Goal: Task Accomplishment & Management: Complete application form

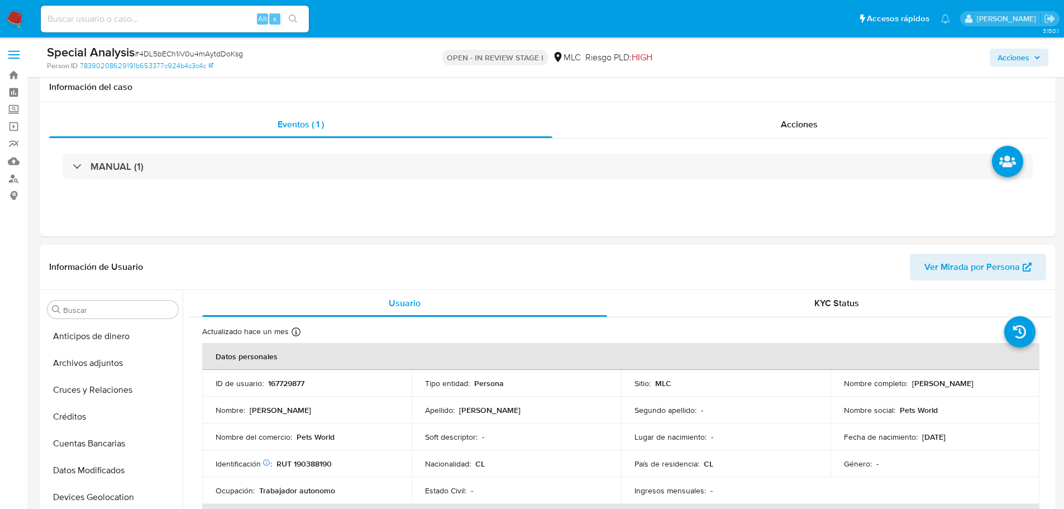
select select "10"
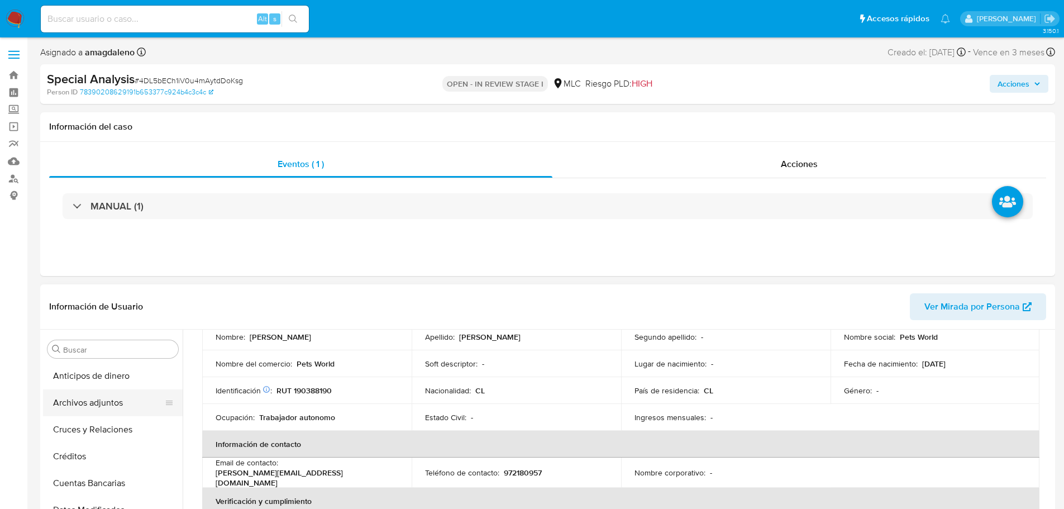
click at [95, 399] on button "Archivos adjuntos" at bounding box center [108, 402] width 131 height 27
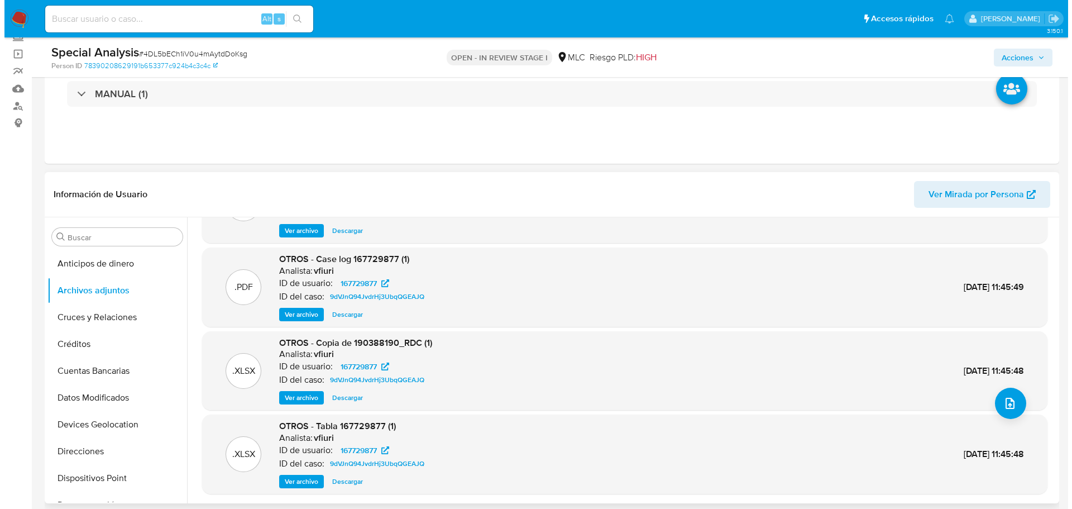
scroll to position [63, 0]
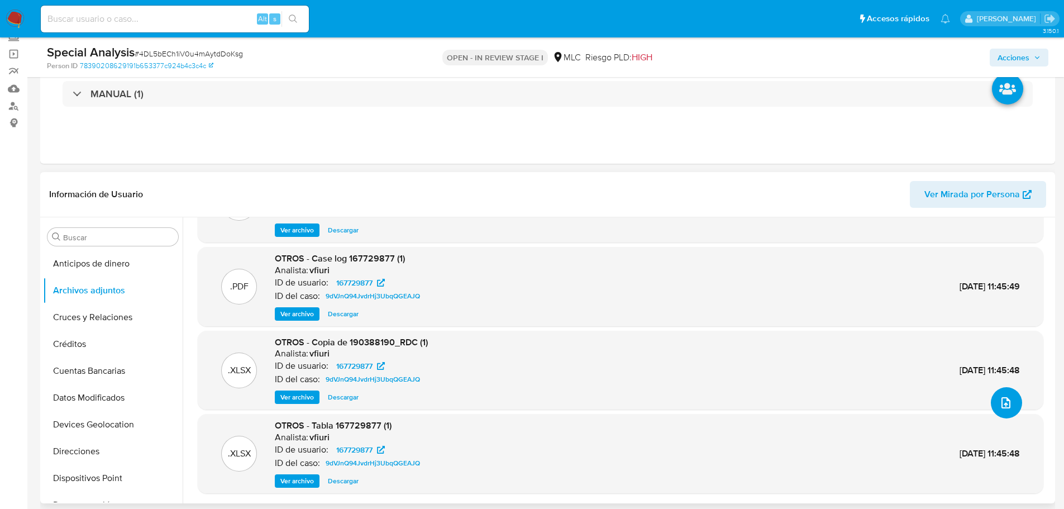
click at [1001, 406] on icon "upload-file" at bounding box center [1005, 402] width 9 height 11
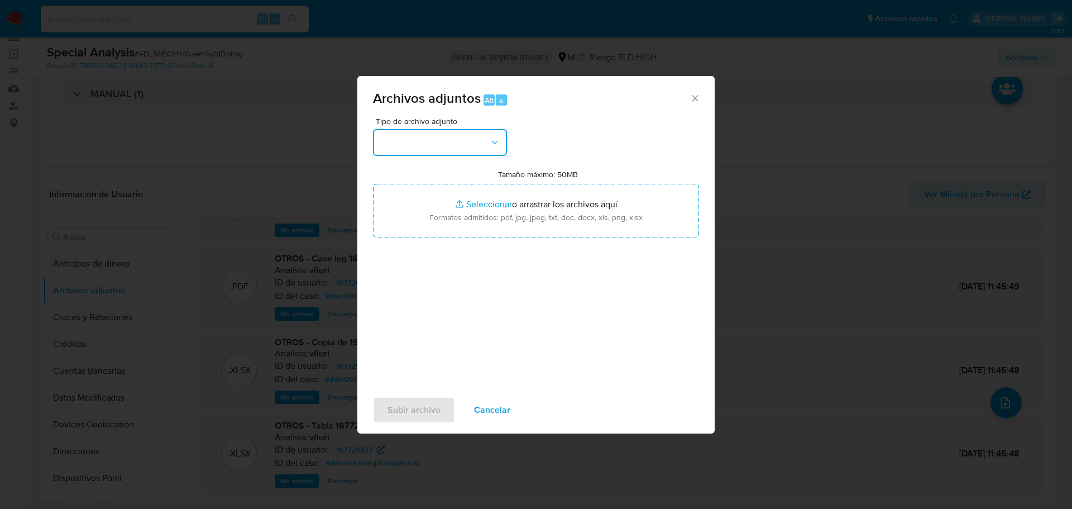
click at [434, 138] on button "button" at bounding box center [440, 142] width 134 height 27
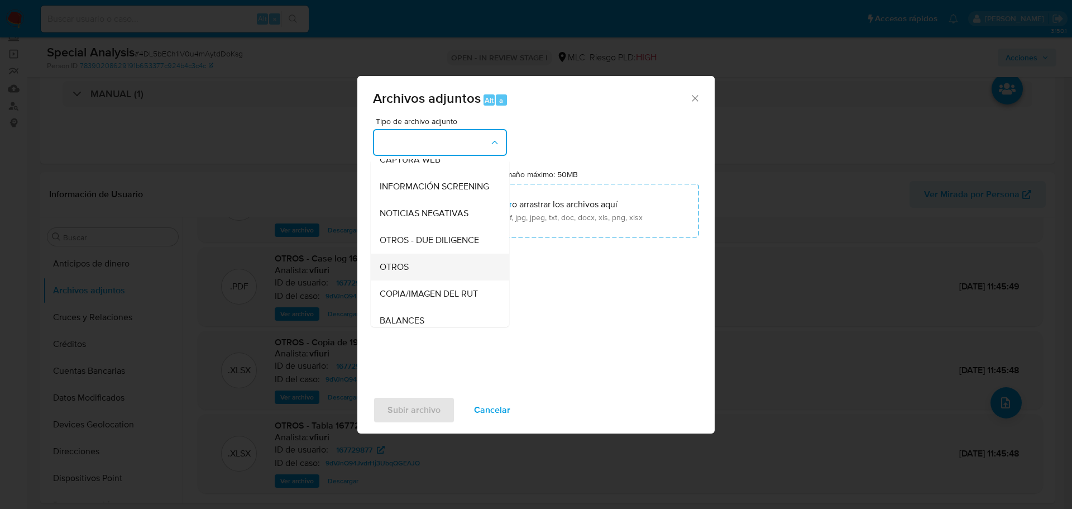
scroll to position [118, 0]
click at [422, 247] on div "OTROS" at bounding box center [437, 241] width 114 height 27
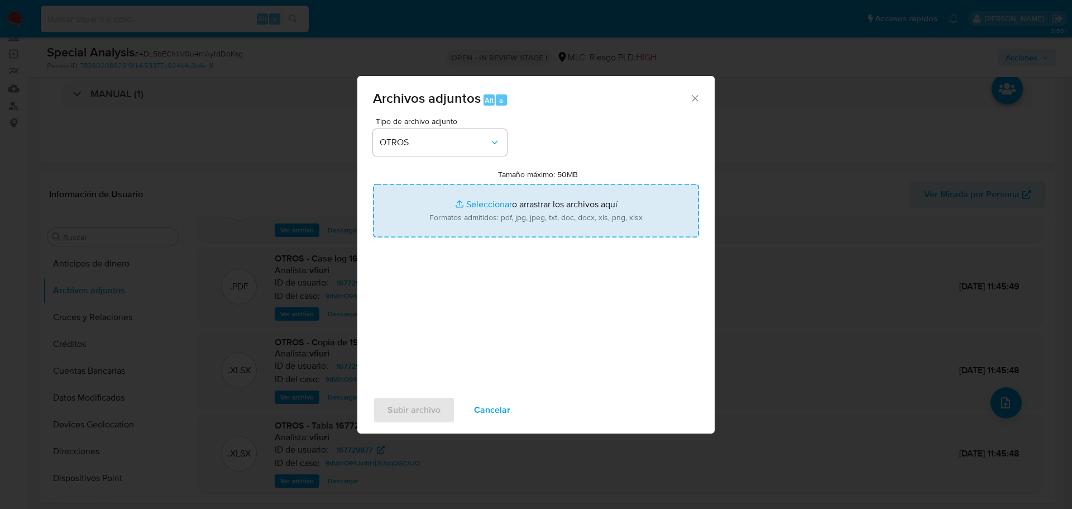
click at [472, 195] on input "Tamaño máximo: 50MB Seleccionar archivos" at bounding box center [536, 211] width 326 height 54
type input "C:\fakepath\167729877 - 11_08_2025 Vinculado.pdf"
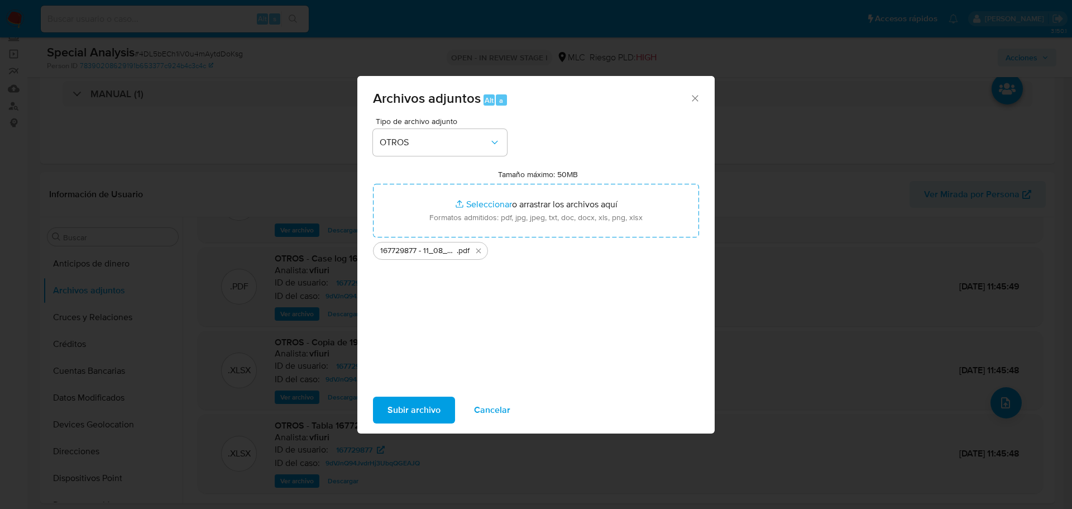
click at [398, 420] on span "Subir archivo" at bounding box center [413, 410] width 53 height 25
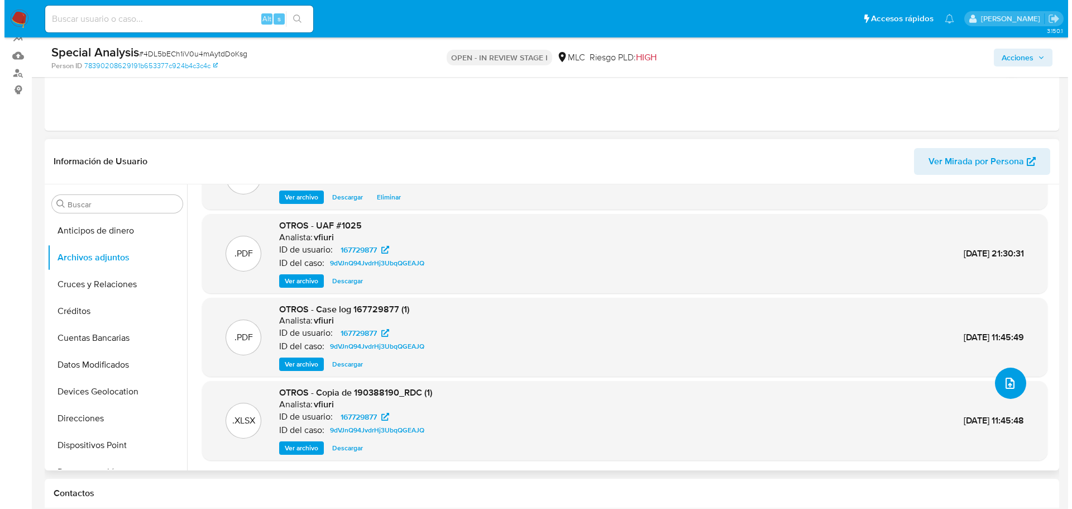
scroll to position [73, 0]
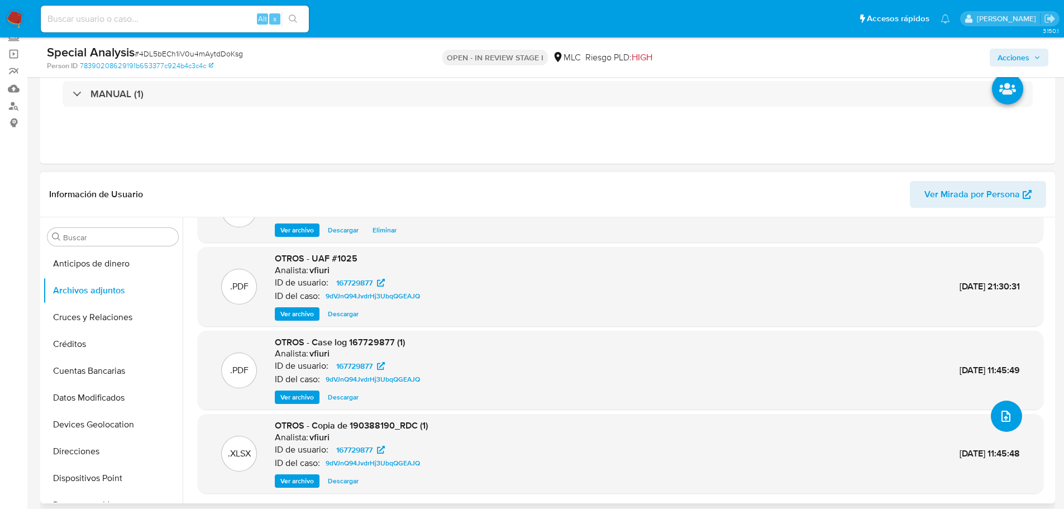
click at [1006, 424] on button "upload-file" at bounding box center [1005, 415] width 31 height 31
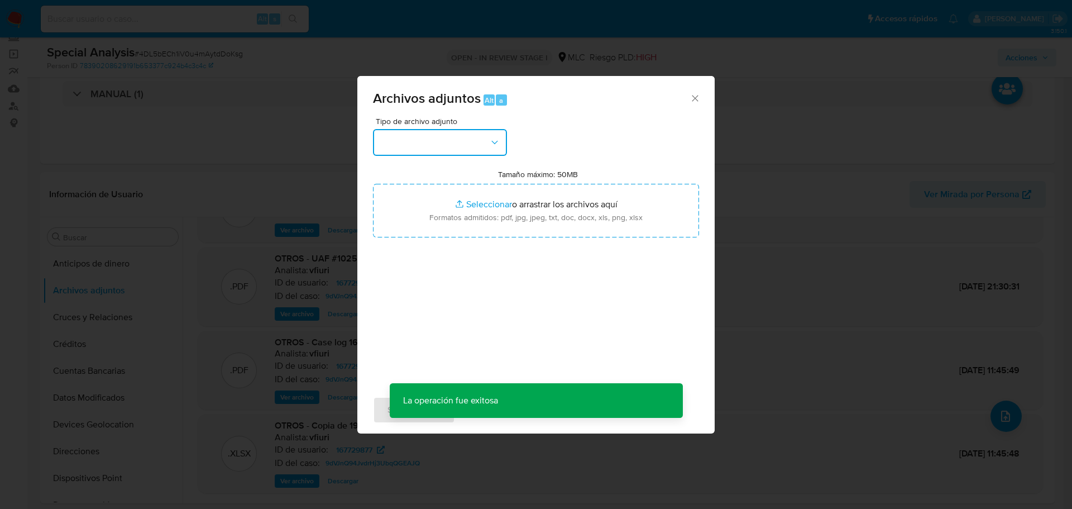
click at [428, 144] on button "button" at bounding box center [440, 142] width 134 height 27
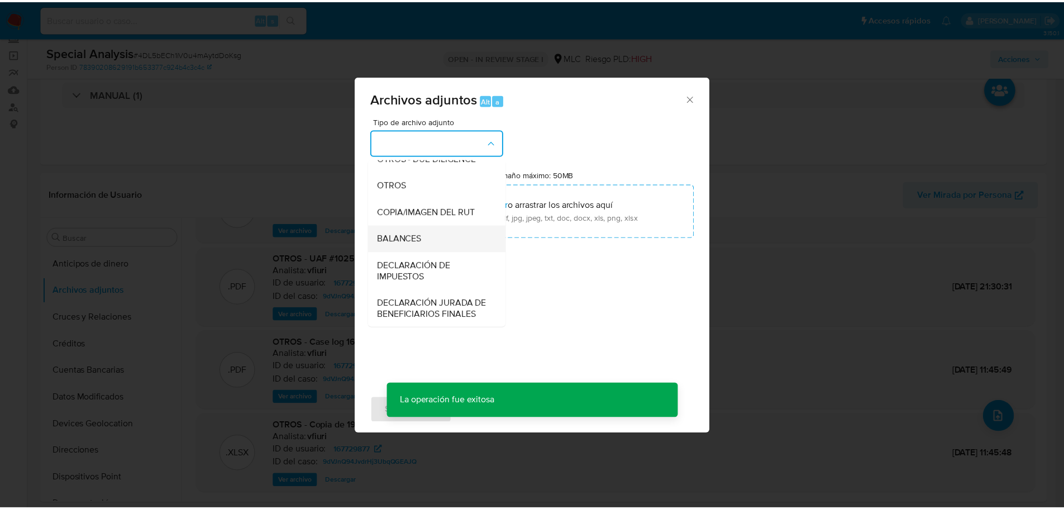
scroll to position [174, 0]
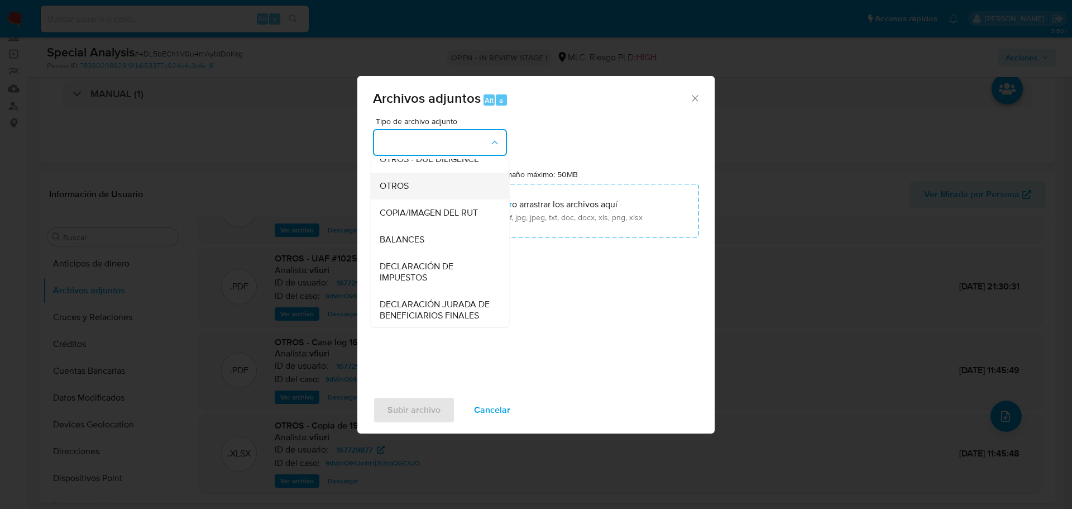
click at [423, 192] on div "OTROS" at bounding box center [437, 186] width 114 height 27
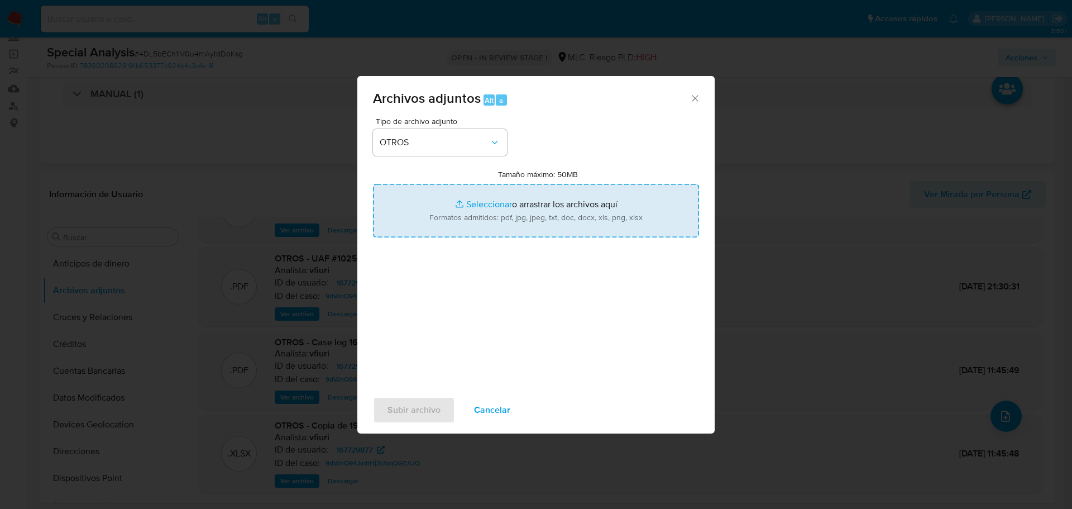
click at [497, 203] on input "Tamaño máximo: 50MB Seleccionar archivos" at bounding box center [536, 211] width 326 height 54
click at [470, 203] on input "Tamaño máximo: 50MB Seleccionar archivos" at bounding box center [536, 211] width 326 height 54
type input "C:\fakepath\Certificado UAF ROS #1176.pdf"
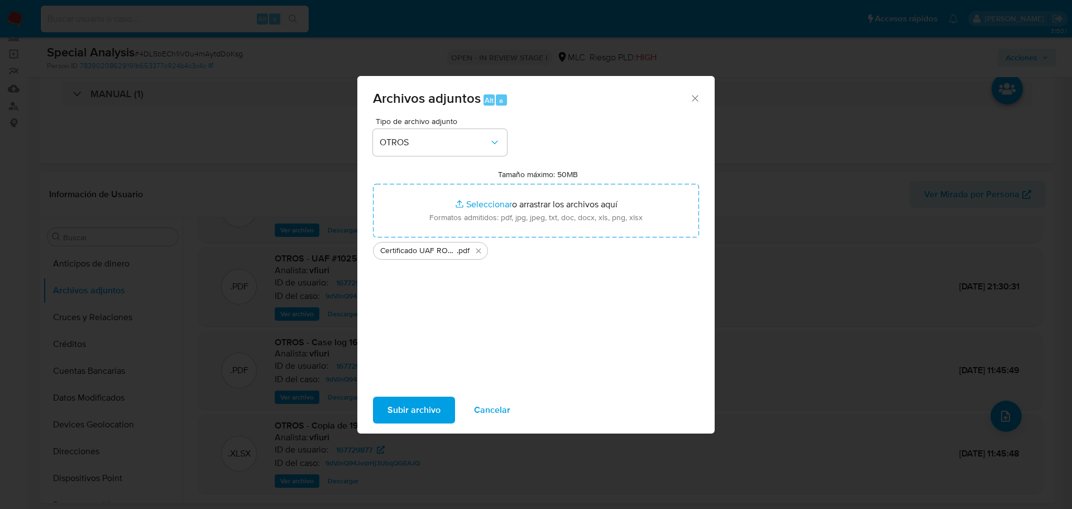
click at [442, 417] on button "Subir archivo" at bounding box center [414, 409] width 82 height 27
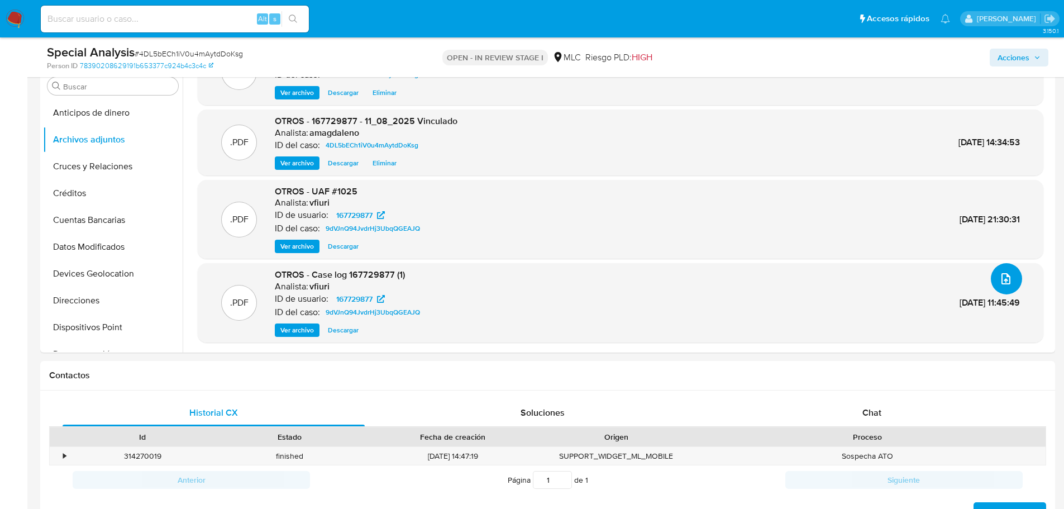
scroll to position [112, 0]
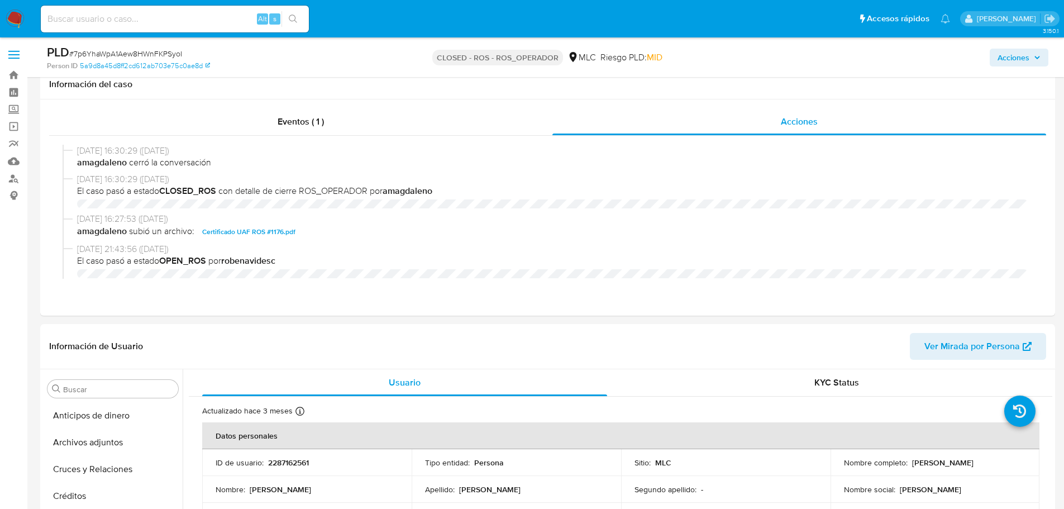
select select "10"
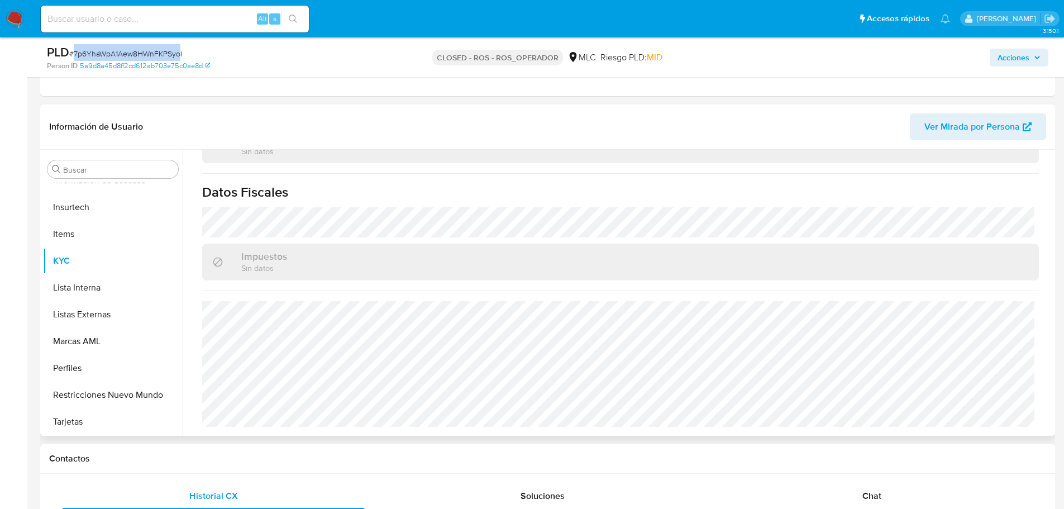
scroll to position [279, 0]
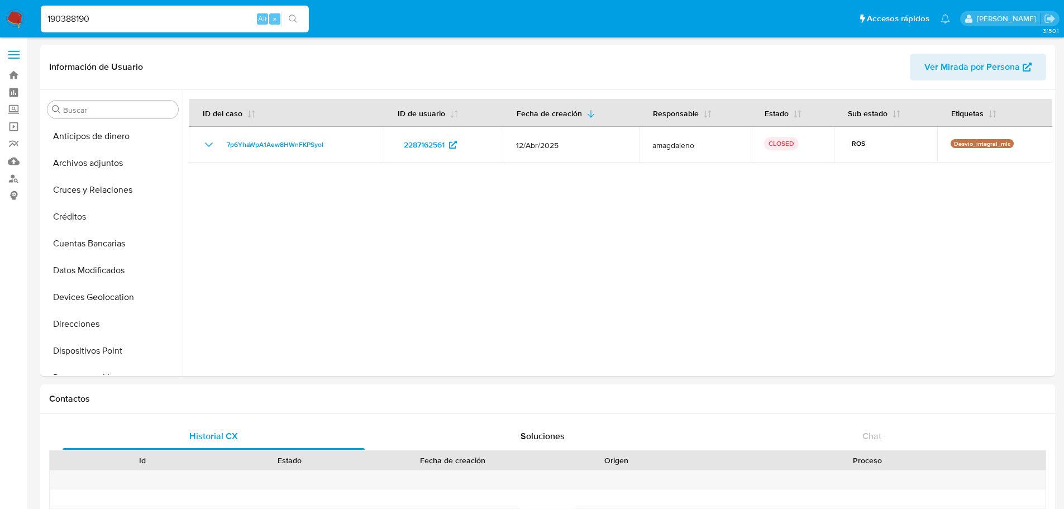
select select "10"
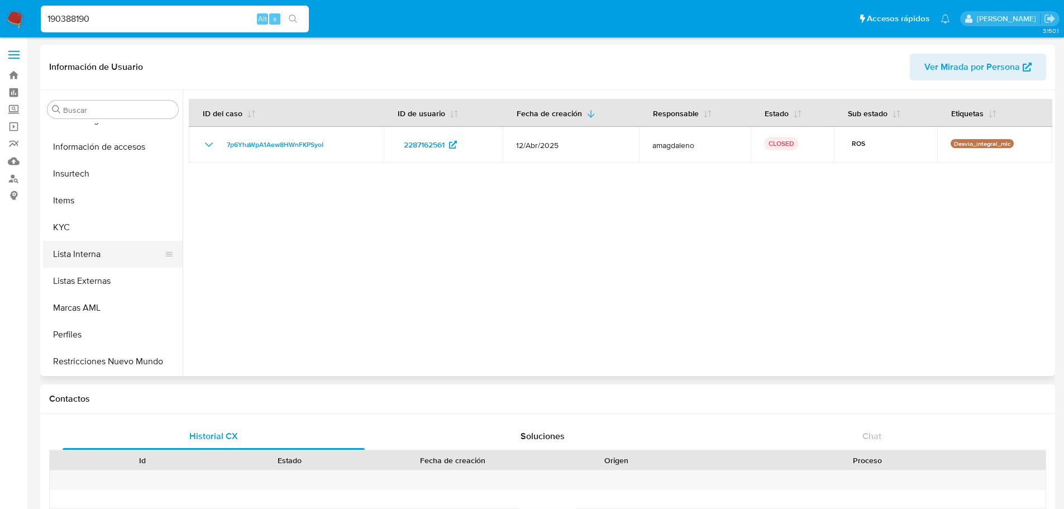
scroll to position [445, 0]
click at [85, 199] on button "KYC" at bounding box center [108, 200] width 131 height 27
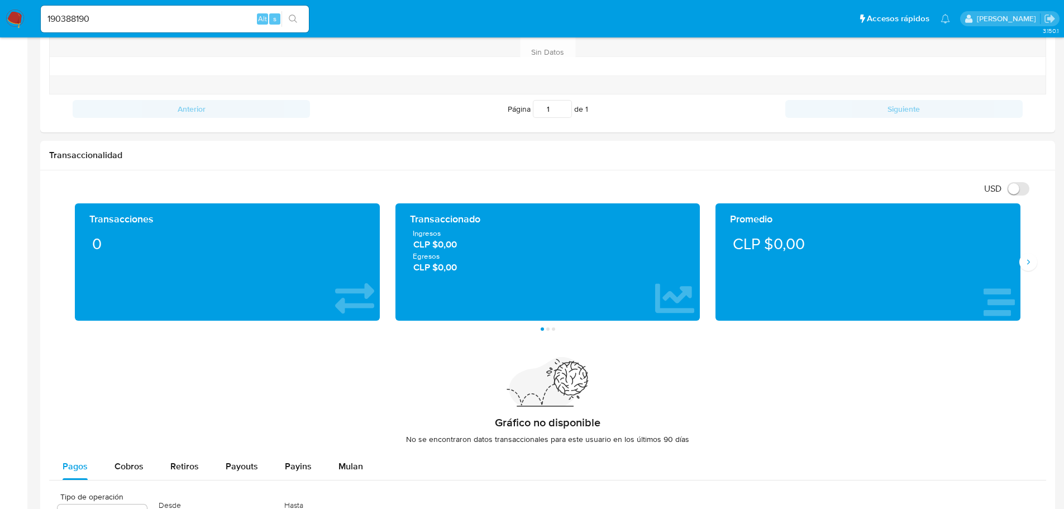
scroll to position [383, 0]
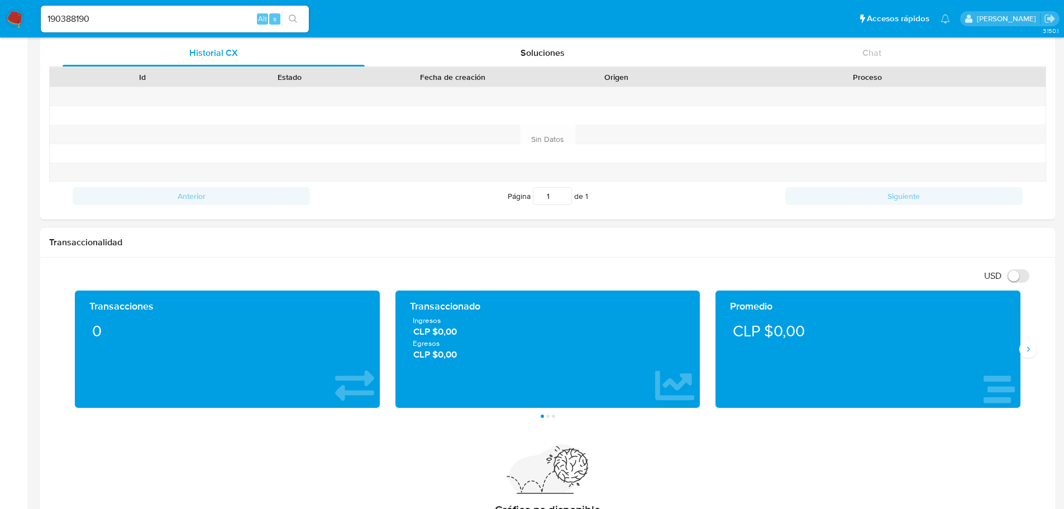
click at [192, 25] on input "190388190" at bounding box center [175, 19] width 268 height 15
click at [202, 10] on div "190388190 Alt s" at bounding box center [175, 19] width 268 height 27
click at [200, 20] on input "190388190" at bounding box center [175, 19] width 268 height 15
paste input "Vinculado ROS #1167"
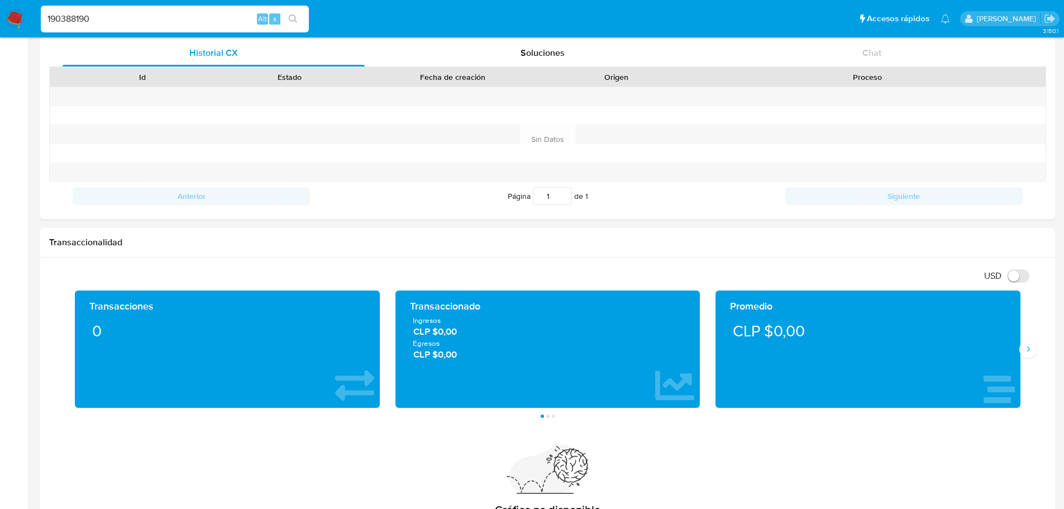
click at [199, 13] on input "190388190" at bounding box center [175, 19] width 268 height 15
click at [176, 17] on input "190388190" at bounding box center [175, 19] width 268 height 15
paste input "pSUvFzWWKEMxhvMWLhmdKPMD"
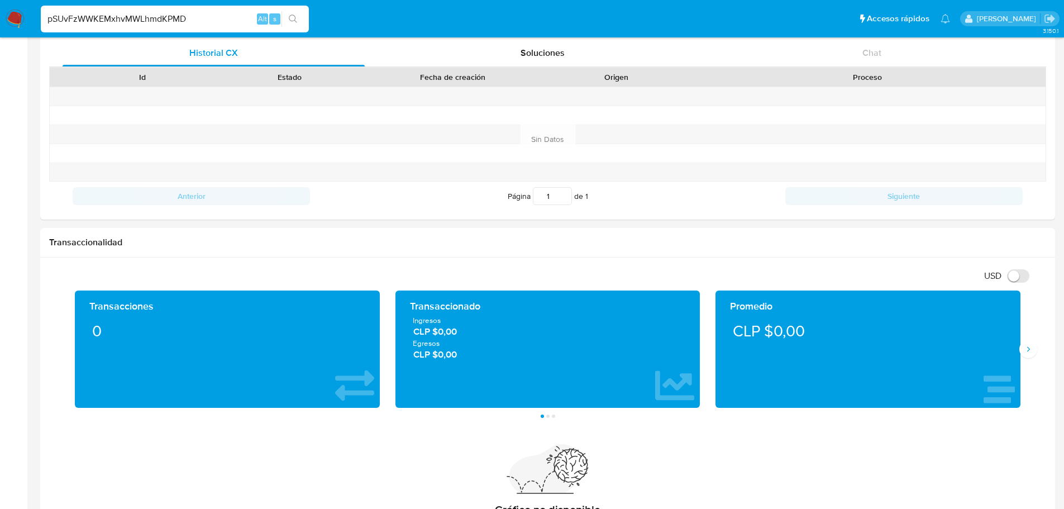
type input "pSUvFzWWKEMxhvMWLhmdKPMD"
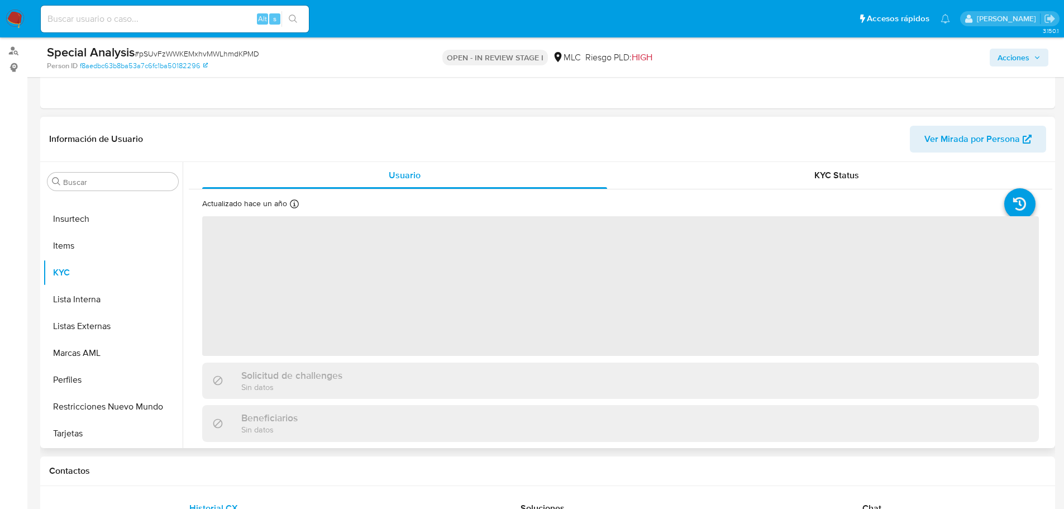
scroll to position [168, 0]
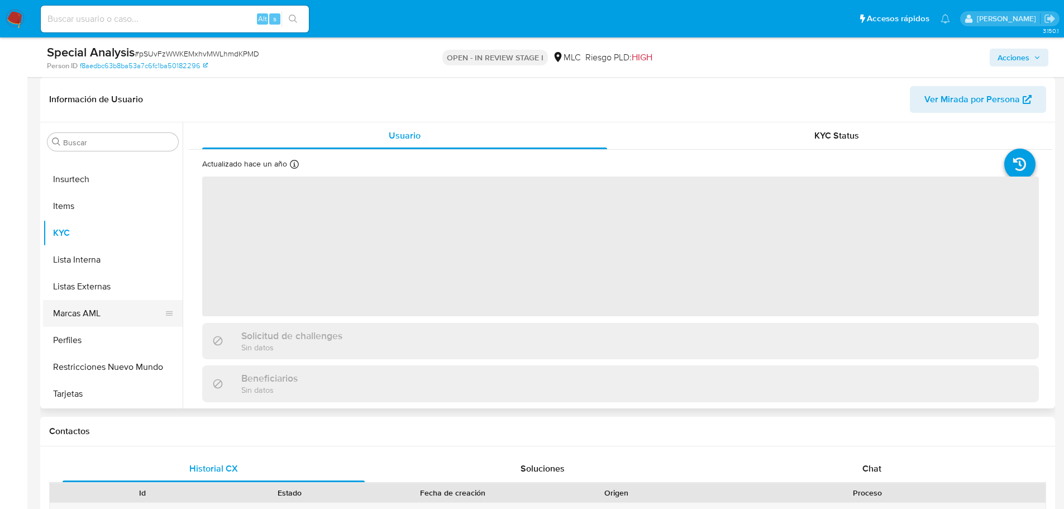
select select "10"
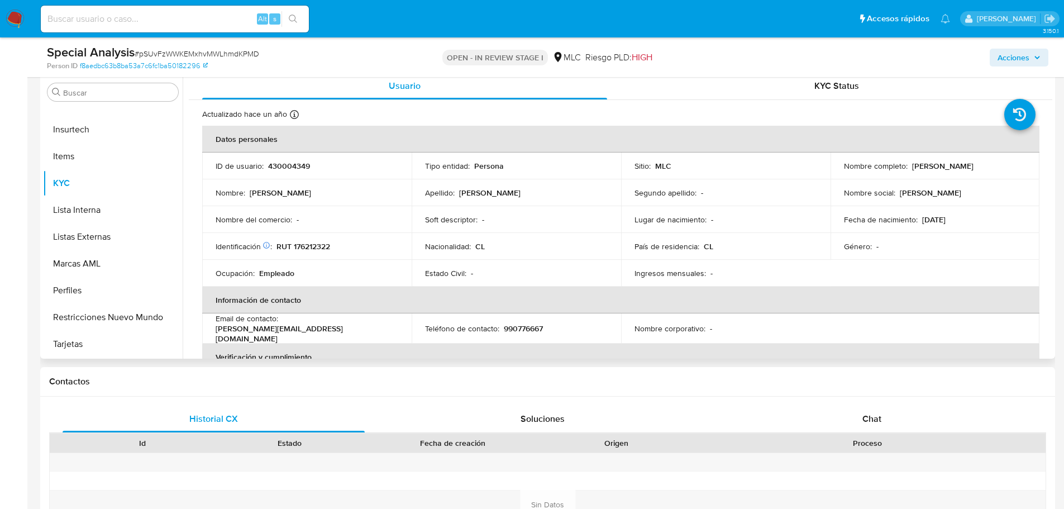
scroll to position [153, 0]
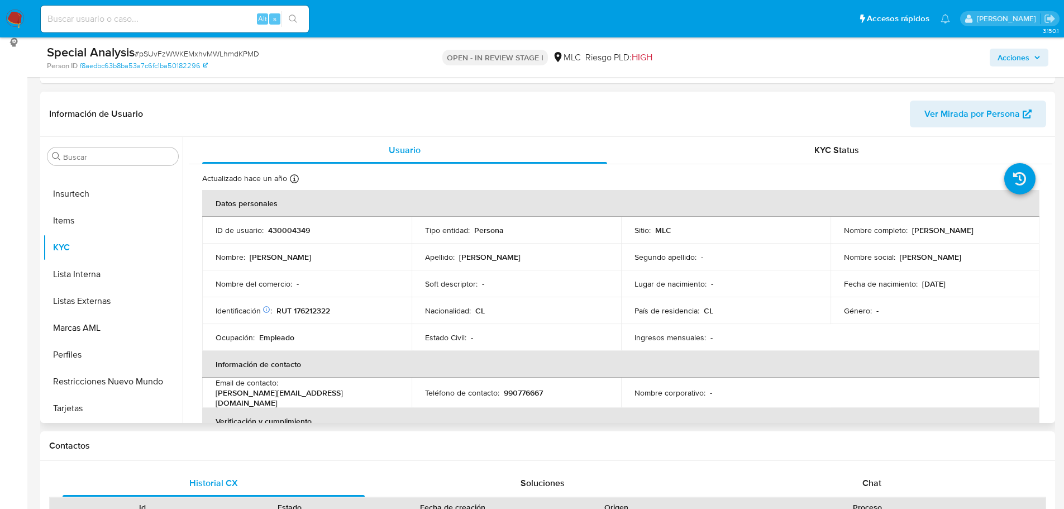
click at [912, 235] on p "Pedro Ignacio Hermosilla Valenzuela" at bounding box center [942, 230] width 61 height 10
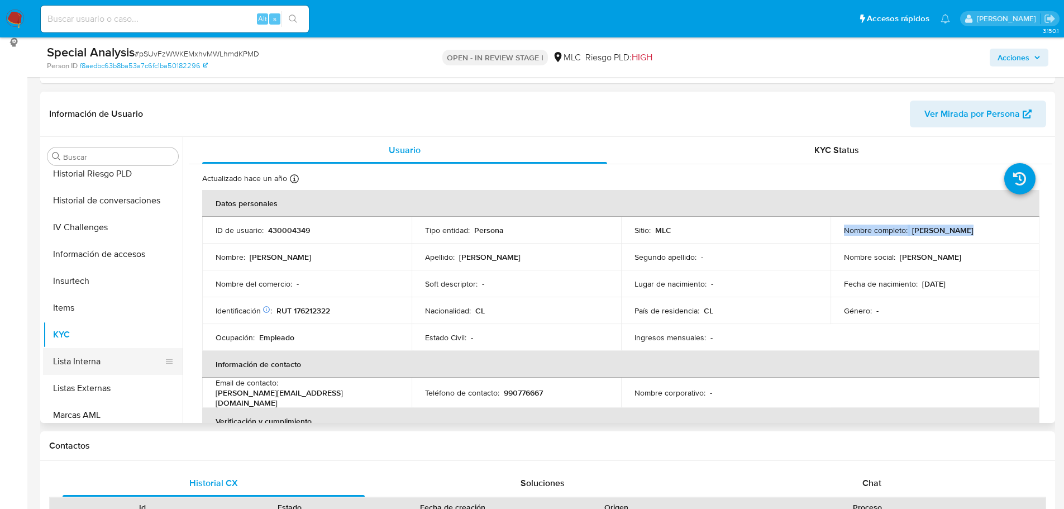
scroll to position [277, 0]
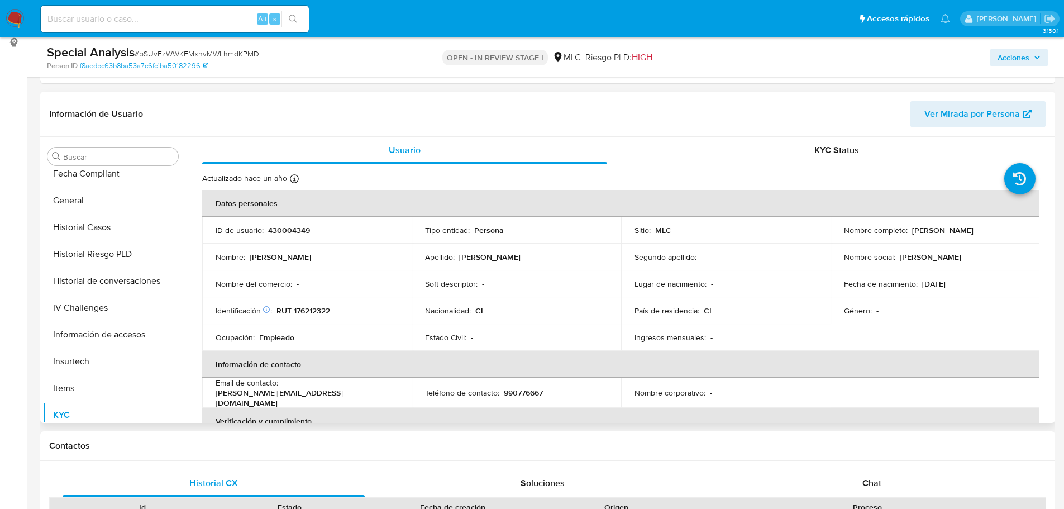
click at [291, 234] on p "430004349" at bounding box center [289, 230] width 42 height 10
copy p "430004349"
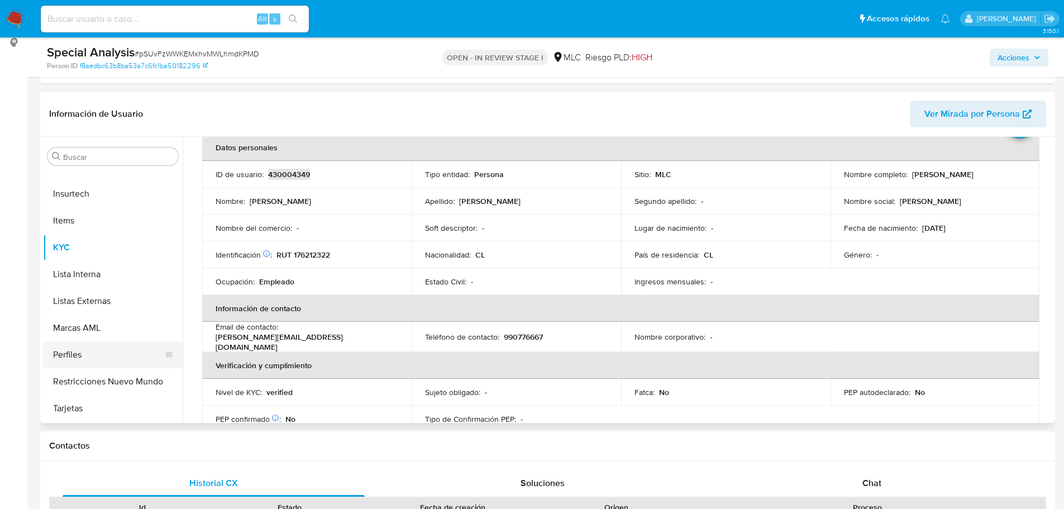
scroll to position [265, 0]
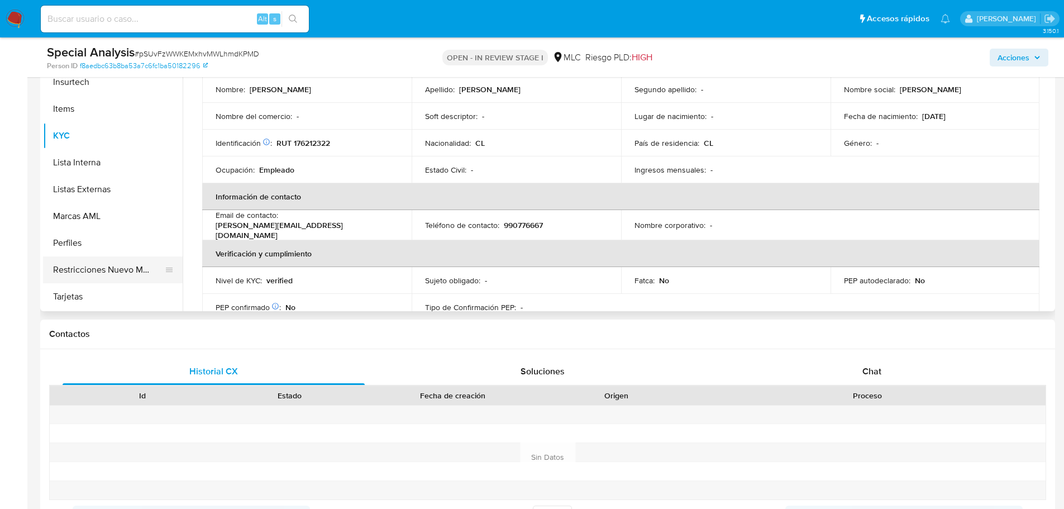
click at [99, 266] on button "Restricciones Nuevo Mundo" at bounding box center [108, 269] width 131 height 27
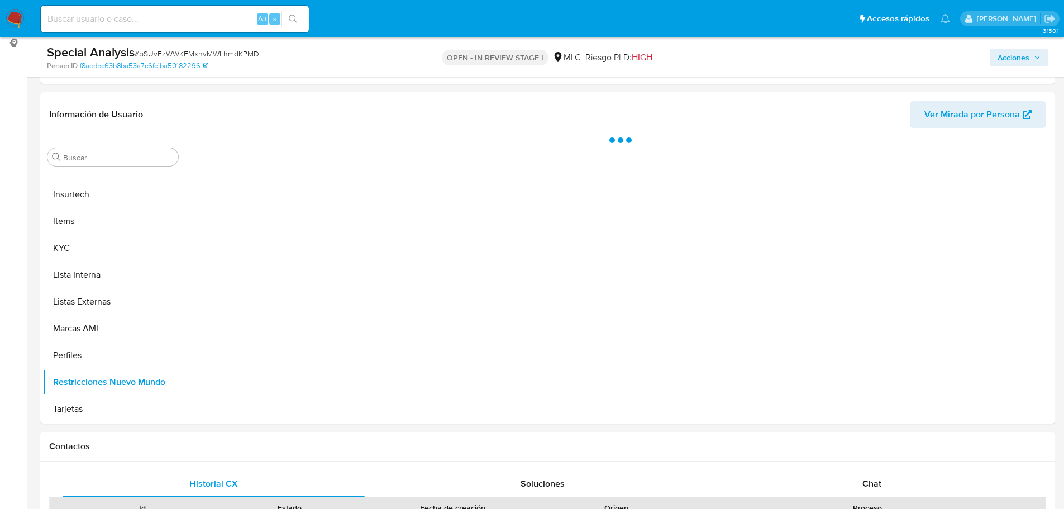
scroll to position [153, 0]
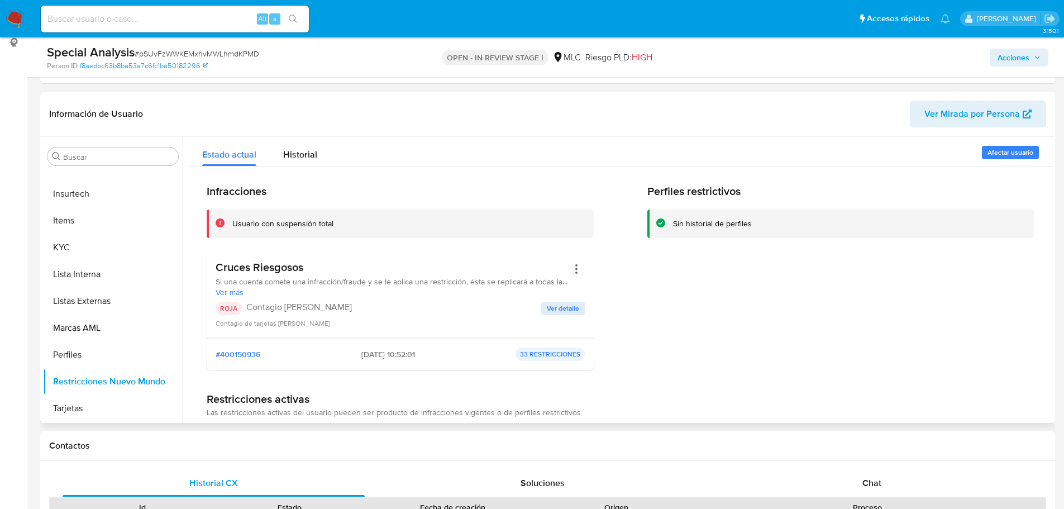
click at [257, 268] on h3 "Cruces Riesgosos" at bounding box center [392, 267] width 352 height 14
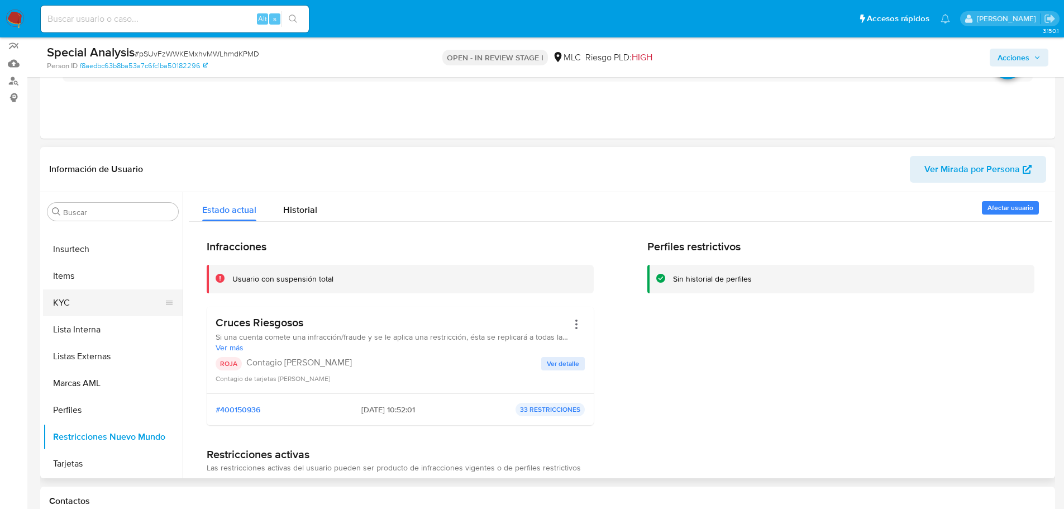
scroll to position [97, 0]
click at [106, 308] on button "KYC" at bounding box center [108, 303] width 131 height 27
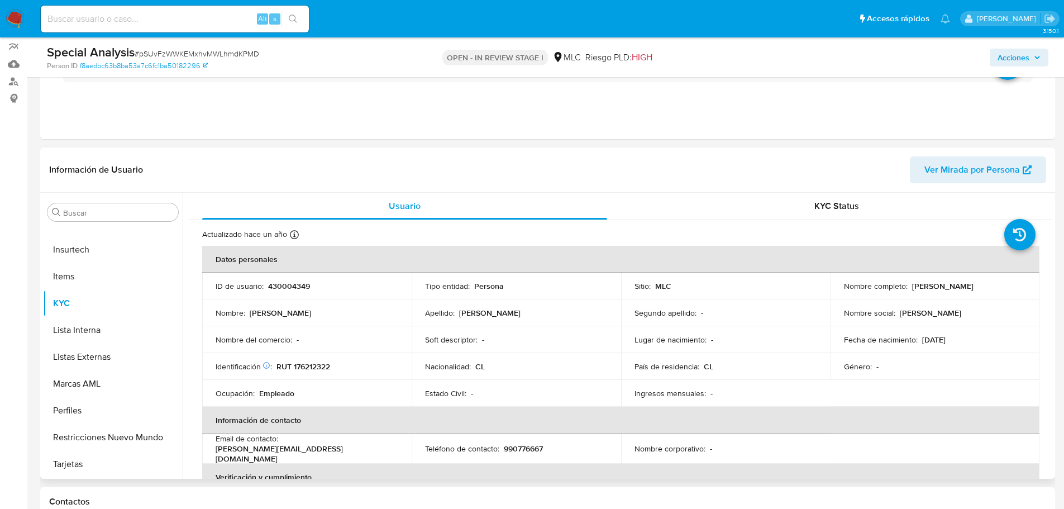
click at [299, 283] on p "430004349" at bounding box center [289, 286] width 42 height 10
copy p "430004349"
click at [170, 22] on input at bounding box center [175, 19] width 268 height 15
paste input "176212322"
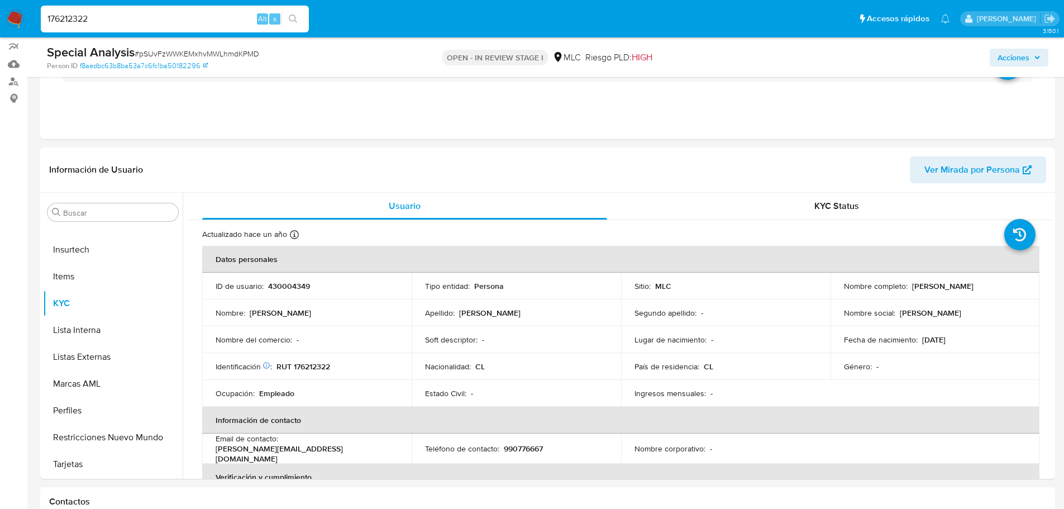
type input "176212322"
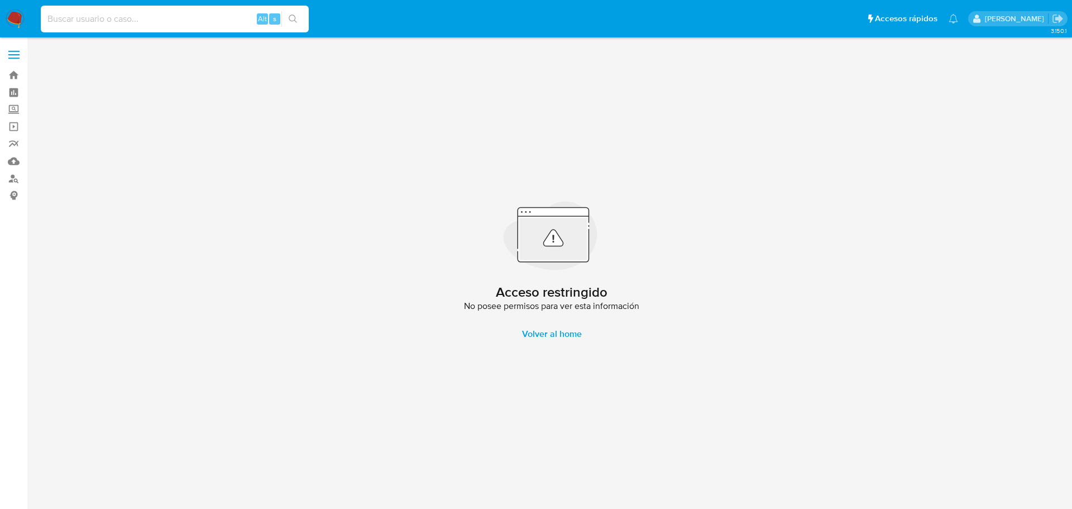
click at [111, 23] on input at bounding box center [175, 19] width 268 height 15
paste input "176212322"
type input "176212322"
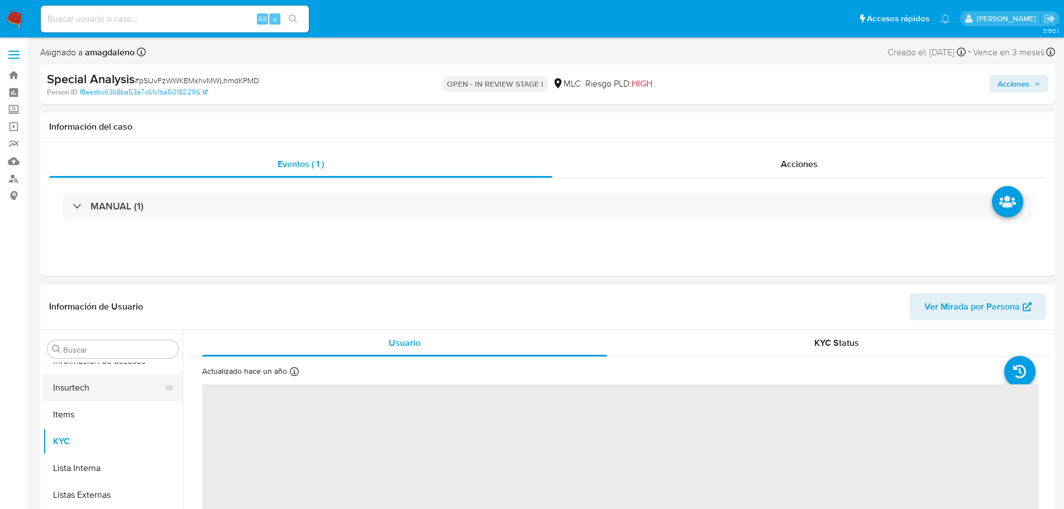
scroll to position [445, 0]
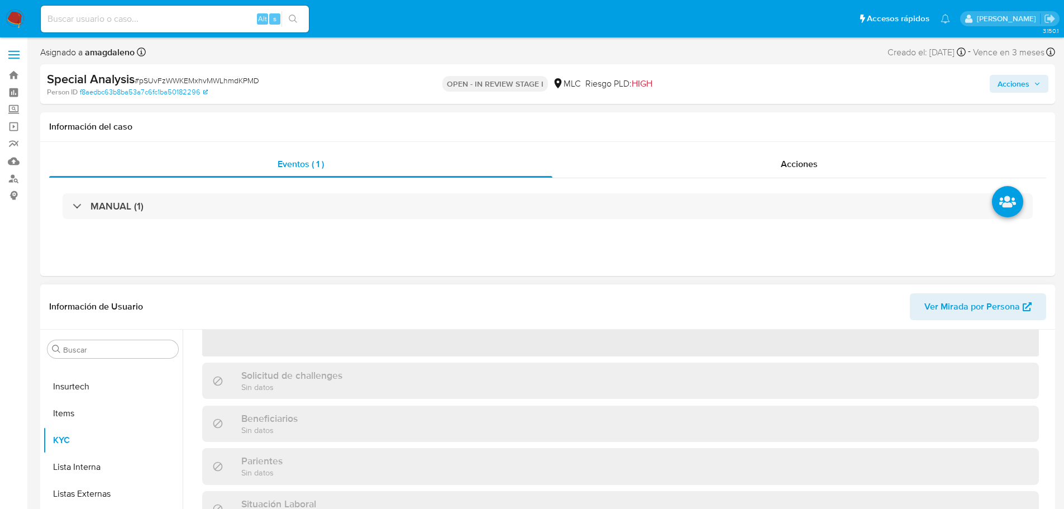
select select "10"
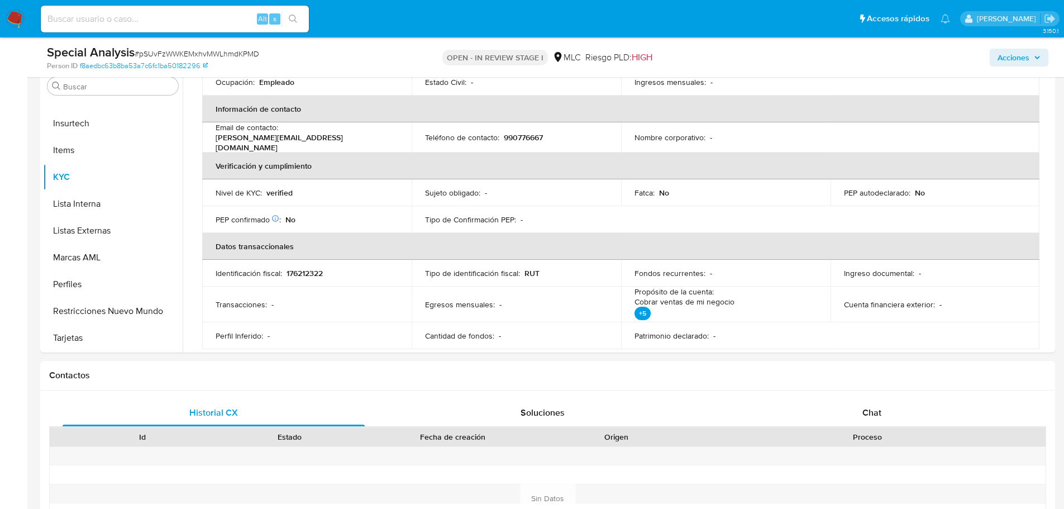
scroll to position [66, 0]
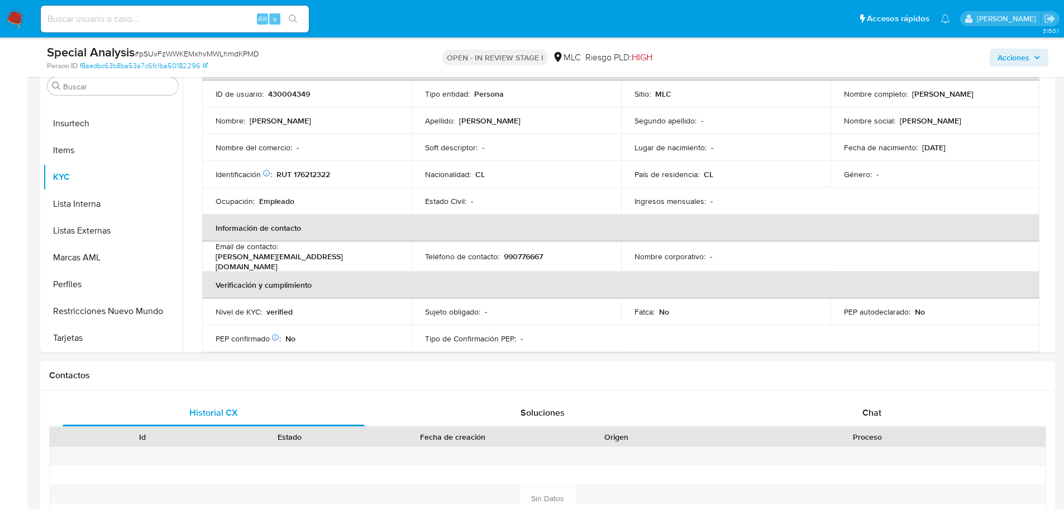
click at [290, 95] on p "430004349" at bounding box center [289, 94] width 42 height 10
copy p "430004349"
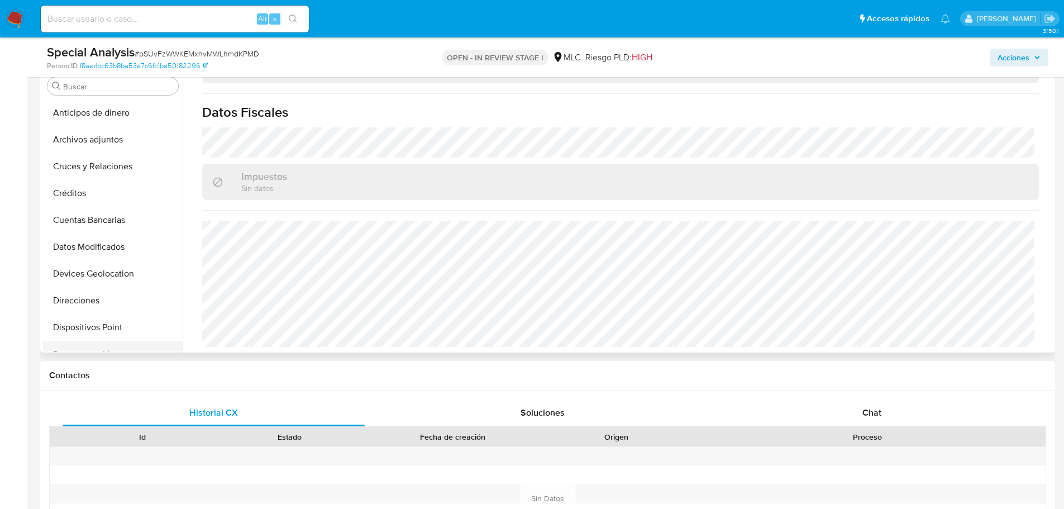
scroll to position [168, 0]
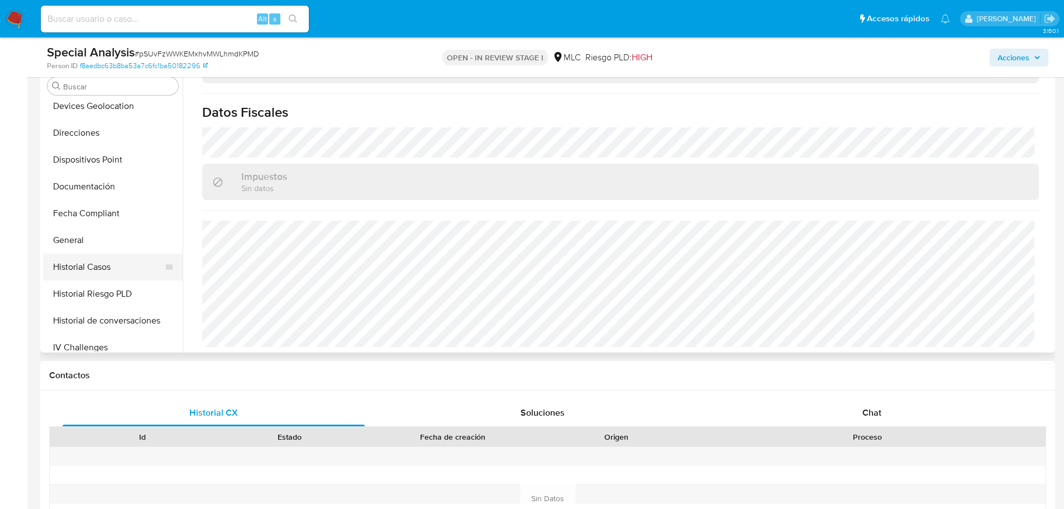
click at [108, 266] on button "Historial Casos" at bounding box center [108, 266] width 131 height 27
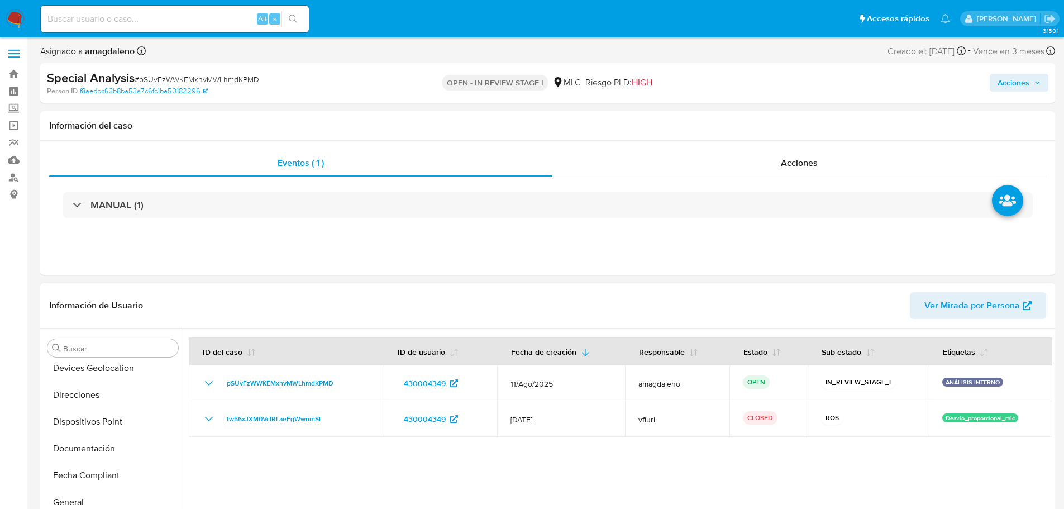
scroll to position [0, 0]
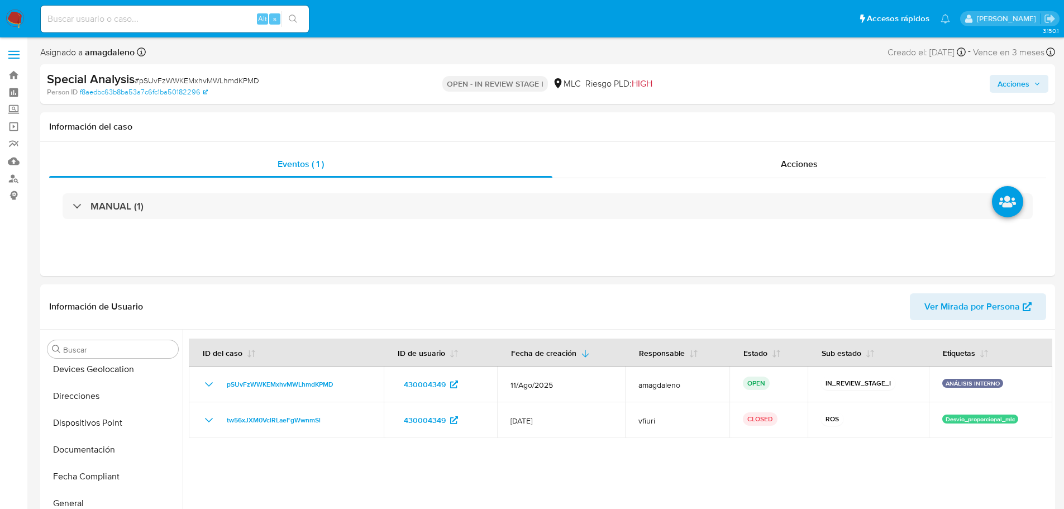
click at [1007, 79] on span "Acciones" at bounding box center [1013, 84] width 32 height 18
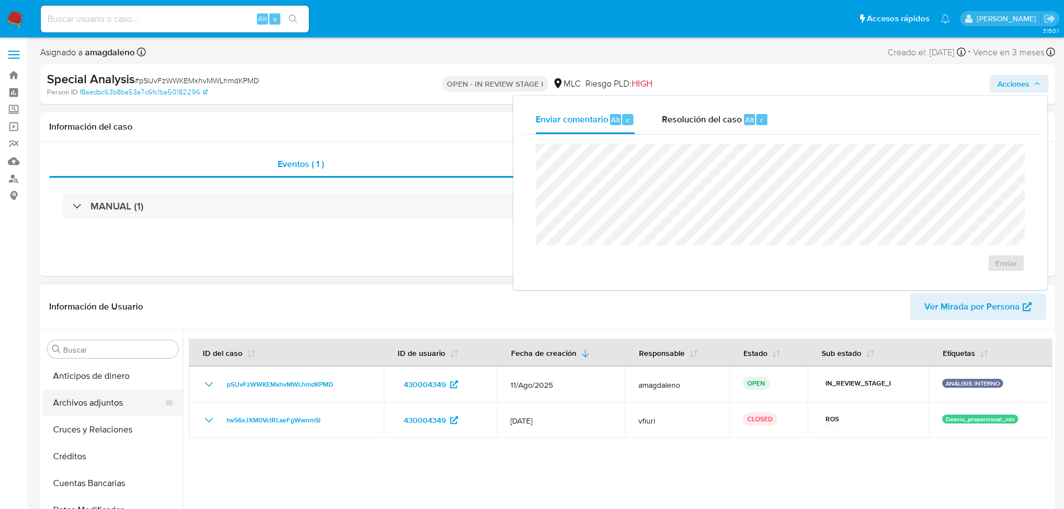
click at [90, 407] on button "Archivos adjuntos" at bounding box center [108, 402] width 131 height 27
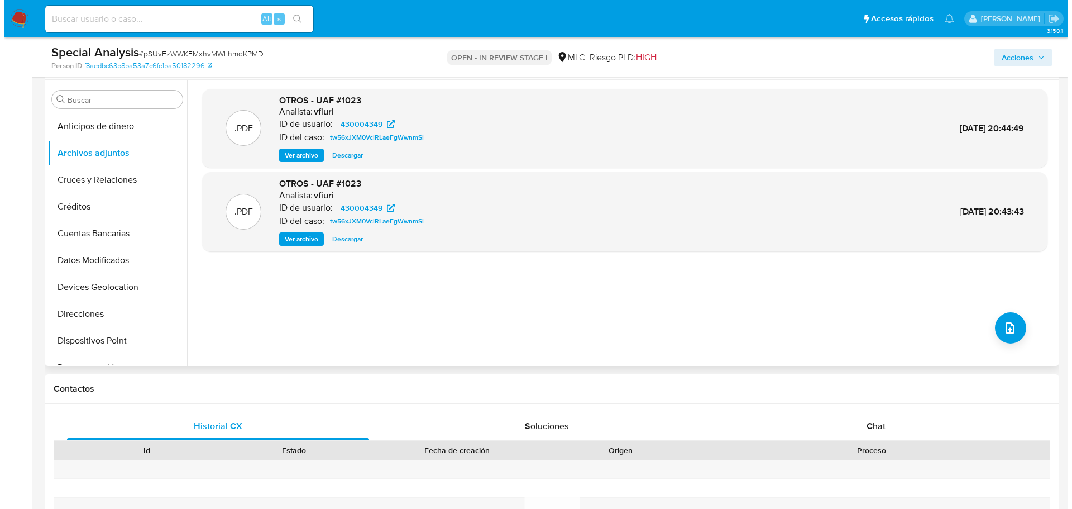
scroll to position [223, 0]
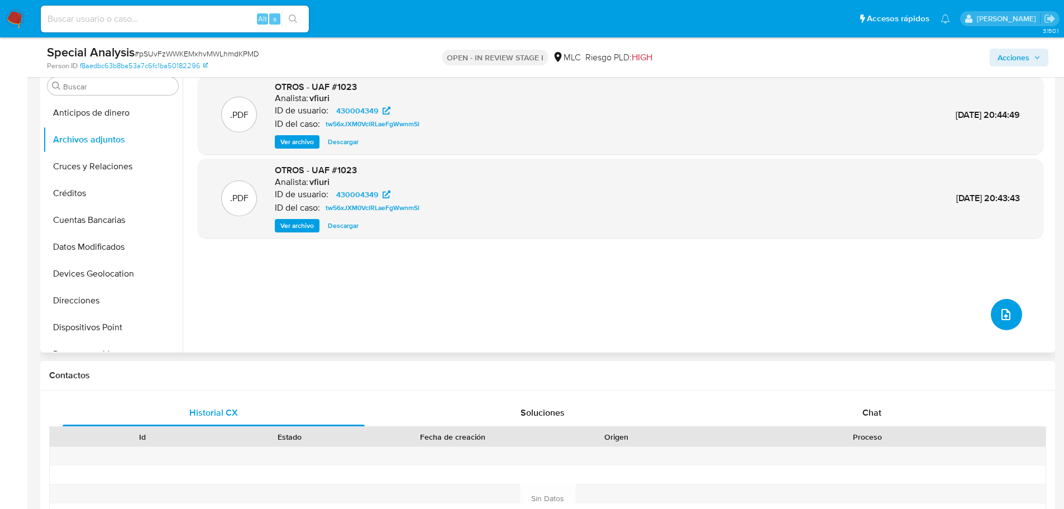
click at [1001, 316] on icon "upload-file" at bounding box center [1005, 314] width 9 height 11
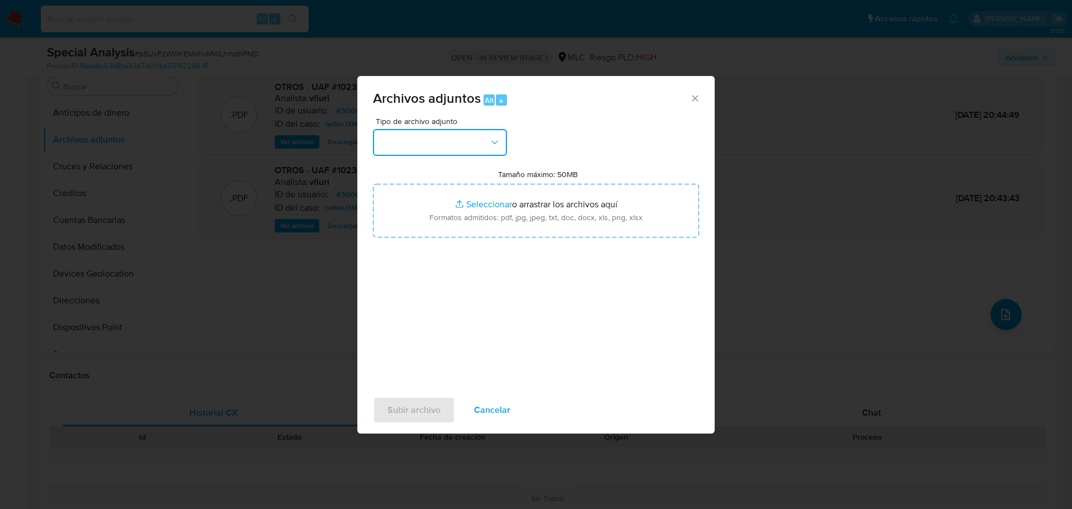
click at [437, 144] on button "button" at bounding box center [440, 142] width 134 height 27
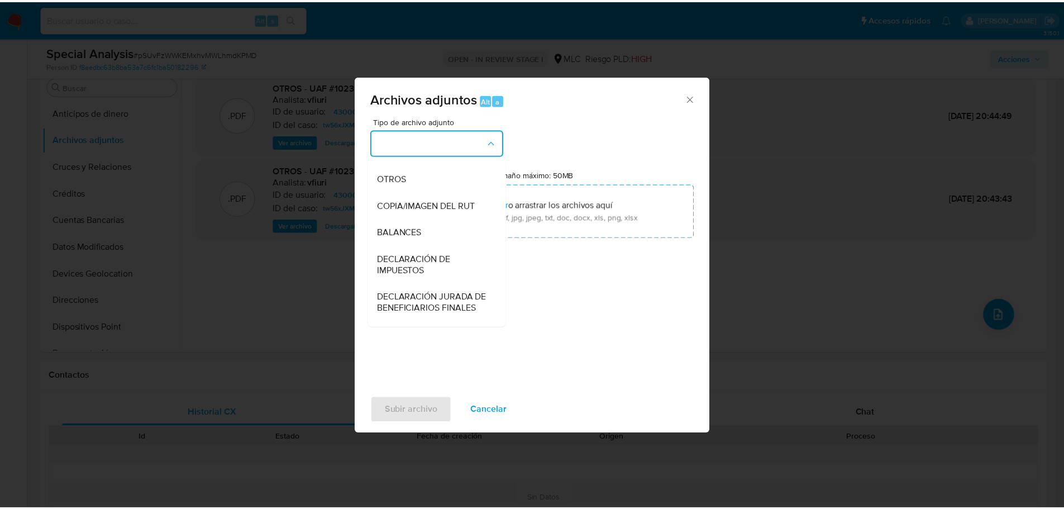
scroll to position [174, 0]
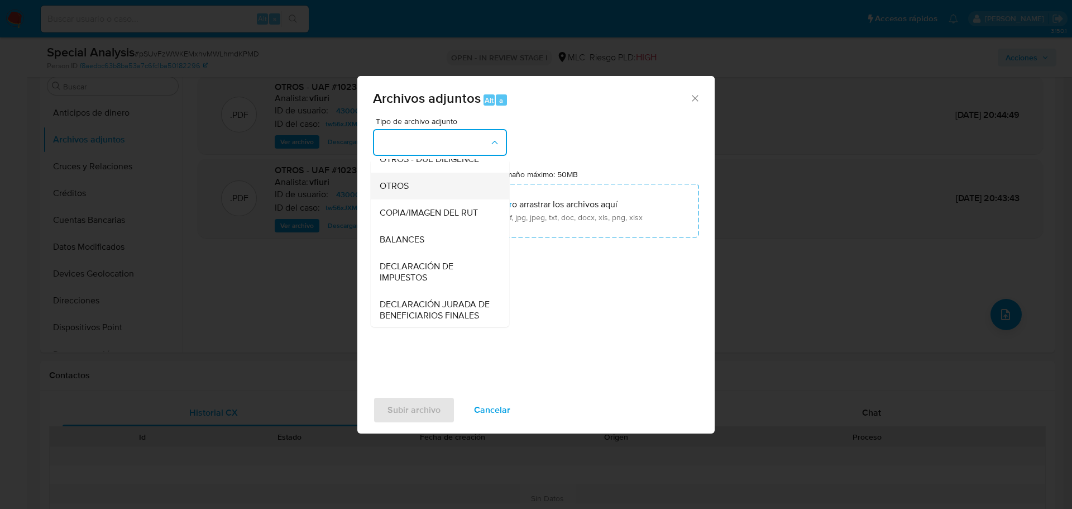
click at [428, 199] on div "OTROS" at bounding box center [437, 186] width 114 height 27
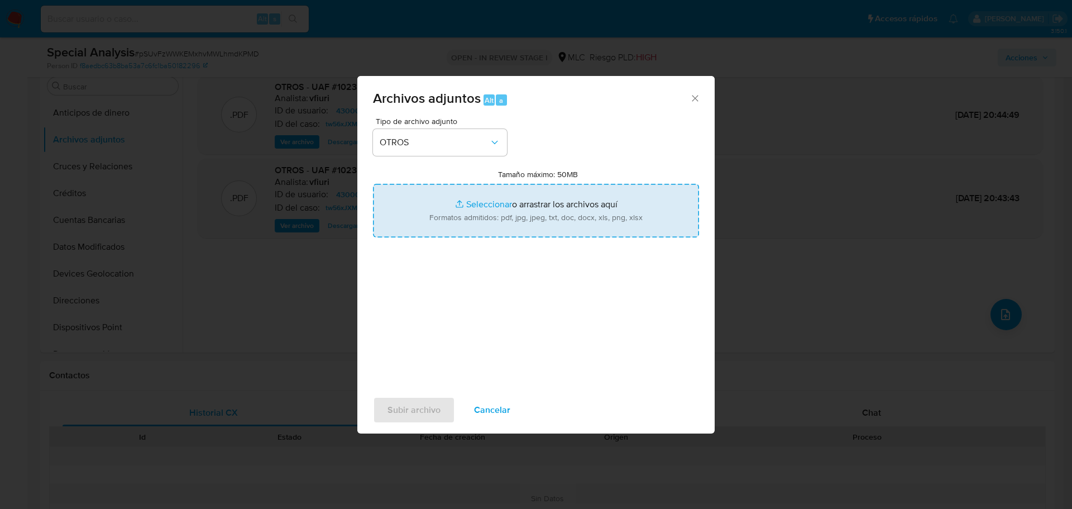
click at [497, 203] on input "Tamaño máximo: 50MB Seleccionar archivos" at bounding box center [536, 211] width 326 height 54
type input "C:\fakepath\430004349 - 11_08_2025 Vinculado.pdf"
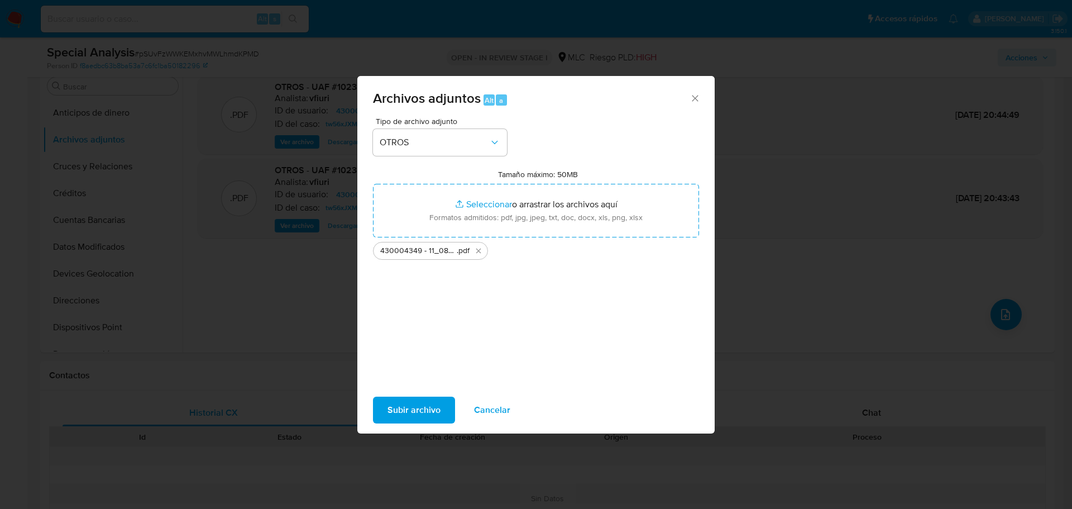
click at [402, 411] on span "Subir archivo" at bounding box center [413, 410] width 53 height 25
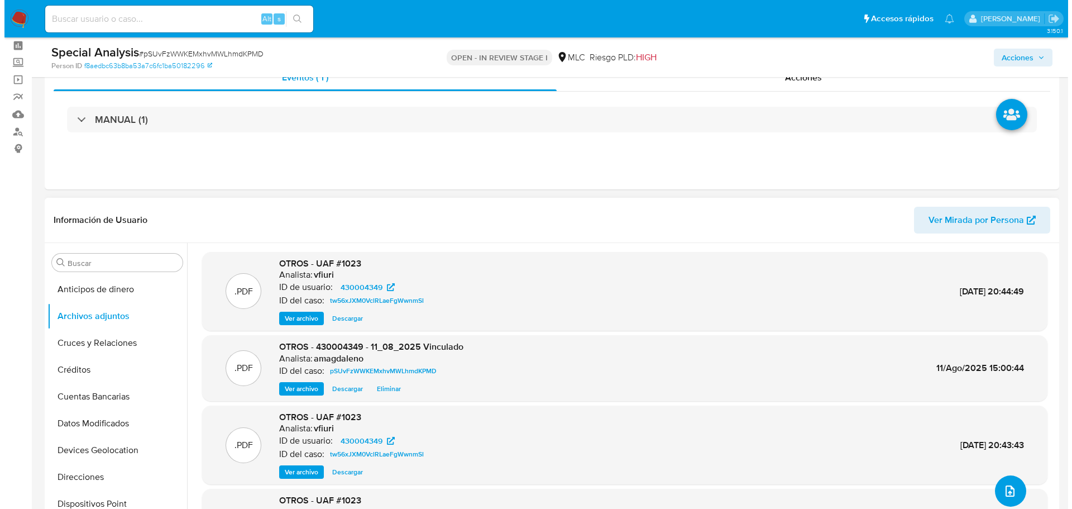
scroll to position [112, 0]
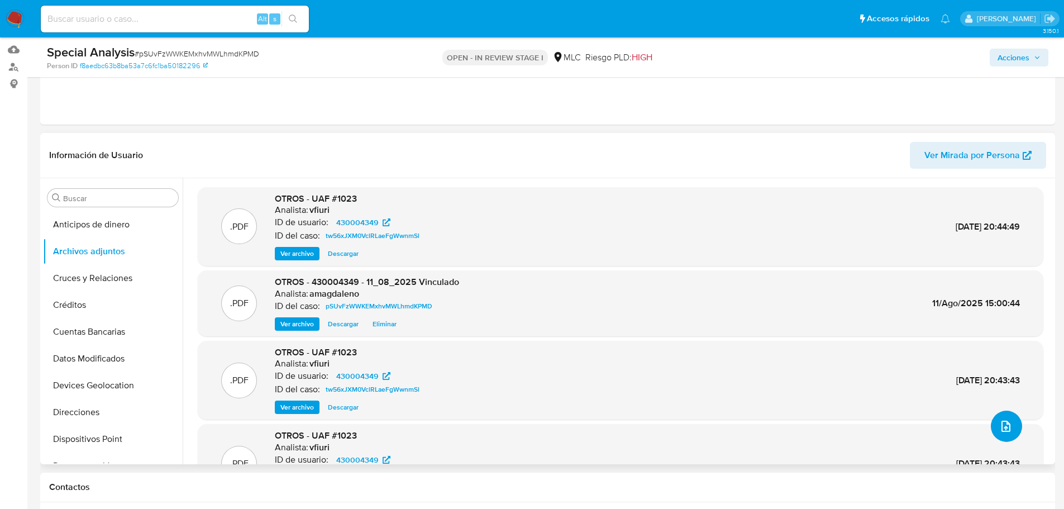
click at [1016, 427] on button "upload-file" at bounding box center [1005, 425] width 31 height 31
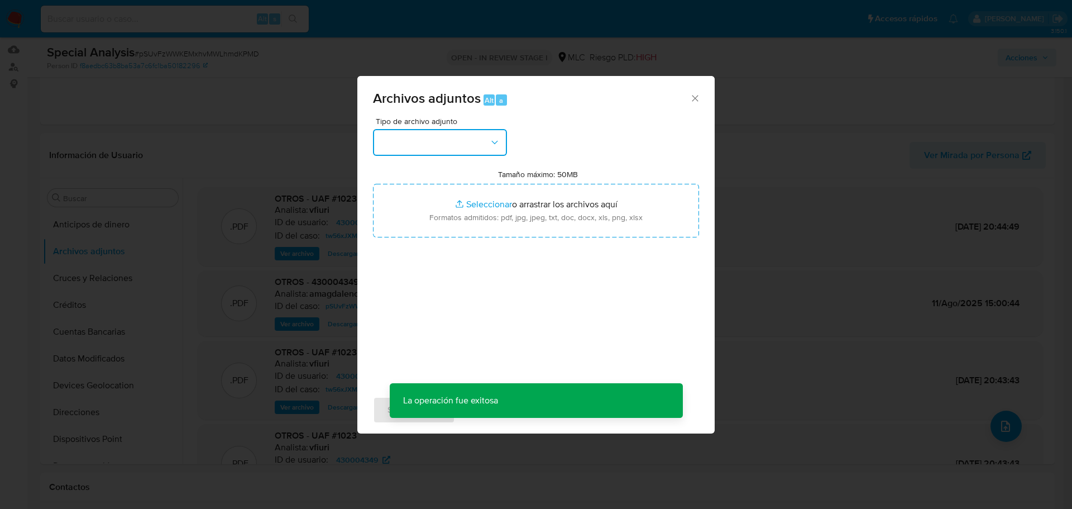
click at [461, 142] on button "button" at bounding box center [440, 142] width 134 height 27
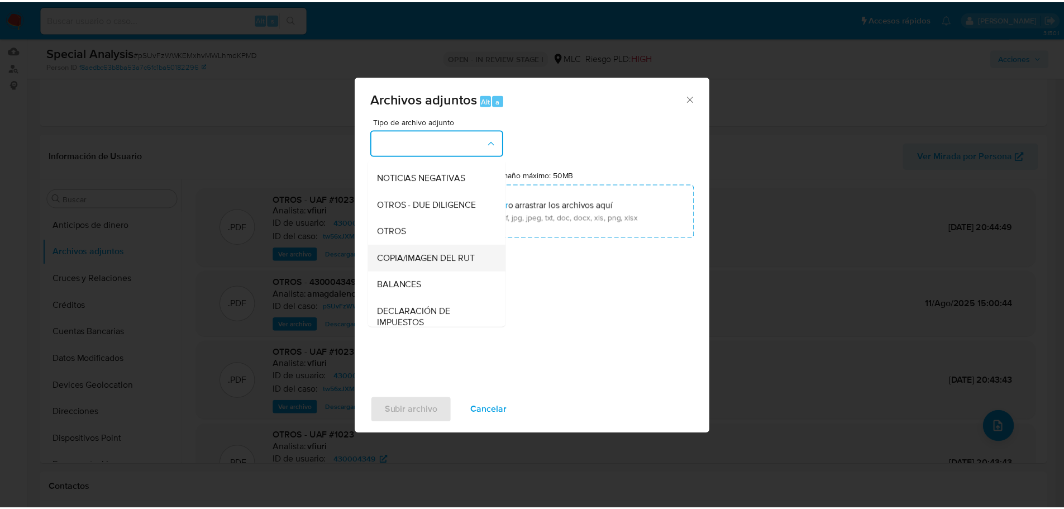
scroll to position [118, 0]
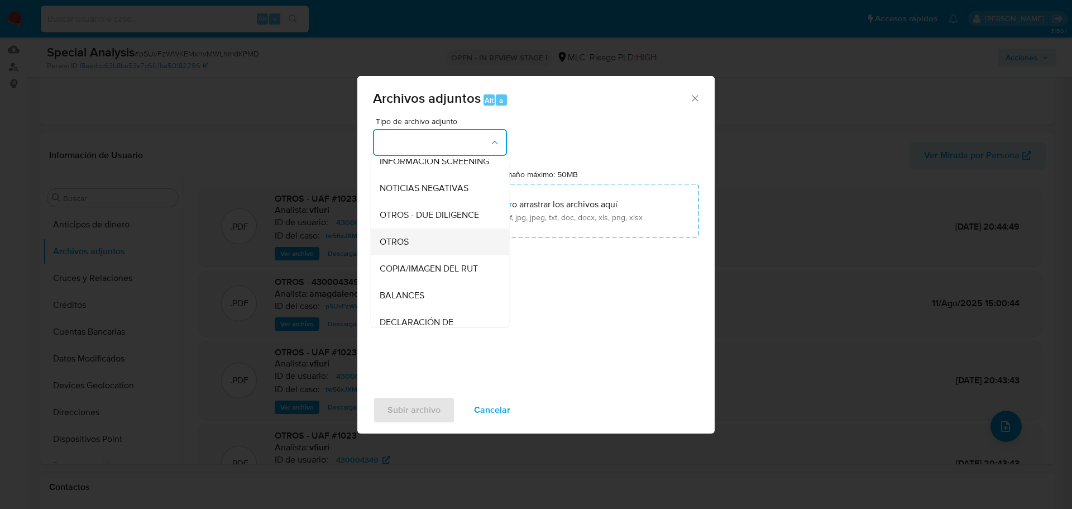
click at [412, 255] on div "OTROS" at bounding box center [437, 241] width 114 height 27
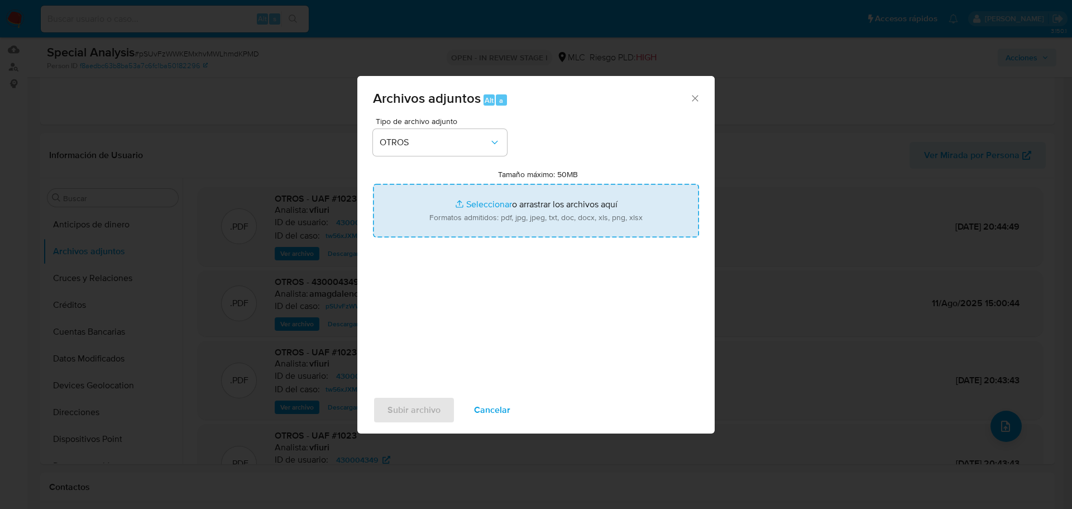
click at [477, 209] on input "Tamaño máximo: 50MB Seleccionar archivos" at bounding box center [536, 211] width 326 height 54
type input "C:\fakepath\Certificado UAF ROS #1176.pdf"
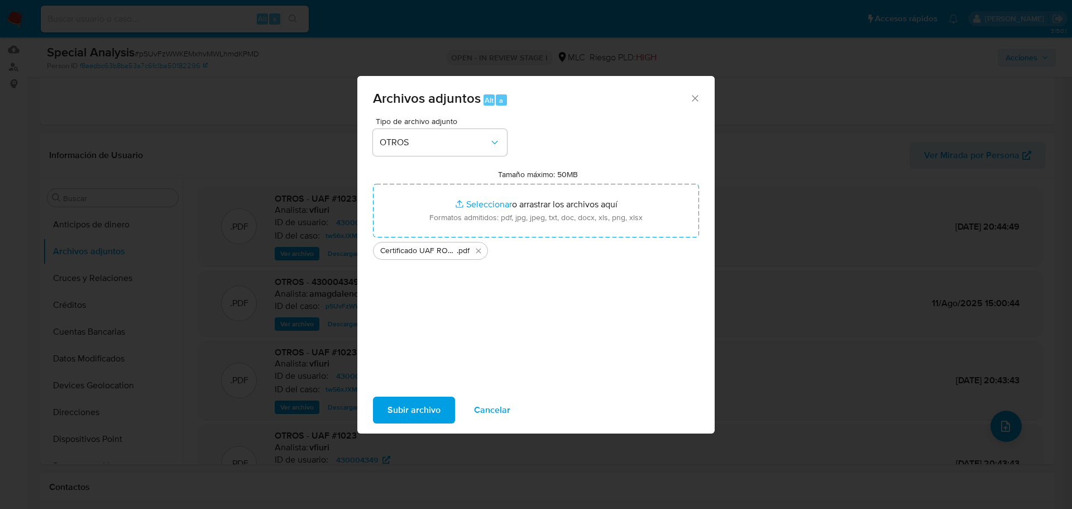
click at [410, 409] on span "Subir archivo" at bounding box center [413, 410] width 53 height 25
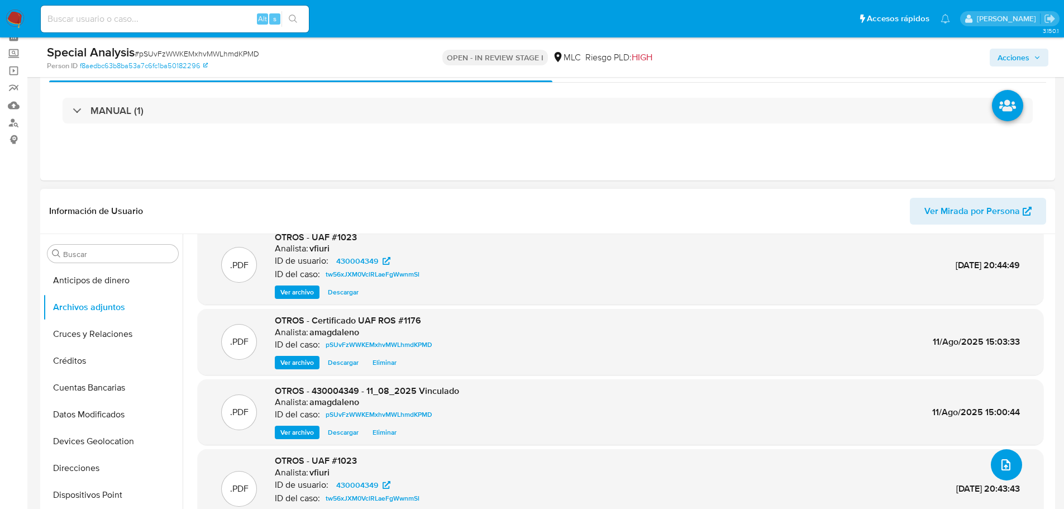
scroll to position [0, 0]
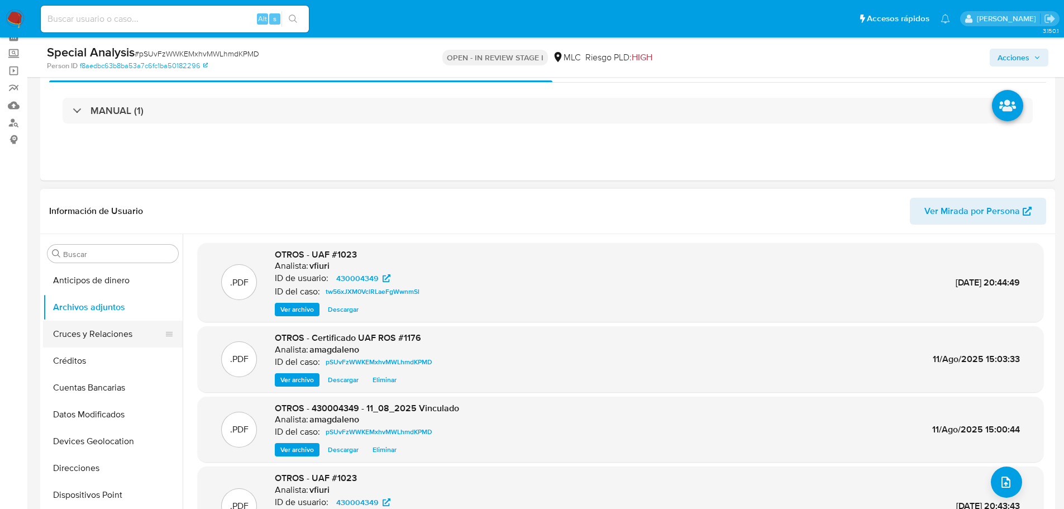
click at [112, 336] on button "Cruces y Relaciones" at bounding box center [108, 333] width 131 height 27
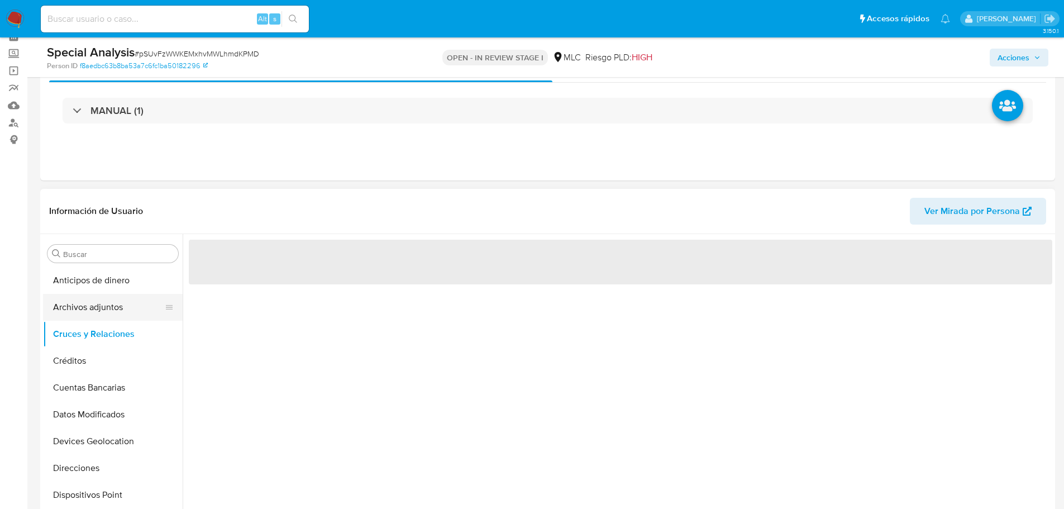
click at [112, 307] on button "Archivos adjuntos" at bounding box center [108, 307] width 131 height 27
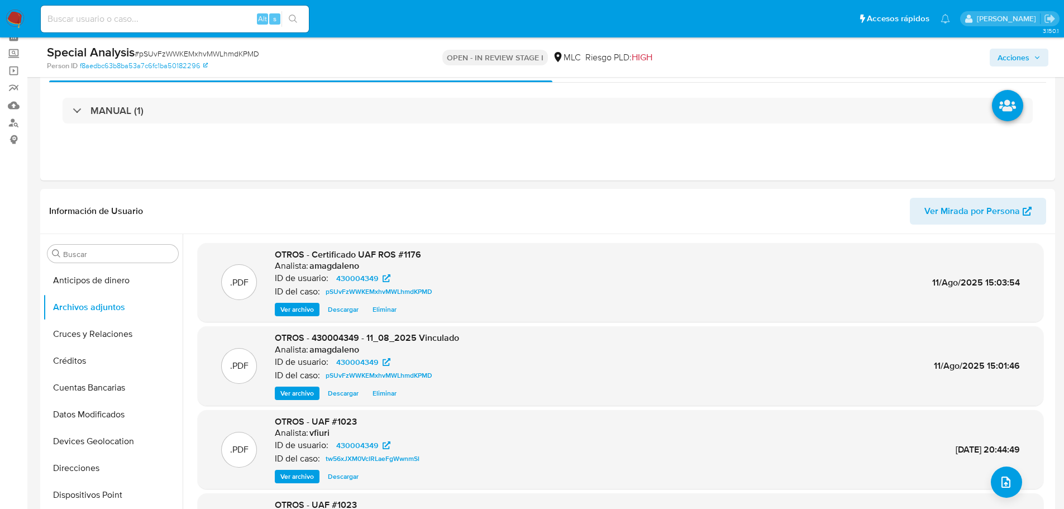
click at [998, 52] on span "Acciones" at bounding box center [1013, 58] width 32 height 18
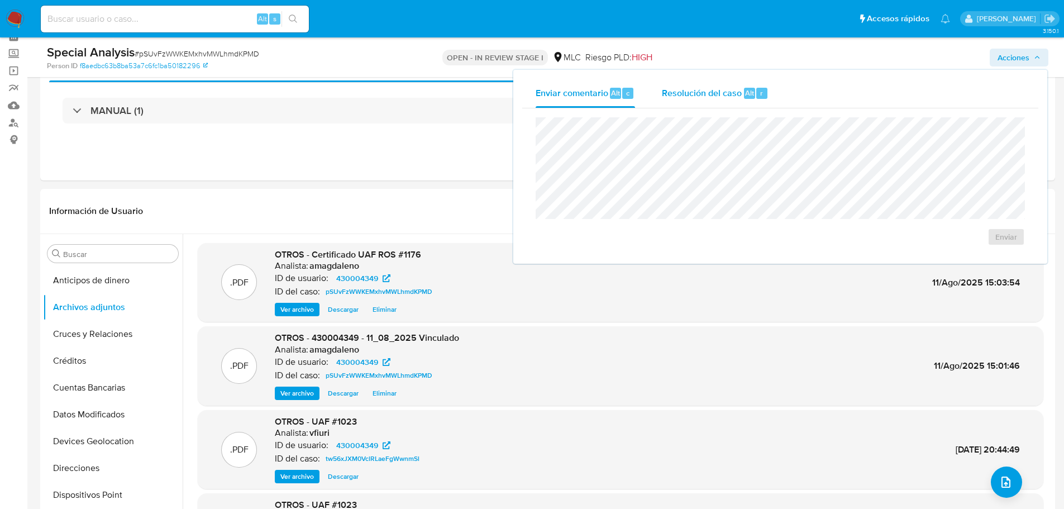
click at [703, 96] on span "Resolución del caso" at bounding box center [702, 92] width 80 height 13
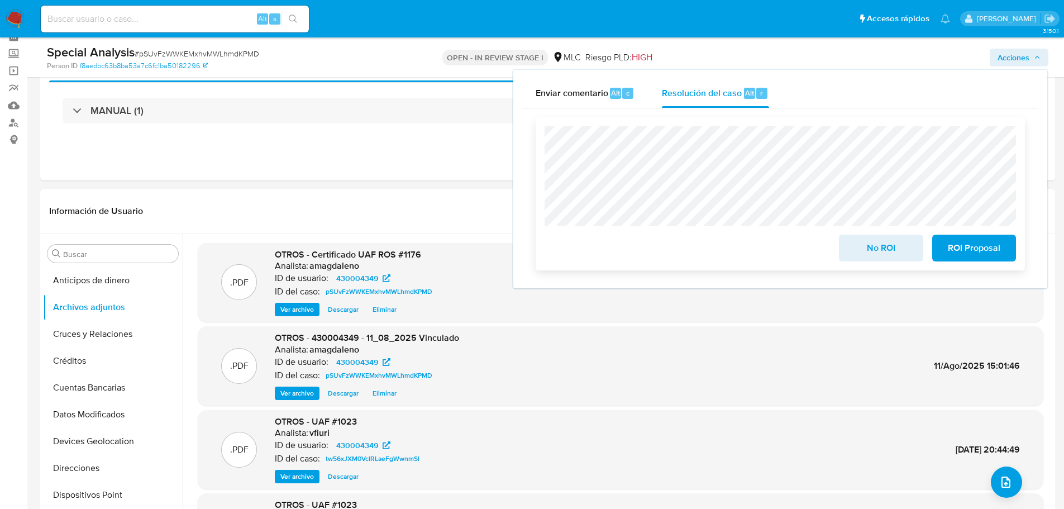
click at [946, 246] on span "ROI Proposal" at bounding box center [973, 248] width 55 height 25
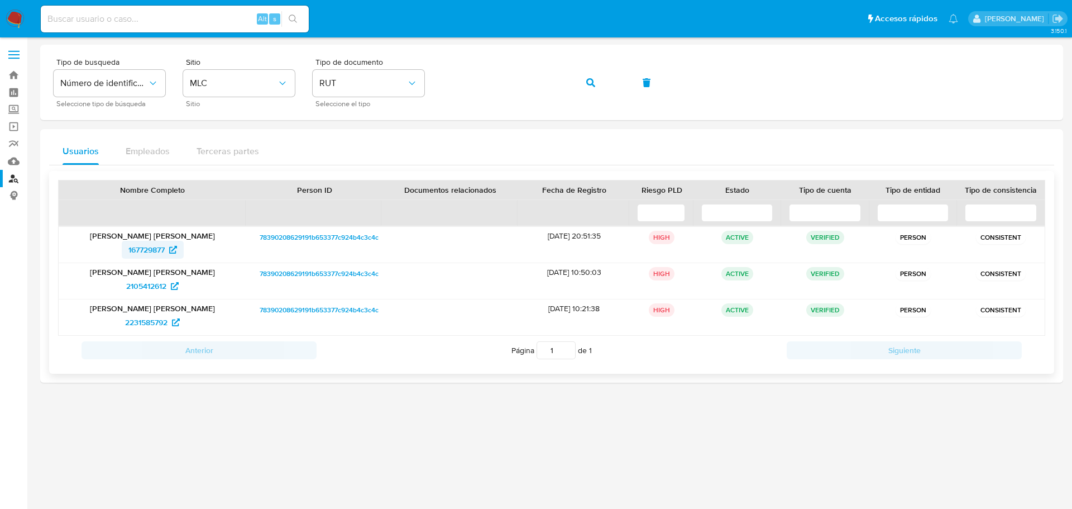
click at [138, 252] on span "167729877" at bounding box center [146, 250] width 36 height 18
click at [592, 87] on span "button" at bounding box center [590, 82] width 9 height 25
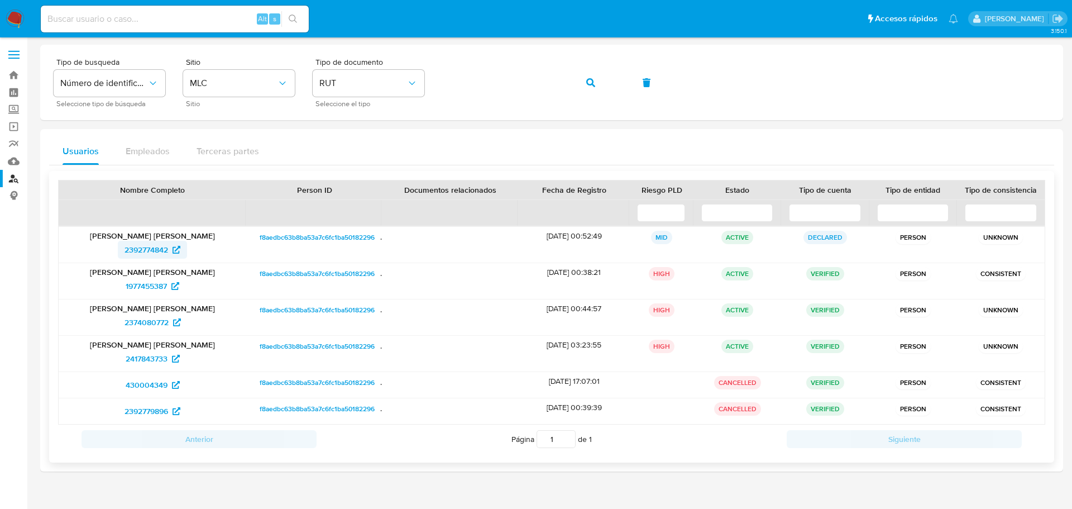
click at [150, 254] on span "2392774842" at bounding box center [147, 250] width 44 height 18
click at [148, 250] on span "2392774842" at bounding box center [147, 250] width 44 height 18
click at [586, 79] on button "button" at bounding box center [591, 82] width 38 height 27
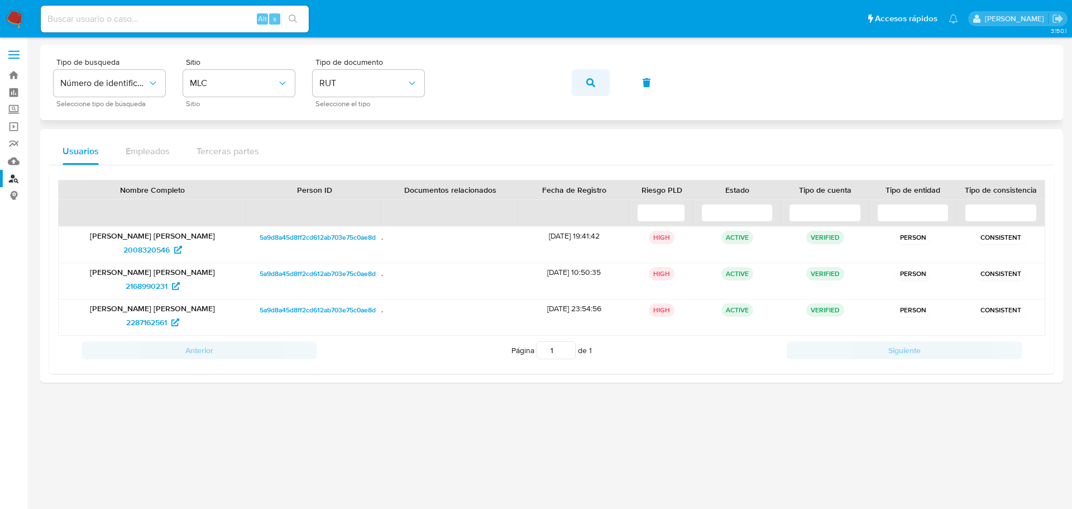
click at [596, 84] on button "button" at bounding box center [591, 82] width 38 height 27
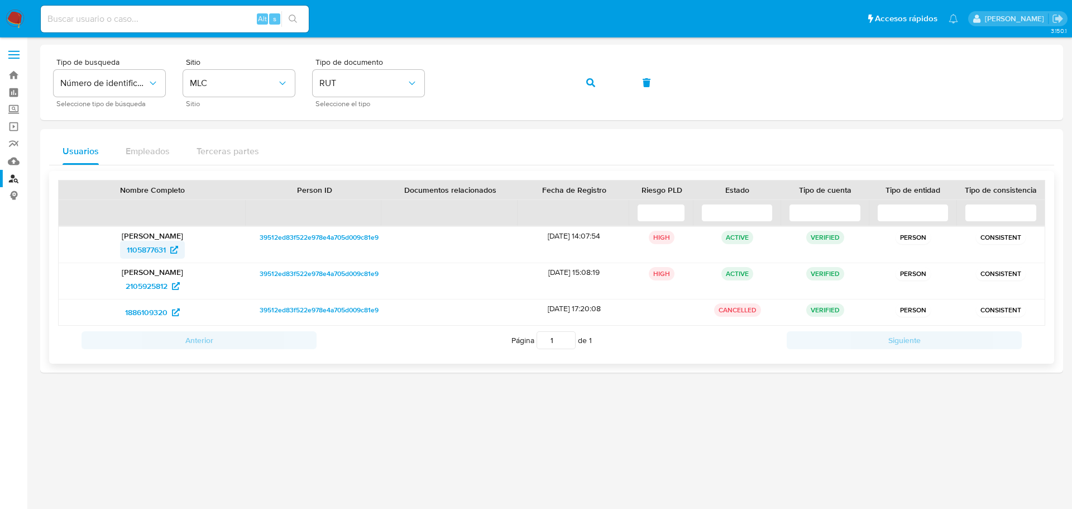
click at [149, 256] on span "1105877631" at bounding box center [146, 250] width 39 height 18
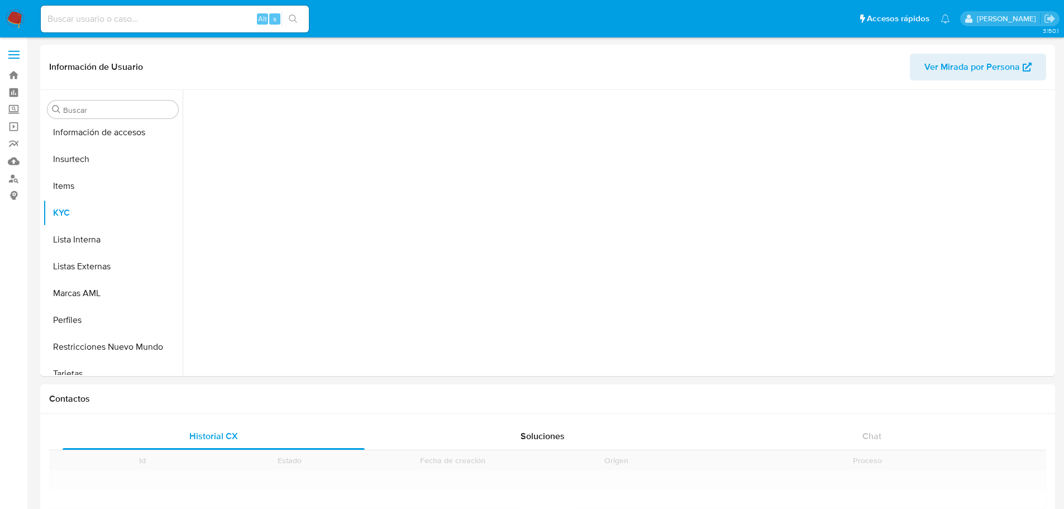
scroll to position [445, 0]
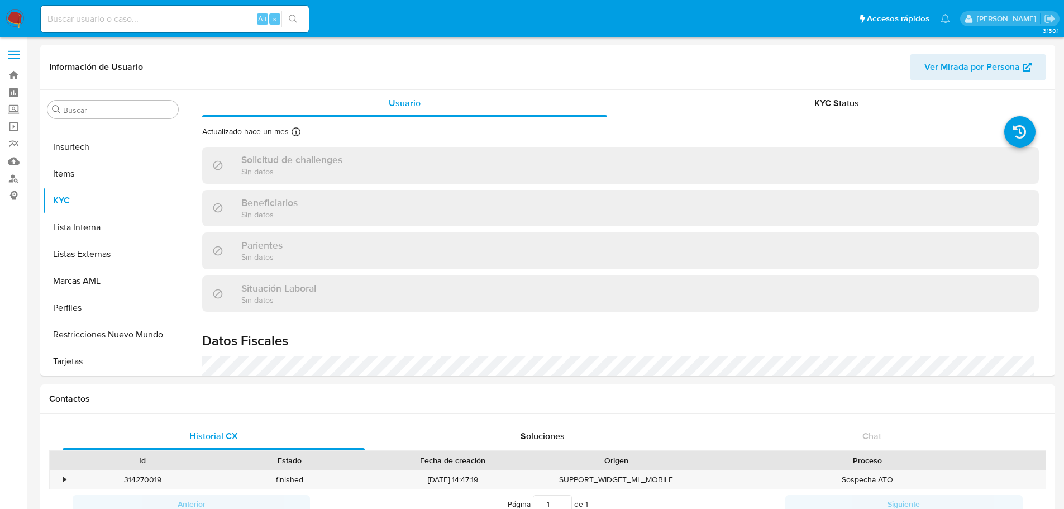
select select "10"
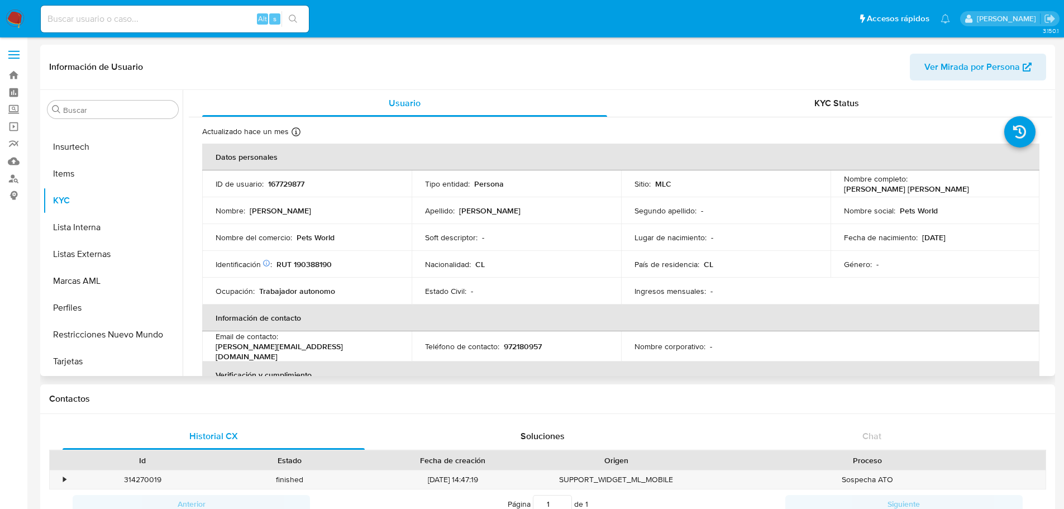
click at [899, 210] on p "Pets World" at bounding box center [918, 210] width 38 height 10
drag, startPoint x: 896, startPoint y: 211, endPoint x: 963, endPoint y: 205, distance: 67.8
click at [963, 205] on div "Nombre social : Pets World" at bounding box center [935, 210] width 183 height 10
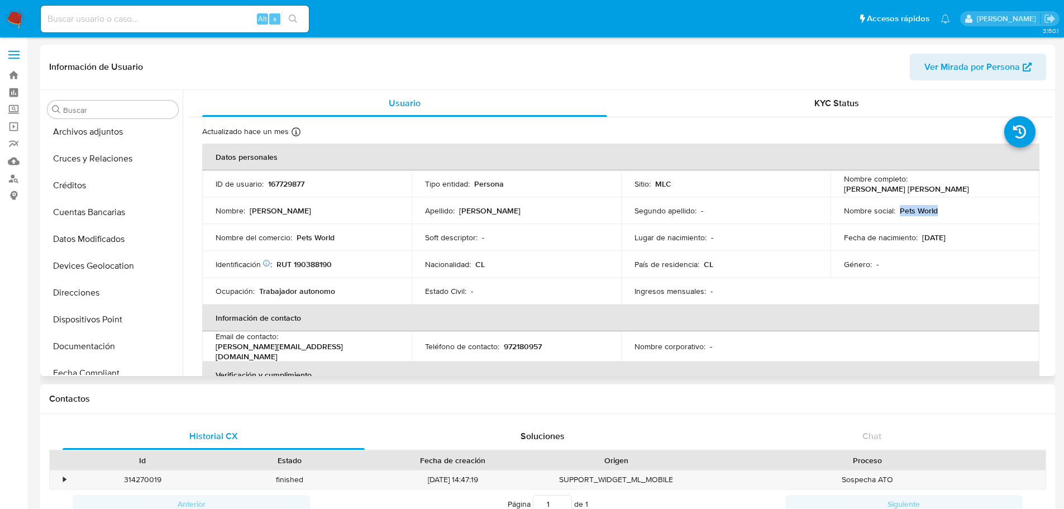
scroll to position [0, 0]
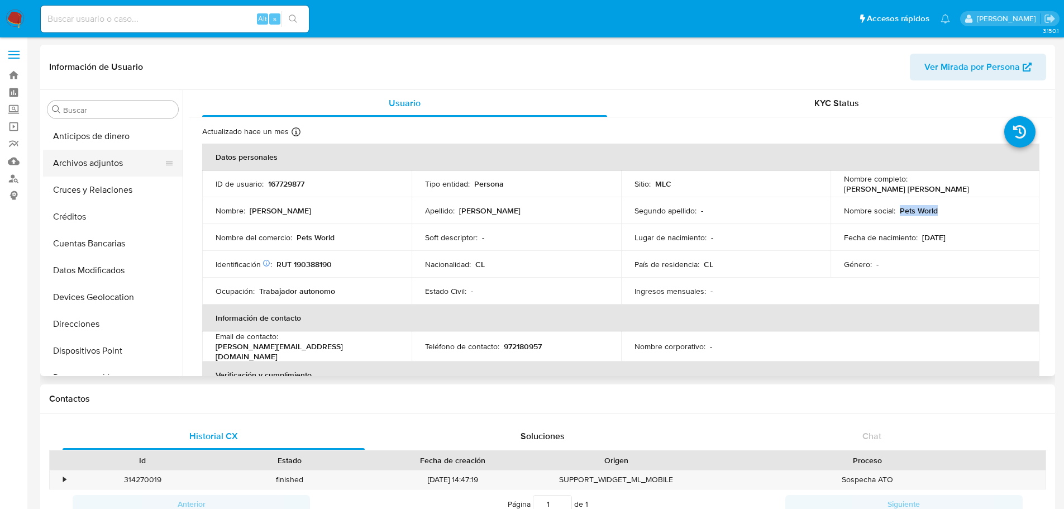
click at [101, 173] on button "Archivos adjuntos" at bounding box center [108, 163] width 131 height 27
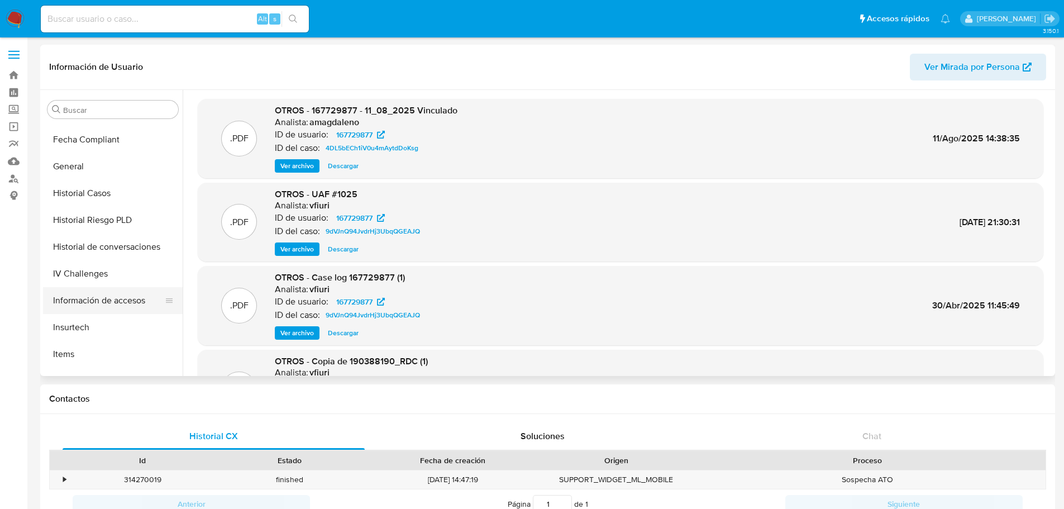
scroll to position [279, 0]
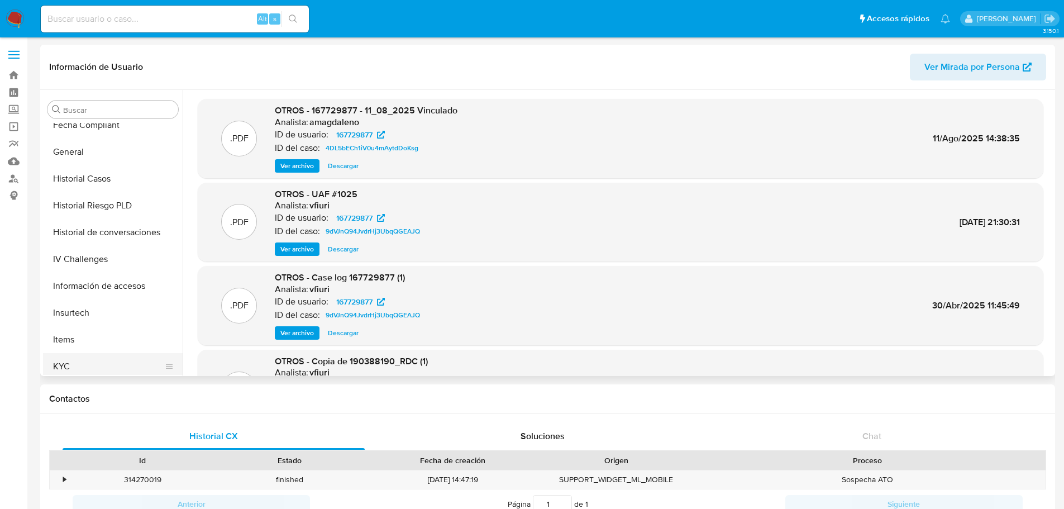
click at [88, 353] on button "KYC" at bounding box center [108, 366] width 131 height 27
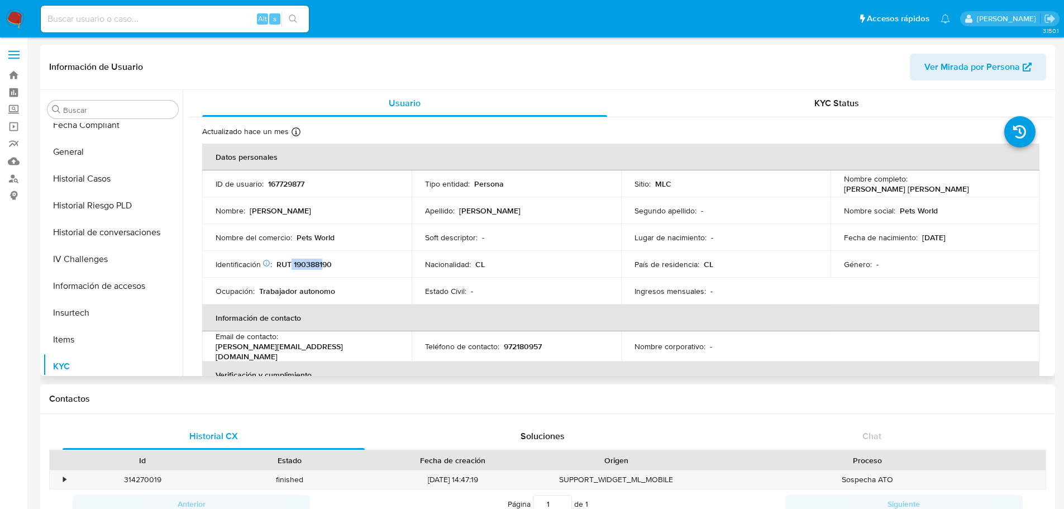
drag, startPoint x: 292, startPoint y: 264, endPoint x: 324, endPoint y: 263, distance: 31.8
click at [324, 263] on p "RUT 190388190" at bounding box center [303, 264] width 55 height 10
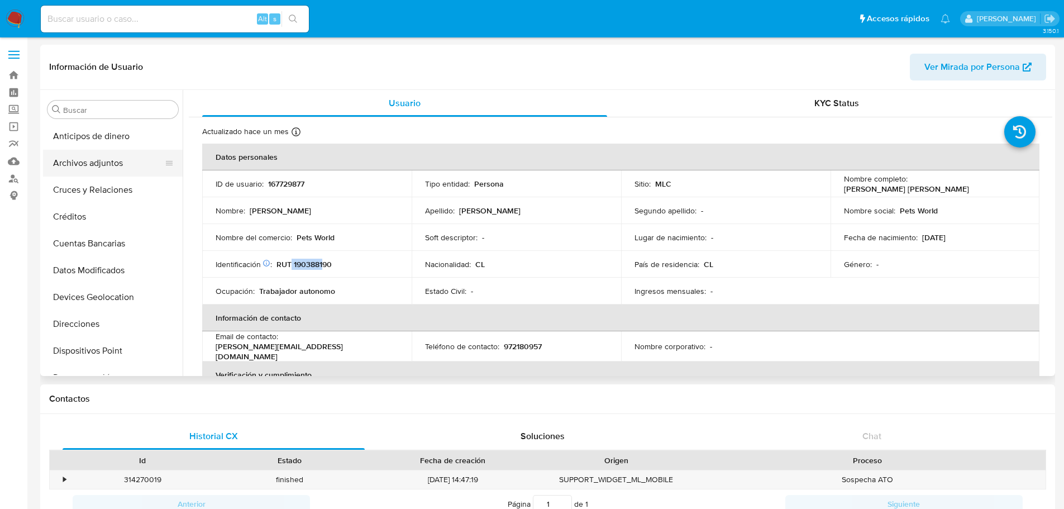
click at [104, 166] on button "Archivos adjuntos" at bounding box center [108, 163] width 131 height 27
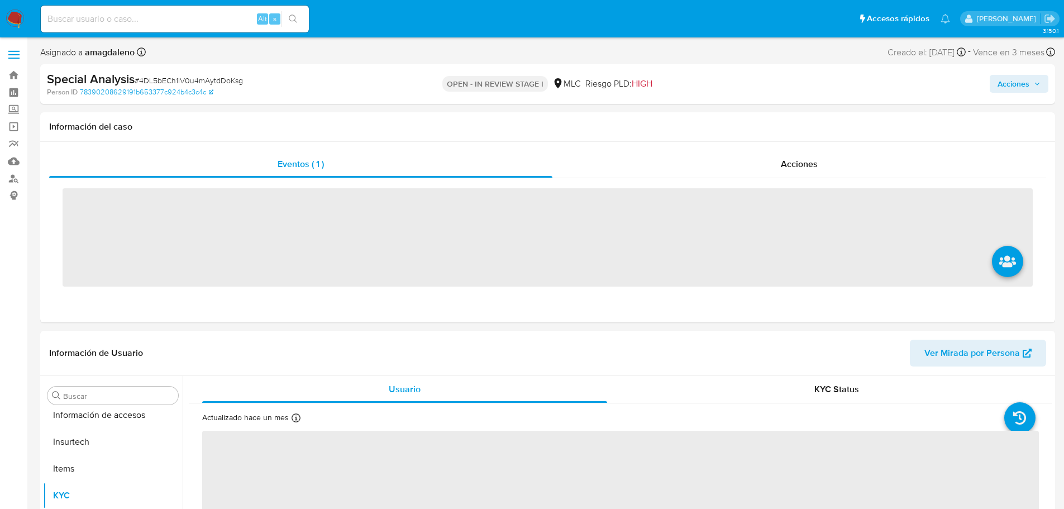
scroll to position [445, 0]
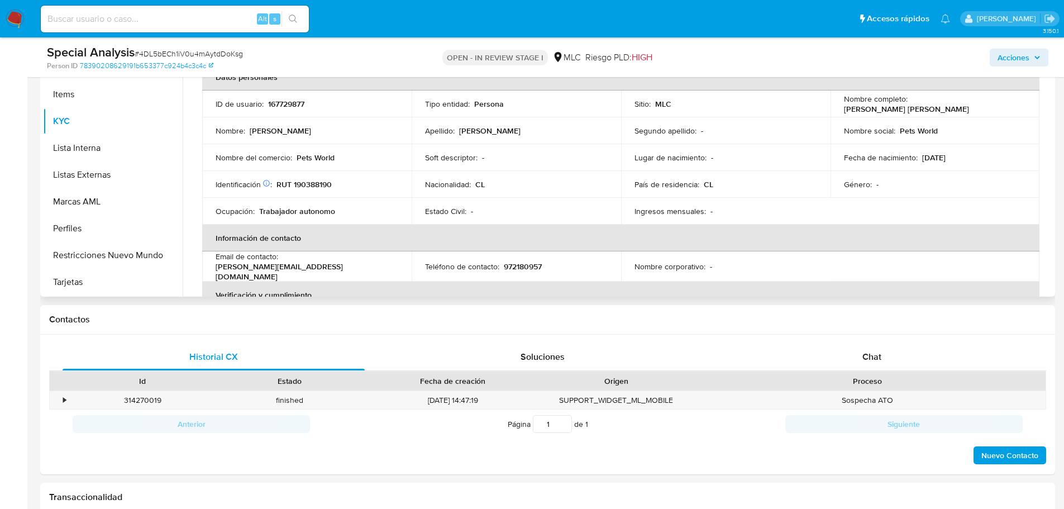
select select "10"
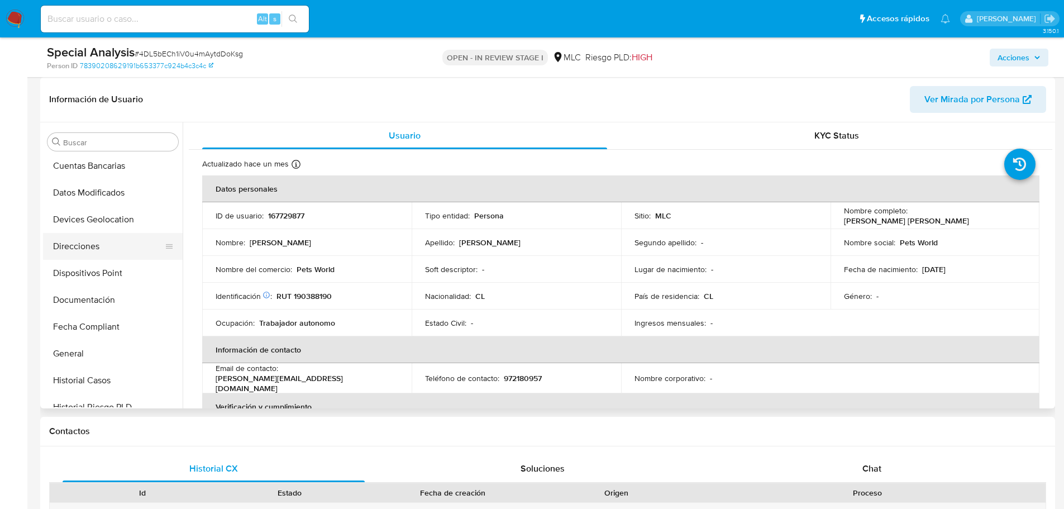
scroll to position [166, 0]
click at [109, 324] on button "Historial Casos" at bounding box center [108, 324] width 131 height 27
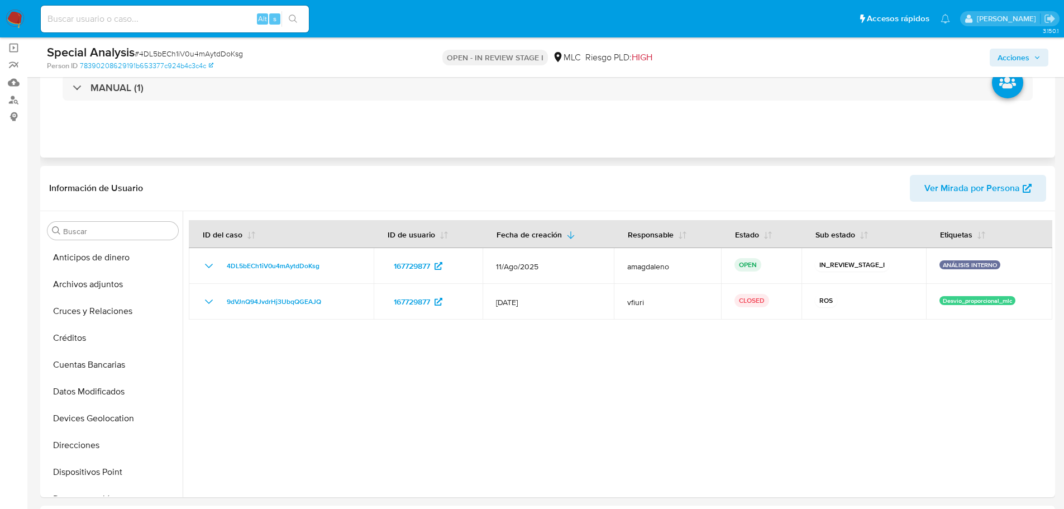
scroll to position [0, 0]
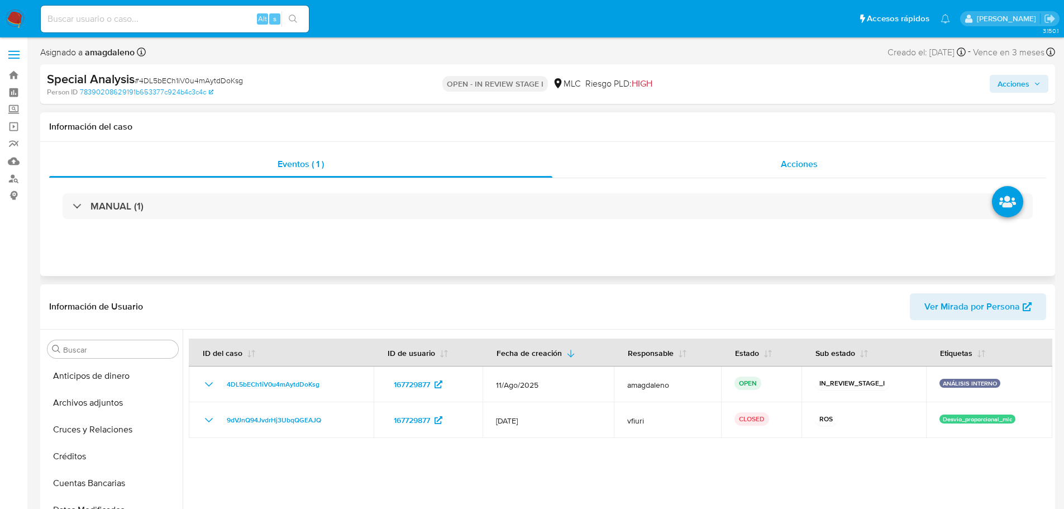
click at [590, 166] on div "Acciones" at bounding box center [799, 164] width 494 height 27
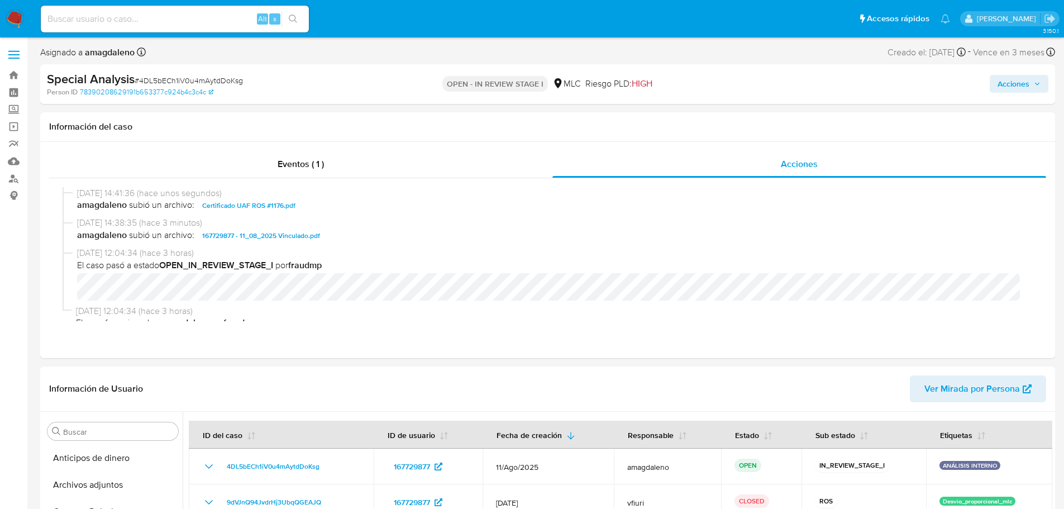
click at [1028, 91] on span "Acciones" at bounding box center [1013, 84] width 32 height 18
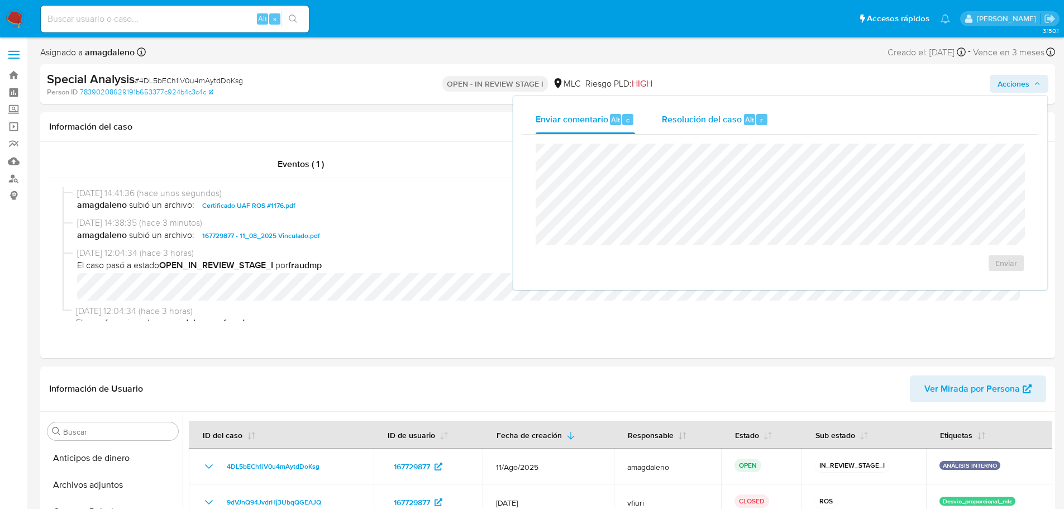
click at [682, 127] on div "Resolución del caso Alt r" at bounding box center [715, 119] width 107 height 29
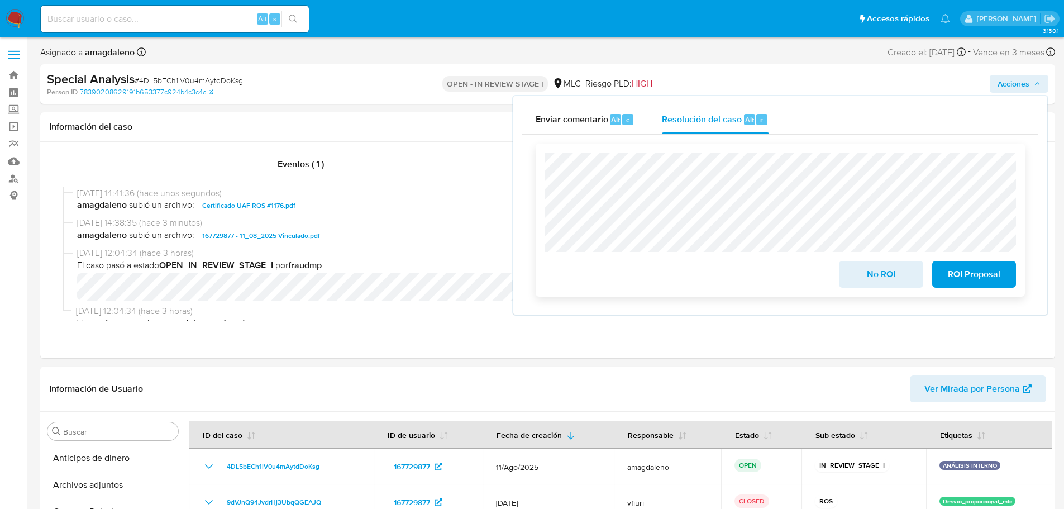
click at [966, 283] on span "ROI Proposal" at bounding box center [973, 274] width 55 height 25
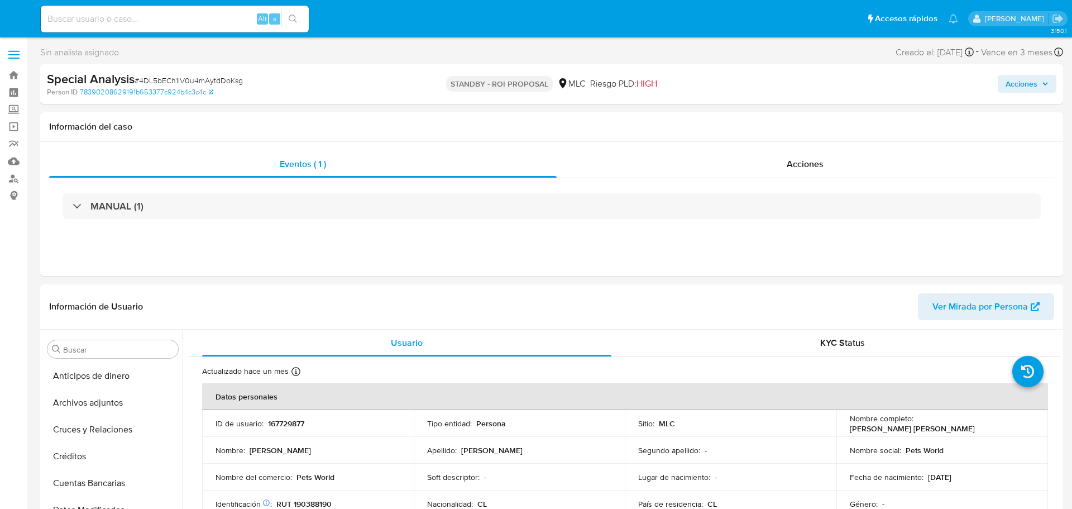
select select "10"
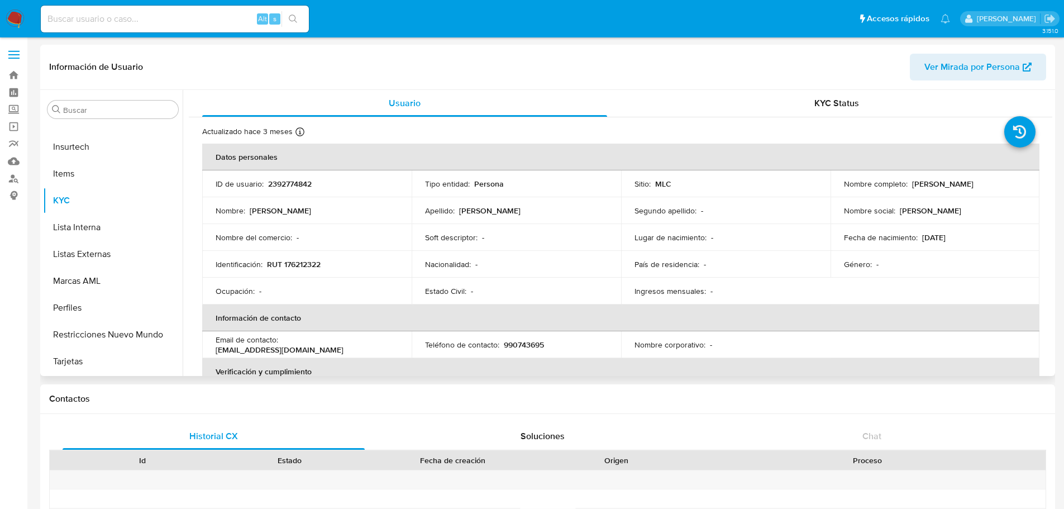
select select "10"
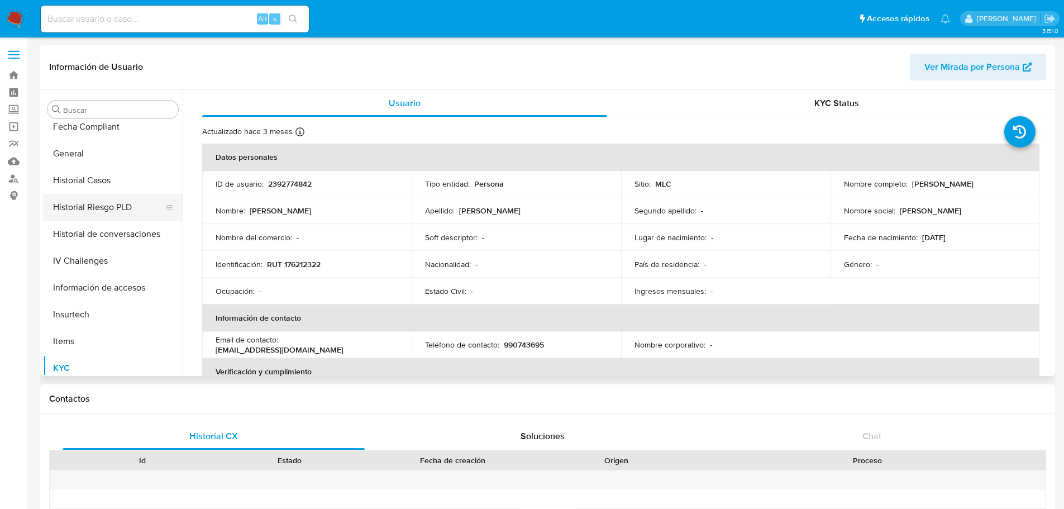
scroll to position [222, 0]
click at [104, 211] on button "General" at bounding box center [108, 209] width 131 height 27
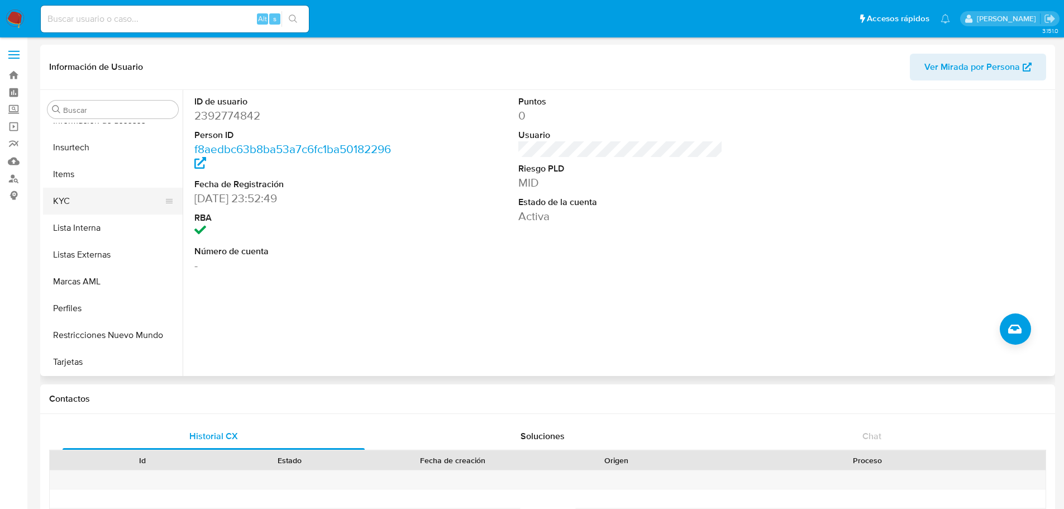
scroll to position [445, 0]
click at [93, 193] on button "KYC" at bounding box center [108, 200] width 131 height 27
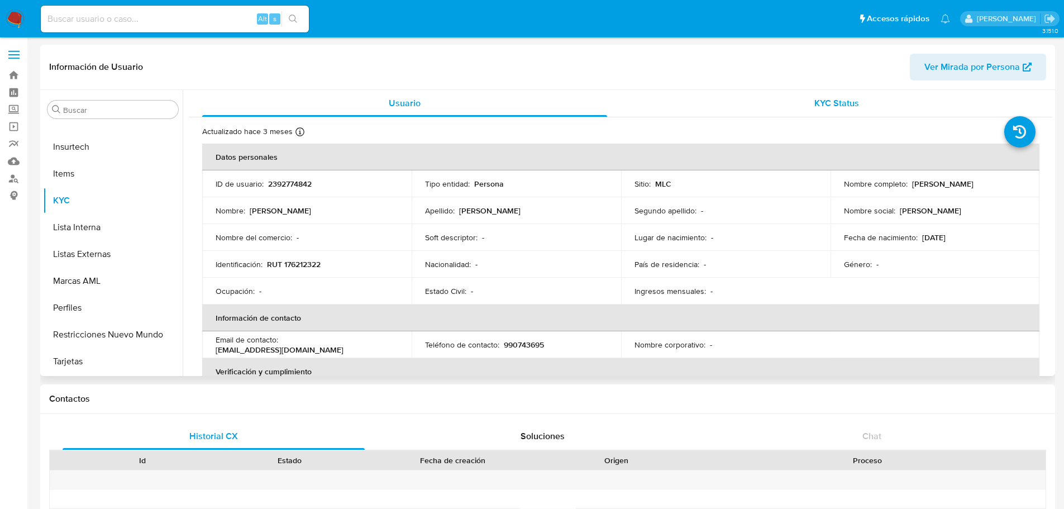
click at [655, 107] on div "KYC Status" at bounding box center [836, 103] width 405 height 27
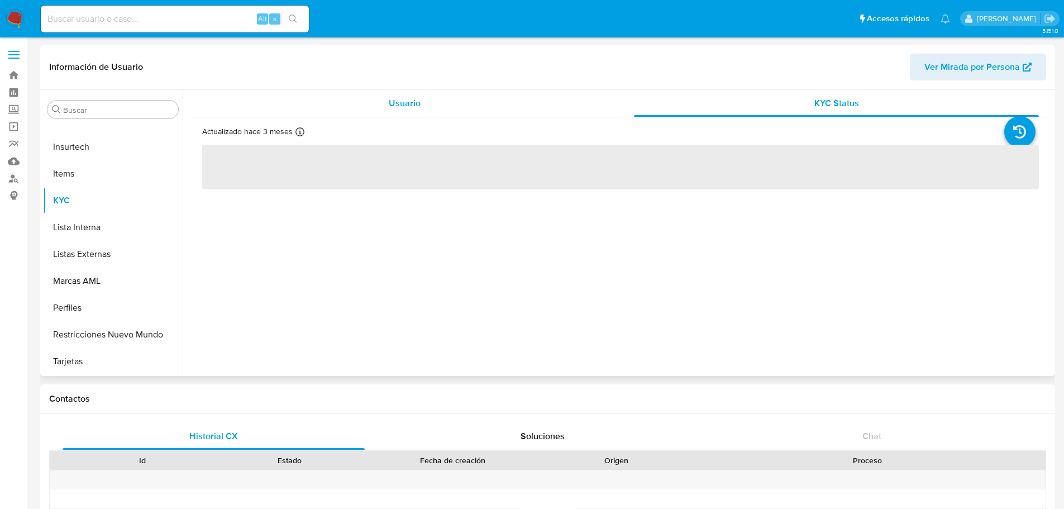
click at [520, 104] on div "Usuario" at bounding box center [404, 103] width 405 height 27
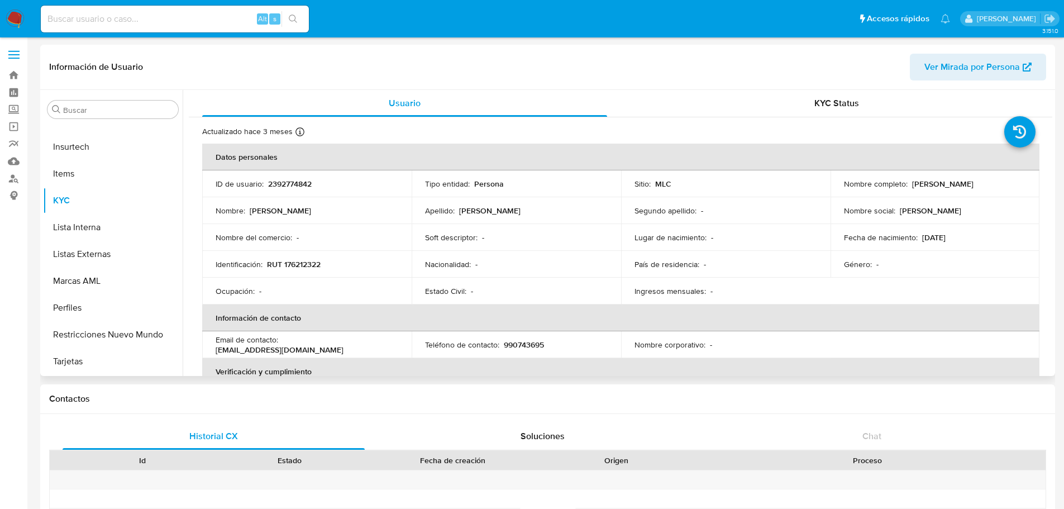
click at [300, 267] on p "RUT 176212322" at bounding box center [294, 264] width 54 height 10
click at [554, 131] on div "Actualizado hace 3 meses Creado: 15/04/2025 00:53:20 Actualizado: 09/05/2025 22…" at bounding box center [606, 133] width 808 height 15
click at [677, 128] on div "Actualizado hace 3 meses Creado: 15/04/2025 00:53:20 Actualizado: 09/05/2025 22…" at bounding box center [606, 133] width 808 height 15
click at [298, 271] on td "Identificación : RUT 176212322" at bounding box center [306, 264] width 209 height 27
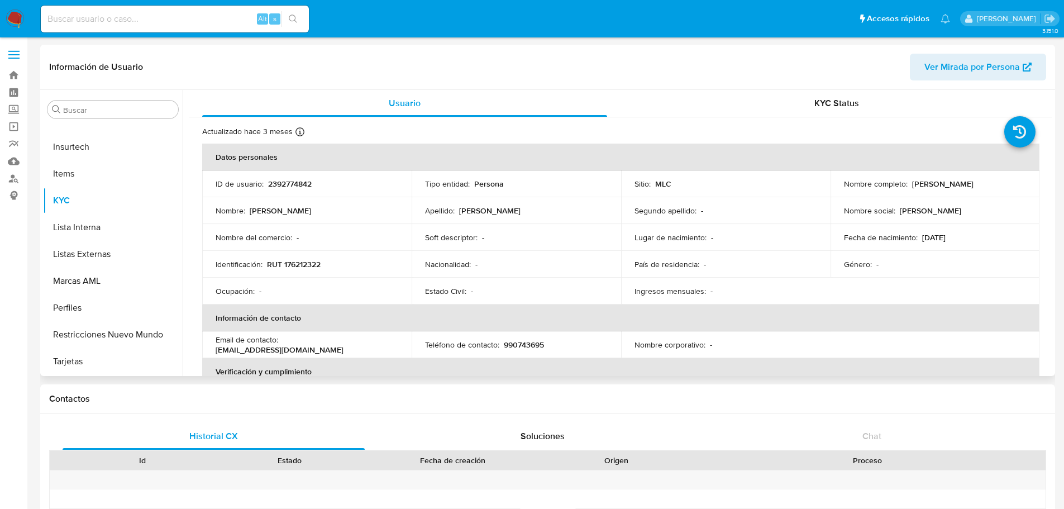
click at [302, 264] on p "RUT 176212322" at bounding box center [294, 264] width 54 height 10
copy p "176212322"
select select "10"
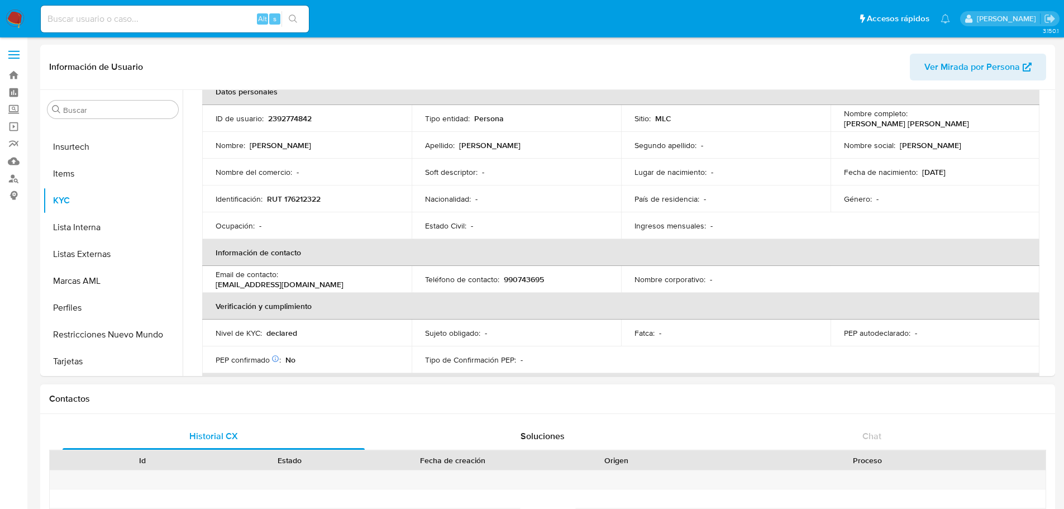
scroll to position [112, 0]
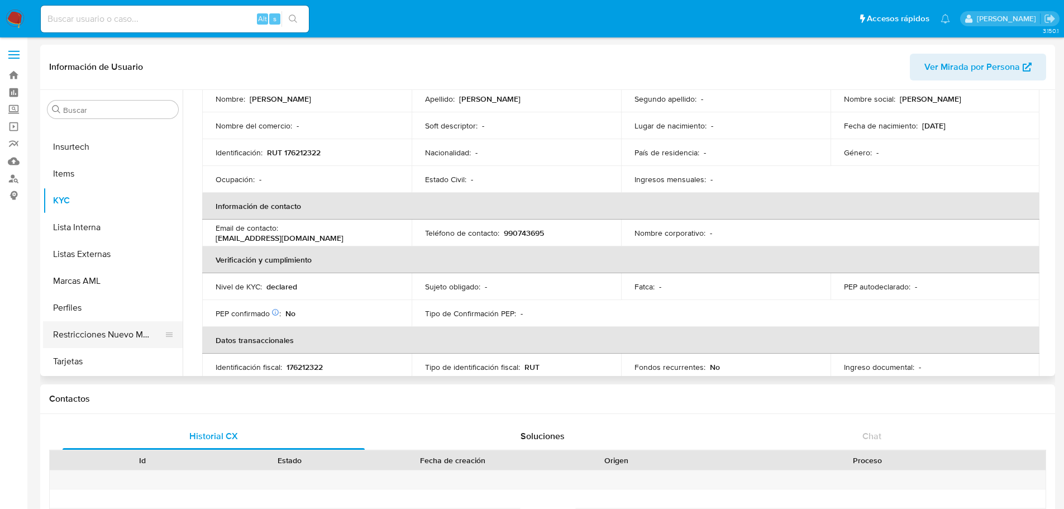
click at [111, 333] on button "Restricciones Nuevo Mundo" at bounding box center [108, 334] width 131 height 27
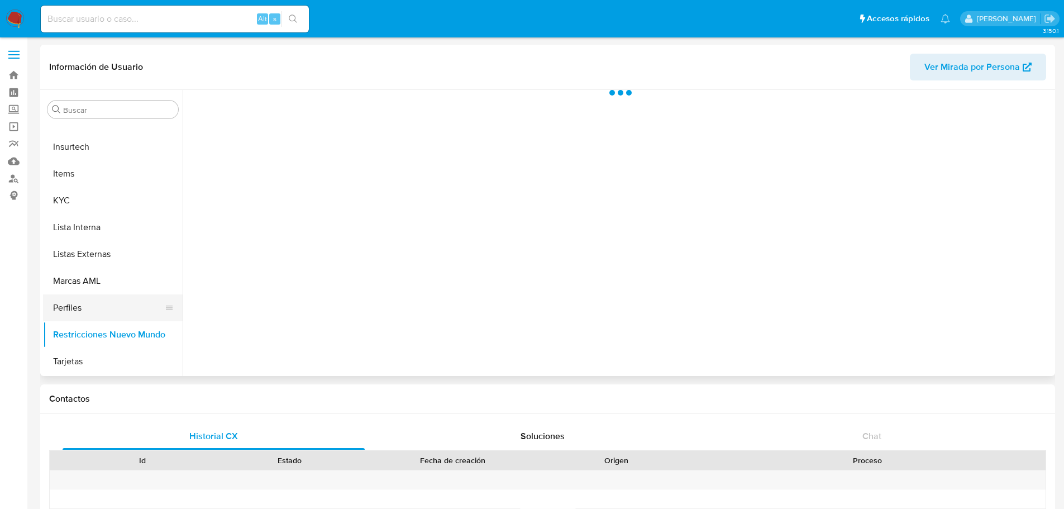
scroll to position [0, 0]
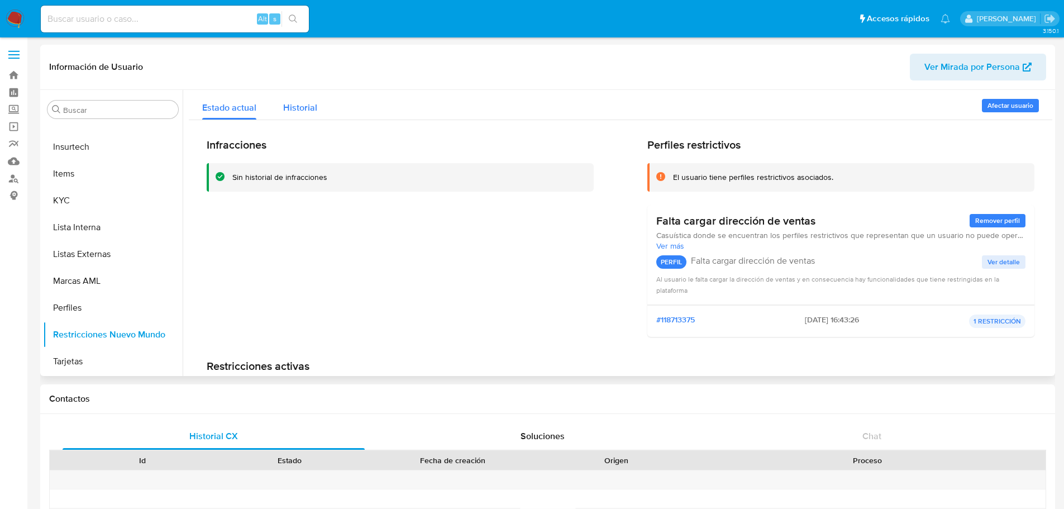
click at [296, 107] on span "Historial" at bounding box center [300, 107] width 34 height 13
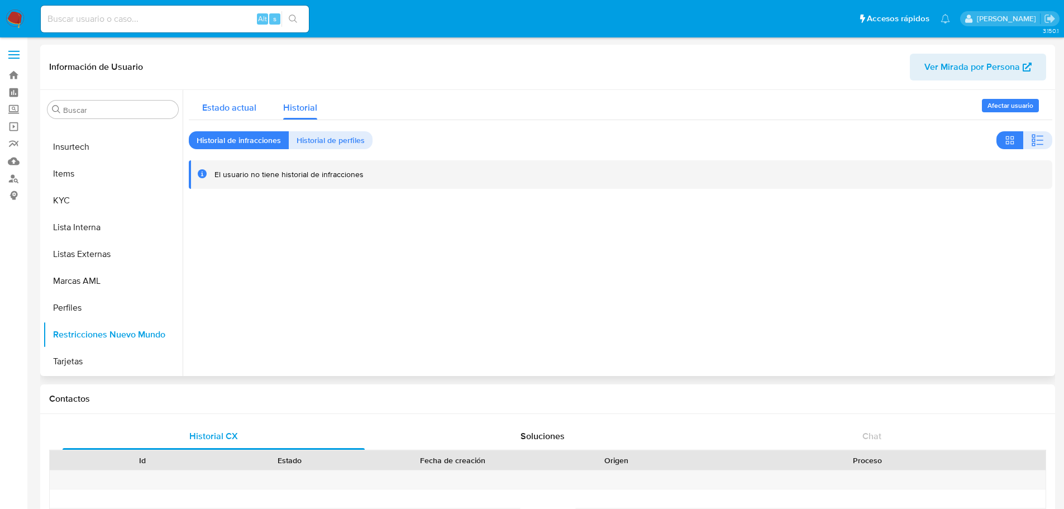
click at [238, 108] on span "Estado actual" at bounding box center [229, 107] width 54 height 13
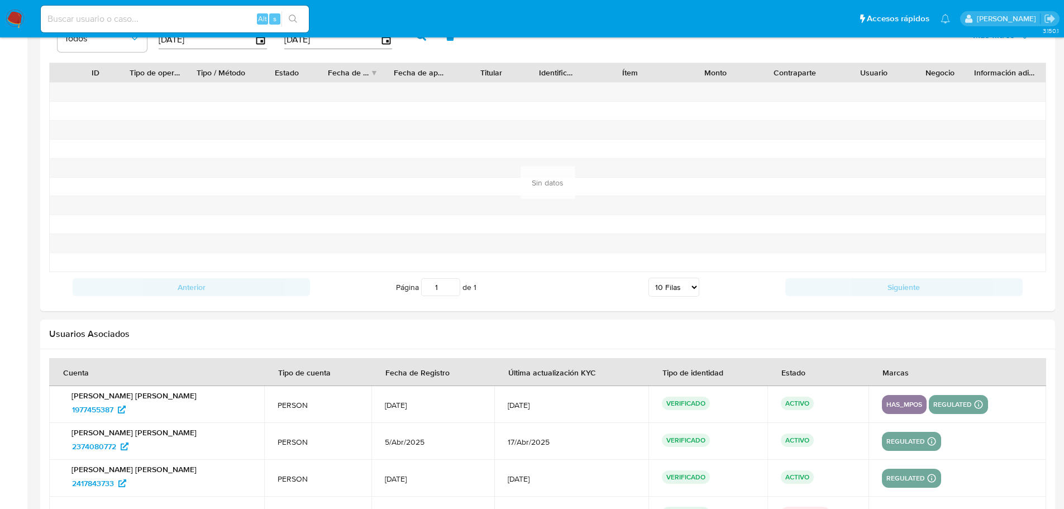
scroll to position [1104, 0]
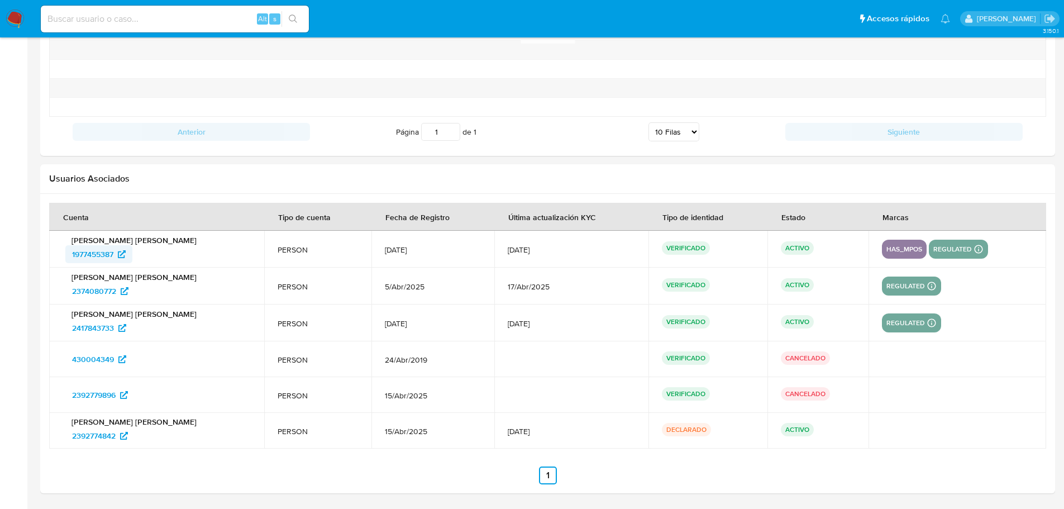
click at [92, 256] on span "1977455387" at bounding box center [92, 254] width 41 height 18
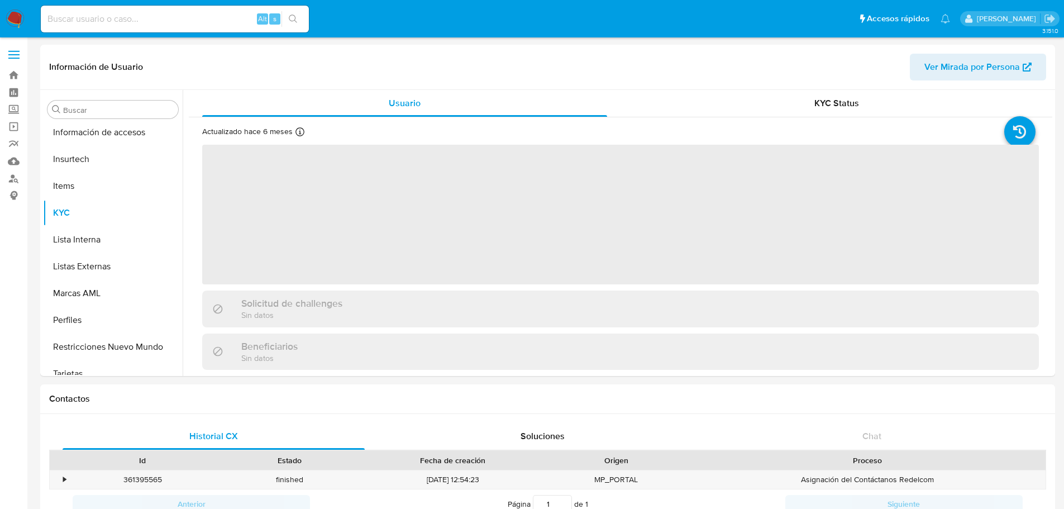
scroll to position [445, 0]
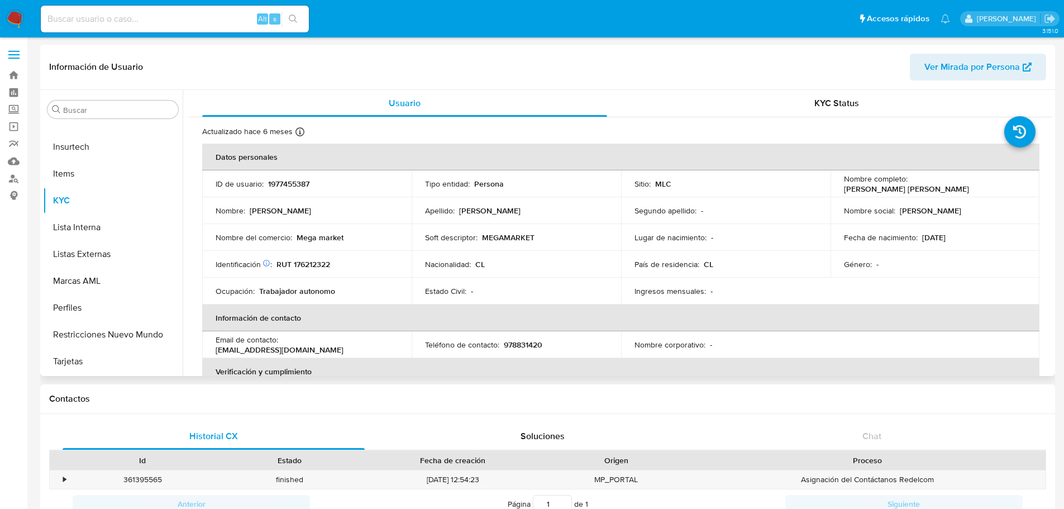
select select "10"
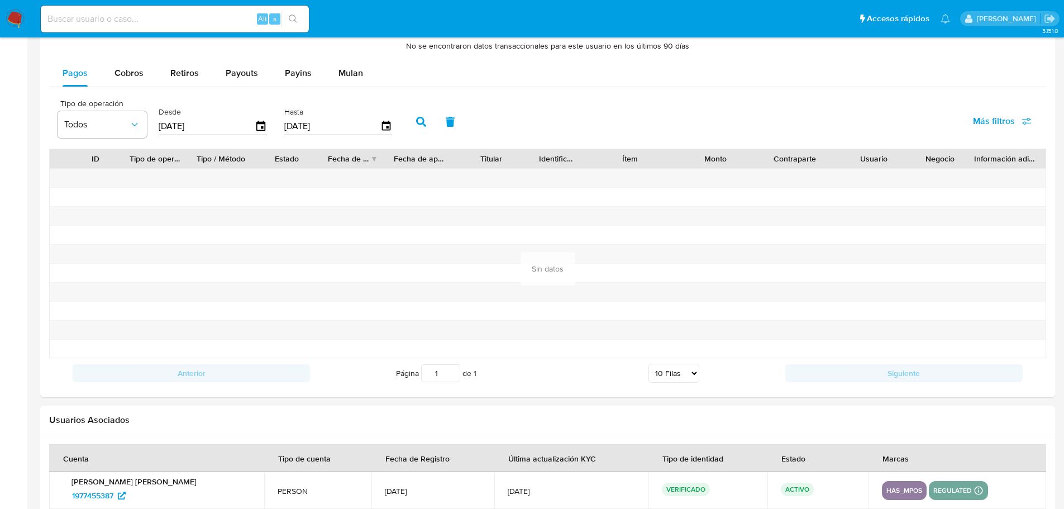
scroll to position [1028, 0]
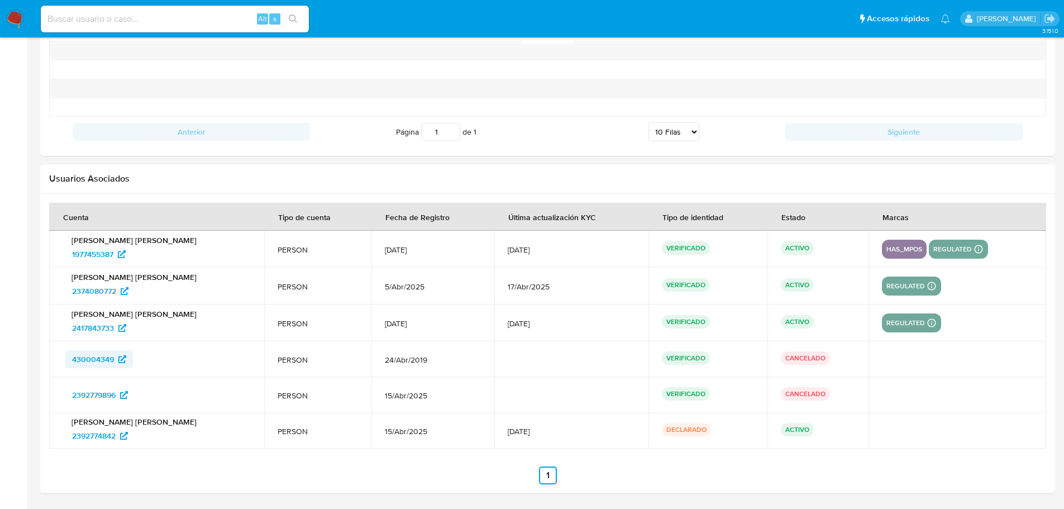
click at [98, 361] on span "430004349" at bounding box center [93, 359] width 42 height 18
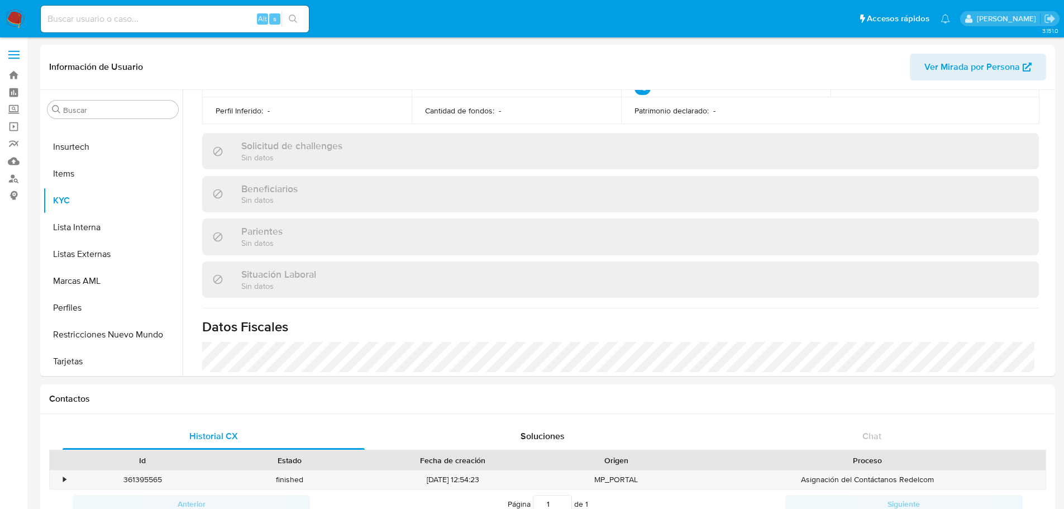
scroll to position [569, 0]
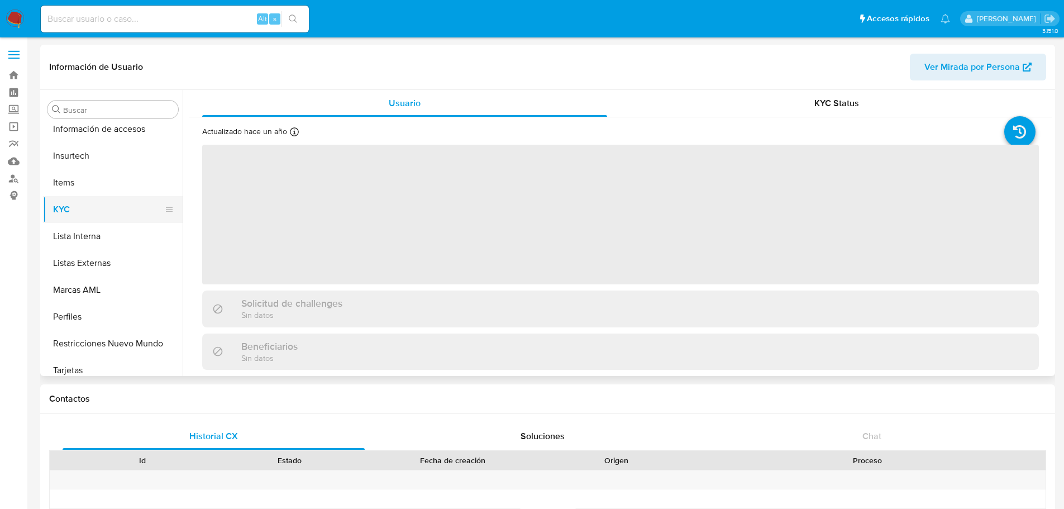
scroll to position [445, 0]
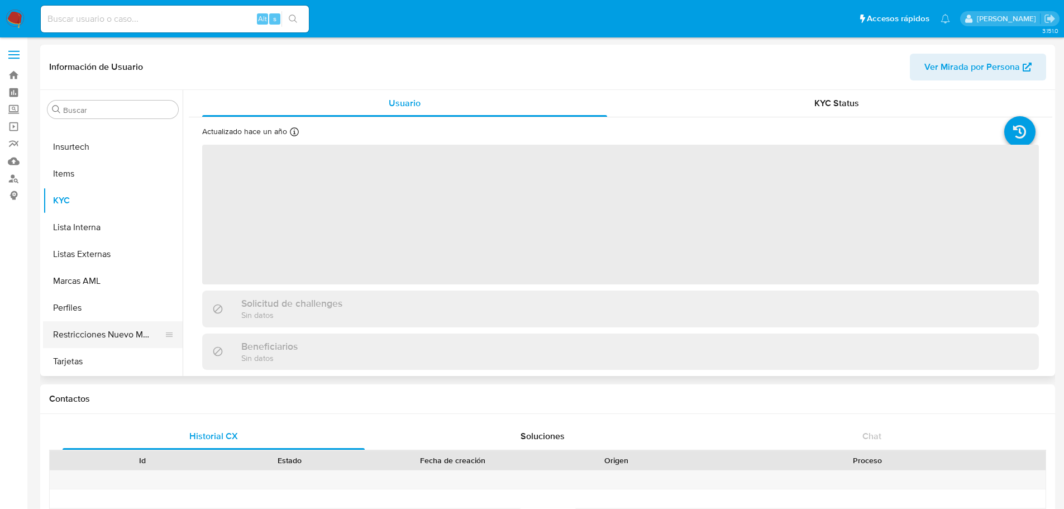
click at [107, 334] on button "Restricciones Nuevo Mundo" at bounding box center [108, 334] width 131 height 27
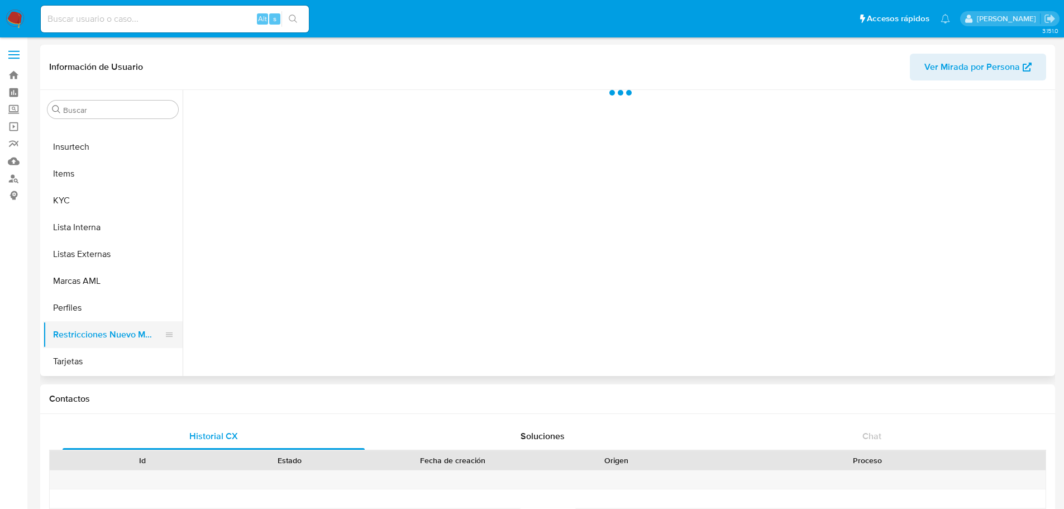
select select "10"
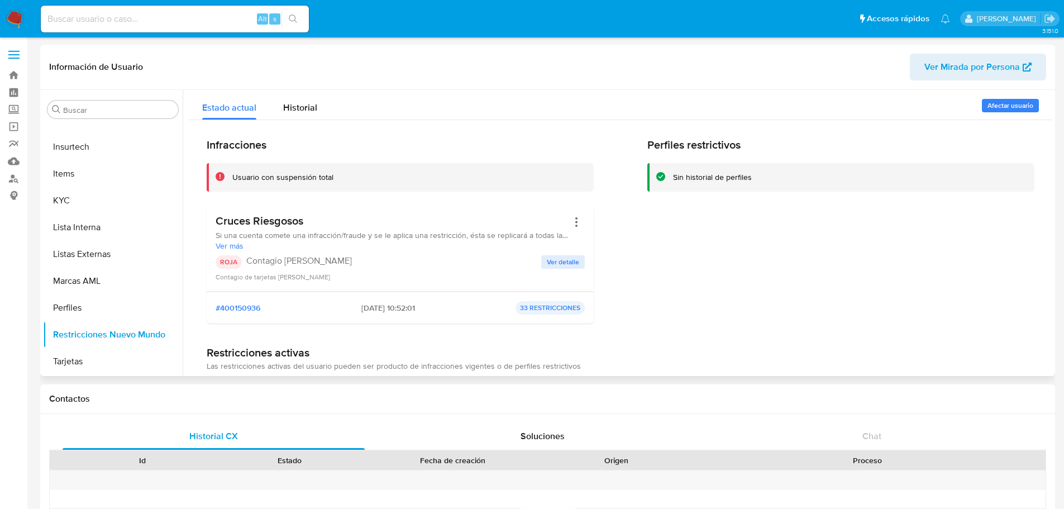
click at [262, 220] on h3 "Cruces Riesgosos" at bounding box center [392, 221] width 352 height 14
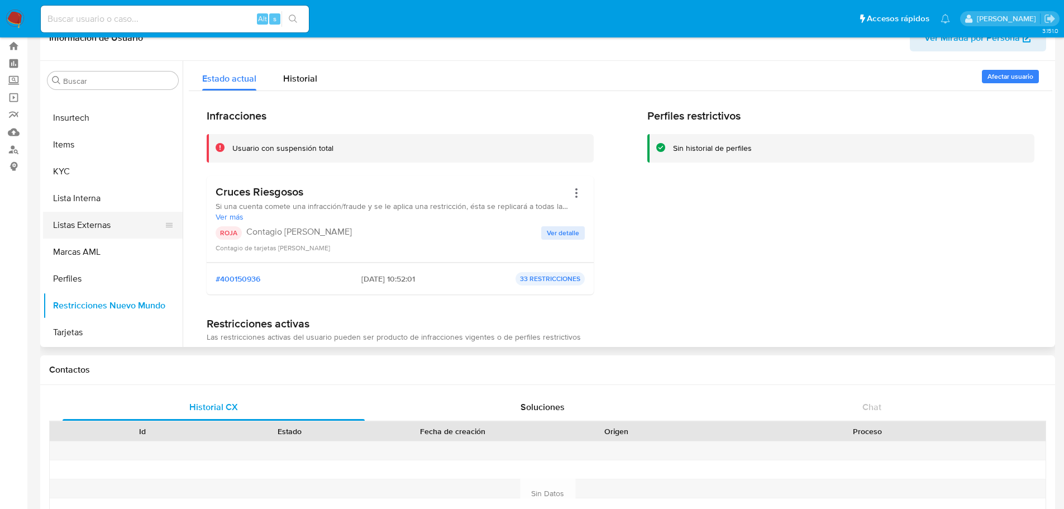
scroll to position [56, 0]
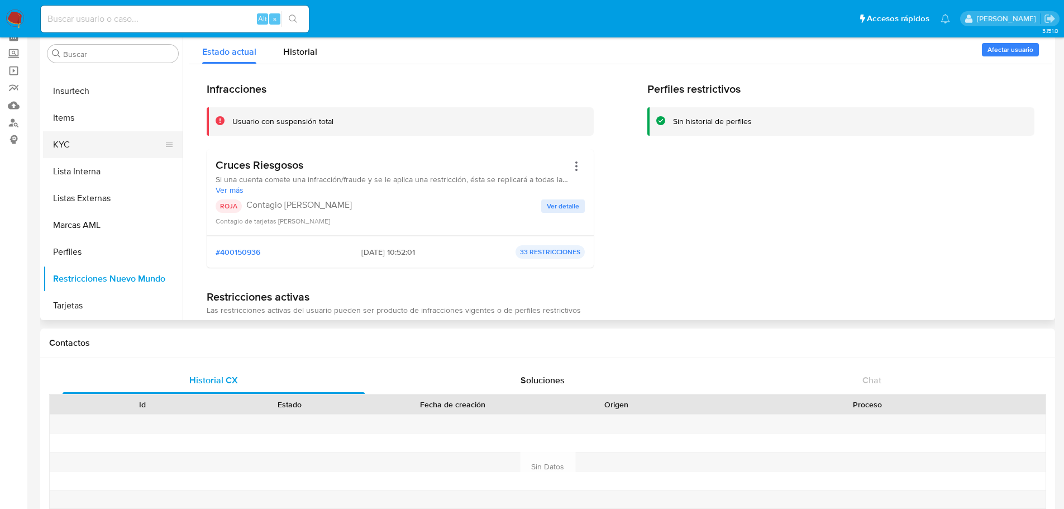
click at [97, 132] on button "KYC" at bounding box center [108, 144] width 131 height 27
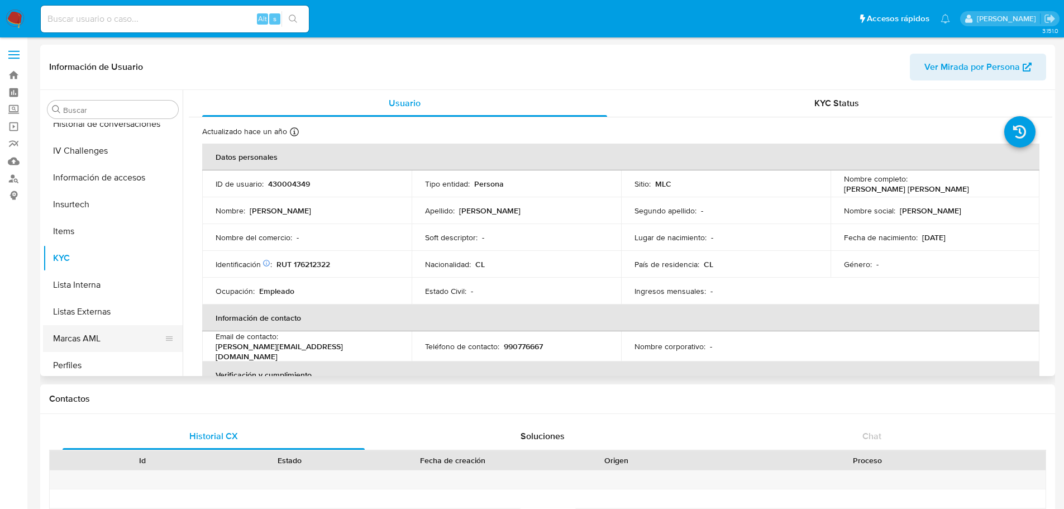
scroll to position [333, 0]
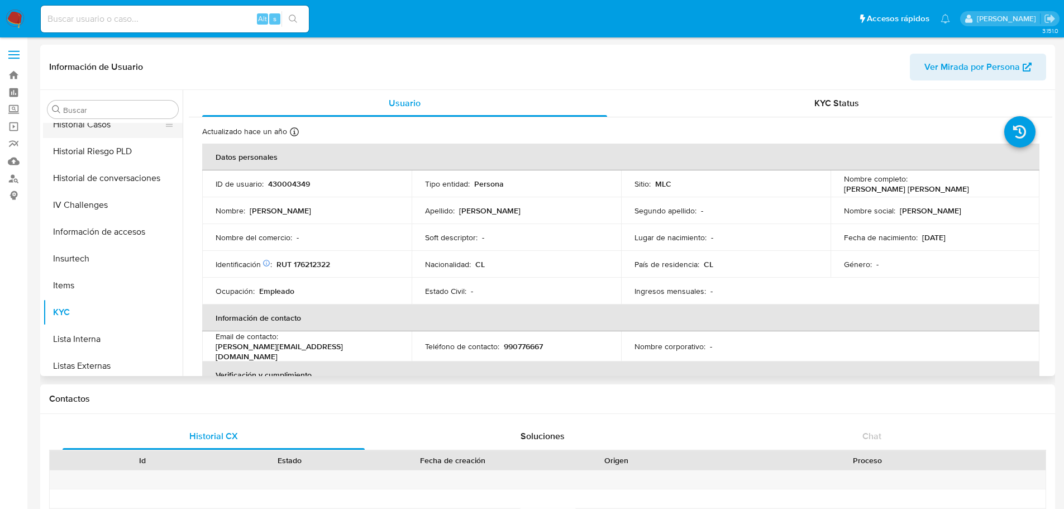
click at [111, 129] on button "Historial Casos" at bounding box center [108, 124] width 131 height 27
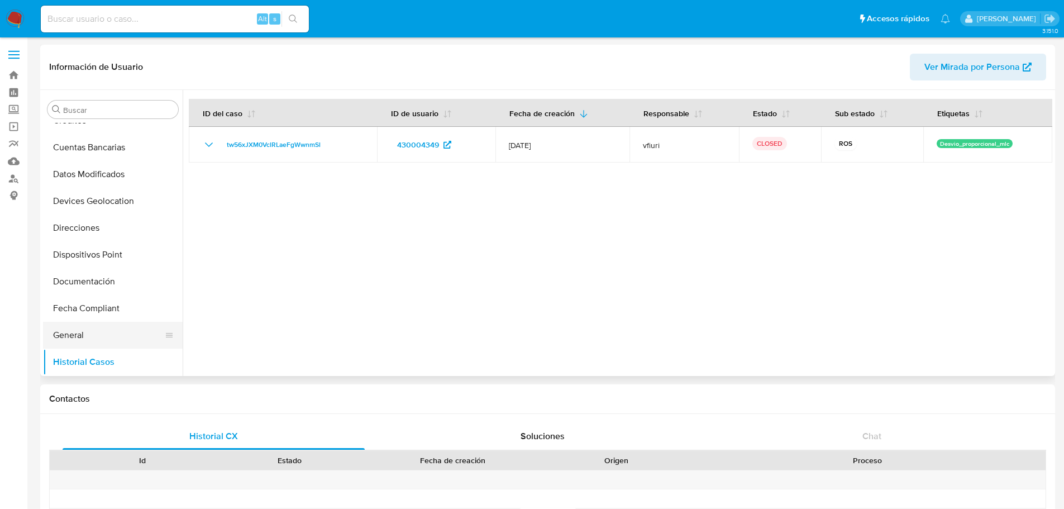
scroll to position [166, 0]
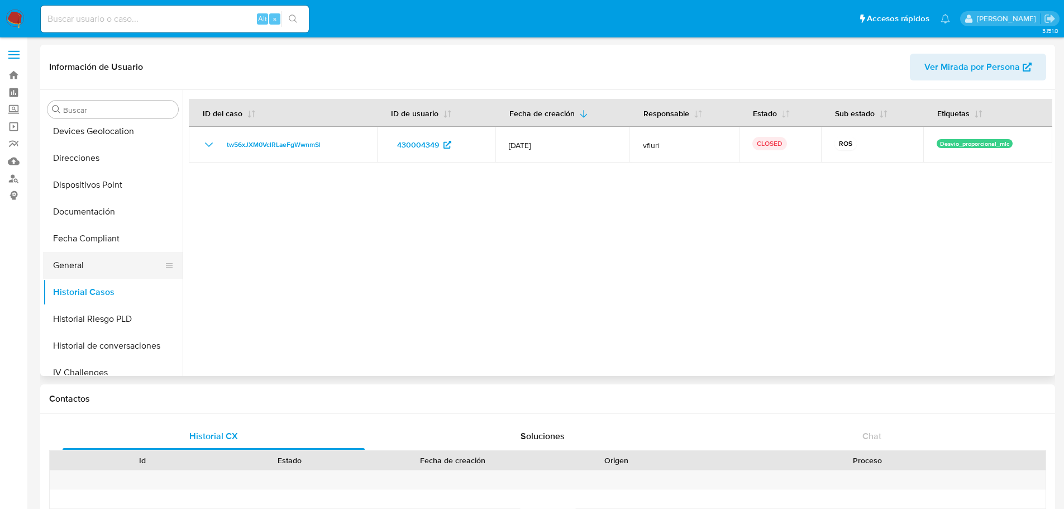
click at [89, 260] on button "General" at bounding box center [108, 265] width 131 height 27
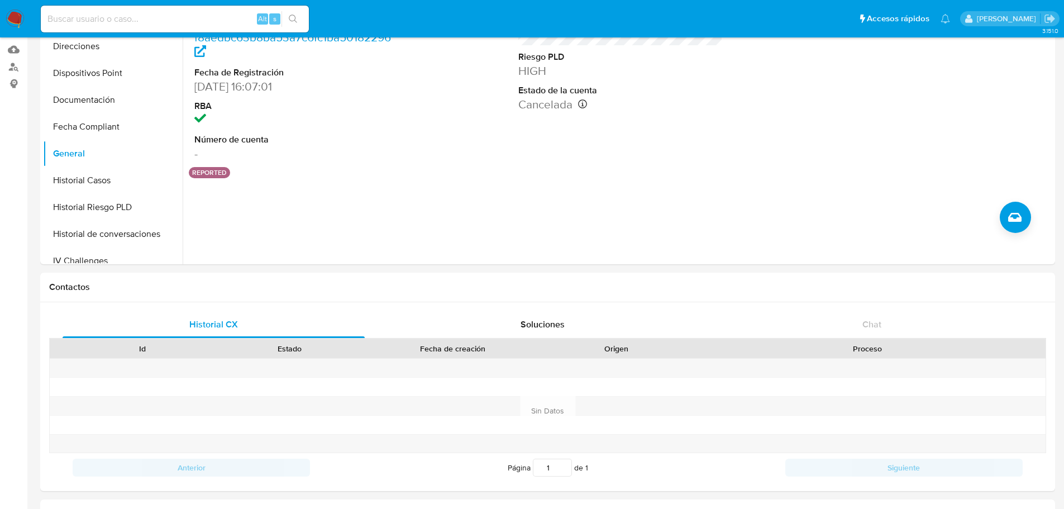
scroll to position [0, 0]
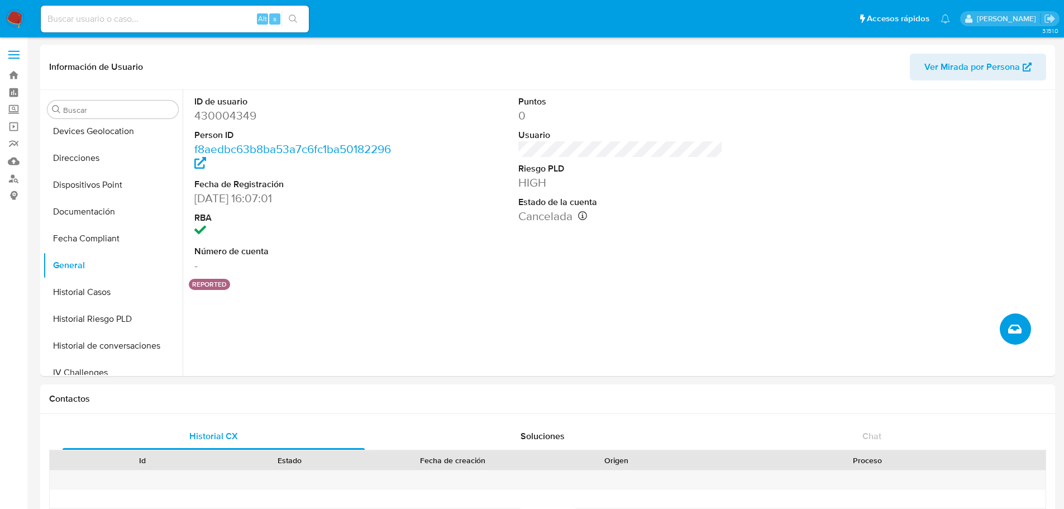
click at [1004, 331] on button "Crear caso manual" at bounding box center [1014, 328] width 31 height 31
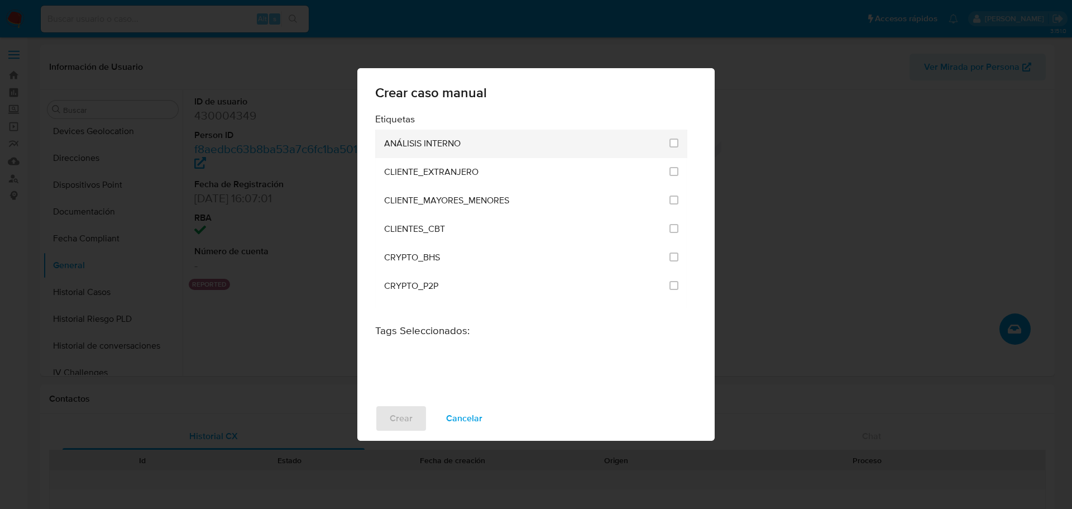
click at [442, 149] on span "ANÁLISIS INTERNO" at bounding box center [422, 143] width 76 height 11
click at [669, 143] on input "1896" at bounding box center [673, 142] width 9 height 9
checkbox input "true"
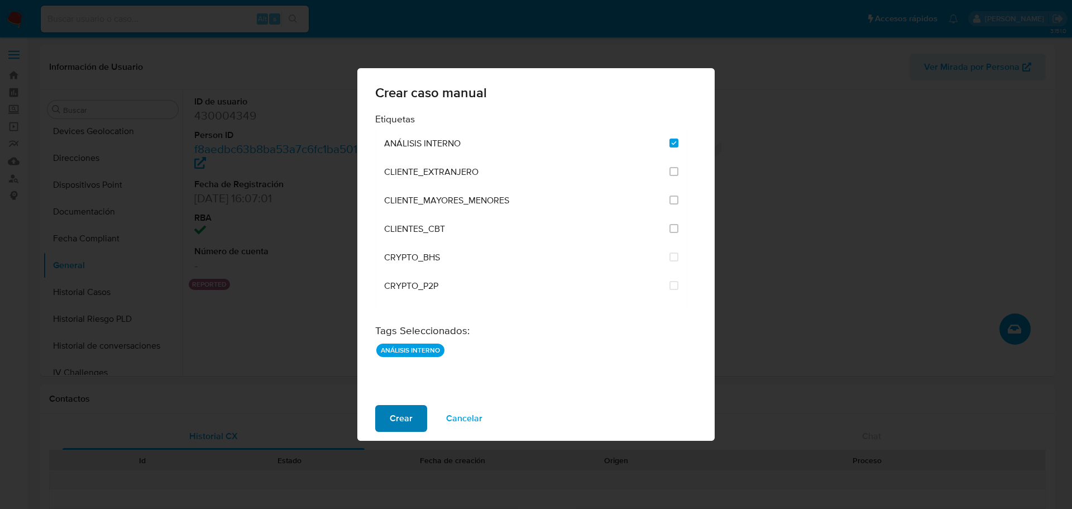
click at [413, 419] on button "Crear" at bounding box center [401, 418] width 52 height 27
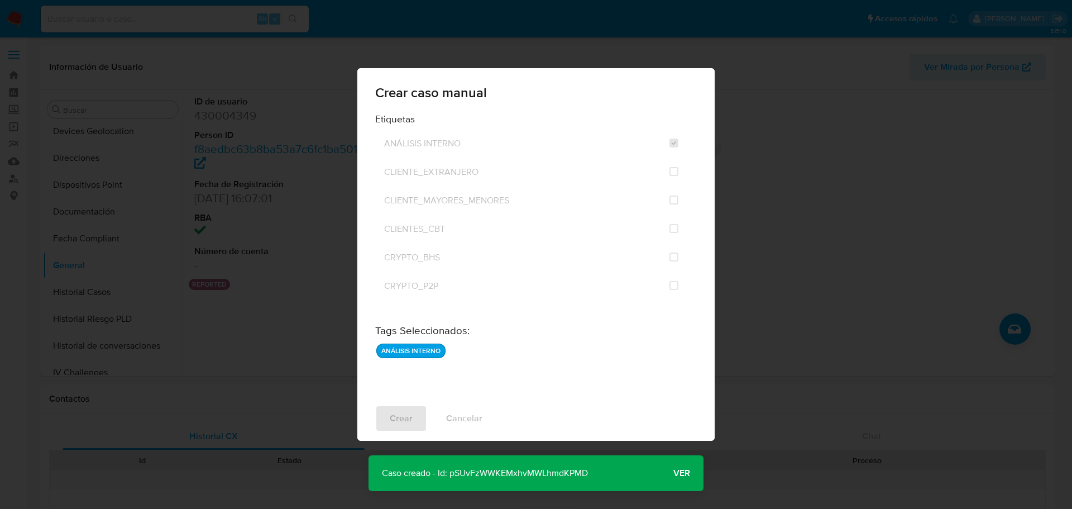
click at [548, 471] on p "Caso creado - Id: pSUvFzWWKEMxhvMWLhmdKPMD" at bounding box center [485, 473] width 233 height 36
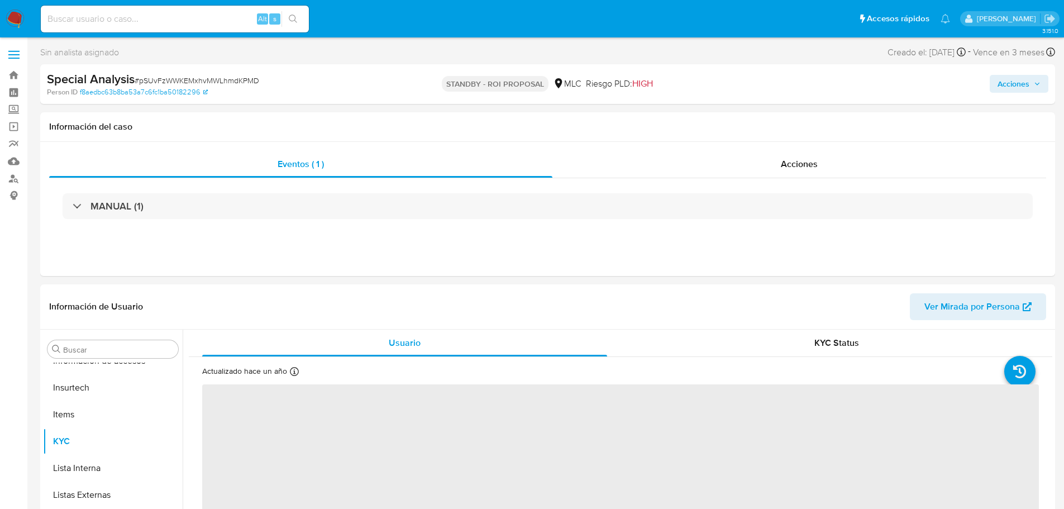
scroll to position [445, 0]
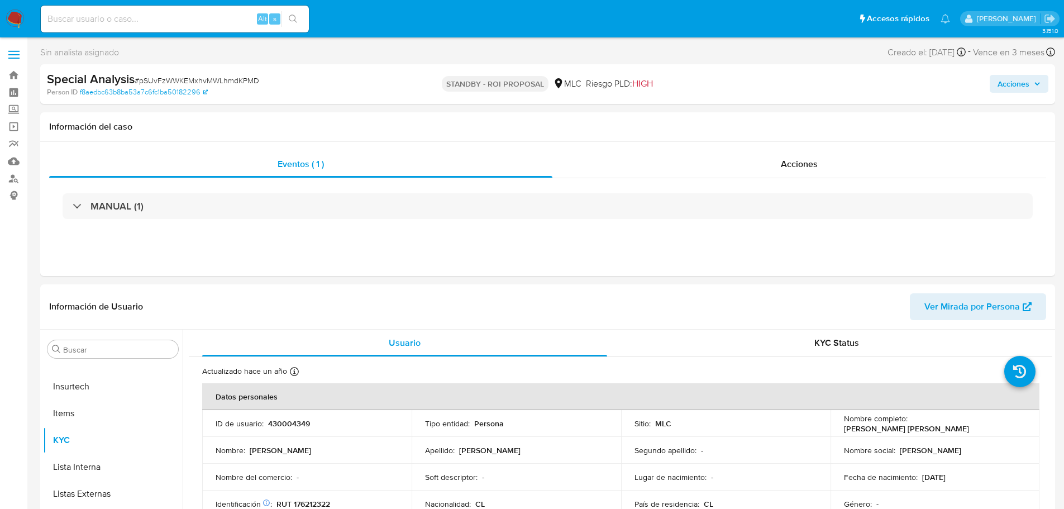
select select "10"
click at [169, 17] on input at bounding box center [175, 19] width 268 height 15
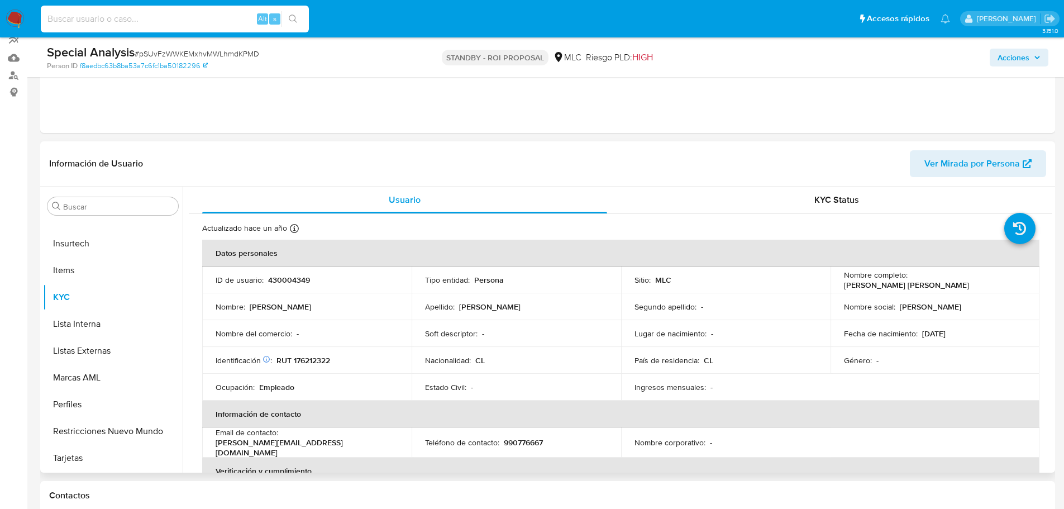
scroll to position [112, 0]
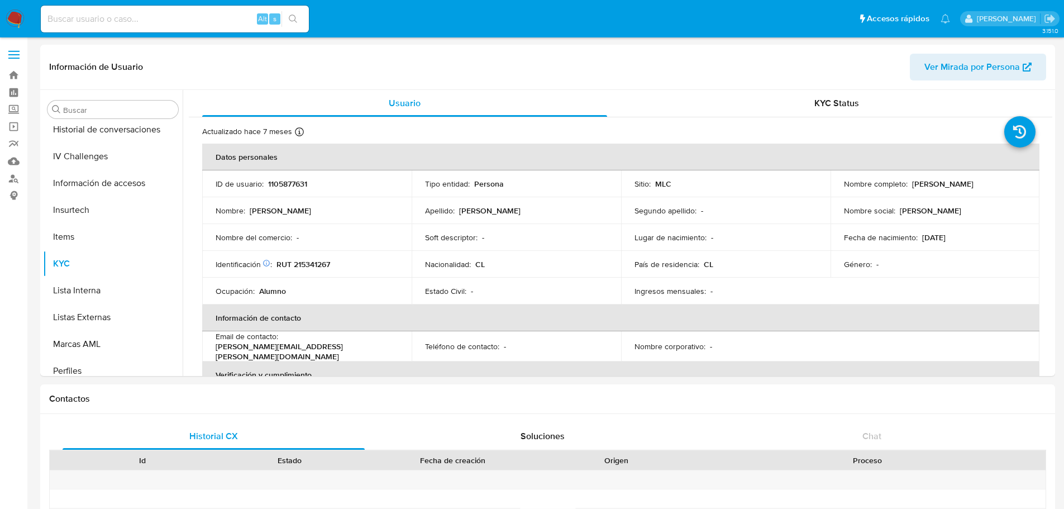
scroll to position [445, 0]
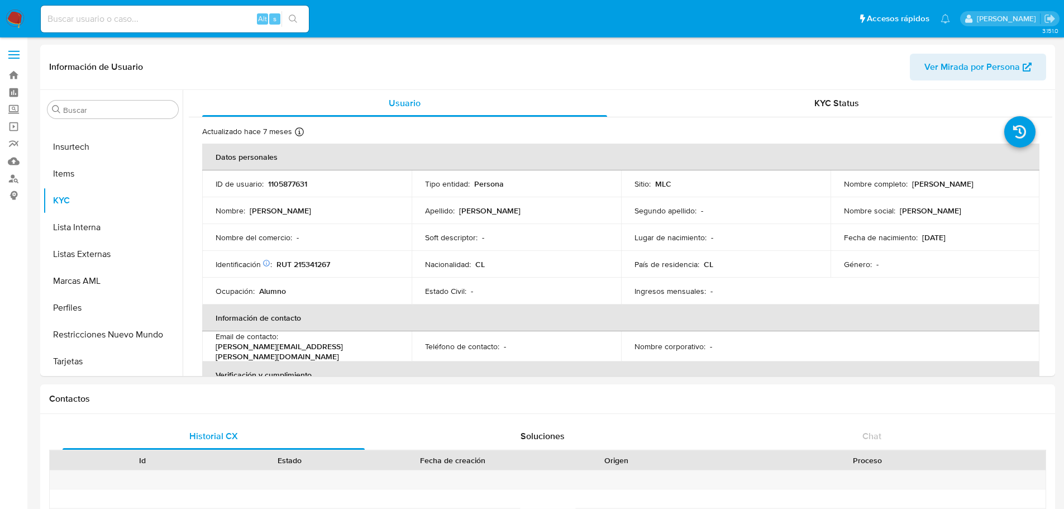
select select "10"
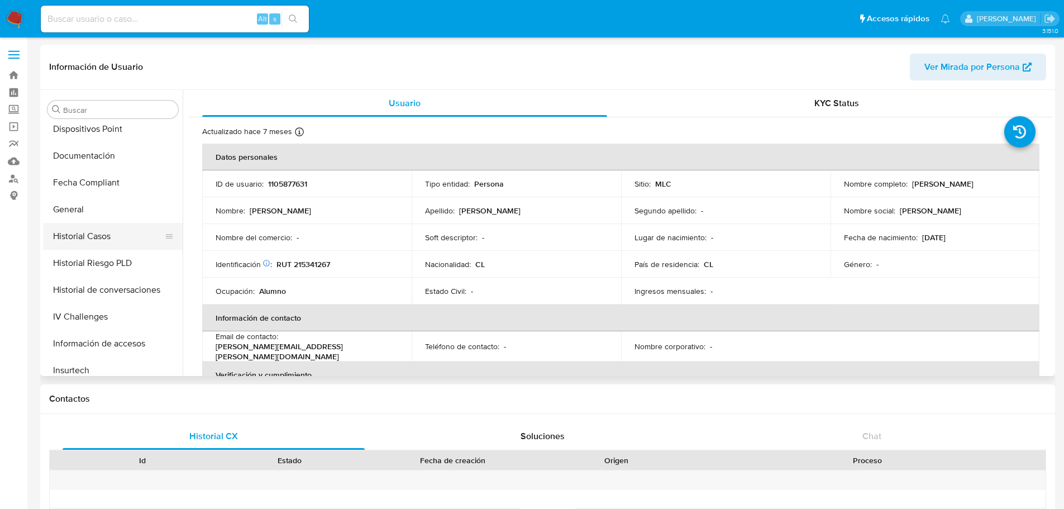
click at [98, 241] on button "Historial Casos" at bounding box center [108, 236] width 131 height 27
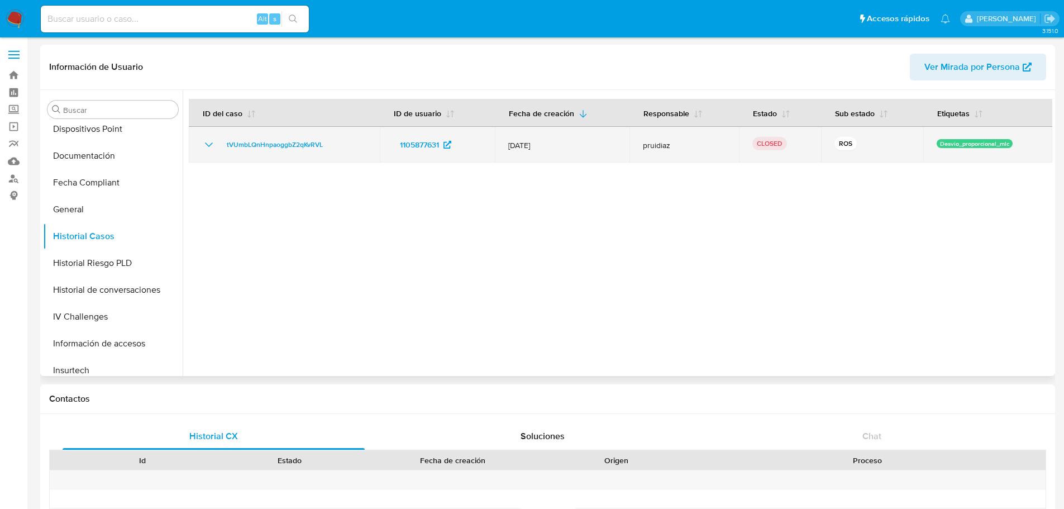
drag, startPoint x: 333, startPoint y: 147, endPoint x: 217, endPoint y: 149, distance: 116.2
click at [217, 149] on div "tVUmbLQnHnpaoggbZ2qKvRVL" at bounding box center [284, 144] width 164 height 13
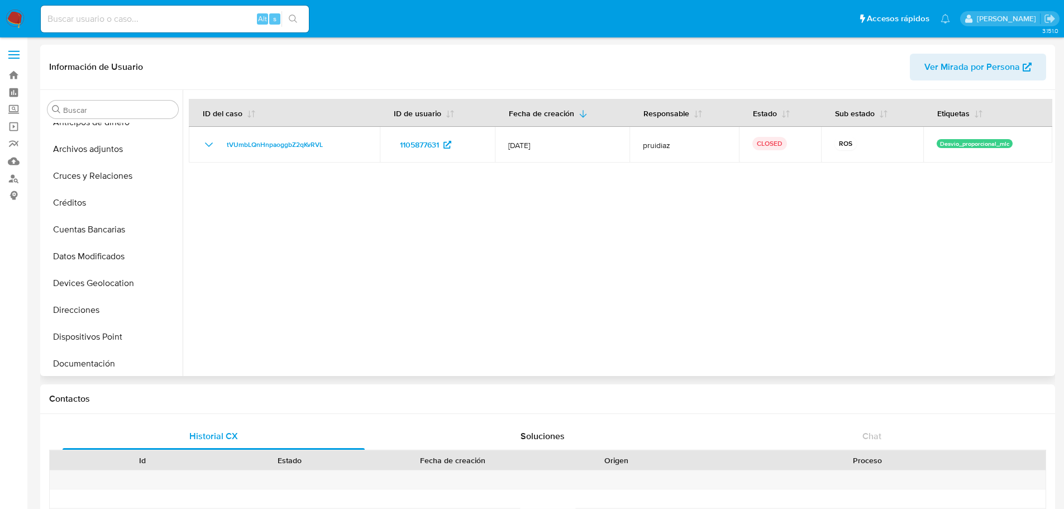
scroll to position [0, 0]
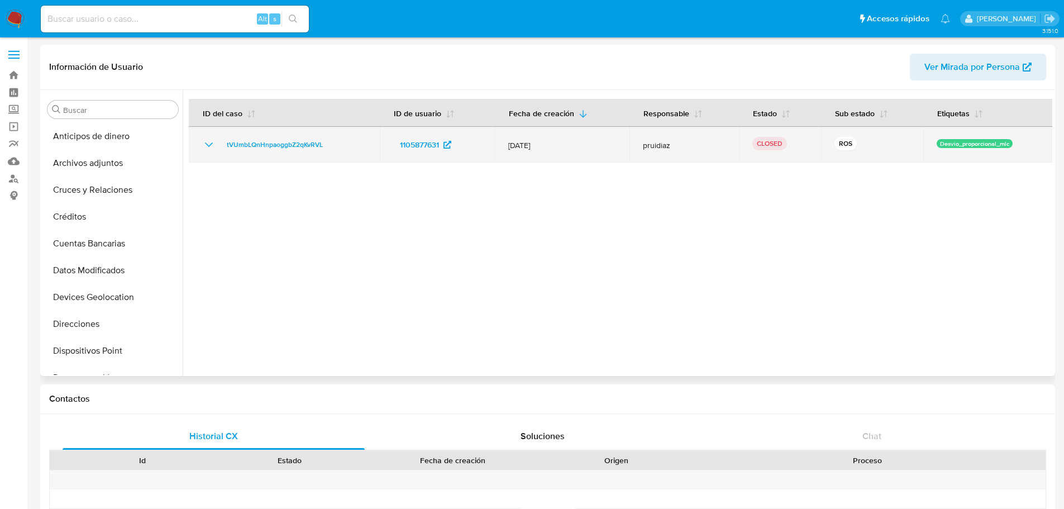
click at [210, 143] on icon "Mostrar/Ocultar" at bounding box center [208, 144] width 13 height 13
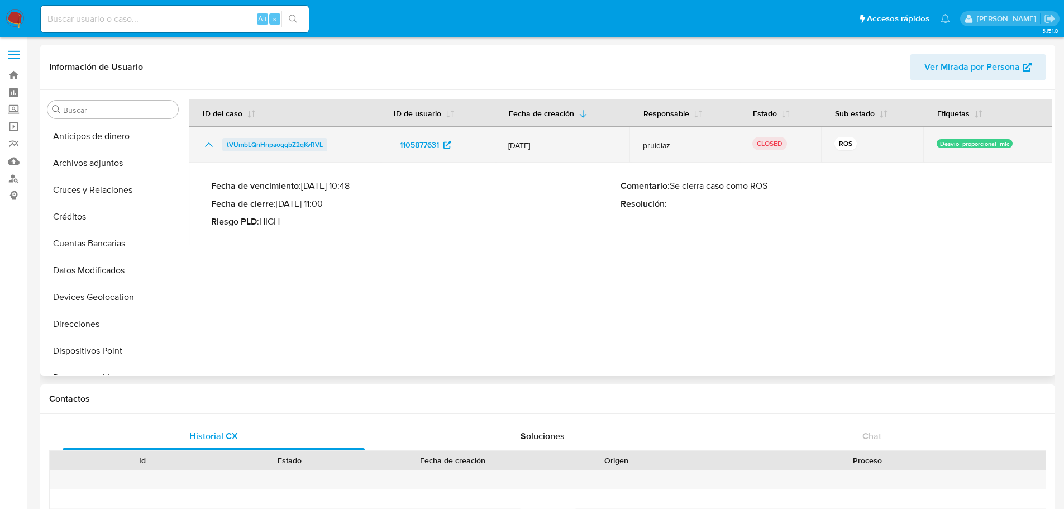
click at [271, 142] on span "tVUmbLQnHnpaoggbZ2qKvRVL" at bounding box center [275, 144] width 96 height 13
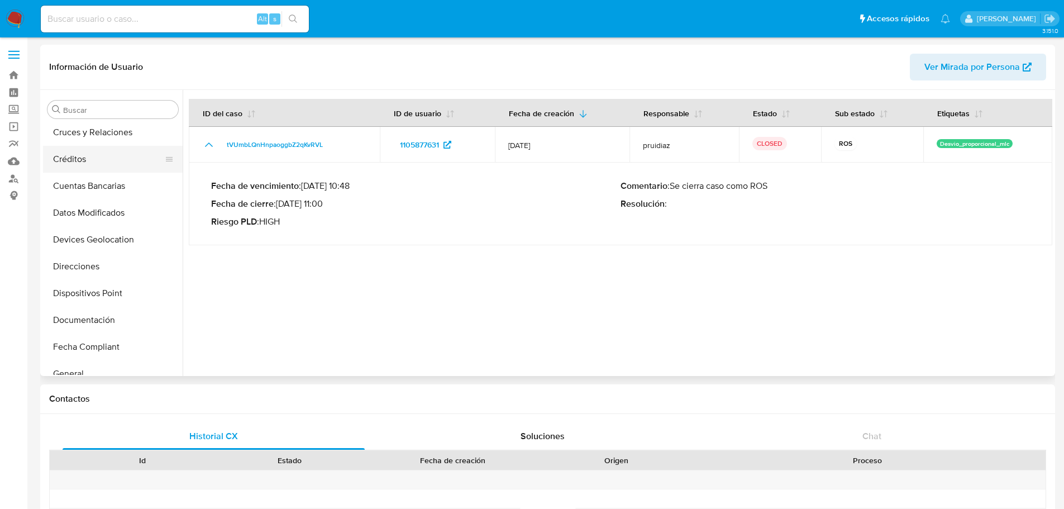
scroll to position [112, 0]
click at [94, 327] on button "General" at bounding box center [108, 319] width 131 height 27
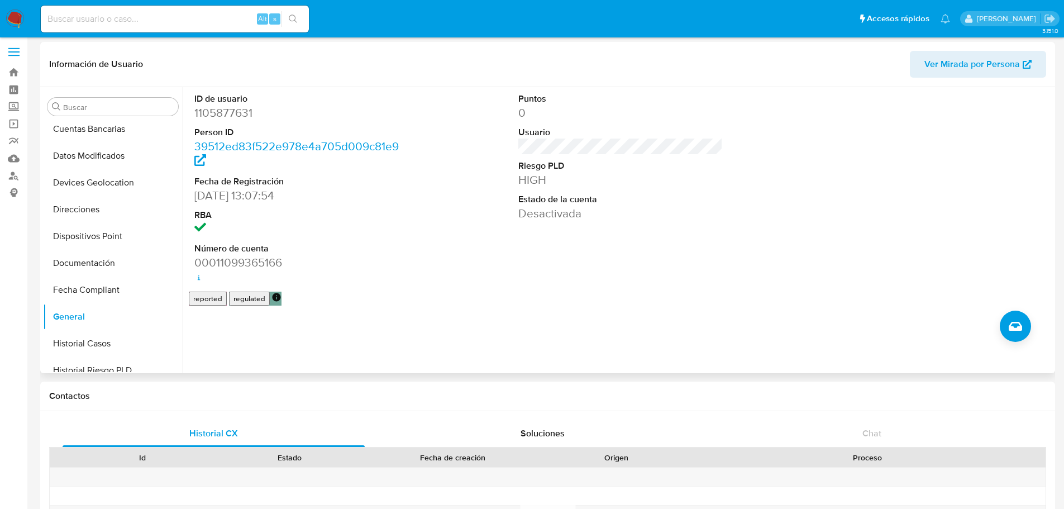
scroll to position [0, 0]
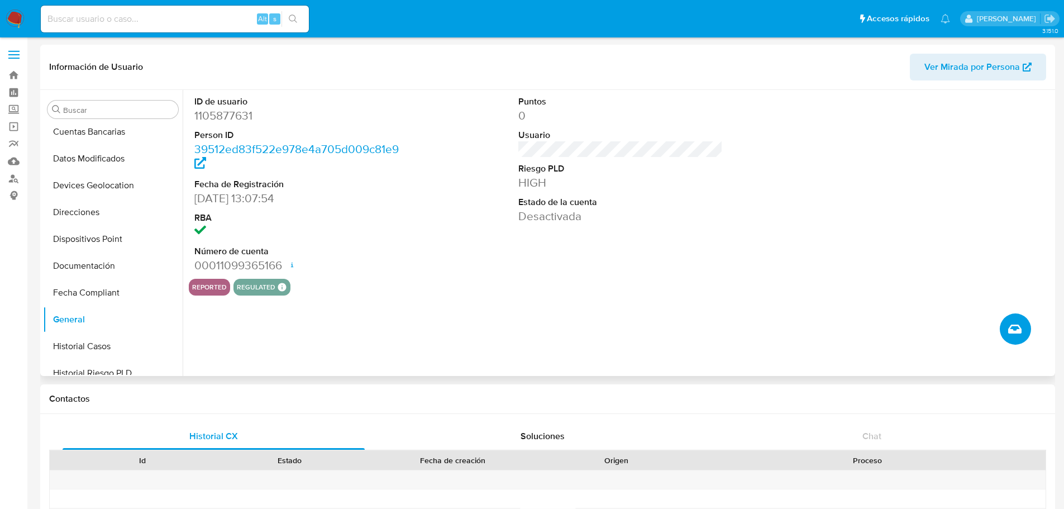
click at [1022, 324] on button "Crear caso manual" at bounding box center [1014, 328] width 31 height 31
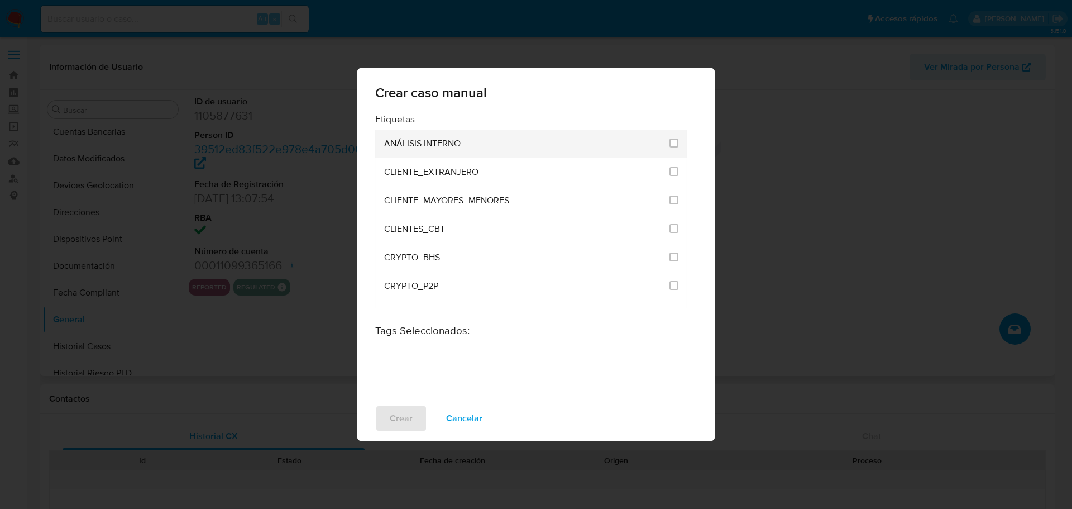
click at [442, 143] on span "ANÁLISIS INTERNO" at bounding box center [422, 143] width 76 height 11
click at [672, 142] on input "1896" at bounding box center [673, 142] width 9 height 9
checkbox input "true"
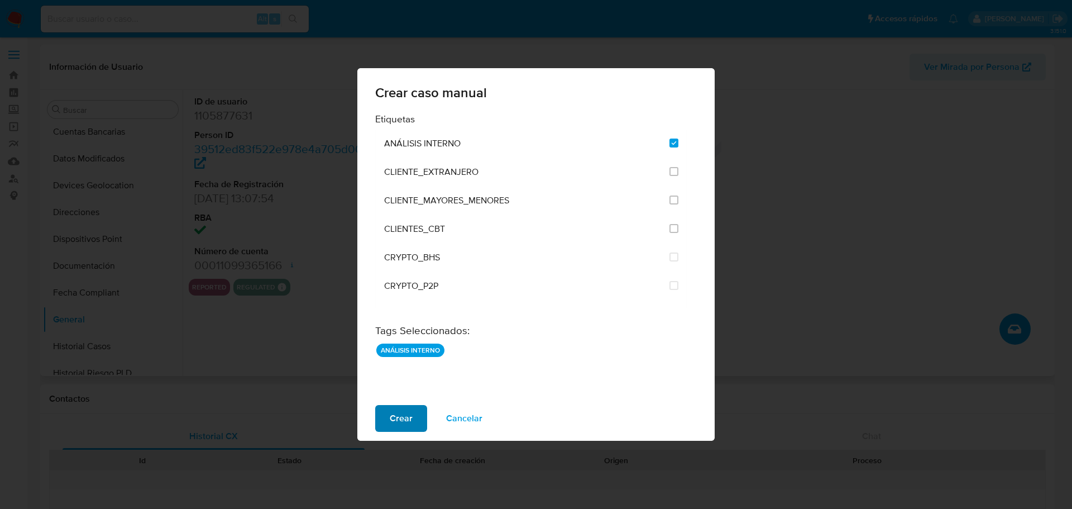
click at [414, 422] on button "Crear" at bounding box center [401, 418] width 52 height 27
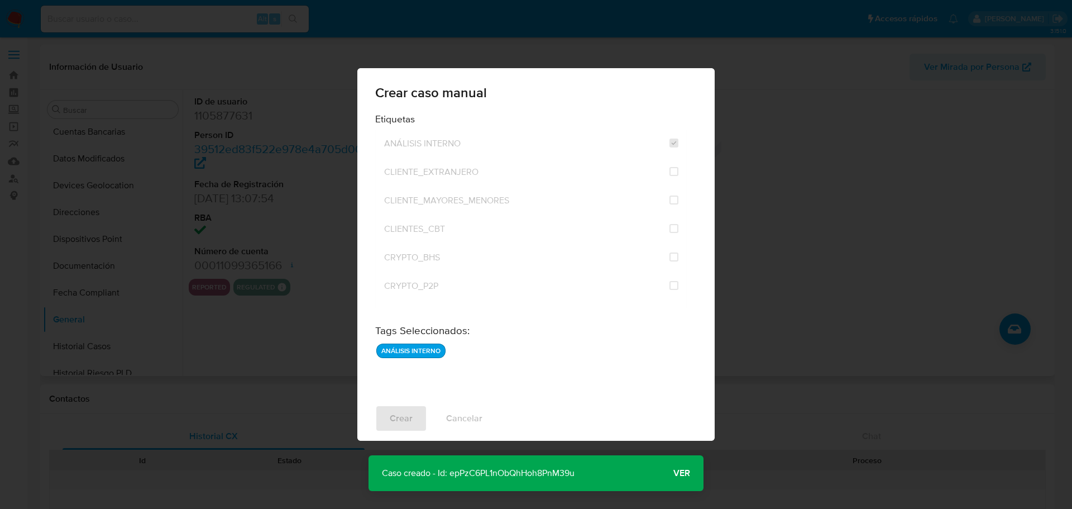
click at [517, 477] on p "Caso creado - Id: epPzC6PL1nObQhHoh8PnM39u" at bounding box center [478, 473] width 219 height 36
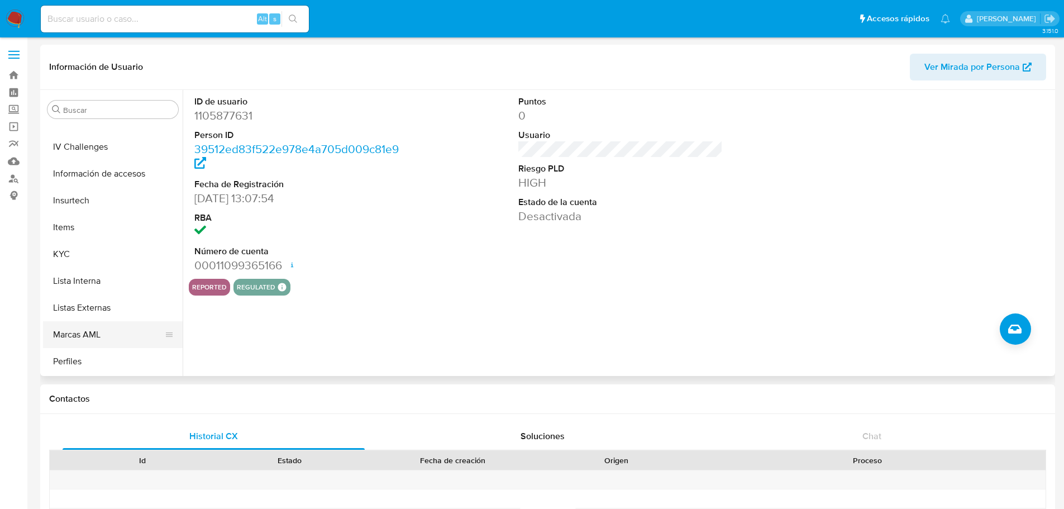
scroll to position [445, 0]
click at [83, 208] on button "KYC" at bounding box center [108, 200] width 131 height 27
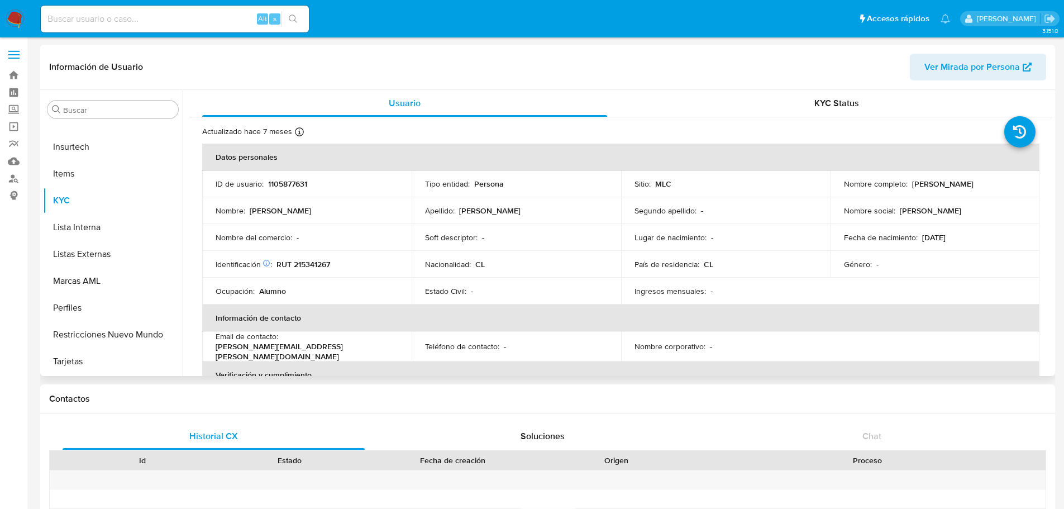
click at [313, 266] on p "RUT 215341267" at bounding box center [303, 264] width 54 height 10
copy p "215341267"
click at [291, 183] on p "1105877631" at bounding box center [287, 184] width 39 height 10
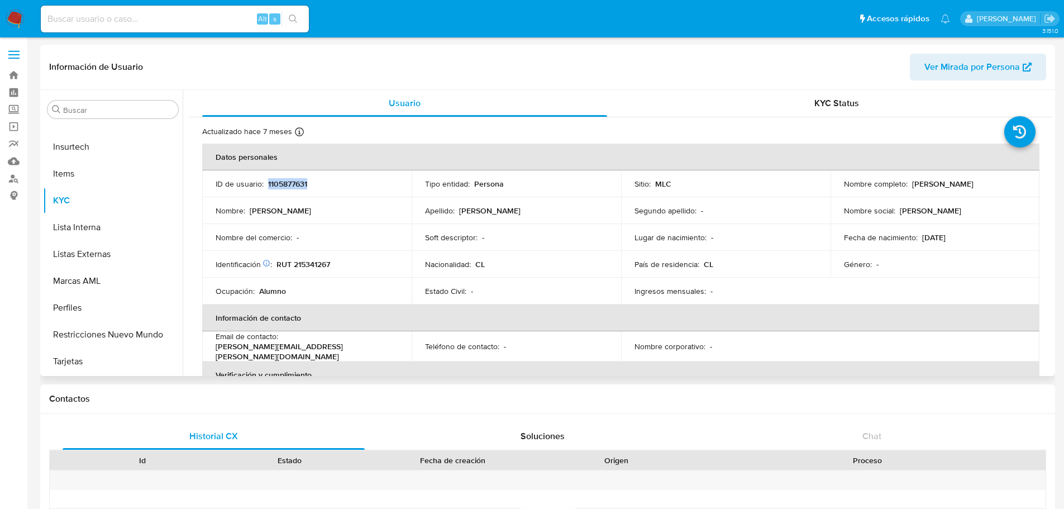
copy p "1105877631"
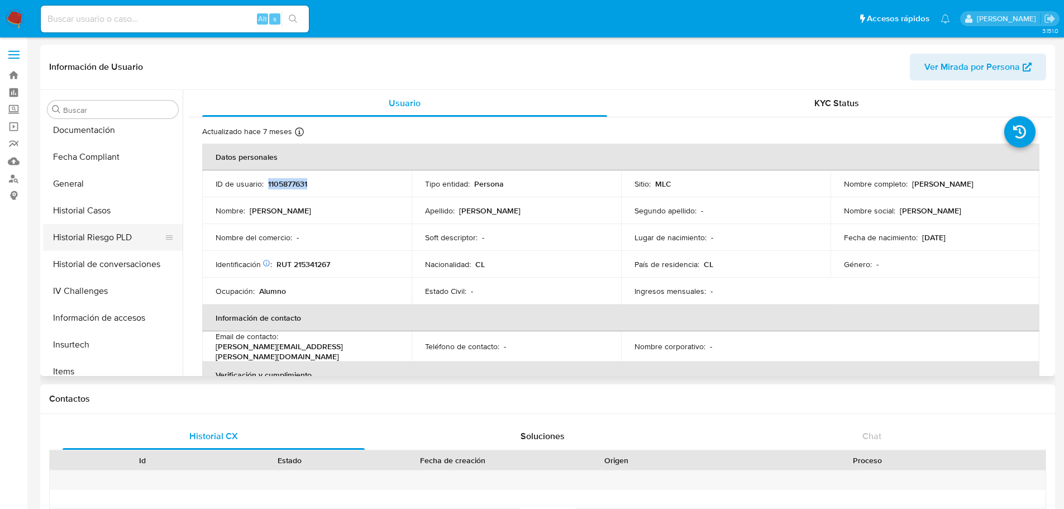
scroll to position [222, 0]
click at [103, 228] on button "Historial Casos" at bounding box center [108, 236] width 131 height 27
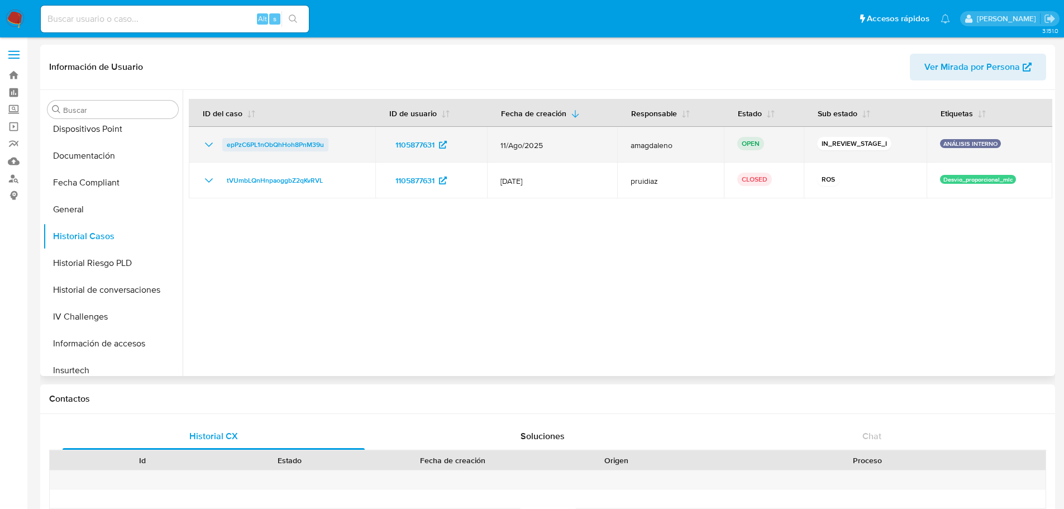
click at [269, 145] on span "epPzC6PL1nObQhHoh8PnM39u" at bounding box center [275, 144] width 97 height 13
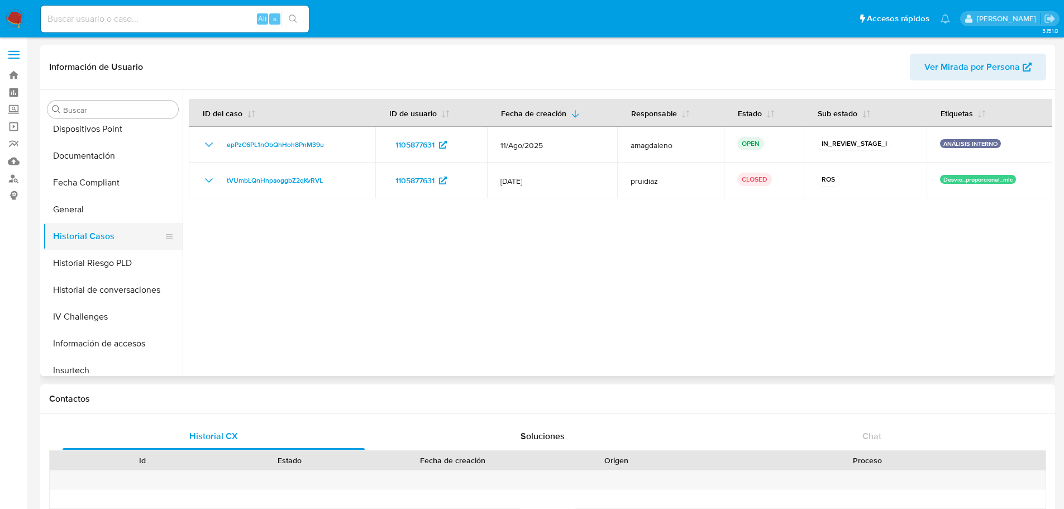
scroll to position [445, 0]
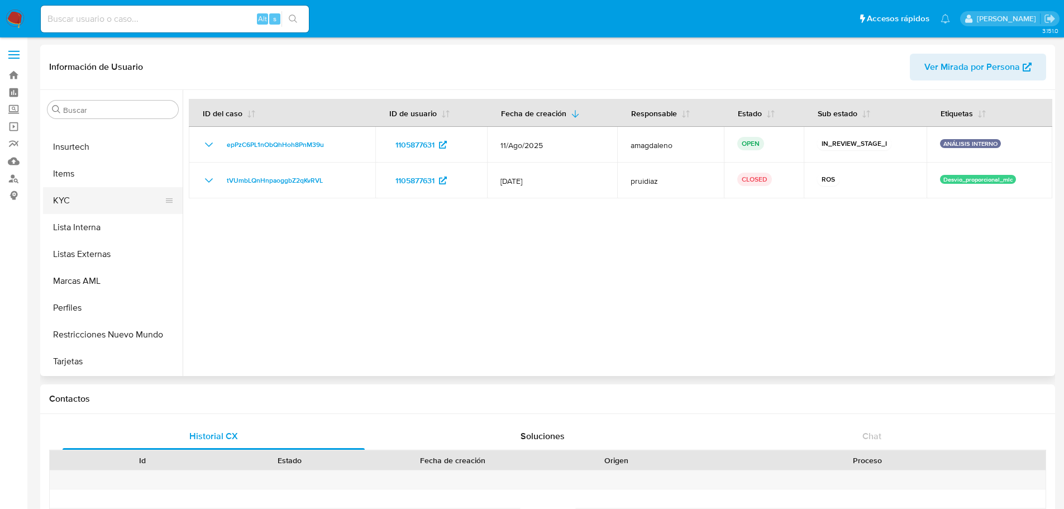
click at [75, 205] on button "KYC" at bounding box center [108, 200] width 131 height 27
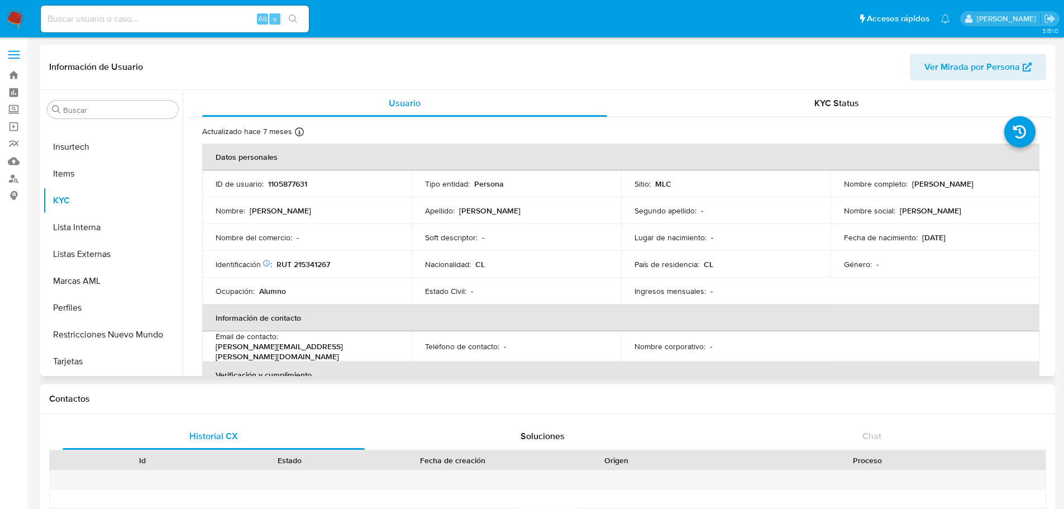
click at [285, 186] on p "1105877631" at bounding box center [287, 184] width 39 height 10
copy p "1105877631"
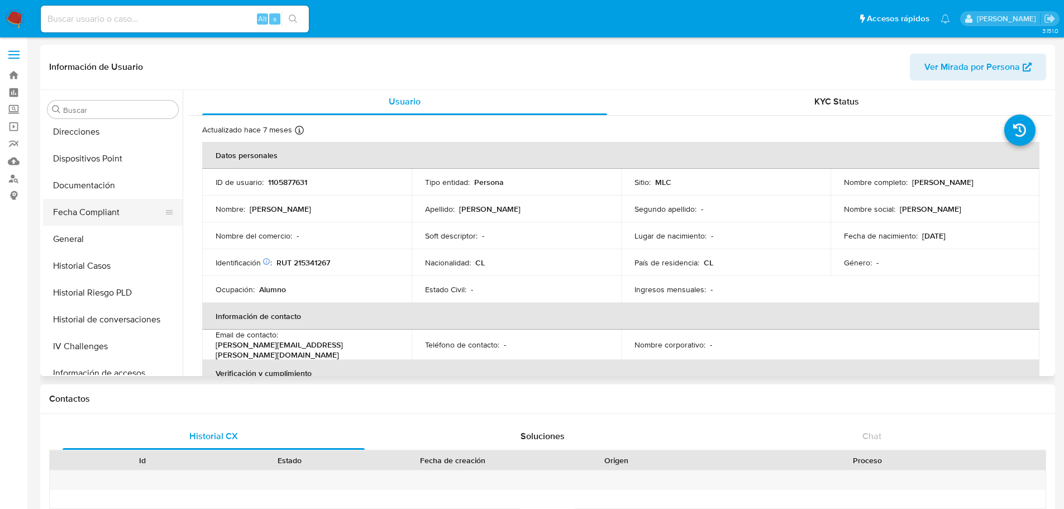
scroll to position [166, 0]
click at [111, 287] on button "Historial Casos" at bounding box center [108, 292] width 131 height 27
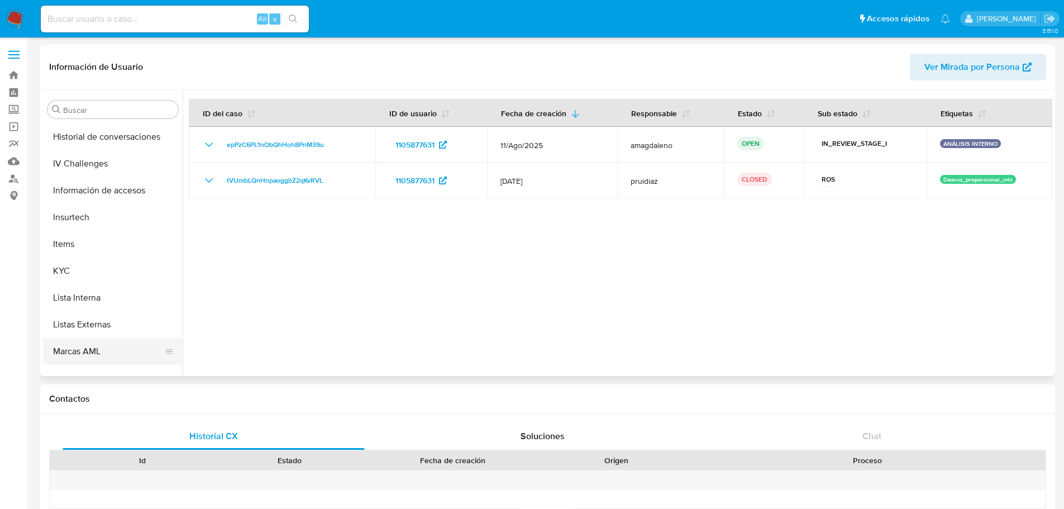
scroll to position [445, 0]
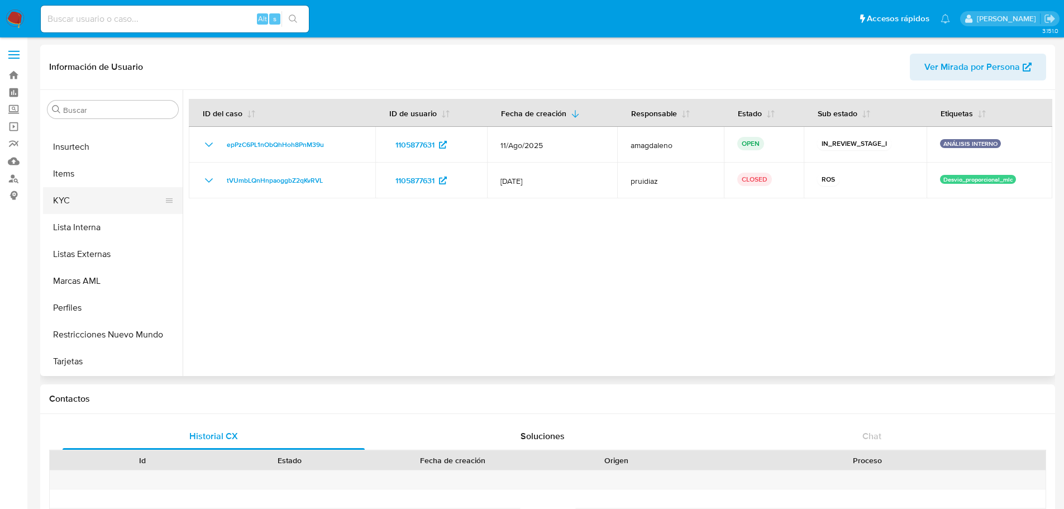
click at [73, 200] on button "KYC" at bounding box center [108, 200] width 131 height 27
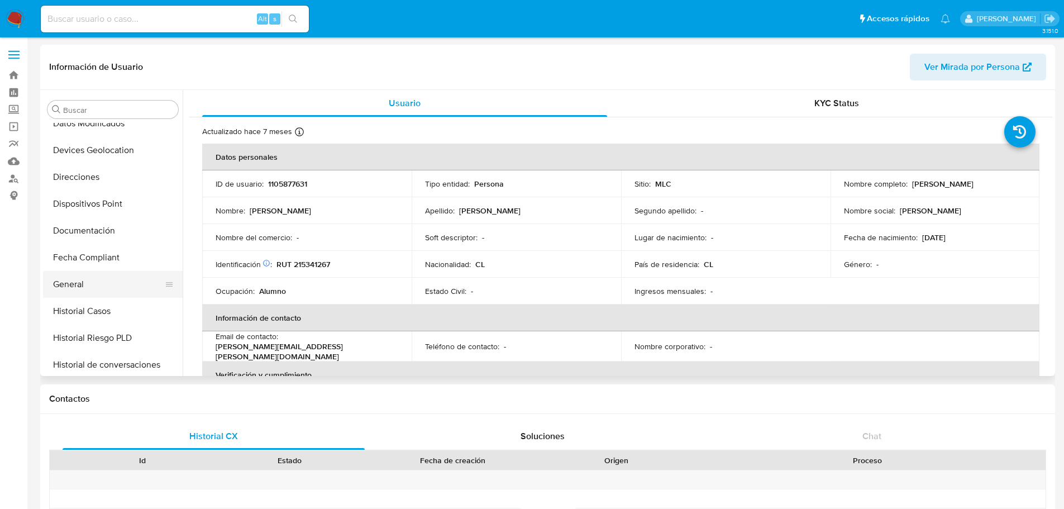
scroll to position [166, 0]
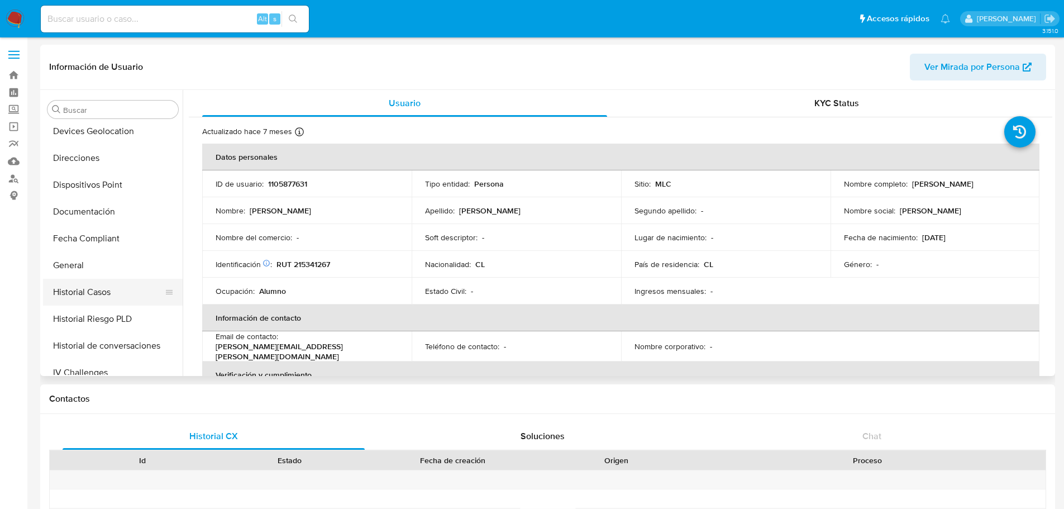
click at [77, 291] on button "Historial Casos" at bounding box center [108, 292] width 131 height 27
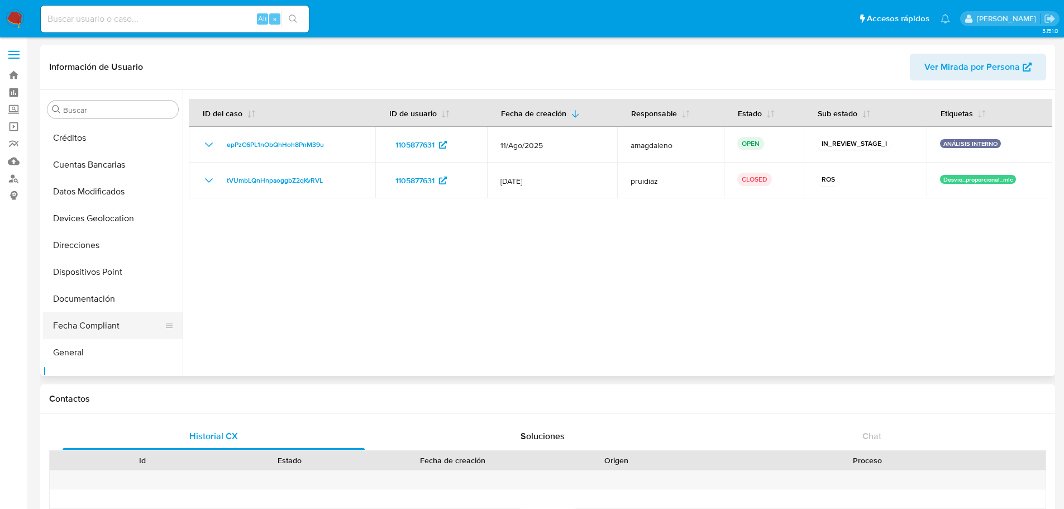
scroll to position [0, 0]
click at [103, 162] on button "Archivos adjuntos" at bounding box center [108, 163] width 131 height 27
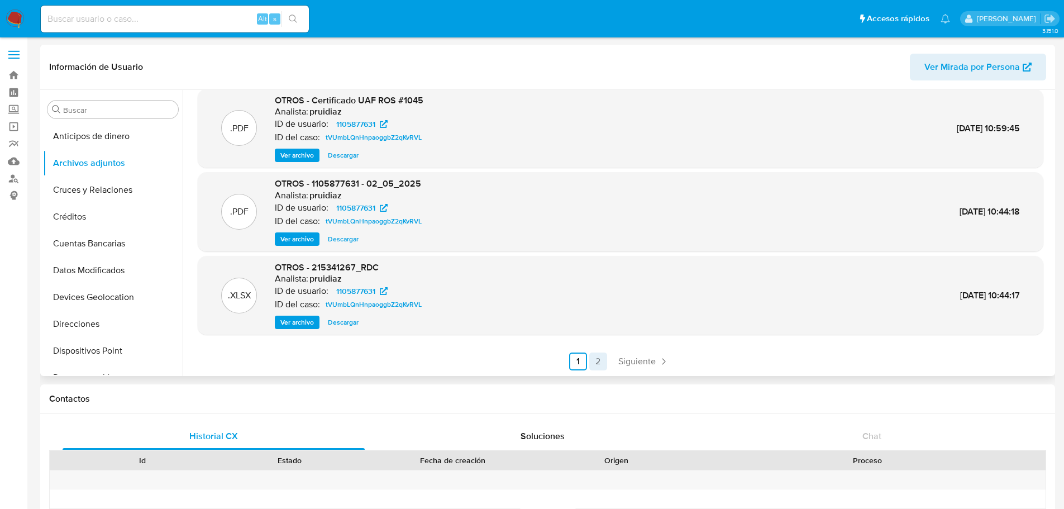
click at [599, 361] on link "2" at bounding box center [598, 361] width 18 height 18
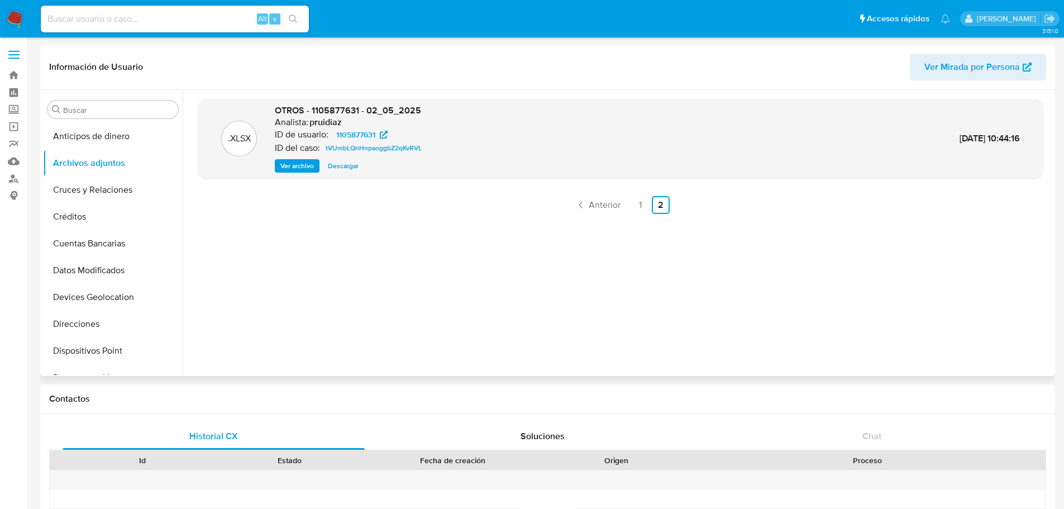
scroll to position [56, 0]
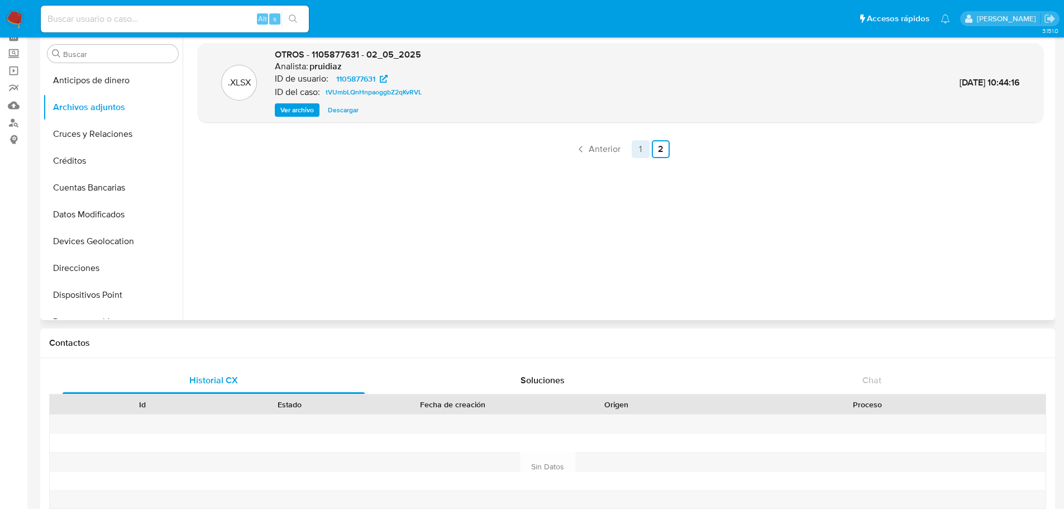
click at [637, 149] on link "1" at bounding box center [640, 149] width 18 height 18
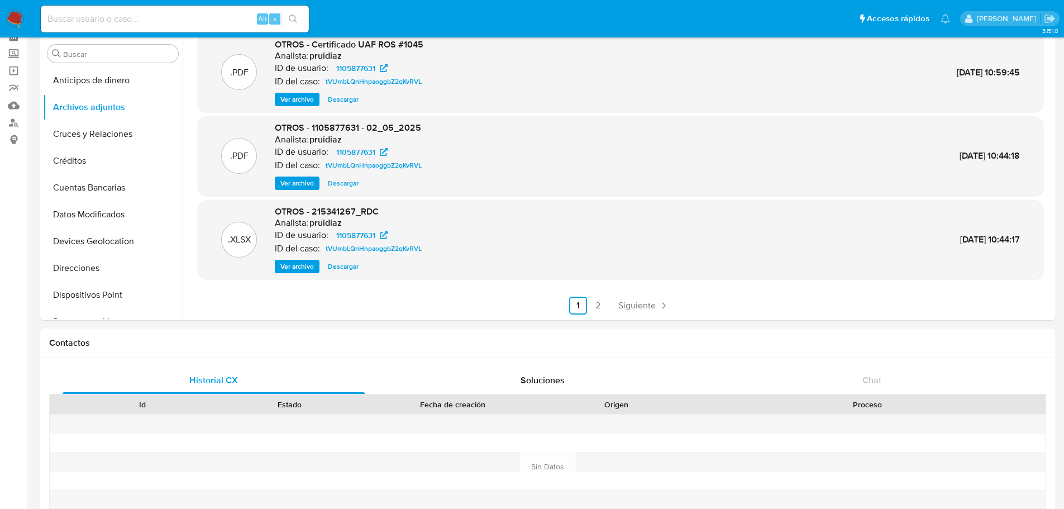
scroll to position [0, 0]
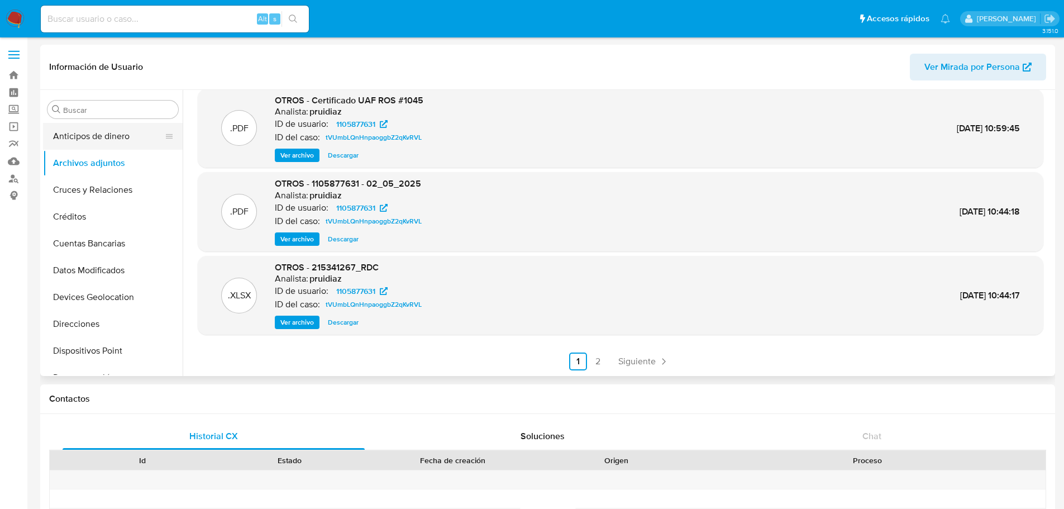
click at [104, 143] on button "Anticipos de dinero" at bounding box center [108, 136] width 131 height 27
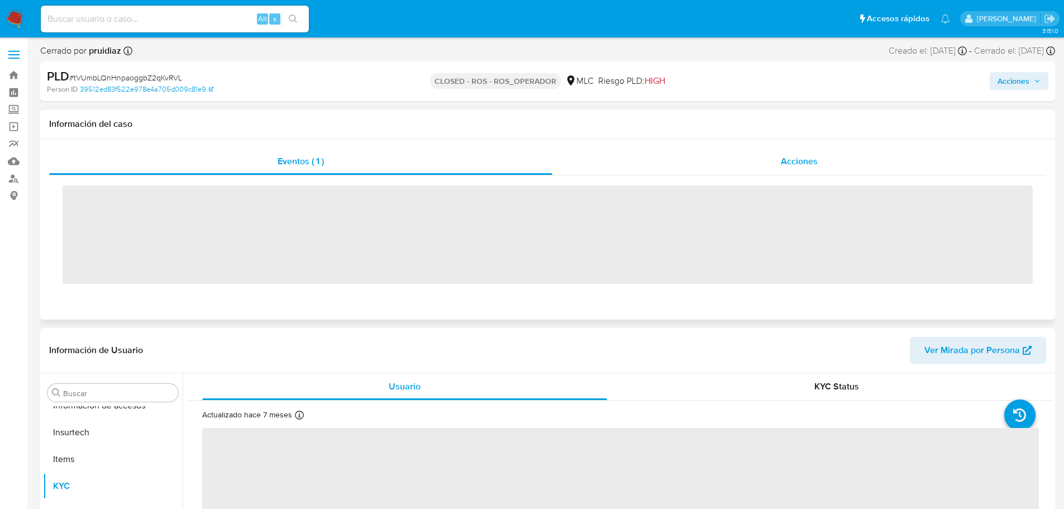
scroll to position [445, 0]
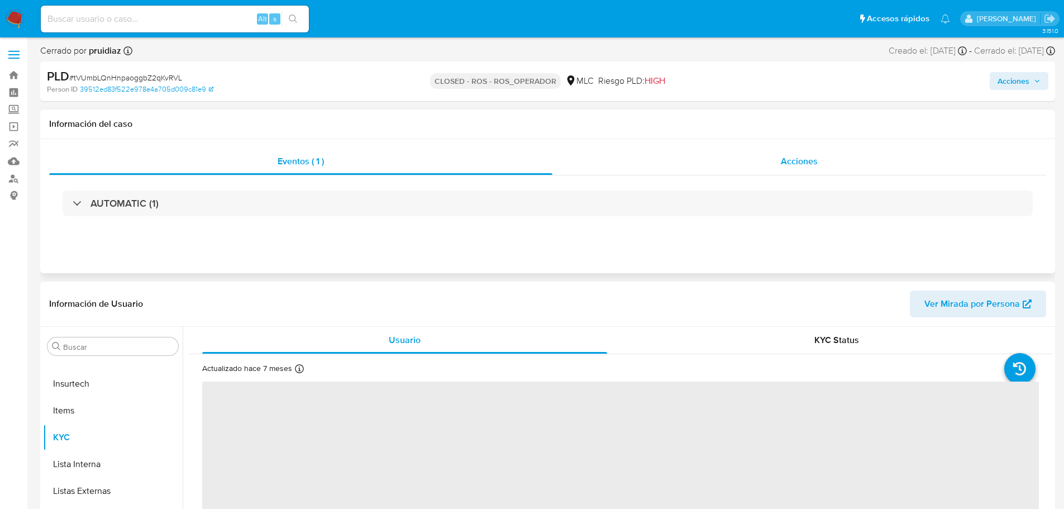
click at [664, 157] on div "Acciones" at bounding box center [799, 161] width 494 height 27
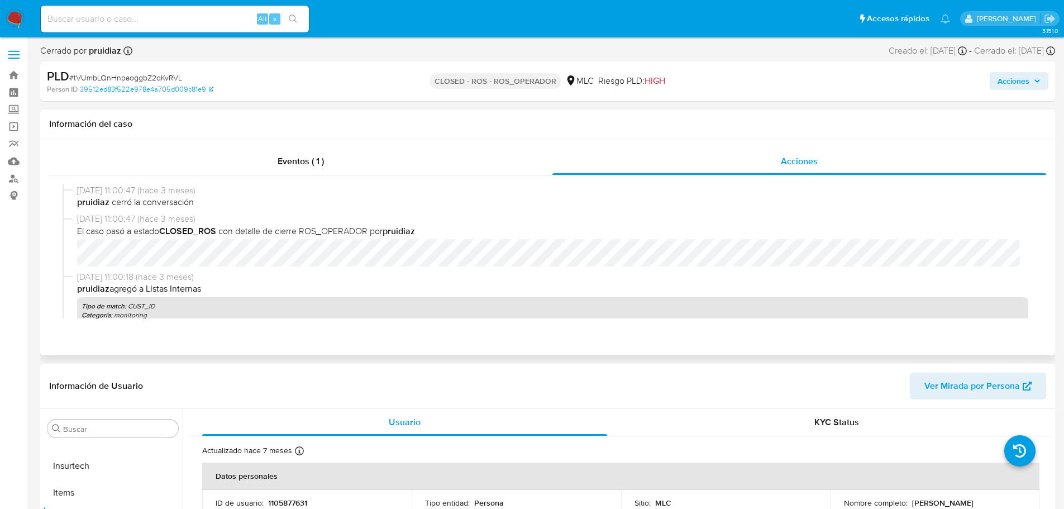
scroll to position [168, 0]
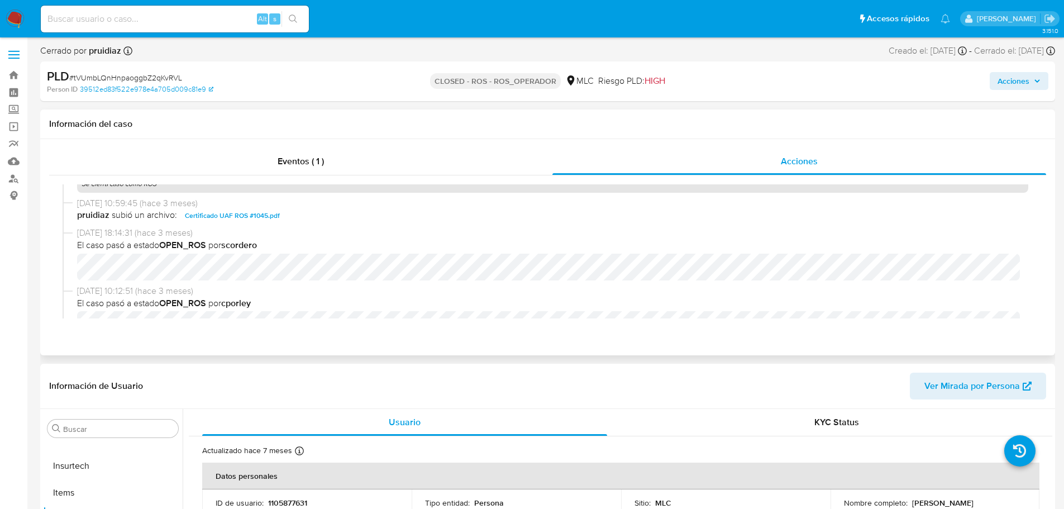
select select "10"
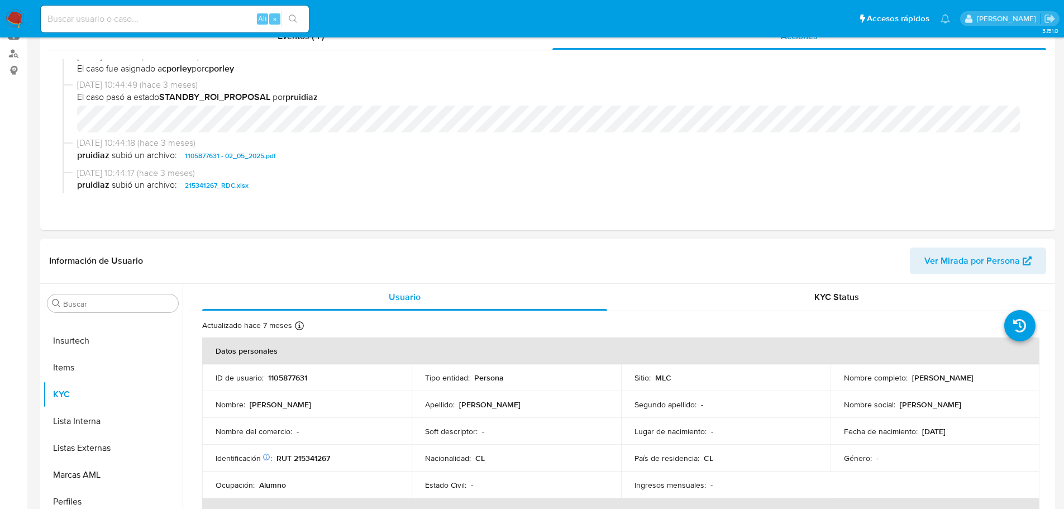
scroll to position [279, 0]
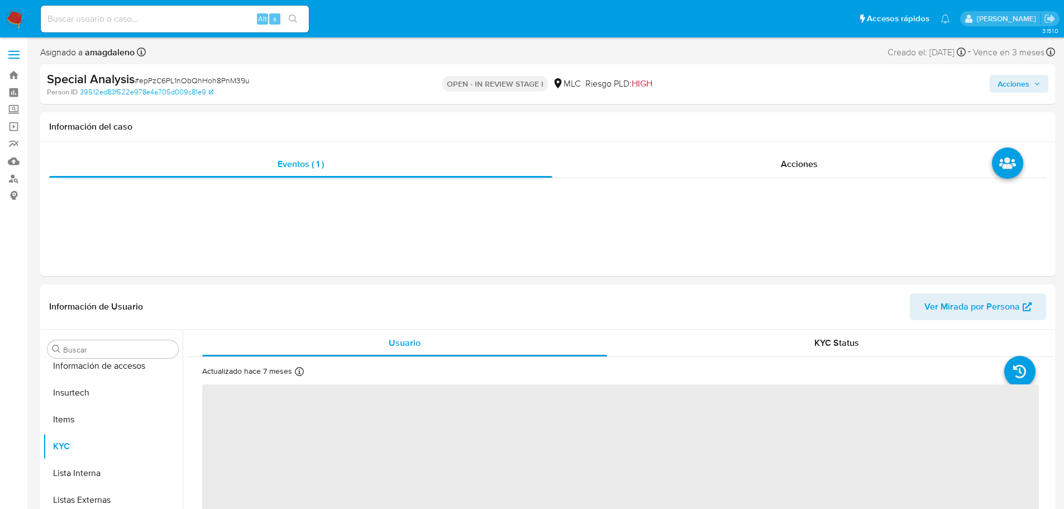
scroll to position [445, 0]
click at [1025, 88] on span "Acciones" at bounding box center [1013, 84] width 32 height 18
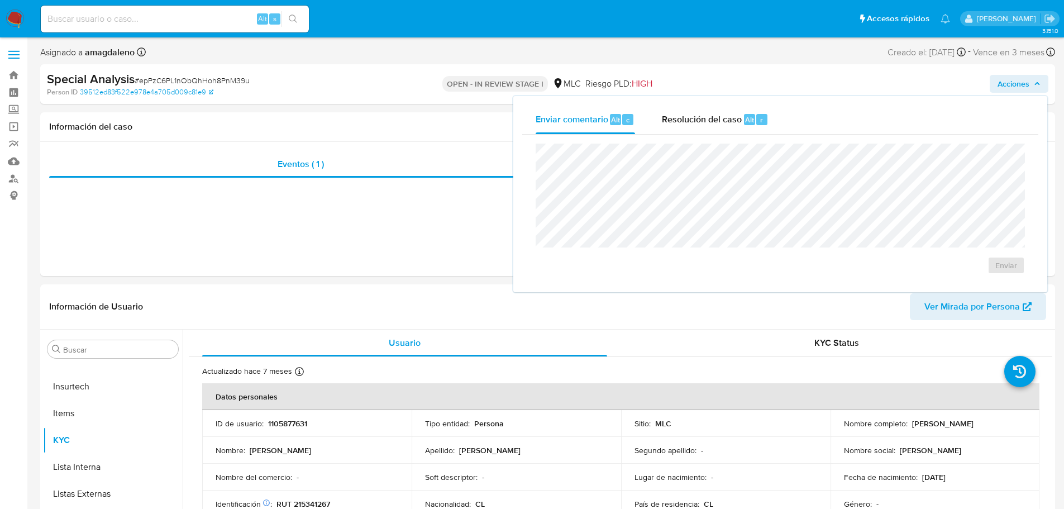
select select "10"
click at [992, 264] on button "Enviar" at bounding box center [1005, 265] width 37 height 18
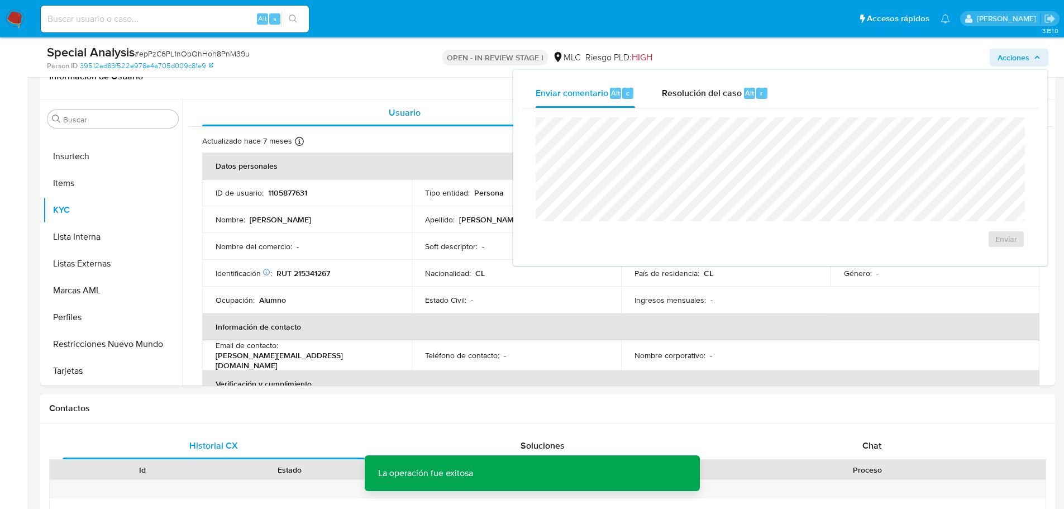
scroll to position [232, 0]
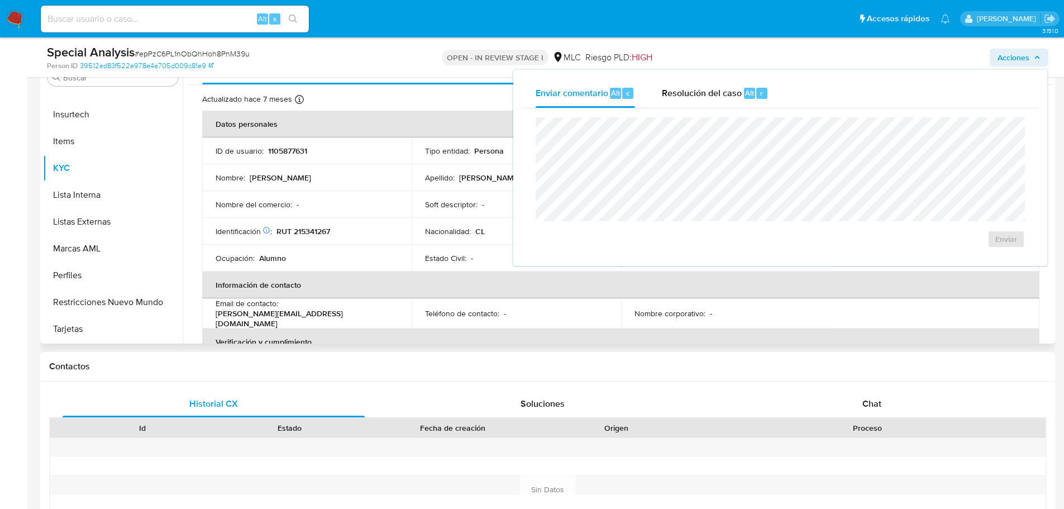
click at [892, 272] on th "Información de contacto" at bounding box center [620, 284] width 837 height 27
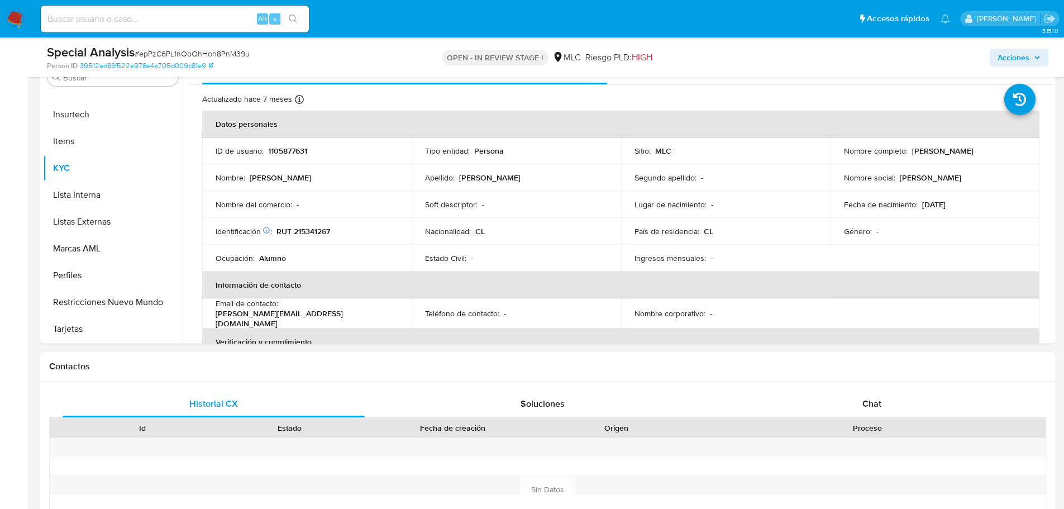
drag, startPoint x: 1063, startPoint y: 147, endPoint x: 1065, endPoint y: 162, distance: 14.7
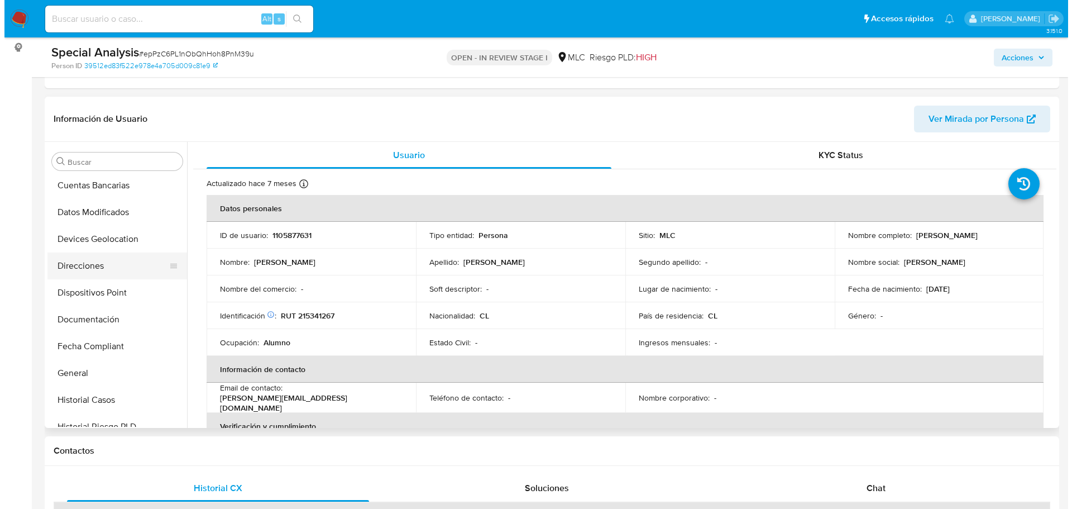
scroll to position [0, 0]
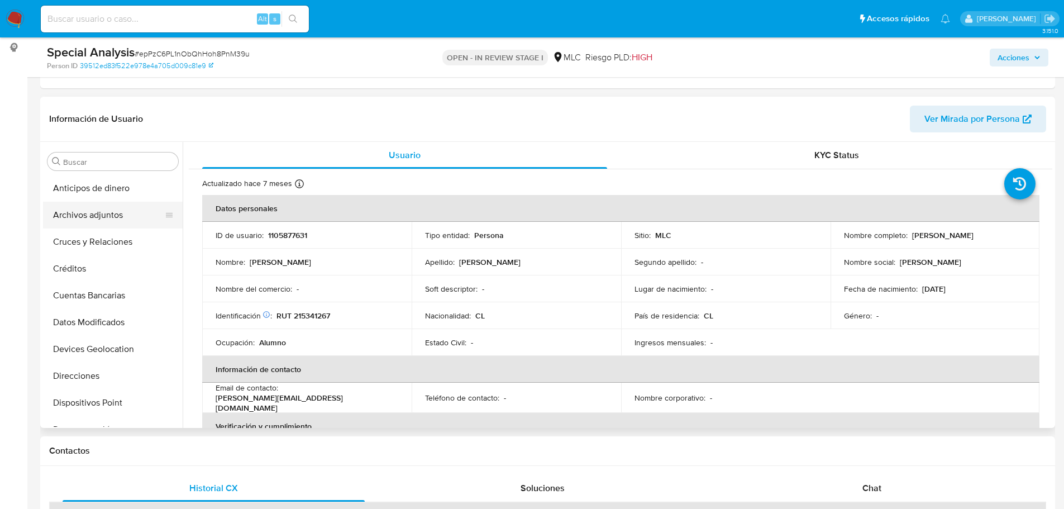
click at [85, 220] on button "Archivos adjuntos" at bounding box center [108, 215] width 131 height 27
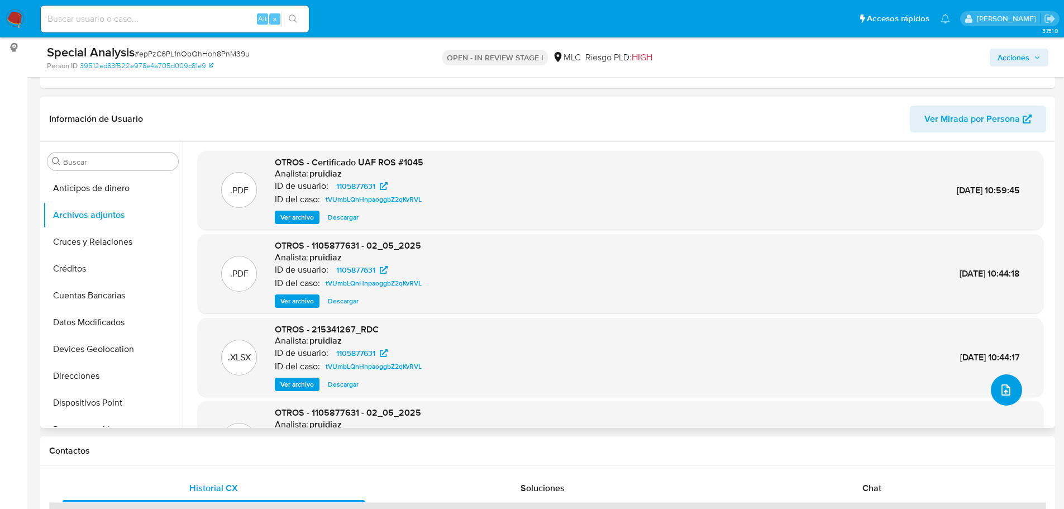
click at [999, 394] on icon "upload-file" at bounding box center [1005, 389] width 13 height 13
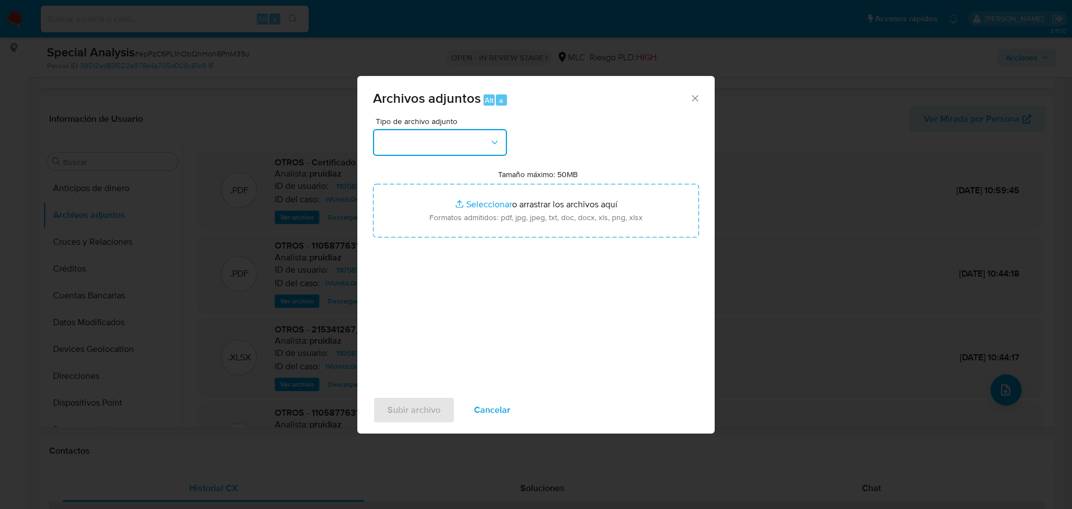
click at [475, 149] on button "button" at bounding box center [440, 142] width 134 height 27
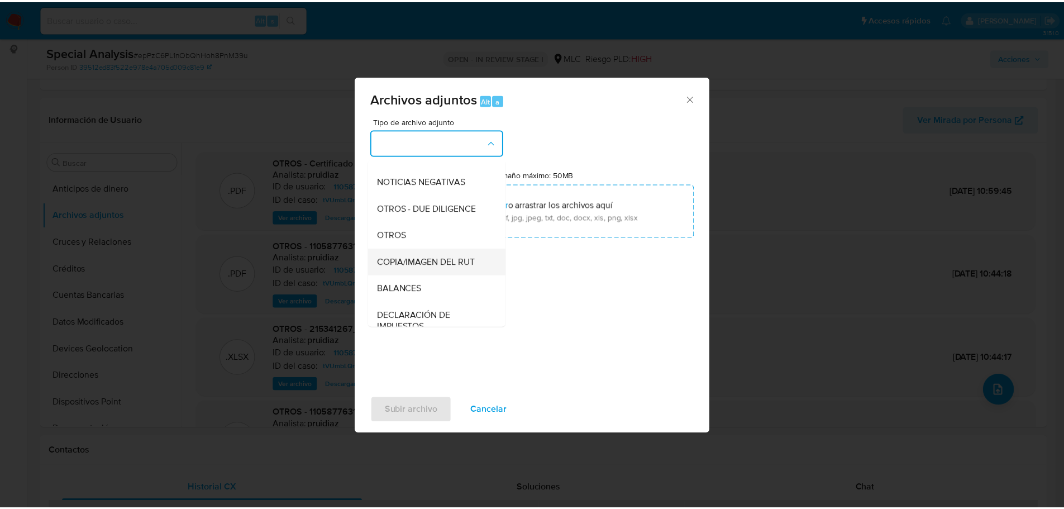
scroll to position [118, 0]
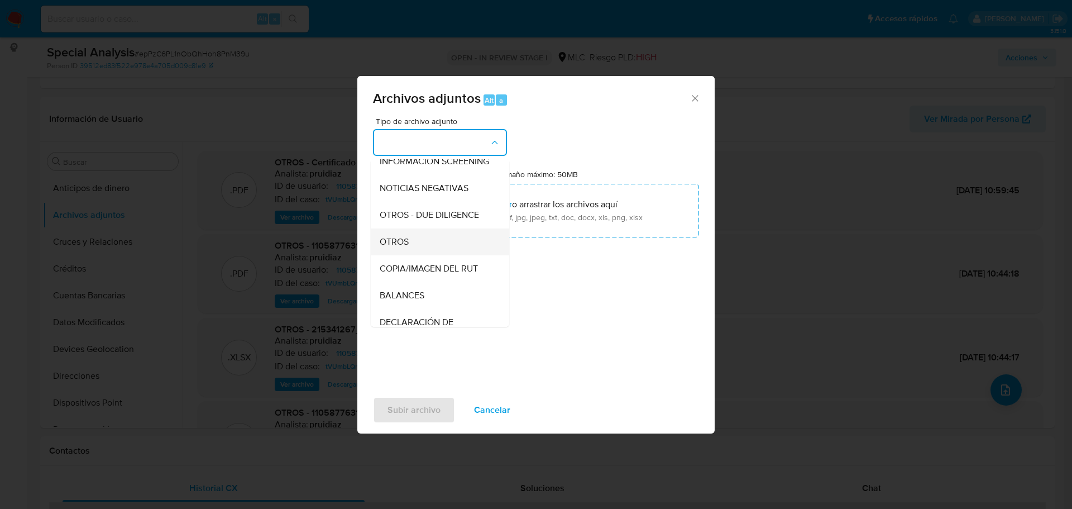
click at [417, 255] on div "OTROS" at bounding box center [437, 241] width 114 height 27
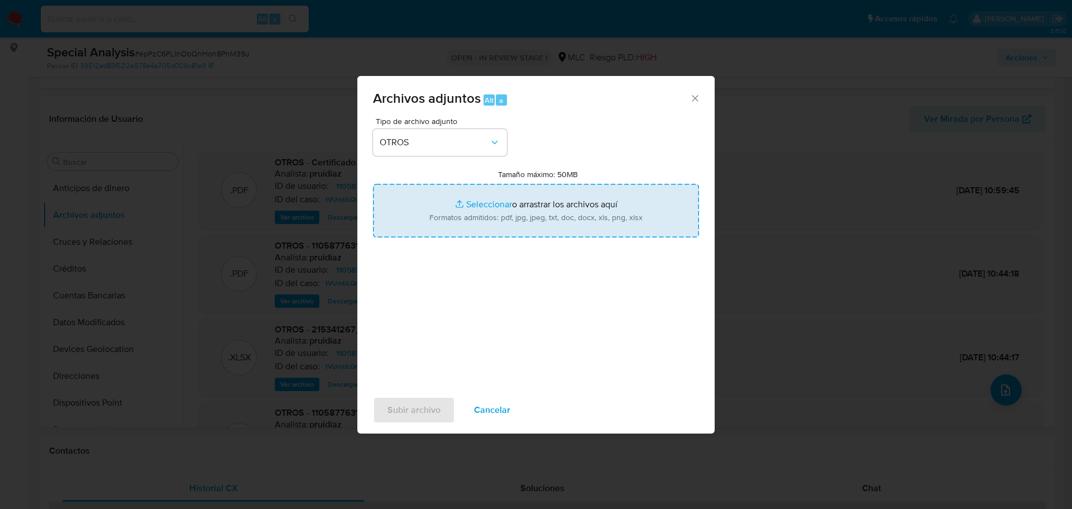
click at [480, 207] on input "Tamaño máximo: 50MB Seleccionar archivos" at bounding box center [536, 211] width 326 height 54
type input "C:\fakepath\1105877631 - 11_08_2025 Vinculado.pdf"
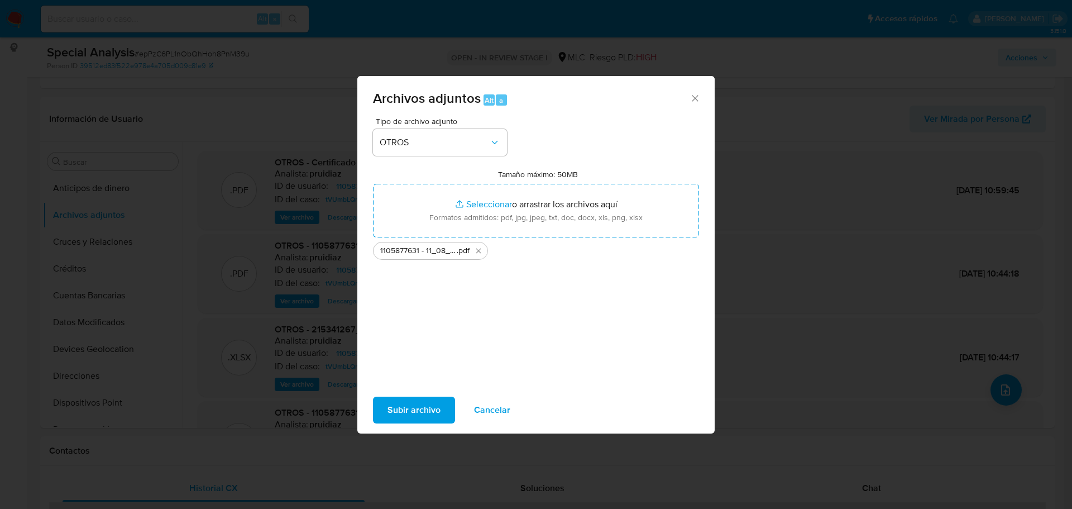
click at [439, 401] on span "Subir archivo" at bounding box center [413, 410] width 53 height 25
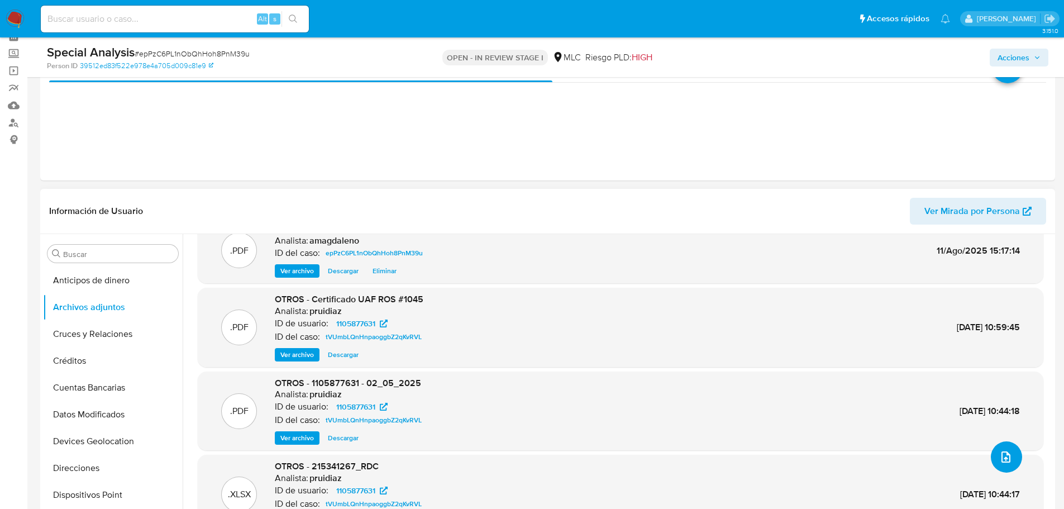
scroll to position [49, 0]
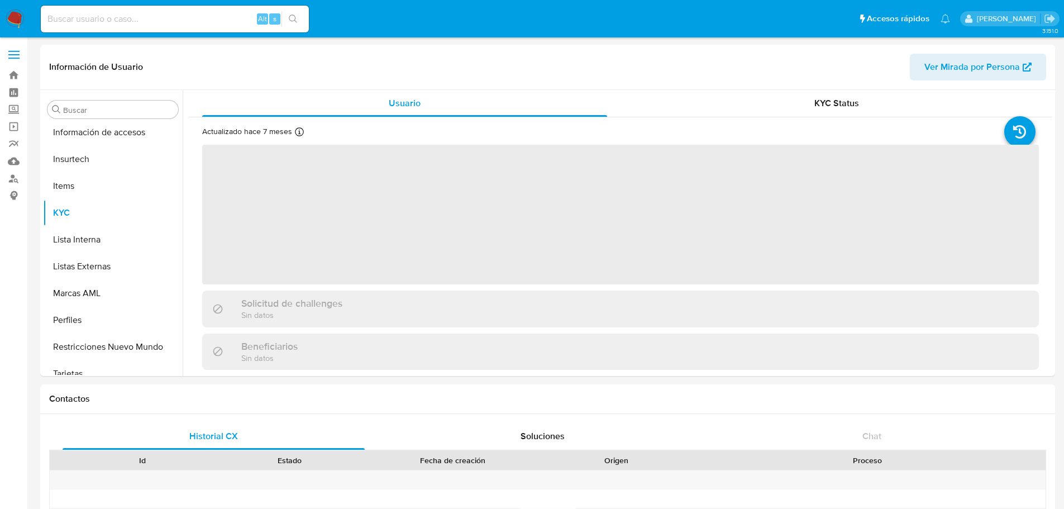
scroll to position [445, 0]
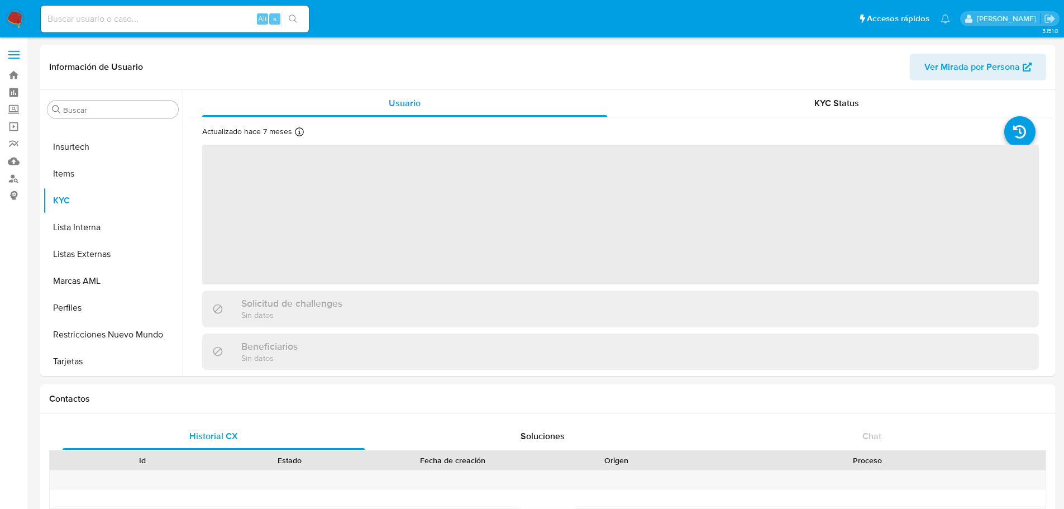
select select "10"
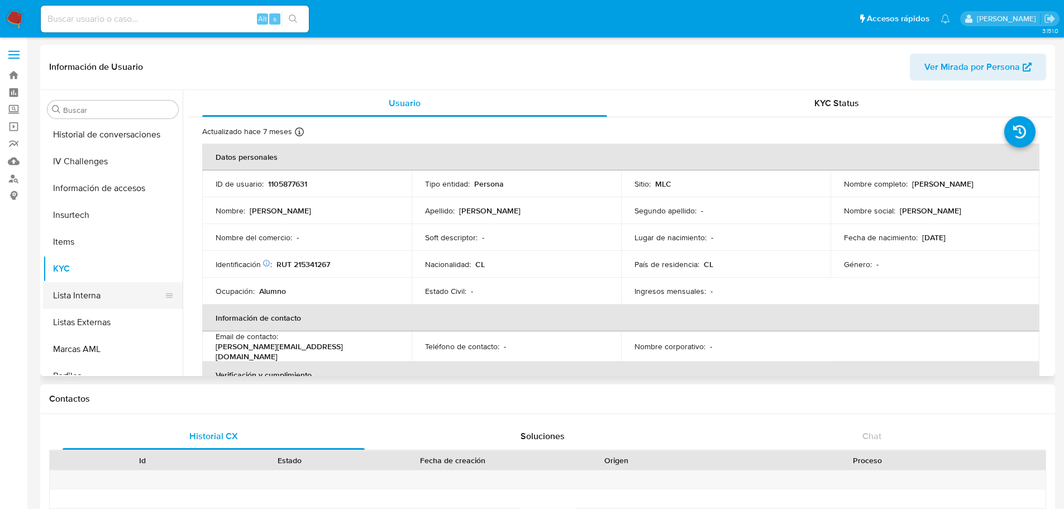
scroll to position [166, 0]
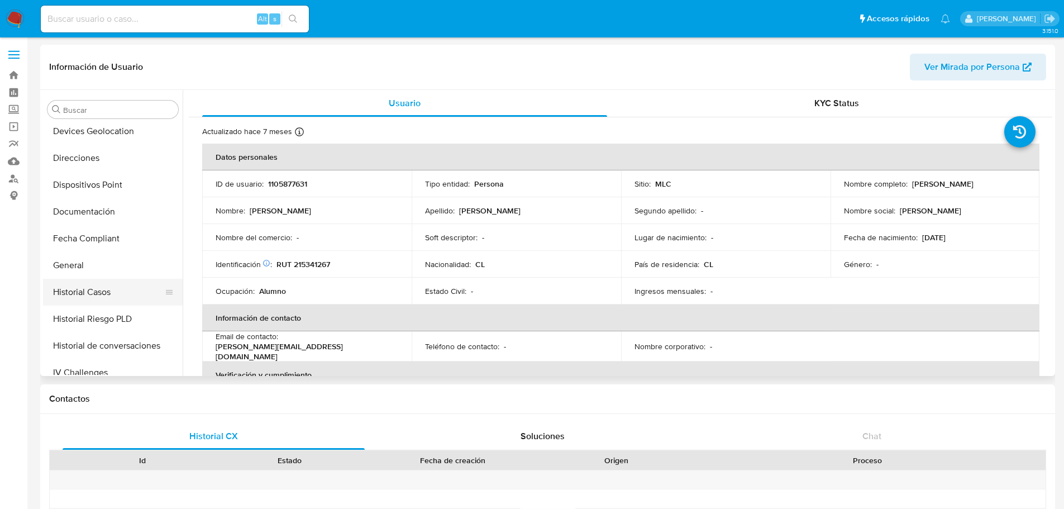
click at [109, 296] on button "Historial Casos" at bounding box center [108, 292] width 131 height 27
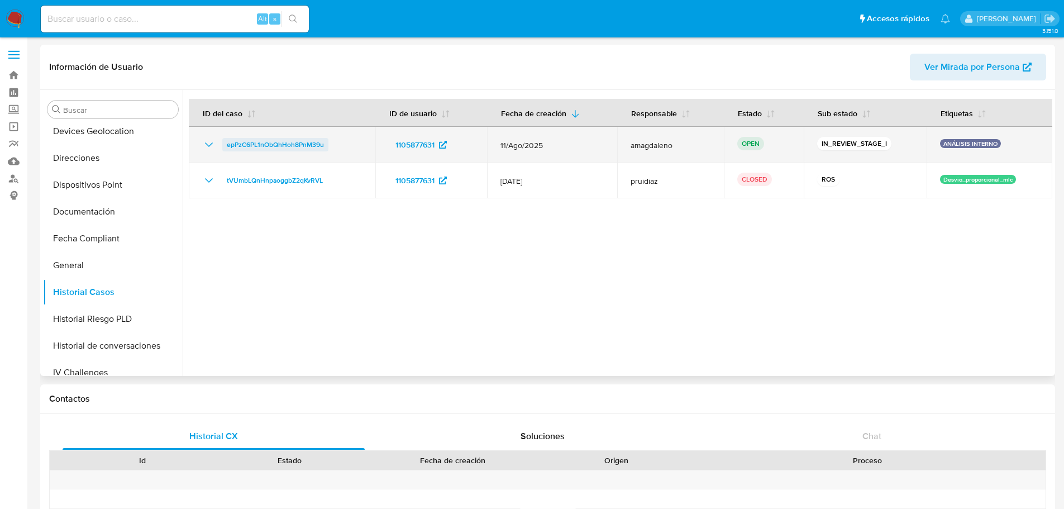
click at [250, 145] on span "epPzC6PL1nObQhHoh8PnM39u" at bounding box center [275, 144] width 97 height 13
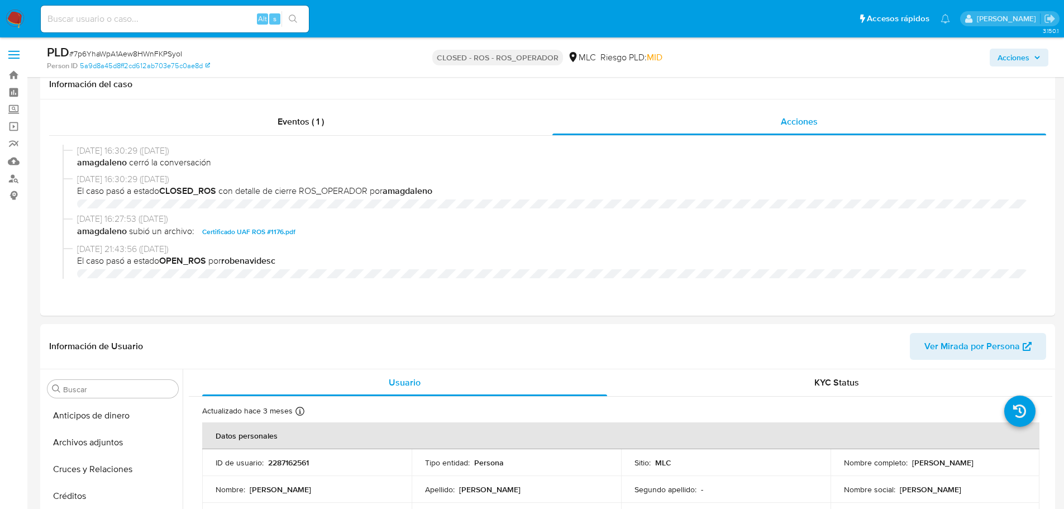
select select "10"
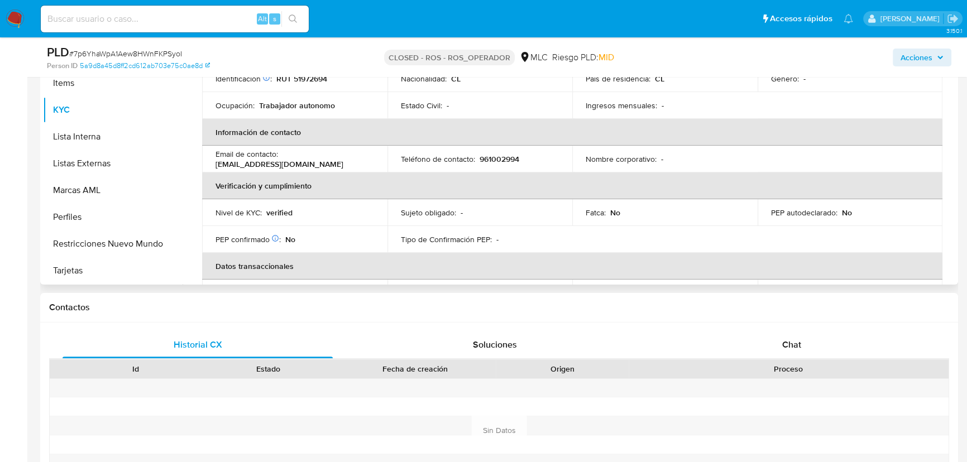
scroll to position [152, 0]
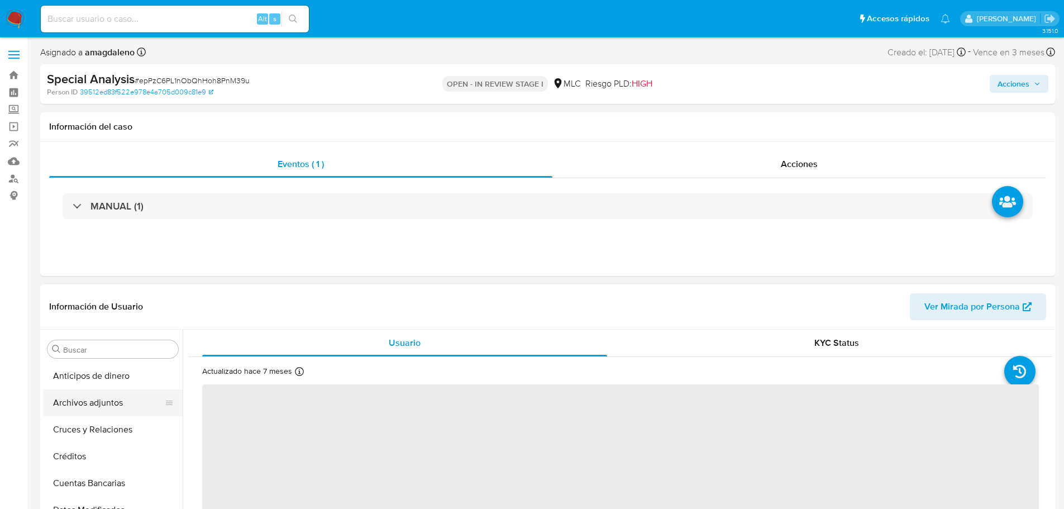
click at [97, 401] on button "Archivos adjuntos" at bounding box center [108, 402] width 131 height 27
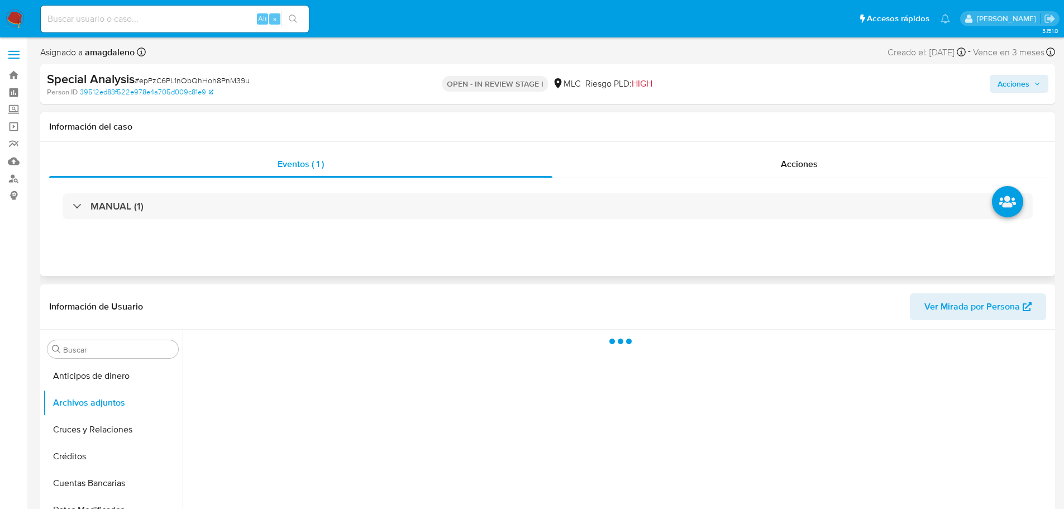
select select "10"
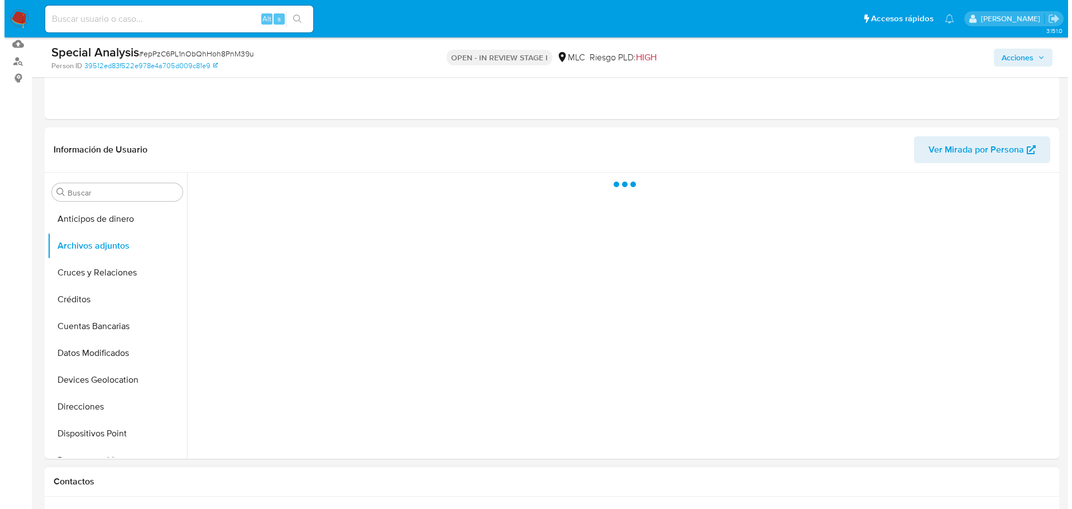
scroll to position [112, 0]
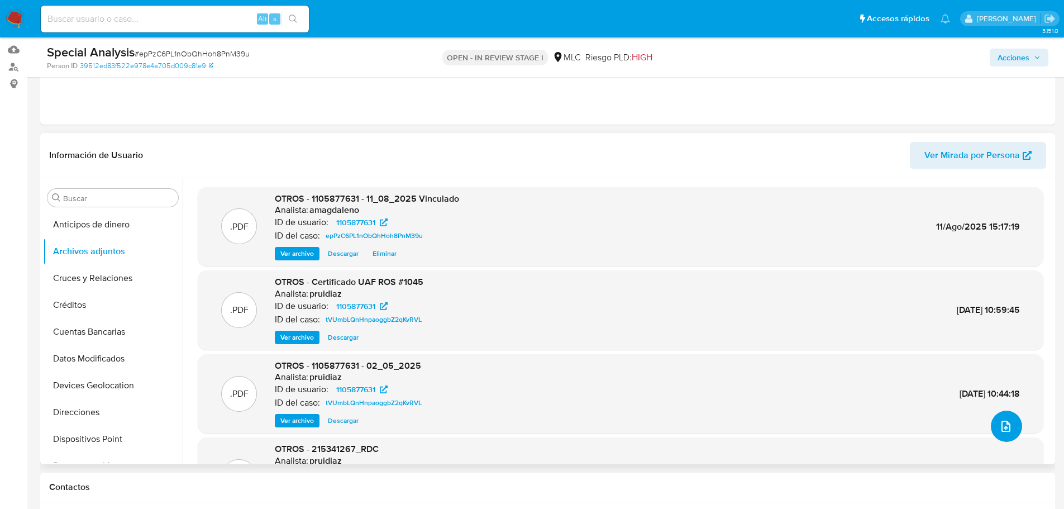
click at [1001, 427] on icon "upload-file" at bounding box center [1005, 425] width 9 height 11
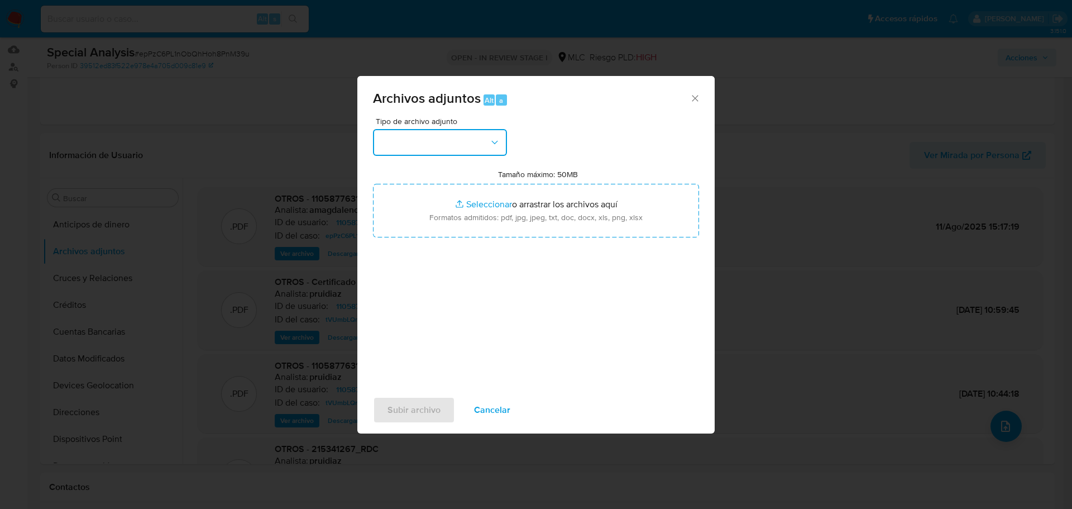
click at [448, 137] on button "button" at bounding box center [440, 142] width 134 height 27
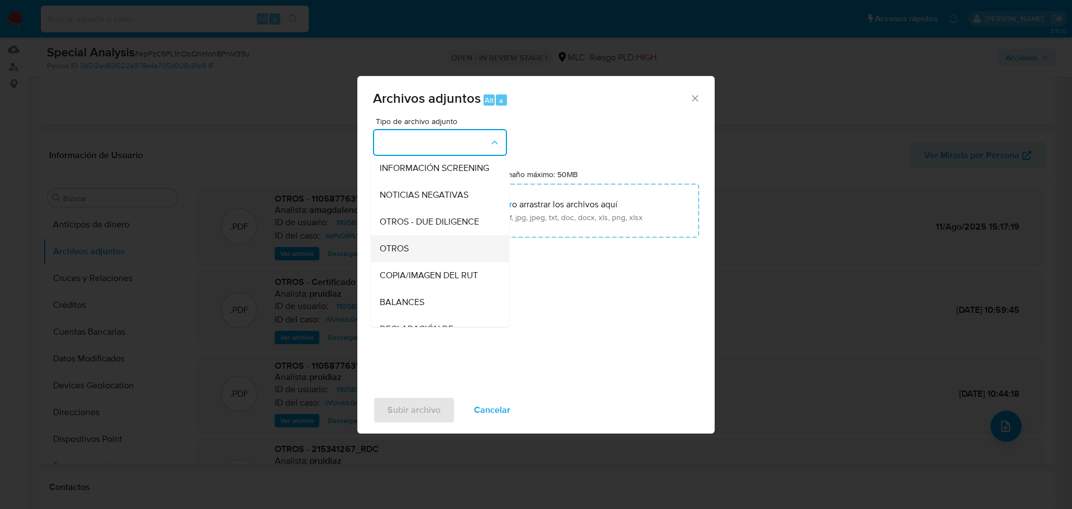
click at [429, 255] on div "OTROS" at bounding box center [437, 248] width 114 height 27
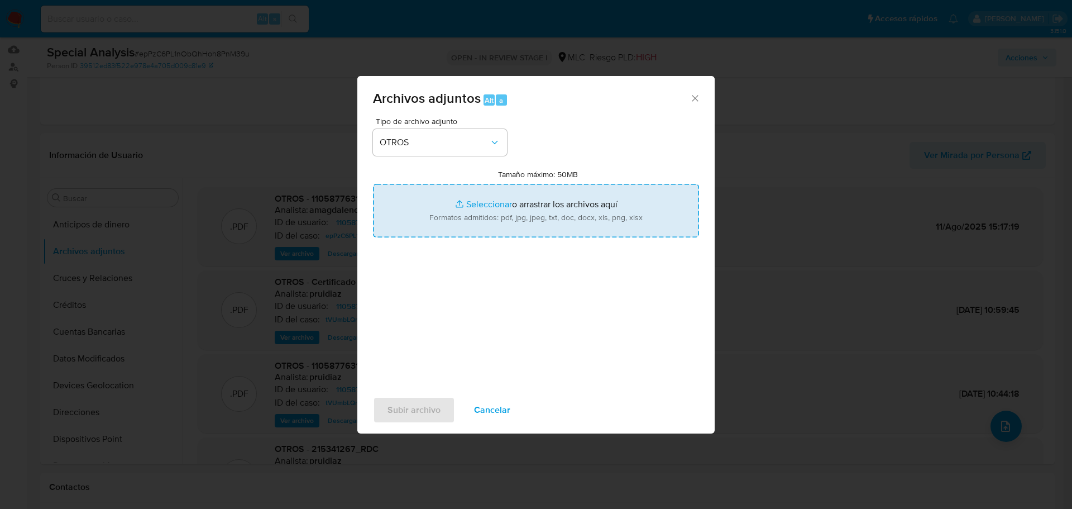
click at [478, 198] on input "Tamaño máximo: 50MB Seleccionar archivos" at bounding box center [536, 211] width 326 height 54
type input "C:\fakepath\Certificado UAF ROS #1176.pdf"
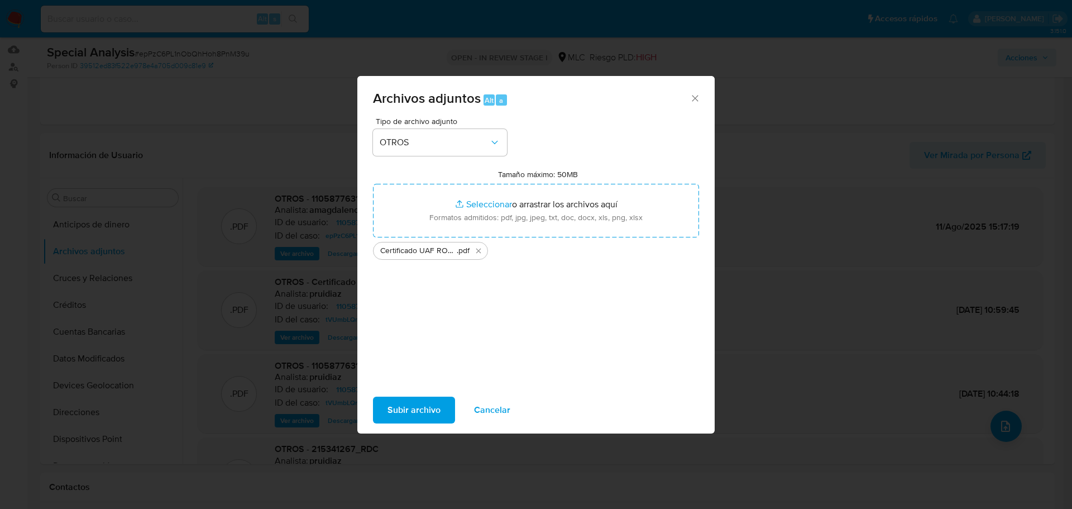
click at [420, 408] on span "Subir archivo" at bounding box center [413, 410] width 53 height 25
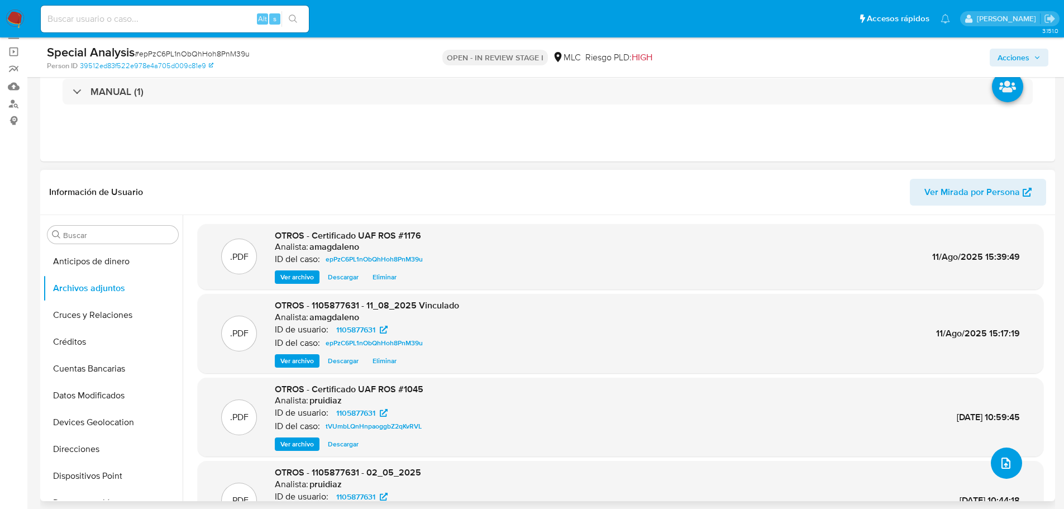
scroll to position [56, 0]
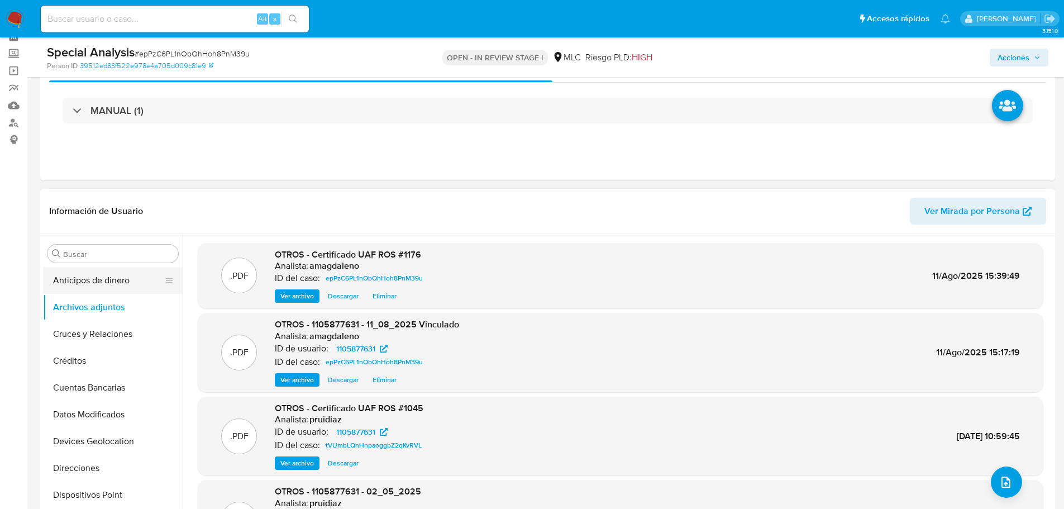
click at [87, 280] on button "Anticipos de dinero" at bounding box center [108, 280] width 131 height 27
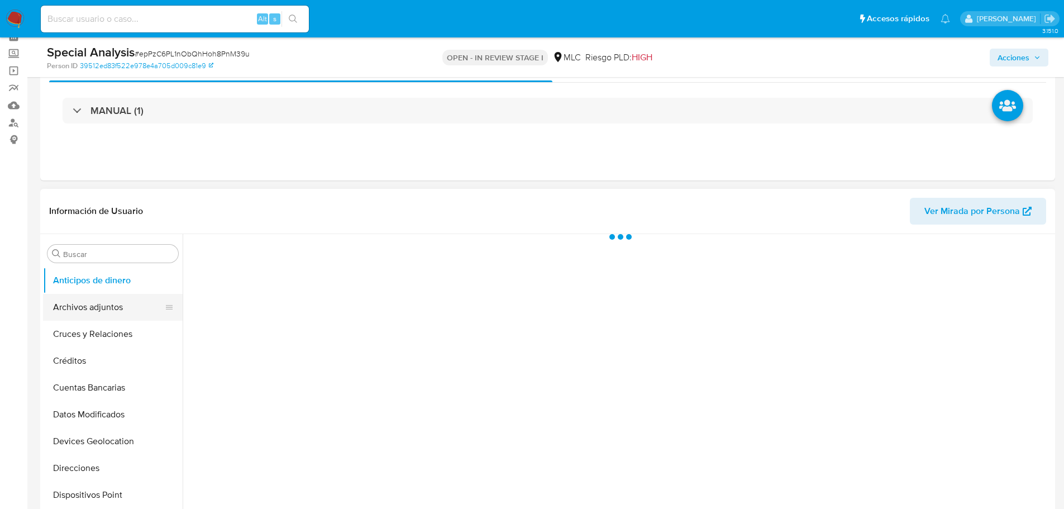
click at [85, 298] on button "Archivos adjuntos" at bounding box center [108, 307] width 131 height 27
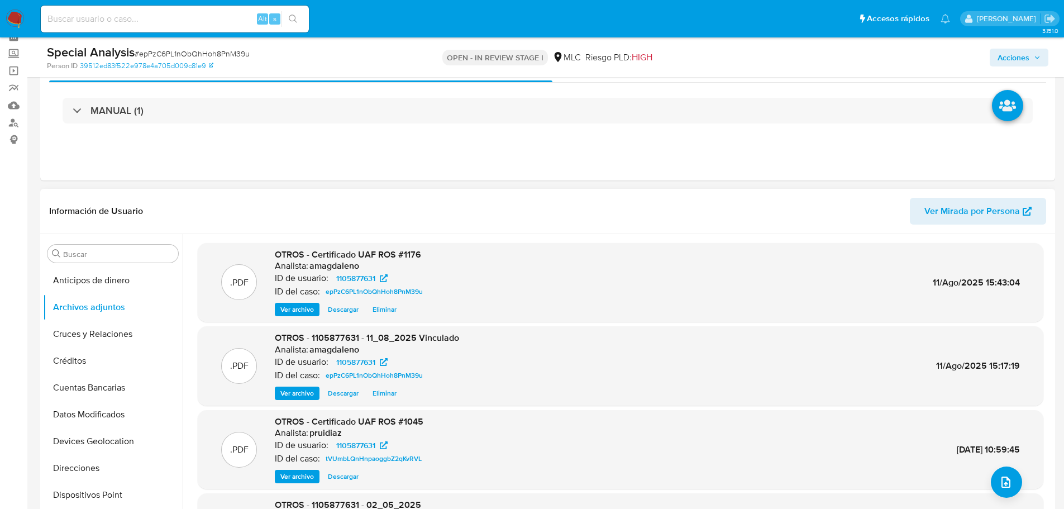
scroll to position [0, 0]
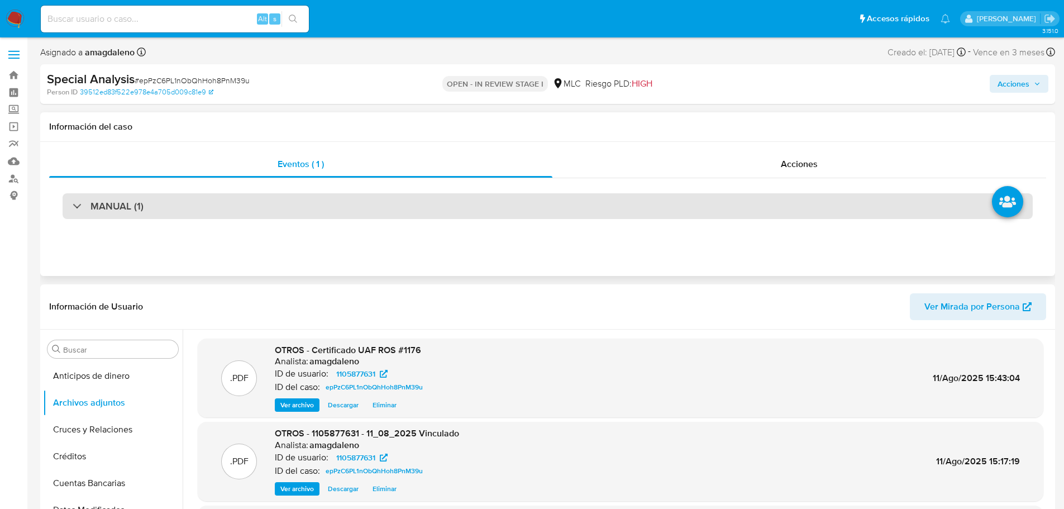
click at [399, 204] on div "MANUAL (1)" at bounding box center [548, 206] width 970 height 26
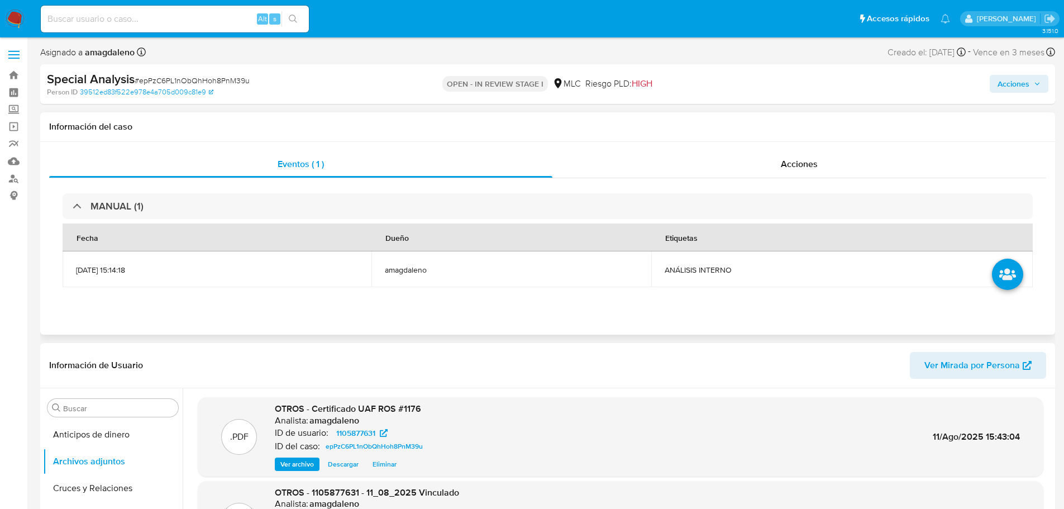
click at [454, 146] on div "Eventos ( 1 ) Acciones MANUAL (1) Fecha Dueño Etiquetas 11/08/2025 15:14:18 ama…" at bounding box center [547, 238] width 1014 height 193
click at [1009, 90] on span "Acciones" at bounding box center [1013, 84] width 32 height 18
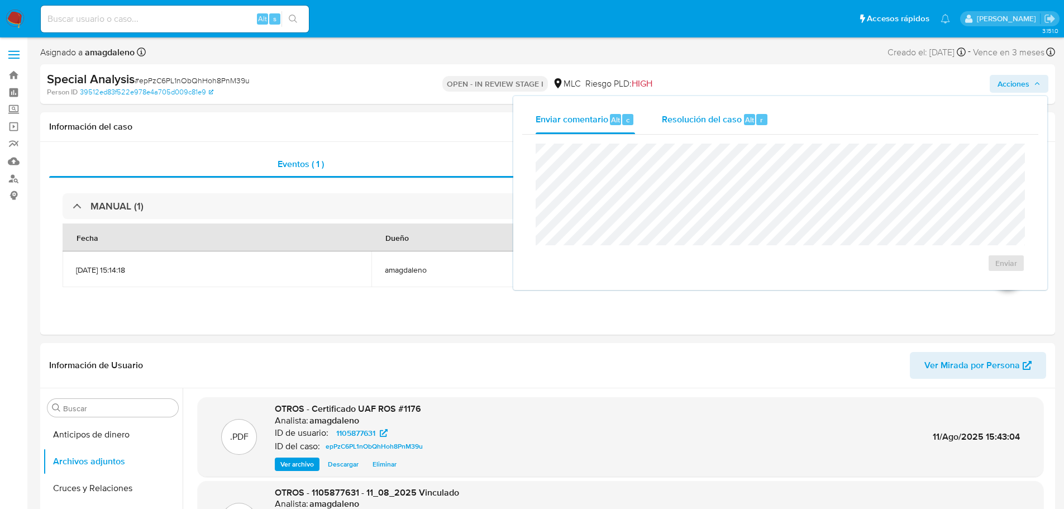
click at [673, 125] on span "Resolución del caso" at bounding box center [702, 119] width 80 height 13
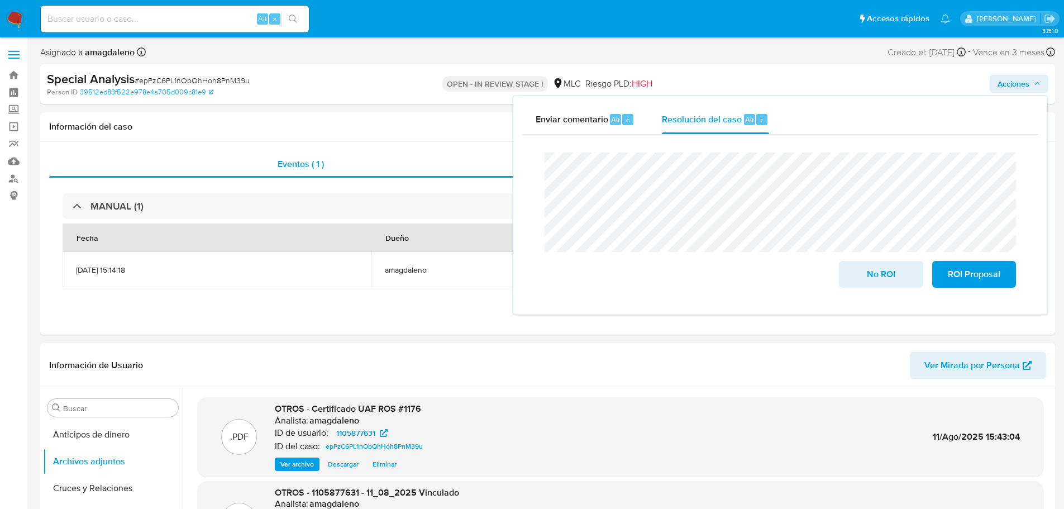
click at [0, 0] on lt-span "Vincu la do" at bounding box center [0, 0] width 0 height 0
click at [968, 275] on span "ROI Proposal" at bounding box center [973, 274] width 55 height 25
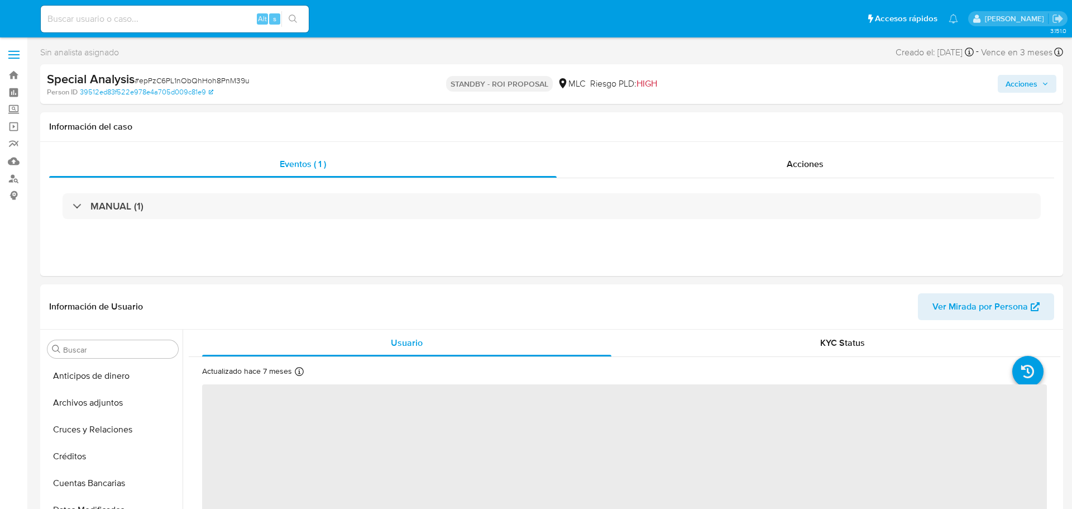
select select "10"
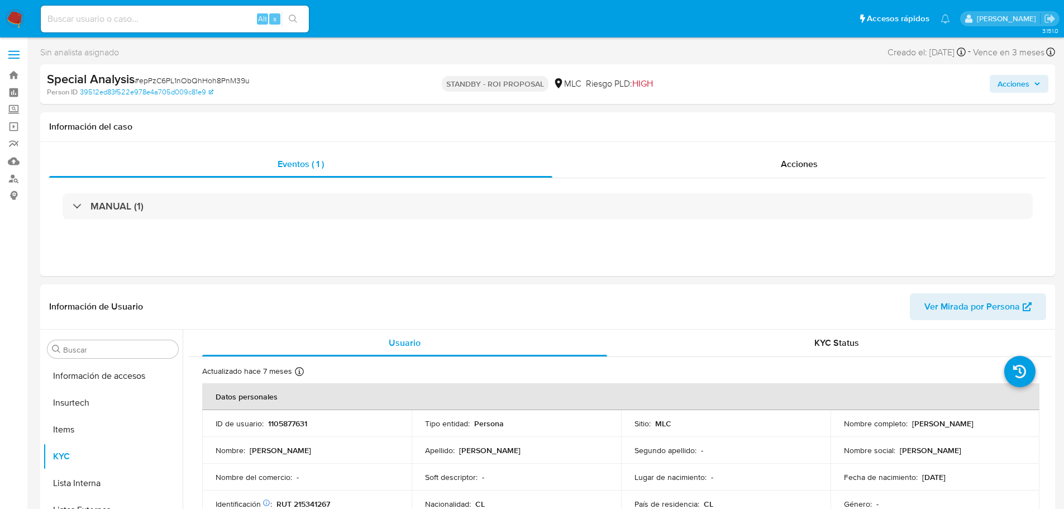
scroll to position [445, 0]
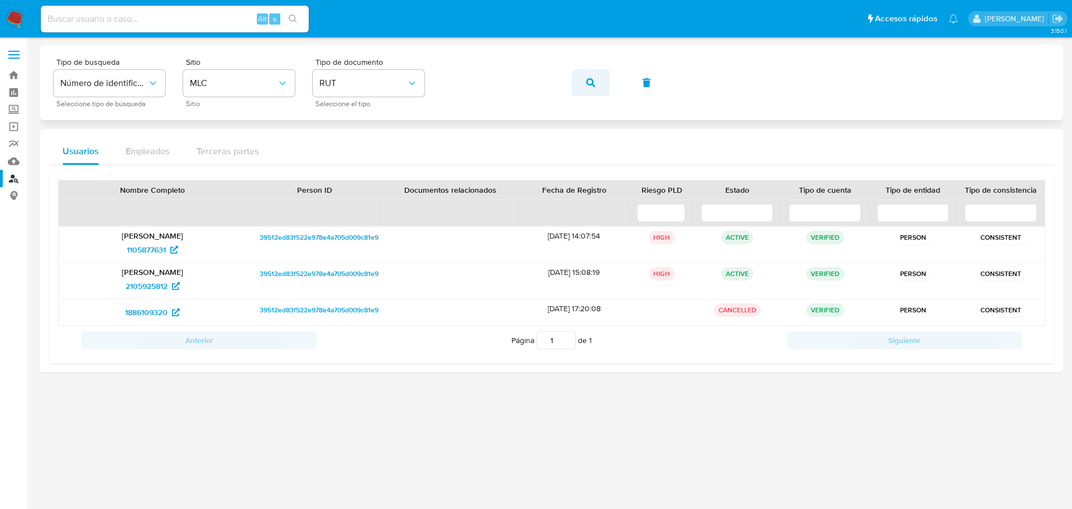
click at [585, 85] on button "button" at bounding box center [591, 82] width 38 height 27
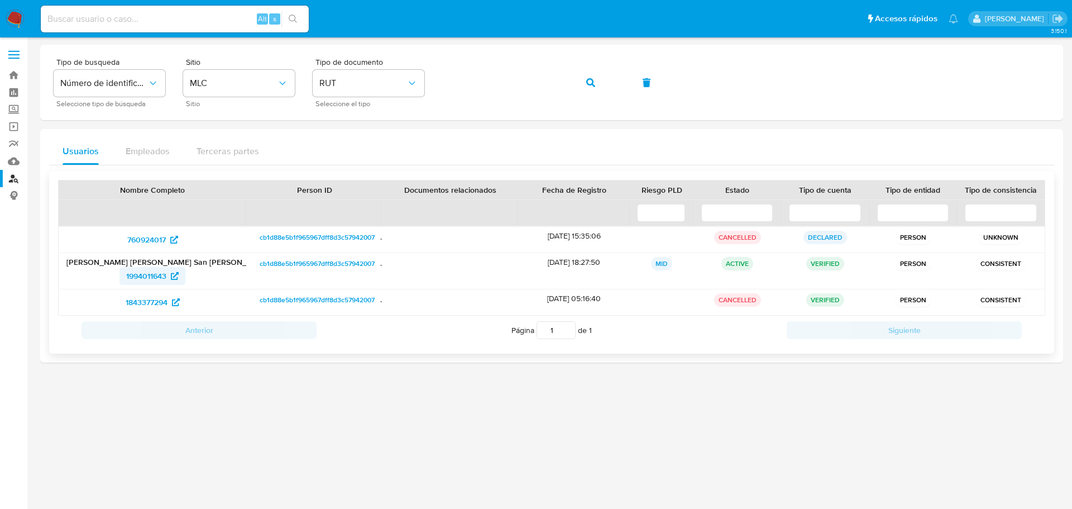
click at [144, 279] on span "1994011643" at bounding box center [146, 276] width 40 height 18
click at [585, 85] on button "button" at bounding box center [591, 82] width 38 height 27
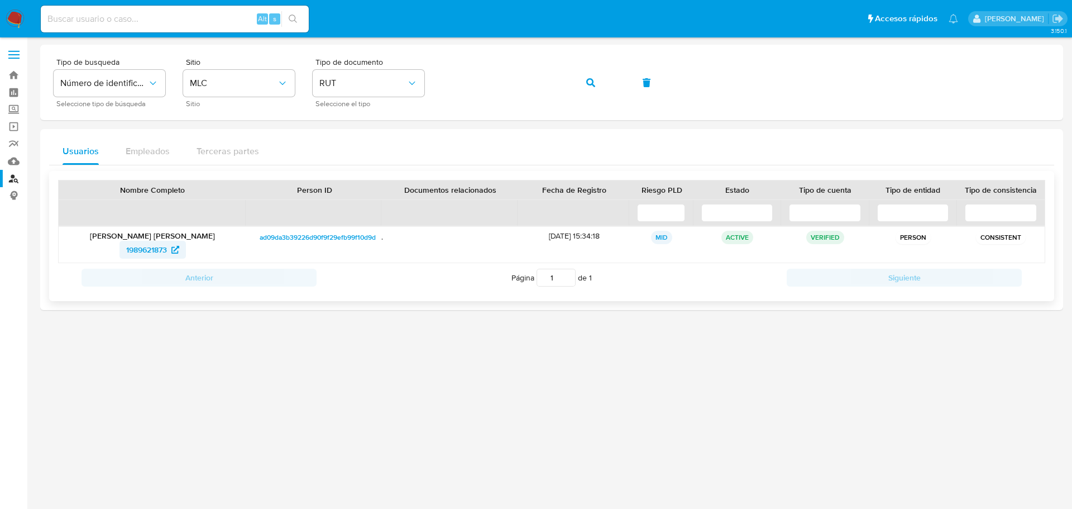
click at [149, 243] on span "1989621873" at bounding box center [146, 250] width 41 height 18
click at [149, 250] on span "1989621873" at bounding box center [146, 250] width 41 height 18
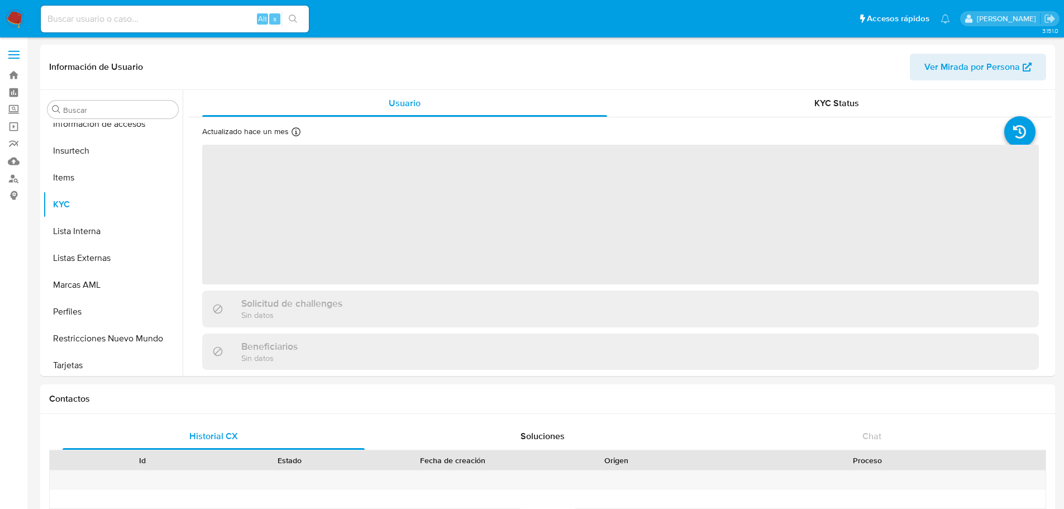
scroll to position [445, 0]
select select "10"
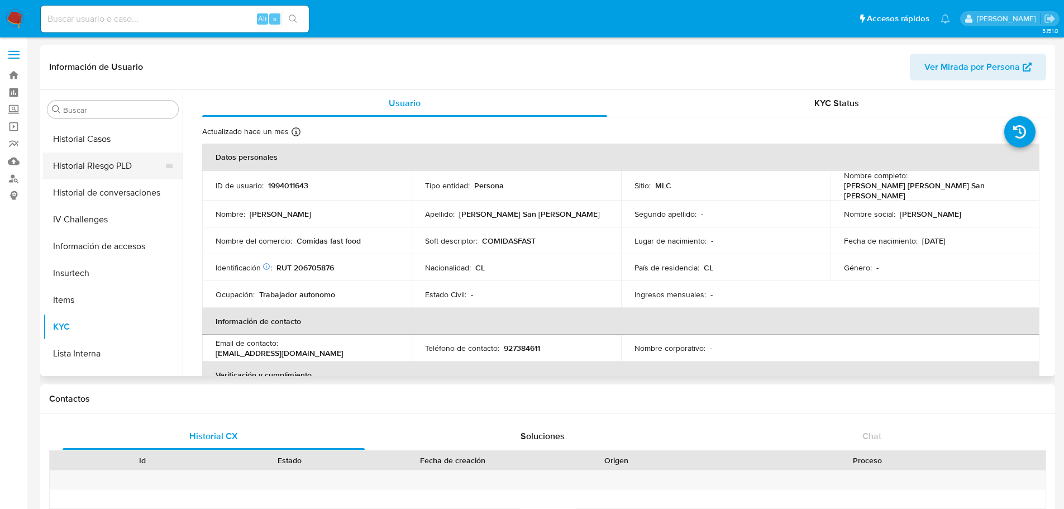
scroll to position [277, 0]
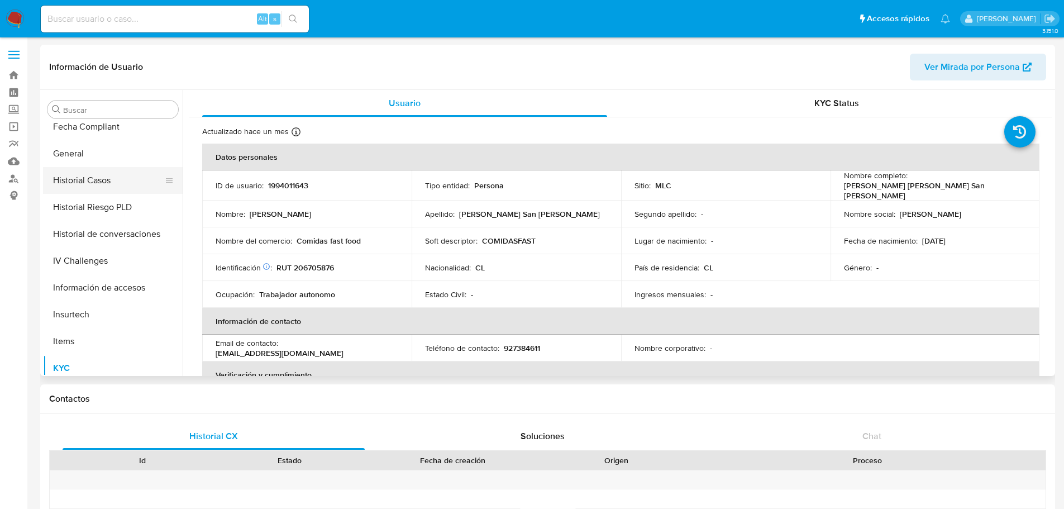
click at [103, 176] on button "Historial Casos" at bounding box center [108, 180] width 131 height 27
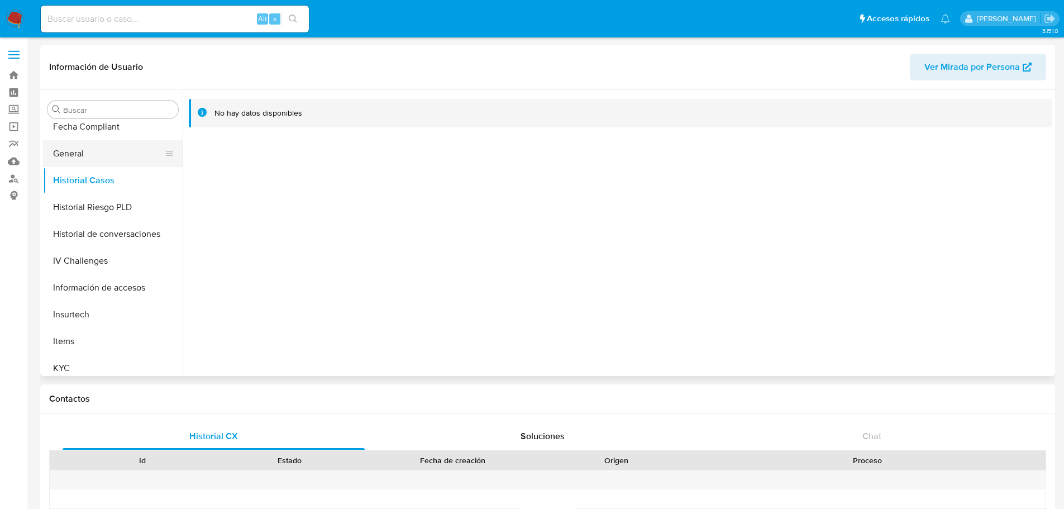
click at [75, 157] on button "General" at bounding box center [108, 153] width 131 height 27
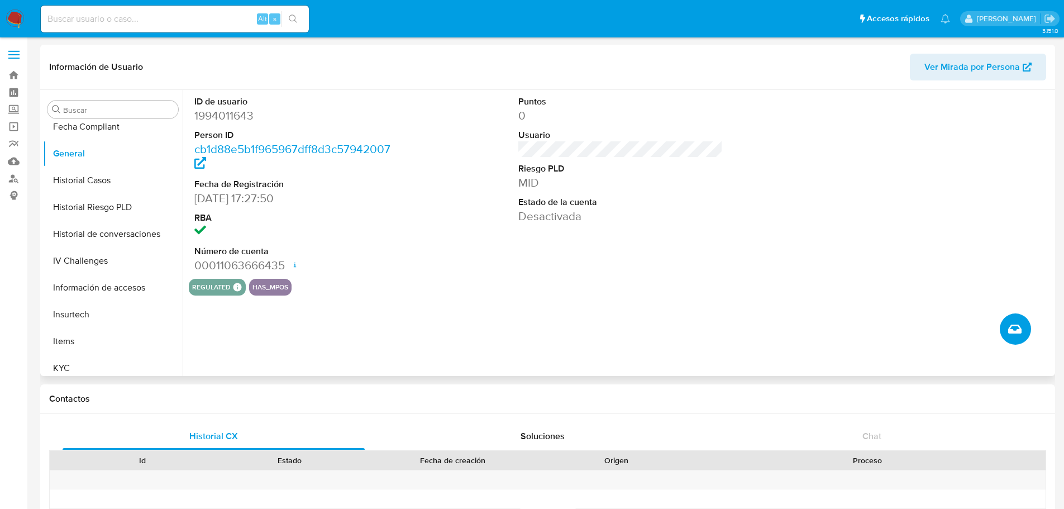
click at [1017, 326] on icon "Crear caso manual" at bounding box center [1014, 328] width 13 height 9
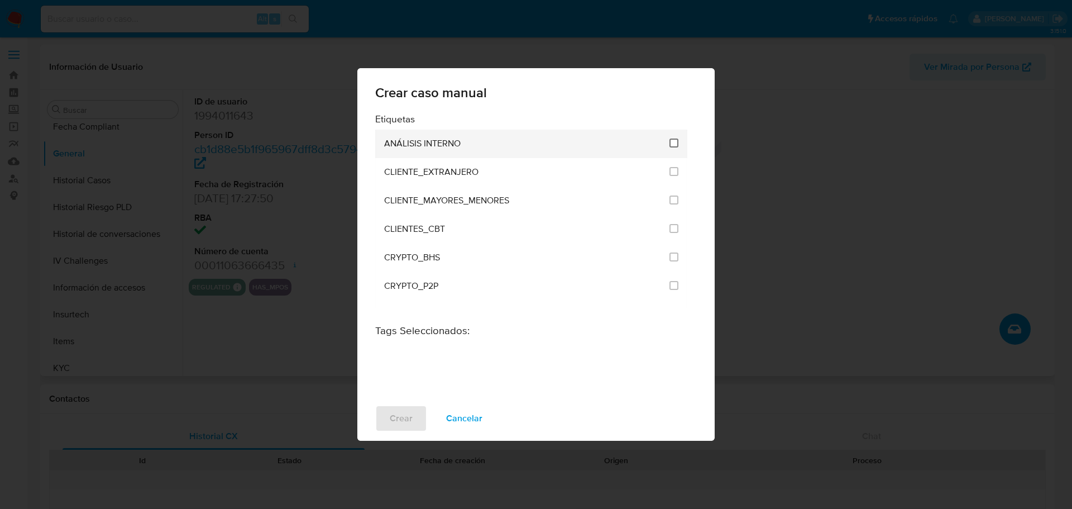
click at [669, 142] on input "1896" at bounding box center [673, 142] width 9 height 9
checkbox input "true"
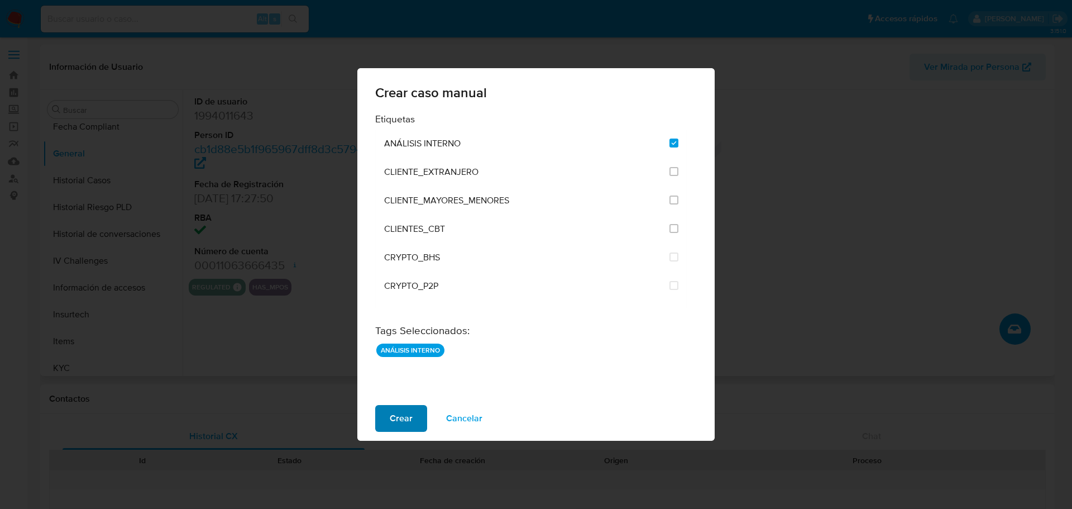
click at [403, 410] on span "Crear" at bounding box center [401, 418] width 23 height 25
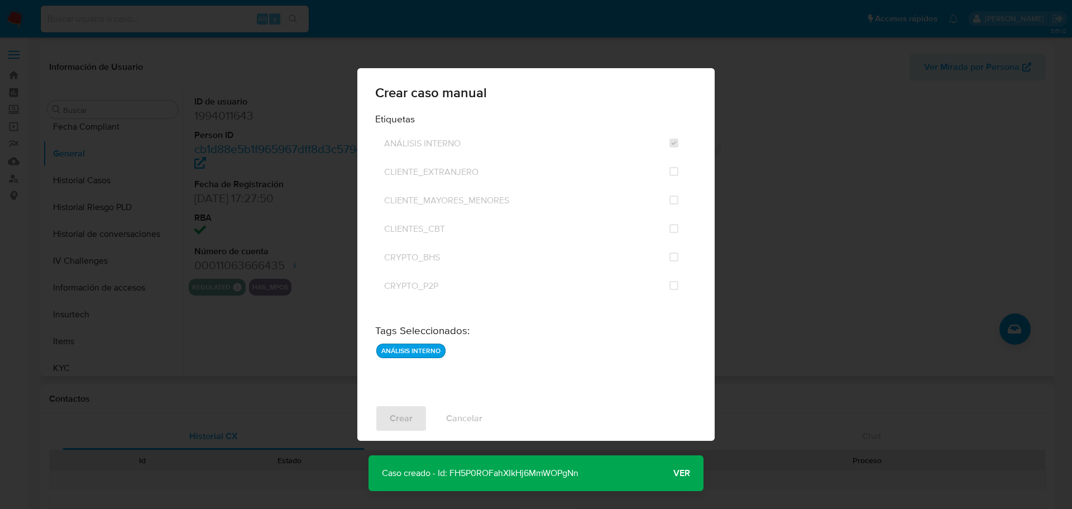
click at [541, 474] on p "Caso creado - Id: FH5P0ROFahXIkHj6MmWOPgNn" at bounding box center [480, 473] width 223 height 36
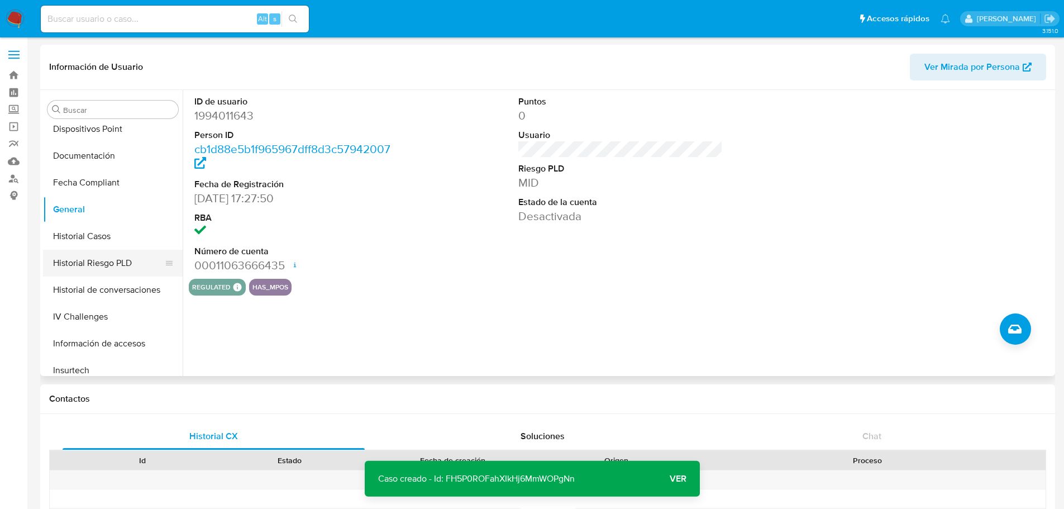
scroll to position [166, 0]
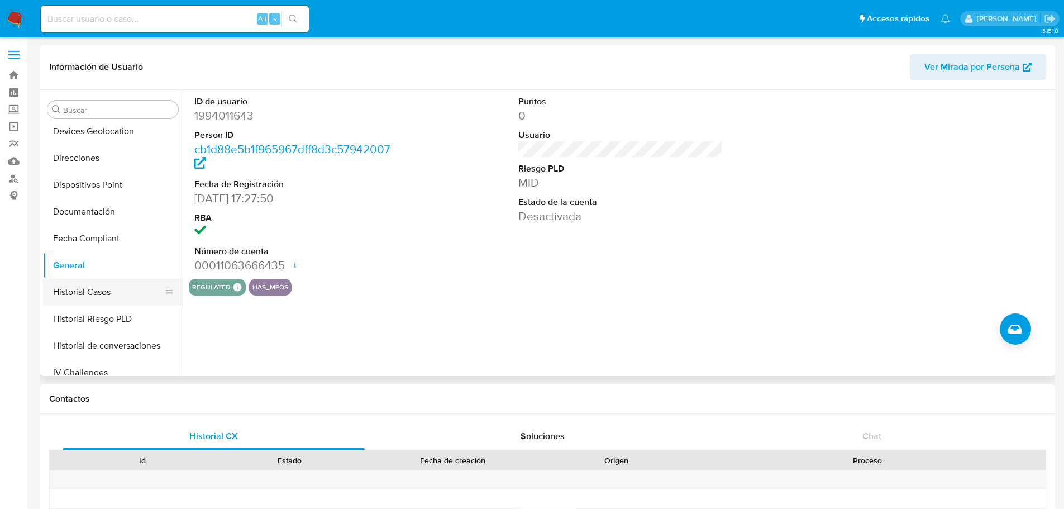
click at [101, 289] on button "Historial Casos" at bounding box center [108, 292] width 131 height 27
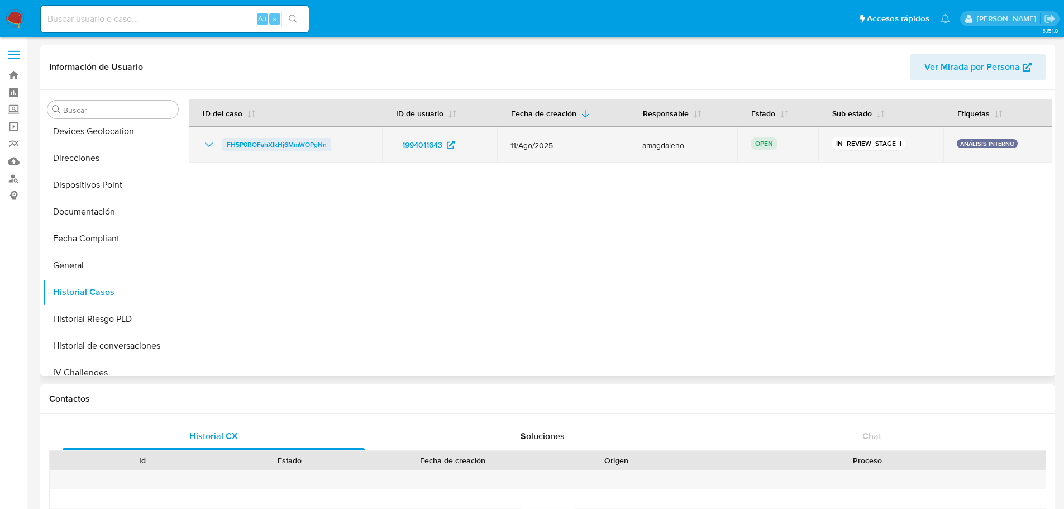
click at [277, 145] on span "FH5P0ROFahXIkHj6MmWOPgNn" at bounding box center [277, 144] width 100 height 13
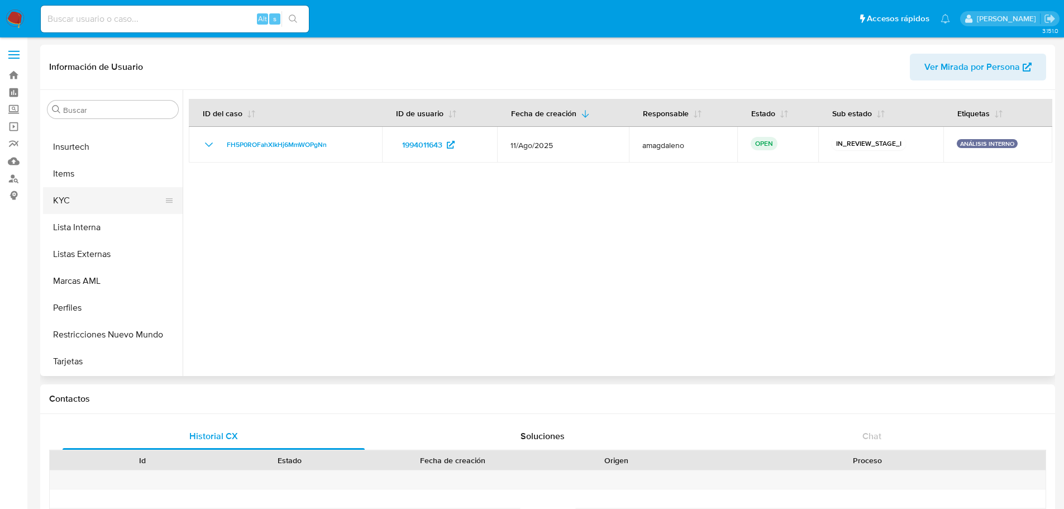
scroll to position [56, 0]
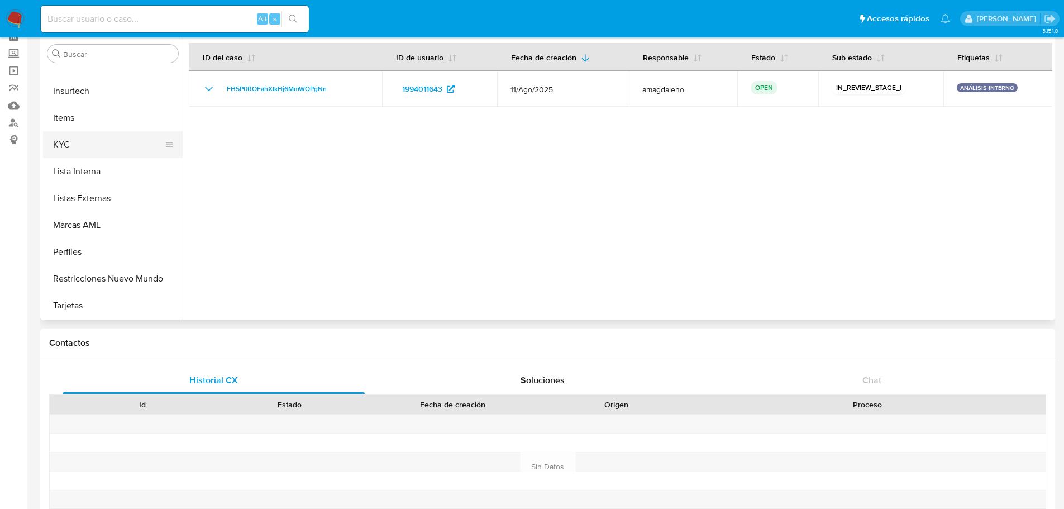
click at [99, 150] on button "KYC" at bounding box center [108, 144] width 131 height 27
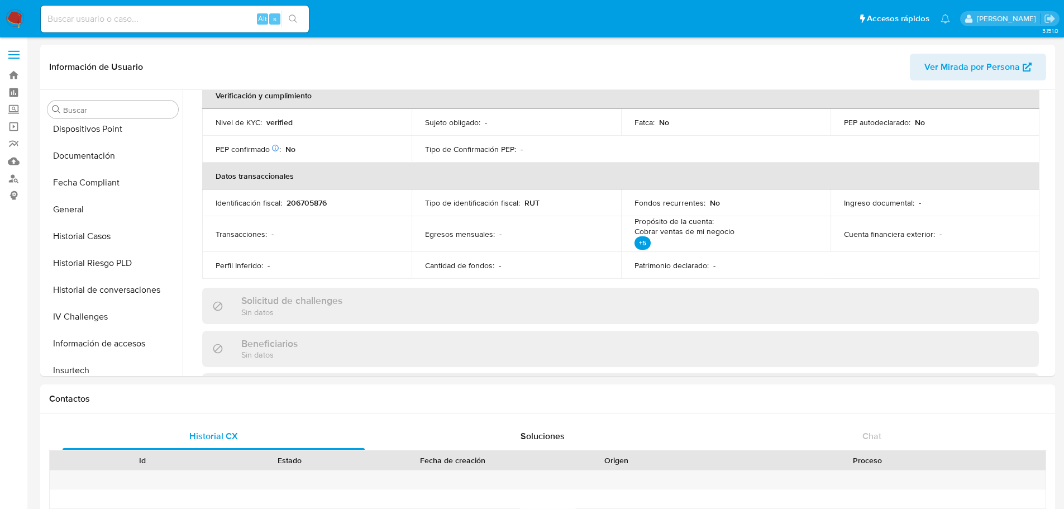
scroll to position [0, 0]
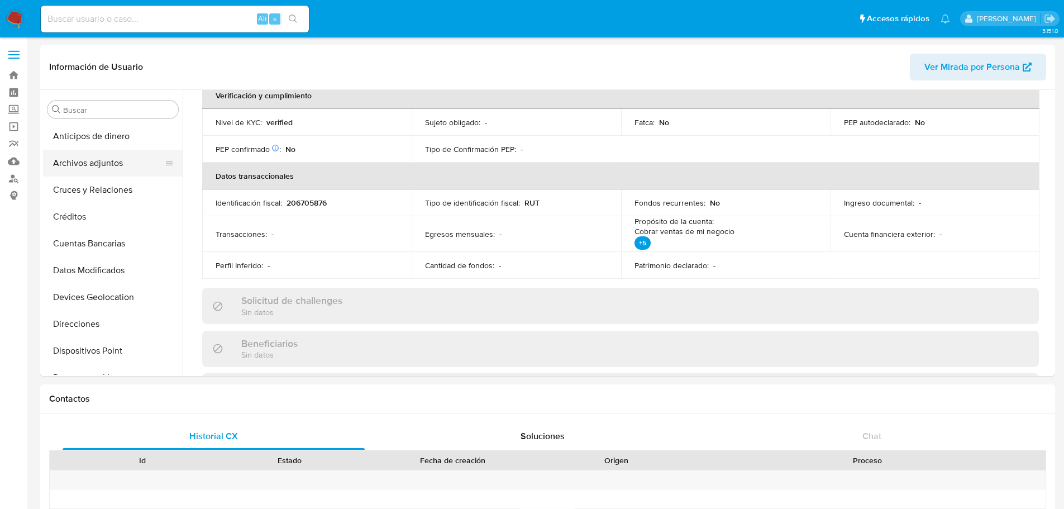
click at [103, 164] on button "Archivos adjuntos" at bounding box center [108, 163] width 131 height 27
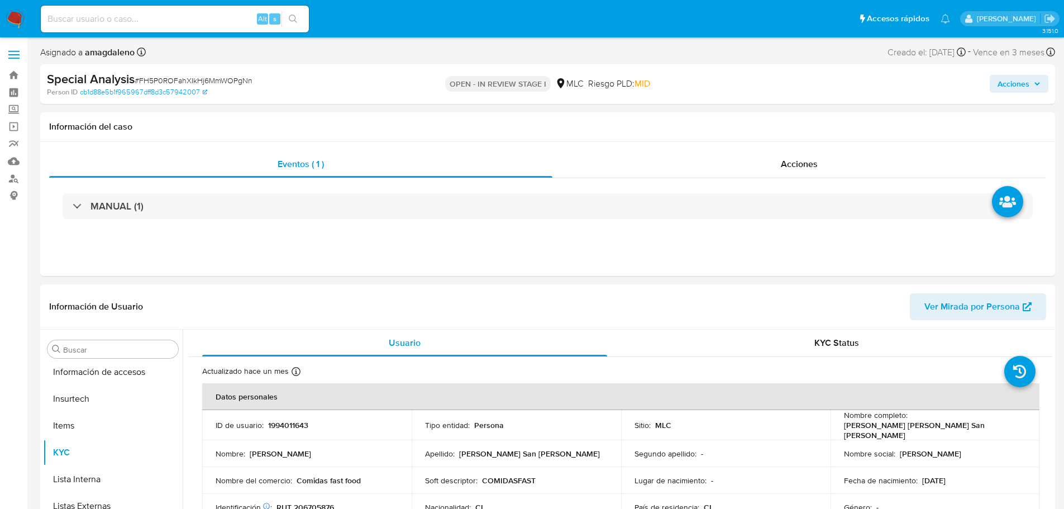
scroll to position [445, 0]
select select "10"
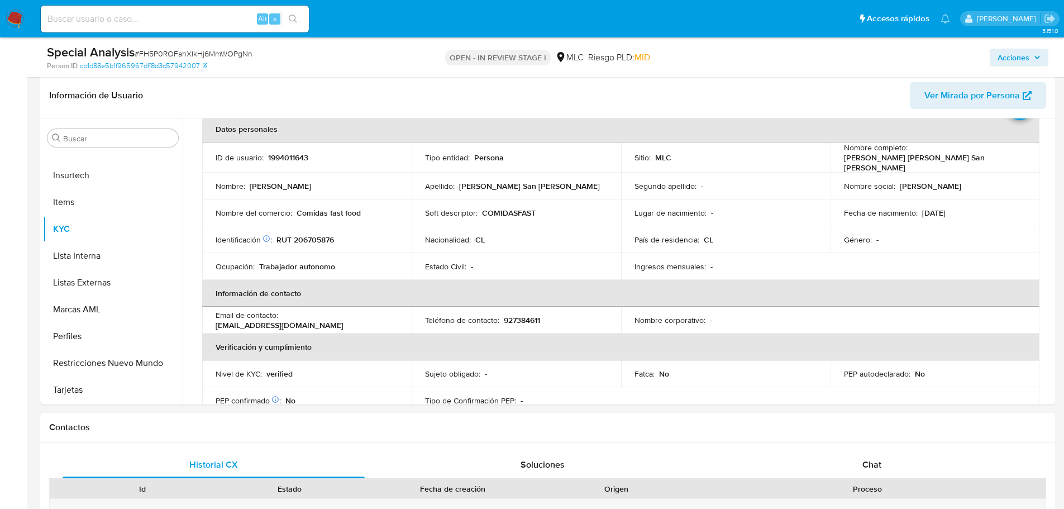
scroll to position [194, 0]
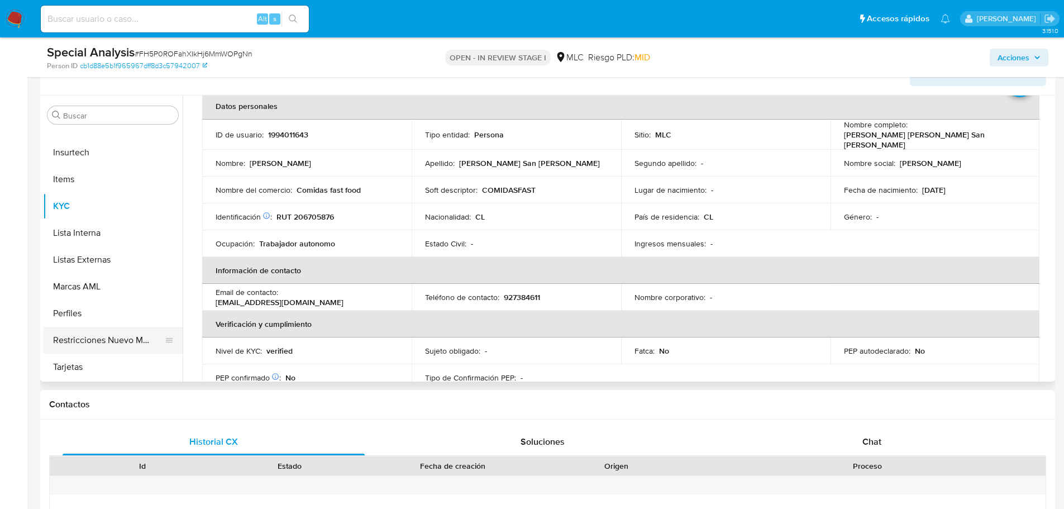
click at [122, 334] on button "Restricciones Nuevo Mundo" at bounding box center [108, 340] width 131 height 27
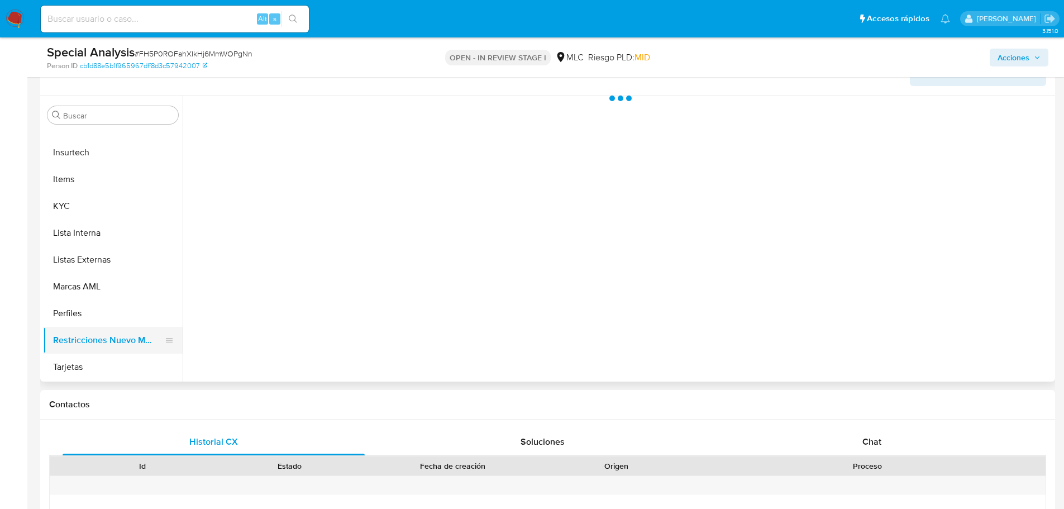
scroll to position [0, 0]
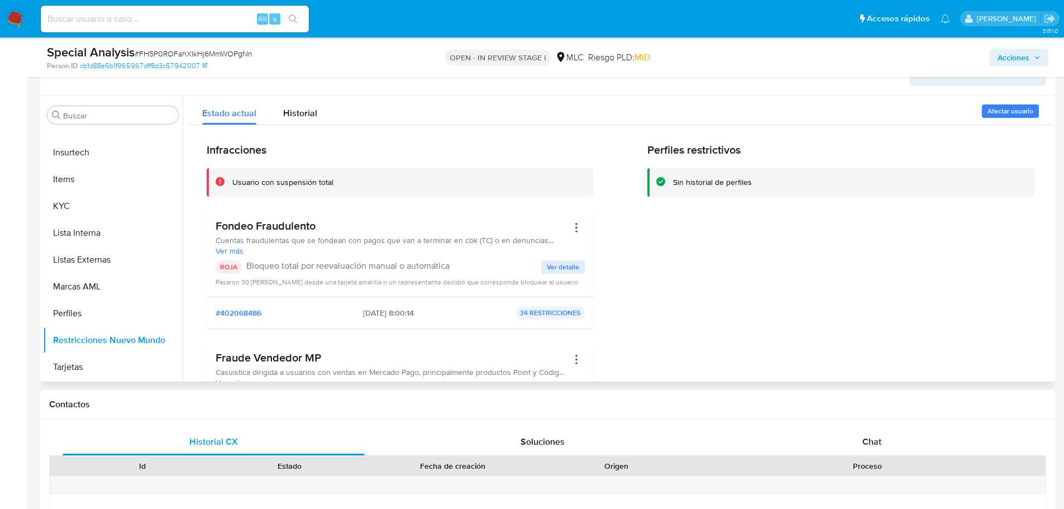
click at [260, 228] on h3 "Fondeo Fraudulento" at bounding box center [392, 226] width 352 height 14
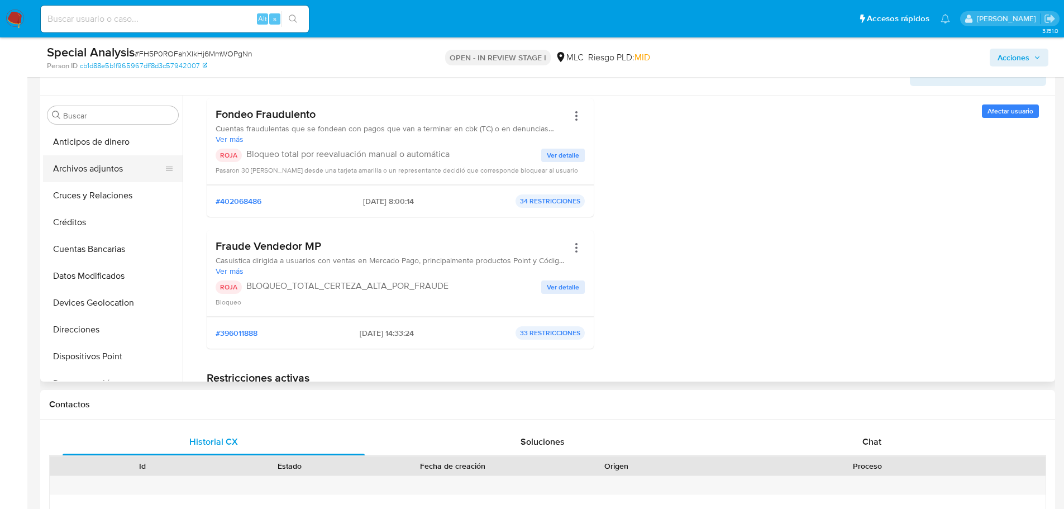
click at [102, 174] on button "Archivos adjuntos" at bounding box center [108, 168] width 131 height 27
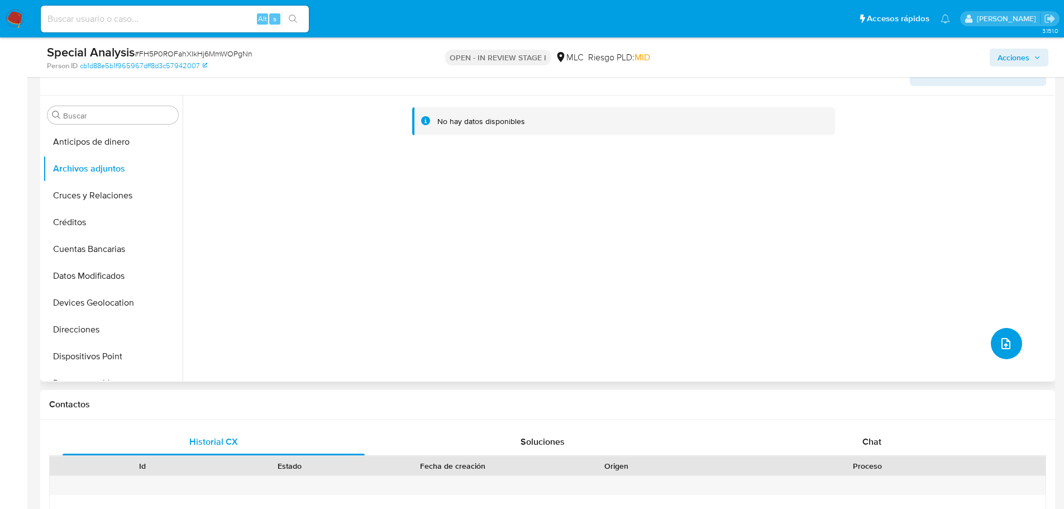
click at [999, 342] on icon "upload-file" at bounding box center [1005, 343] width 13 height 13
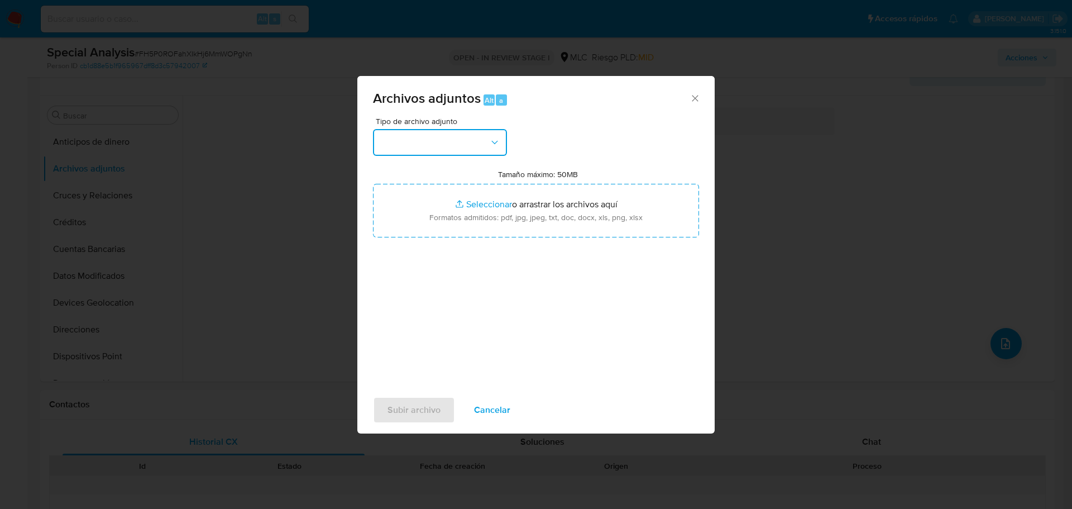
click at [423, 136] on button "button" at bounding box center [440, 142] width 134 height 27
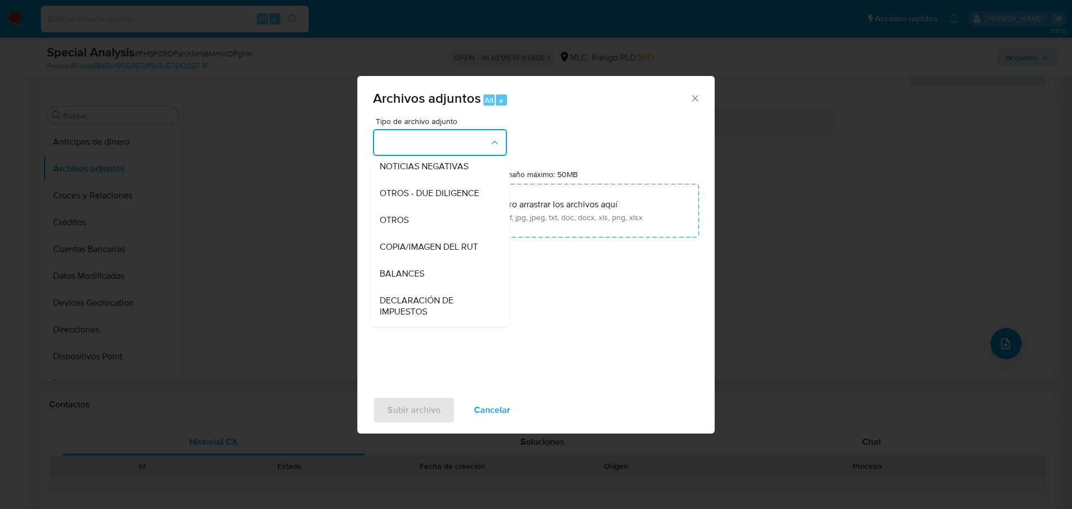
scroll to position [118, 0]
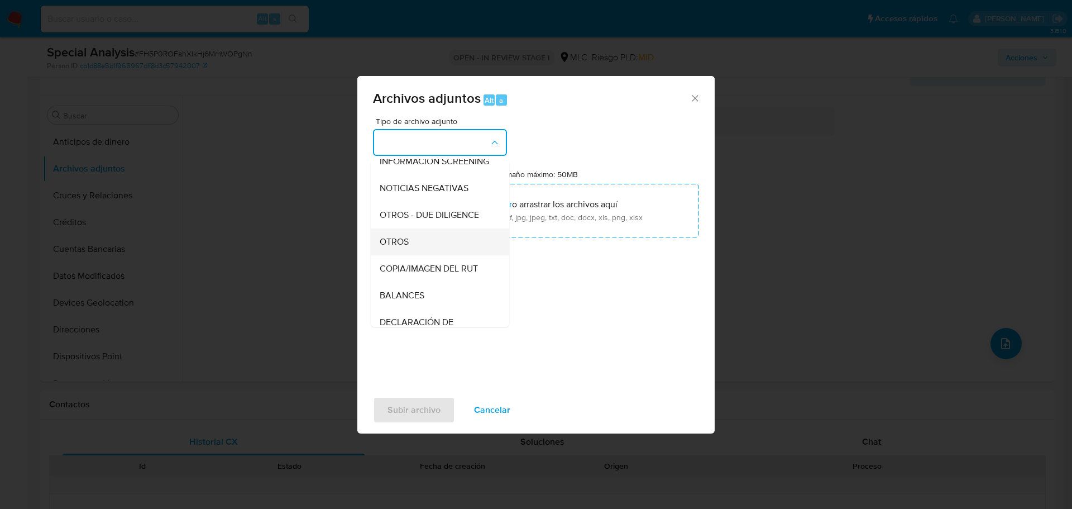
click at [414, 245] on div "OTROS" at bounding box center [437, 241] width 114 height 27
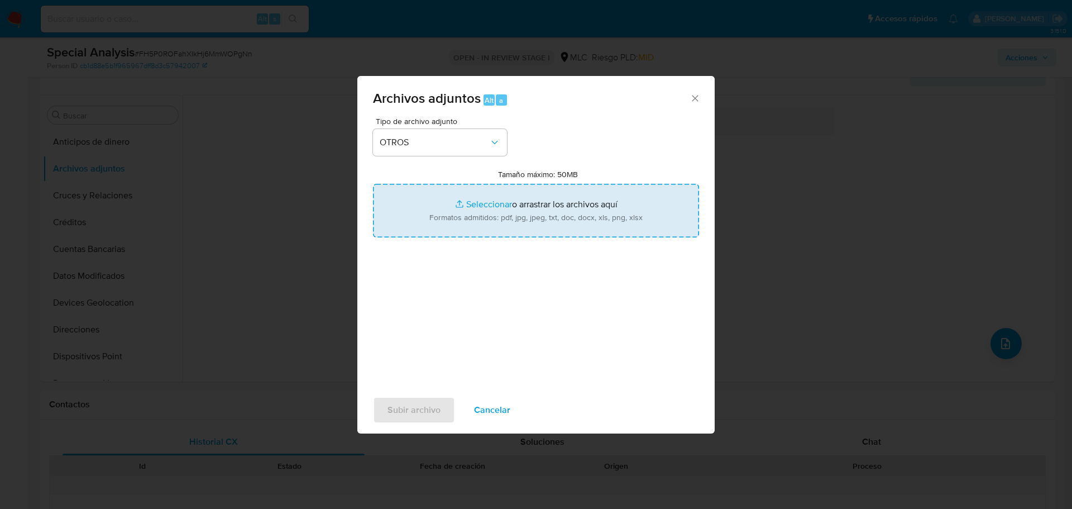
click at [492, 202] on input "Tamaño máximo: 50MB Seleccionar archivos" at bounding box center [536, 211] width 326 height 54
type input "C:\fakepath\1994011643 - 11_08_2025 Vinculado.pdf"
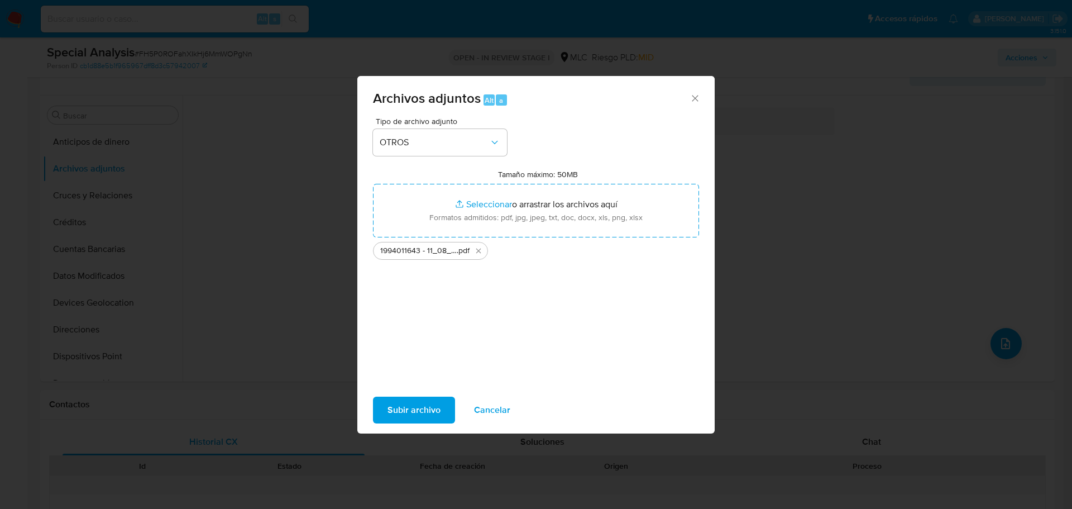
click at [401, 400] on span "Subir archivo" at bounding box center [413, 410] width 53 height 25
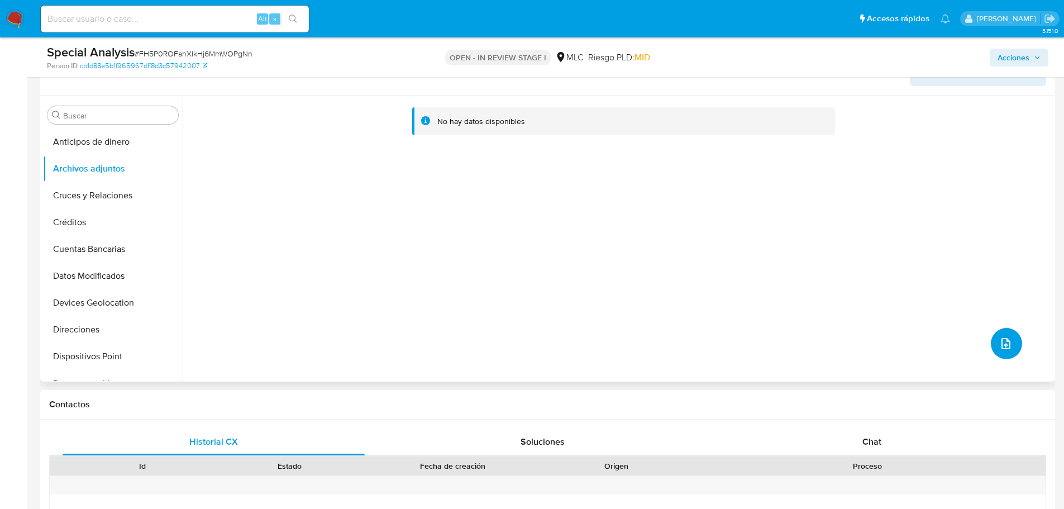
click at [999, 348] on icon "upload-file" at bounding box center [1005, 343] width 13 height 13
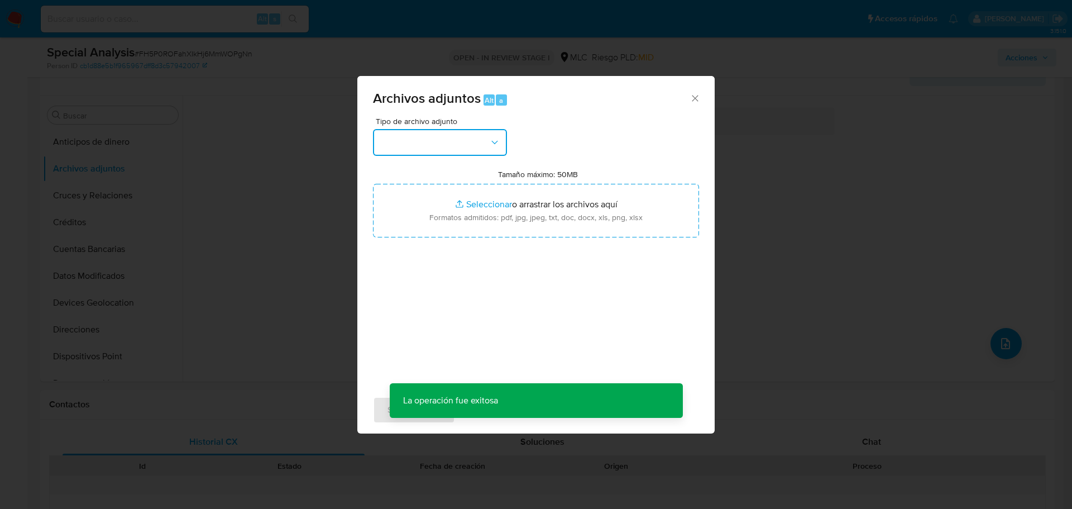
click at [413, 148] on button "button" at bounding box center [440, 142] width 134 height 27
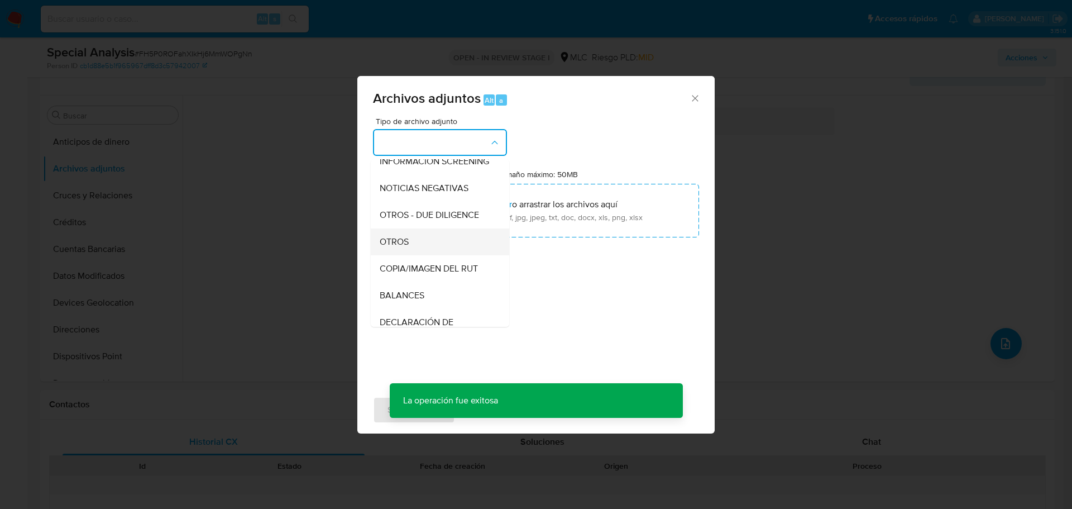
click at [436, 241] on div "OTROS" at bounding box center [437, 241] width 114 height 27
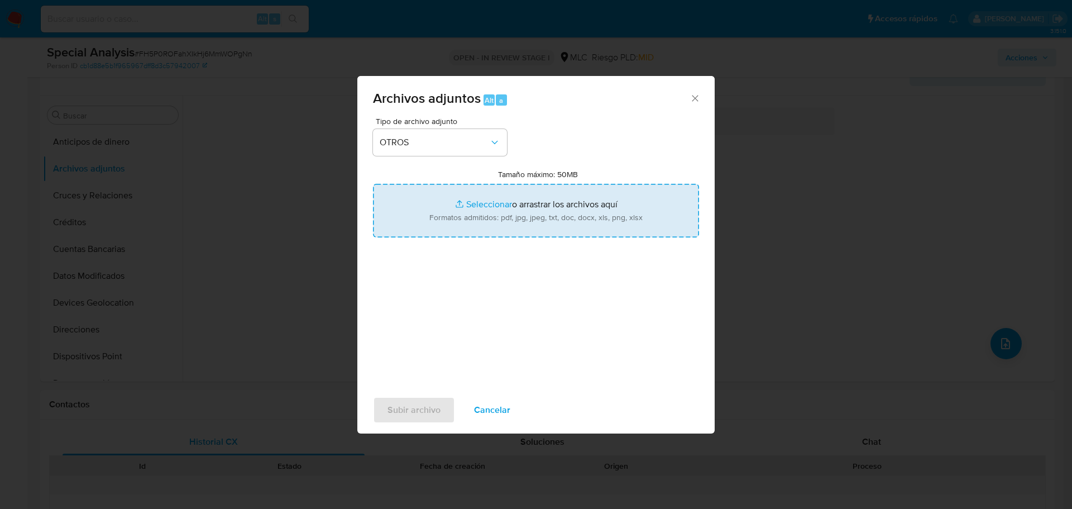
click at [471, 199] on input "Tamaño máximo: 50MB Seleccionar archivos" at bounding box center [536, 211] width 326 height 54
type input "C:\fakepath\Certificado UAF ROS #1176.pdf"
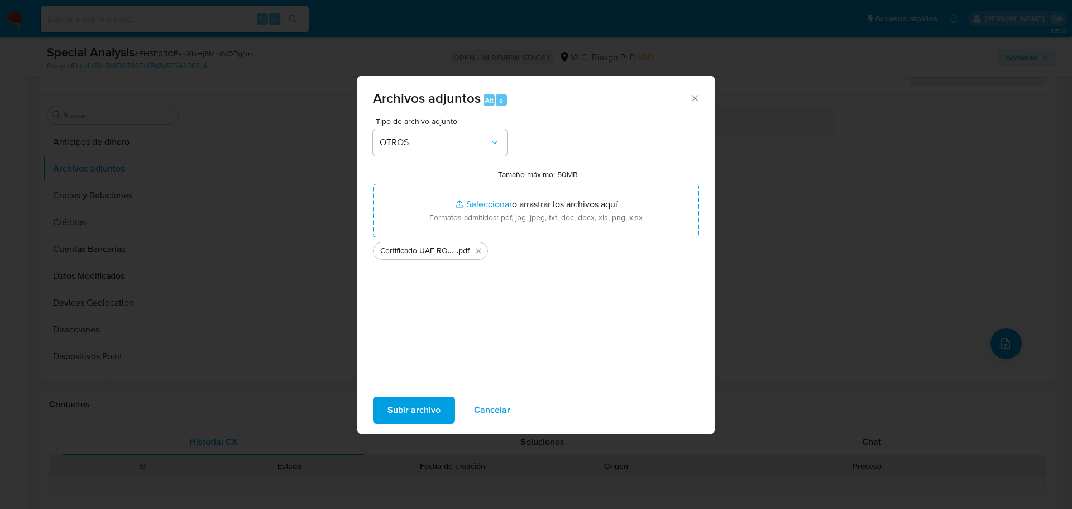
click at [424, 409] on span "Subir archivo" at bounding box center [413, 410] width 53 height 25
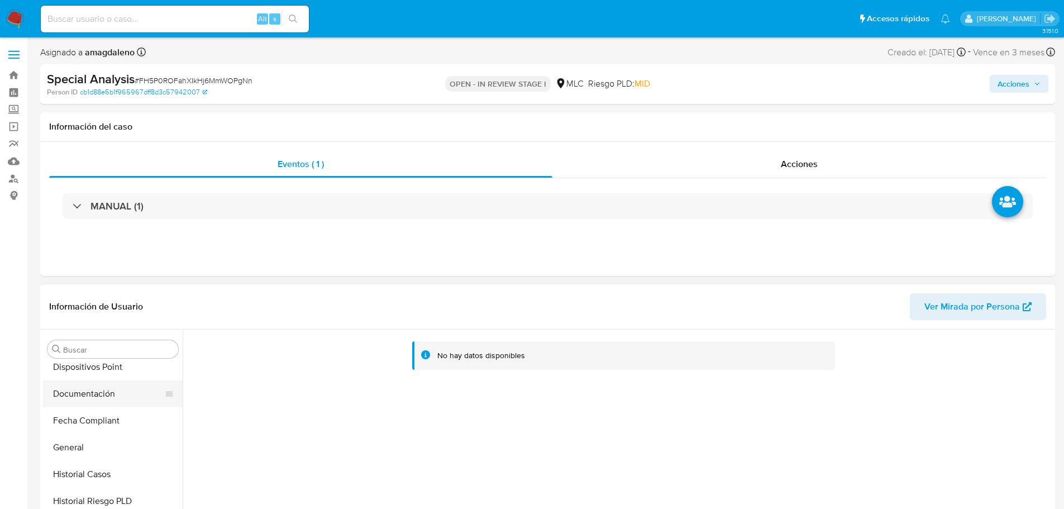
scroll to position [391, 0]
click at [109, 493] on button "KYC" at bounding box center [108, 494] width 131 height 27
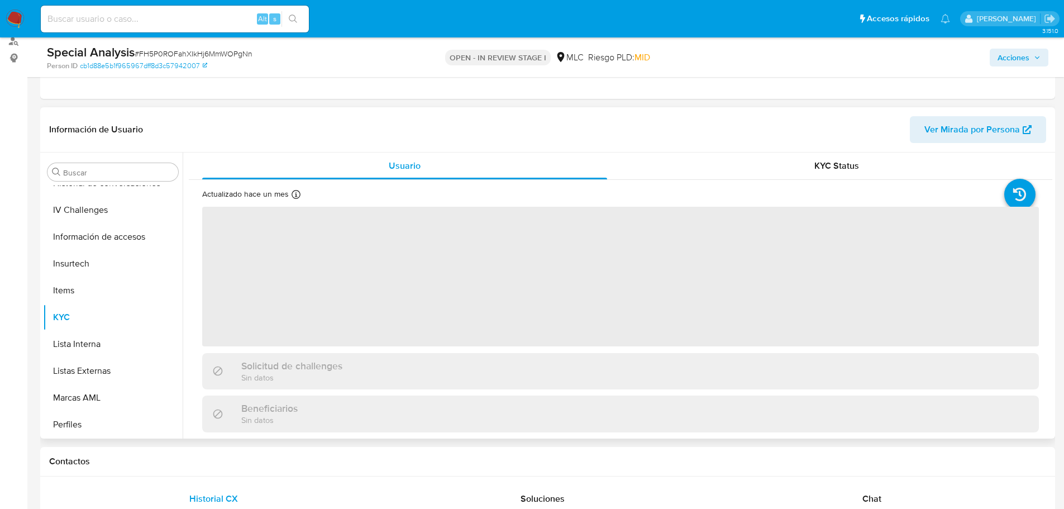
scroll to position [112, 0]
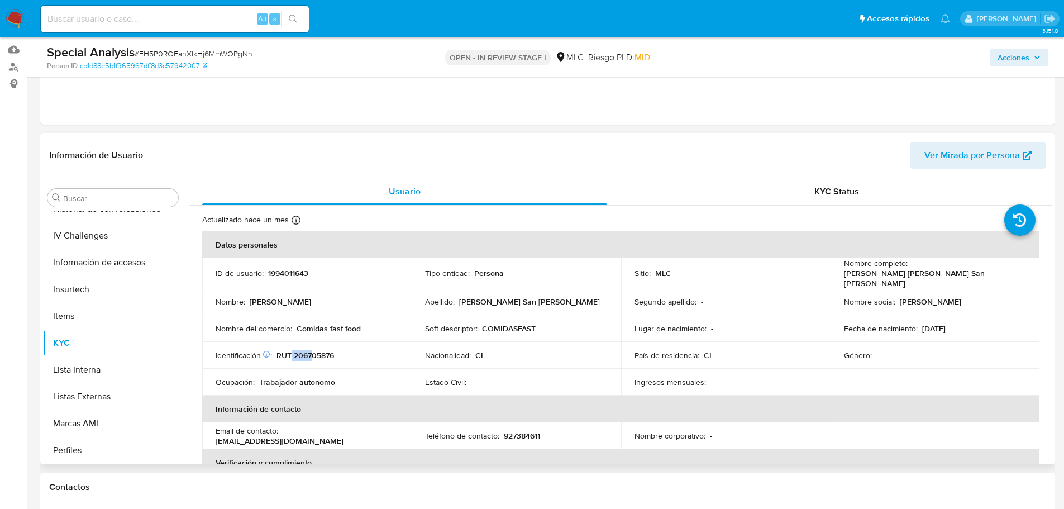
drag, startPoint x: 291, startPoint y: 352, endPoint x: 311, endPoint y: 350, distance: 20.2
click at [311, 350] on p "RUT 206705876" at bounding box center [305, 355] width 58 height 10
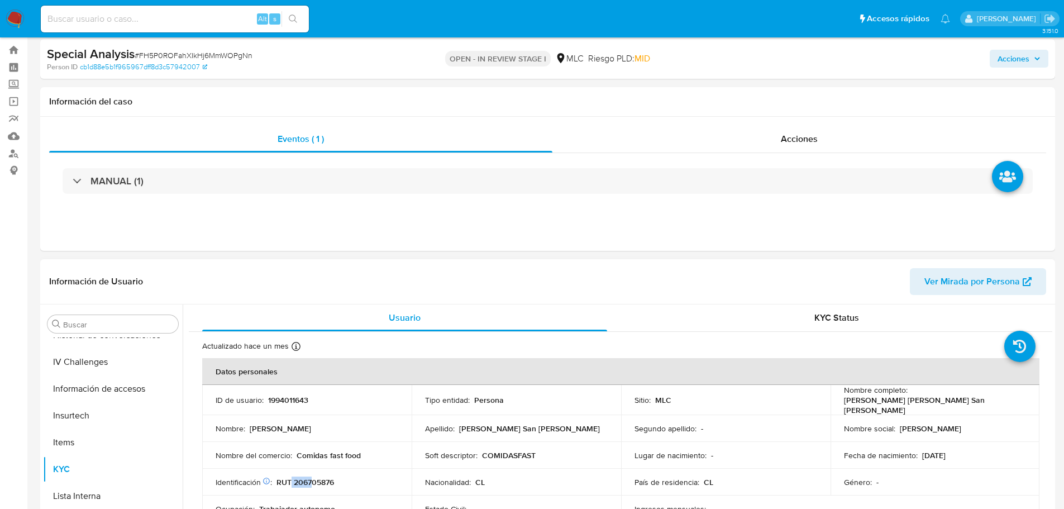
scroll to position [0, 0]
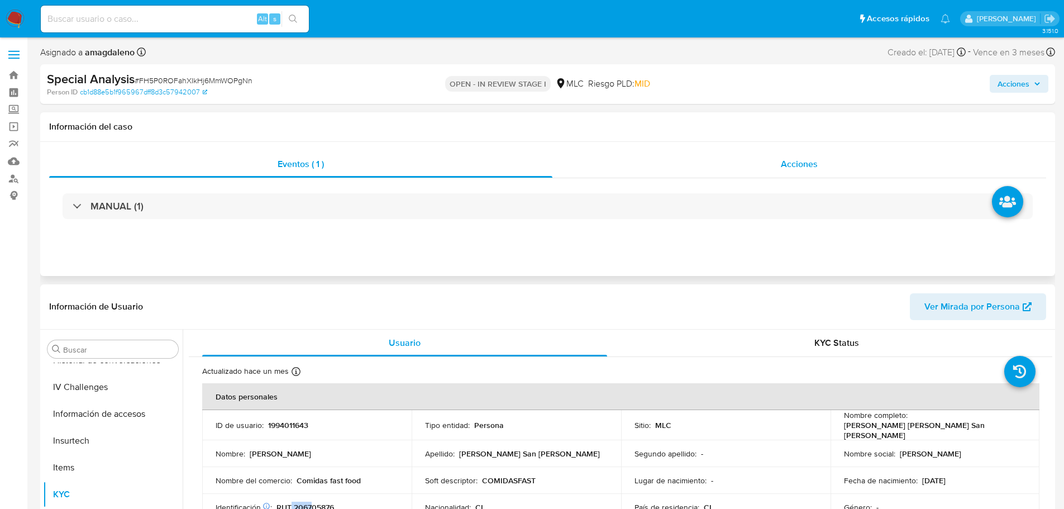
click at [710, 166] on div "Acciones" at bounding box center [799, 164] width 494 height 27
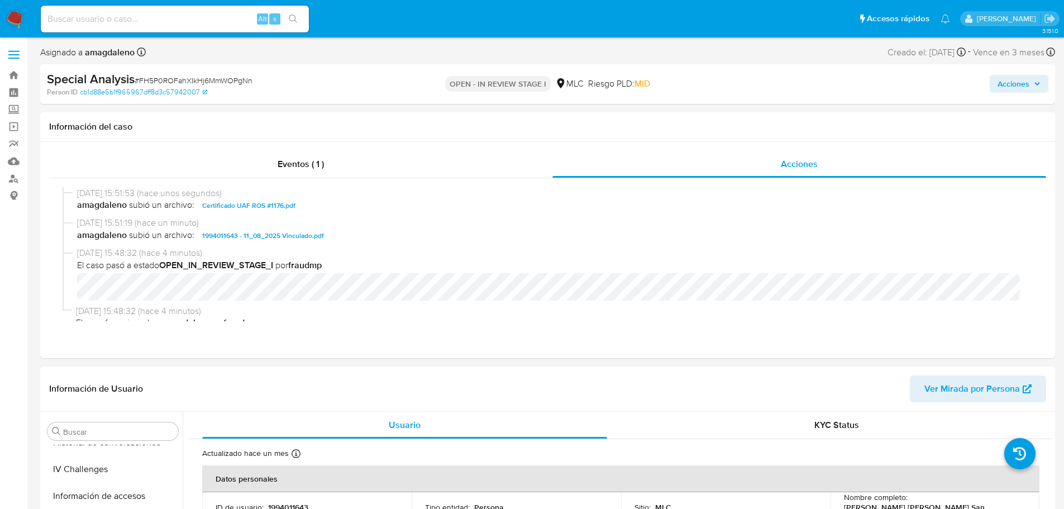
click at [1025, 79] on span "Acciones" at bounding box center [1013, 84] width 32 height 18
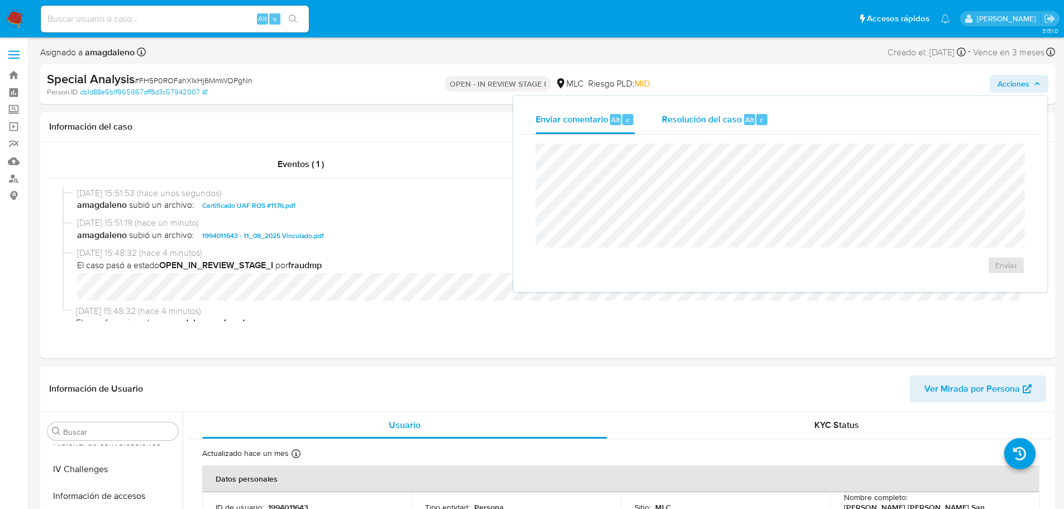
click at [686, 123] on span "Resolución del caso" at bounding box center [702, 119] width 80 height 13
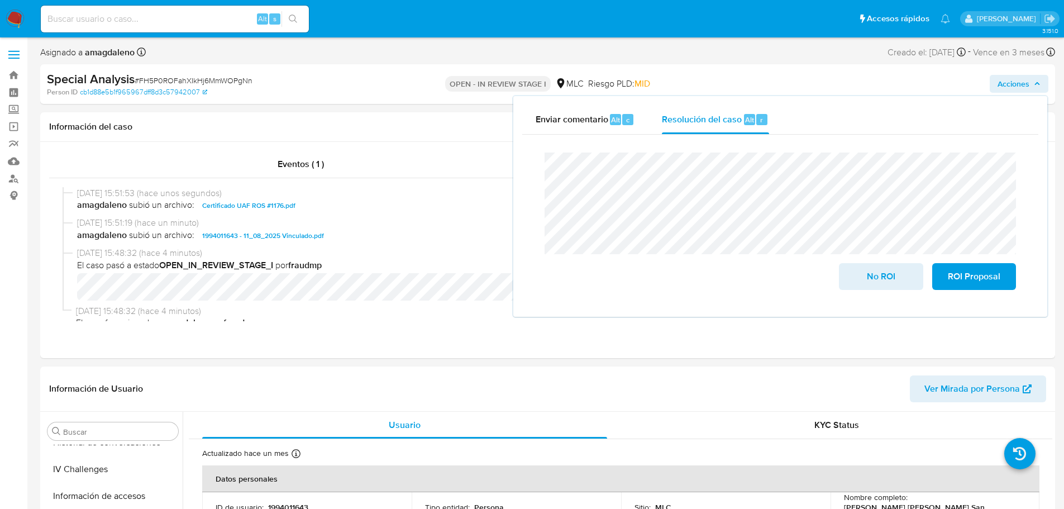
click at [0, 0] on lt-span "V inculado" at bounding box center [0, 0] width 0 height 0
click at [950, 277] on span "ROI Proposal" at bounding box center [973, 276] width 55 height 25
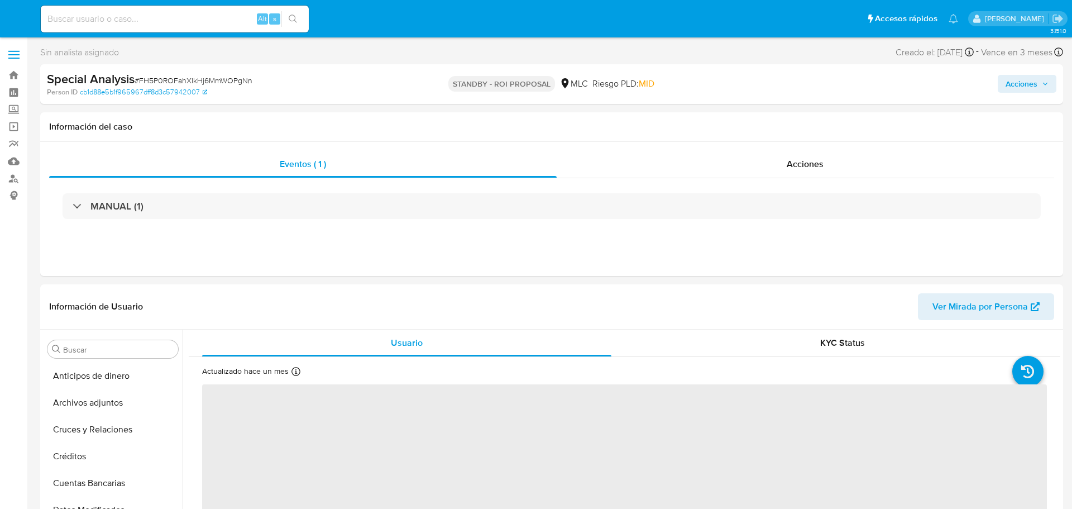
select select "10"
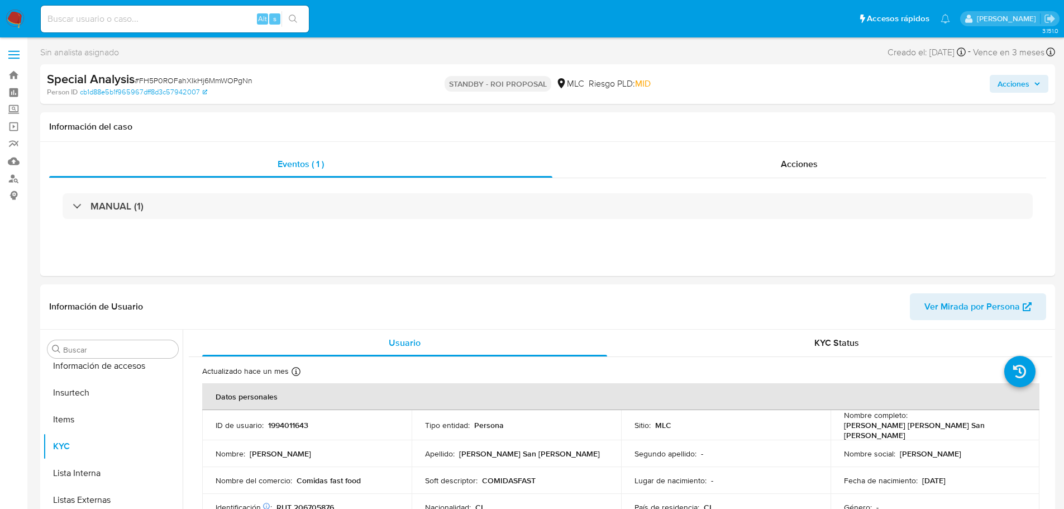
scroll to position [445, 0]
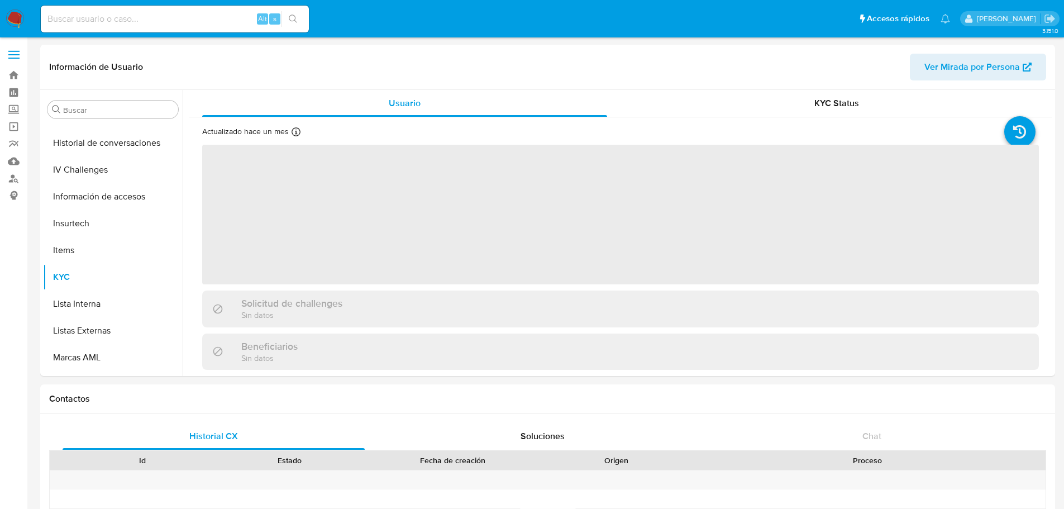
scroll to position [445, 0]
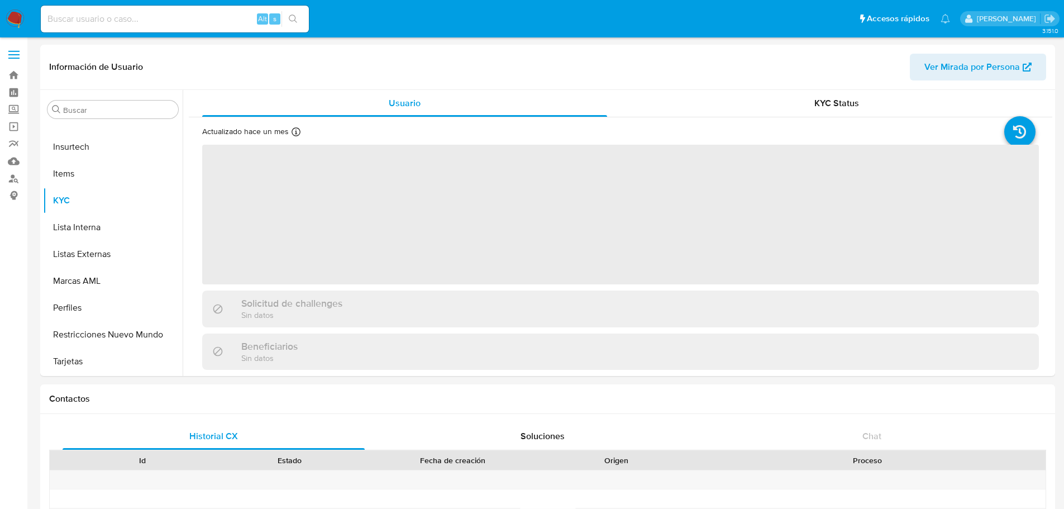
select select "10"
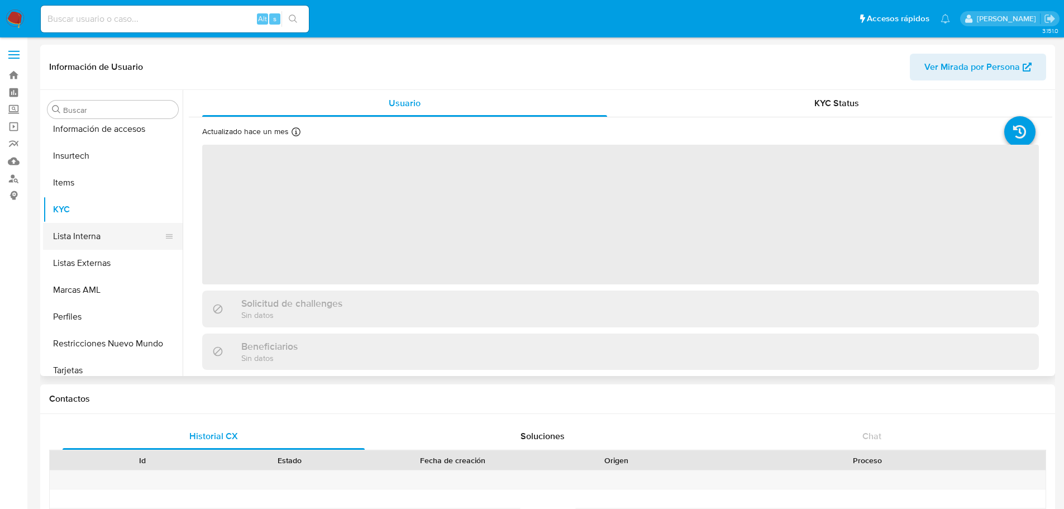
scroll to position [445, 0]
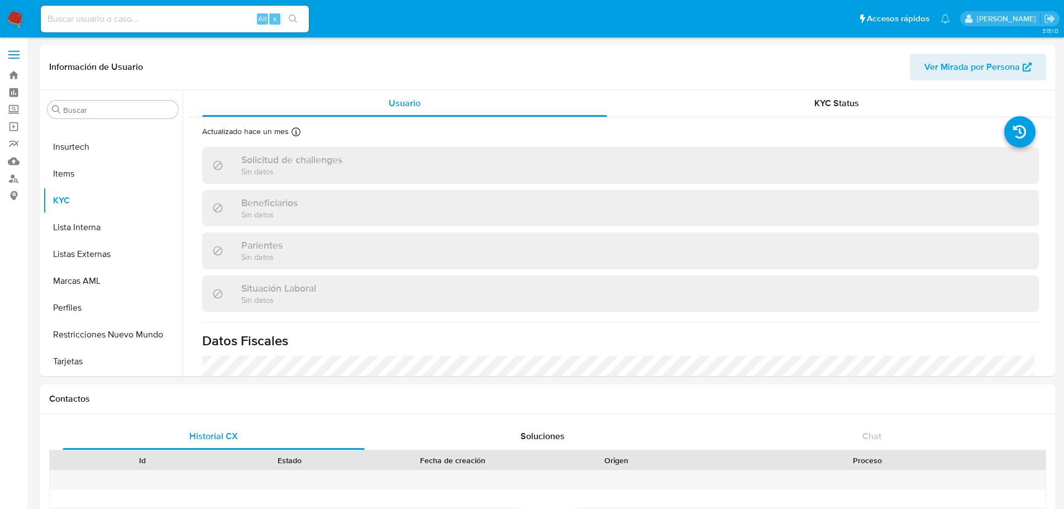
select select "10"
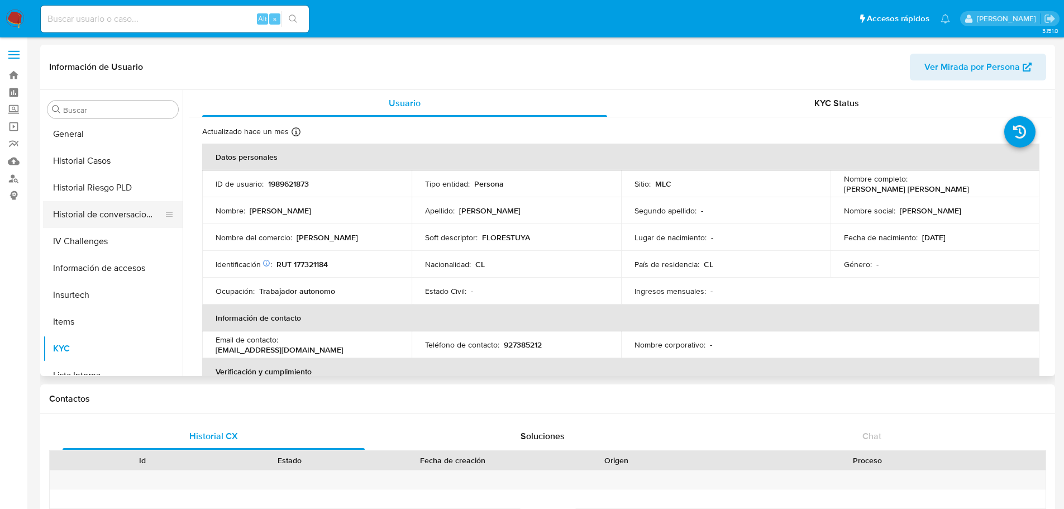
scroll to position [277, 0]
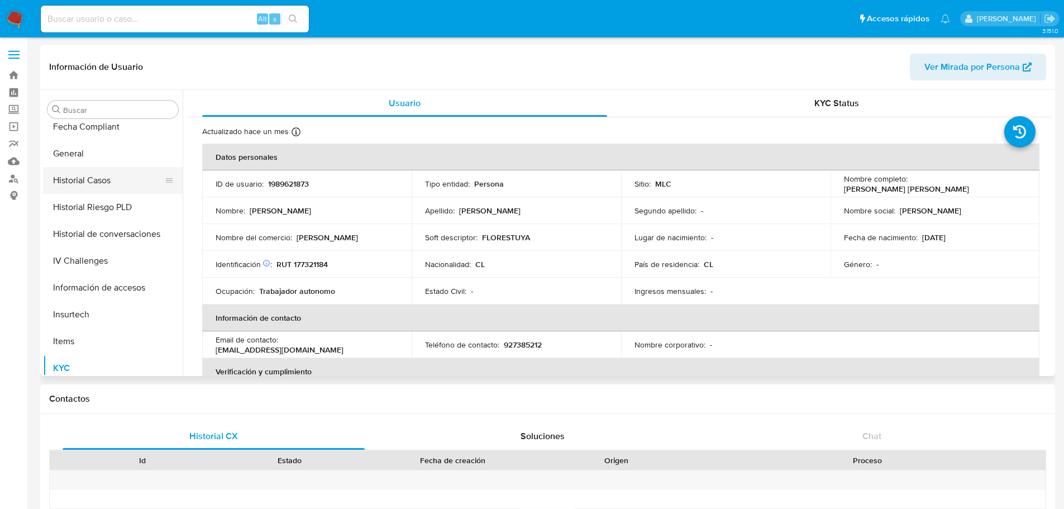
click at [98, 180] on button "Historial Casos" at bounding box center [108, 180] width 131 height 27
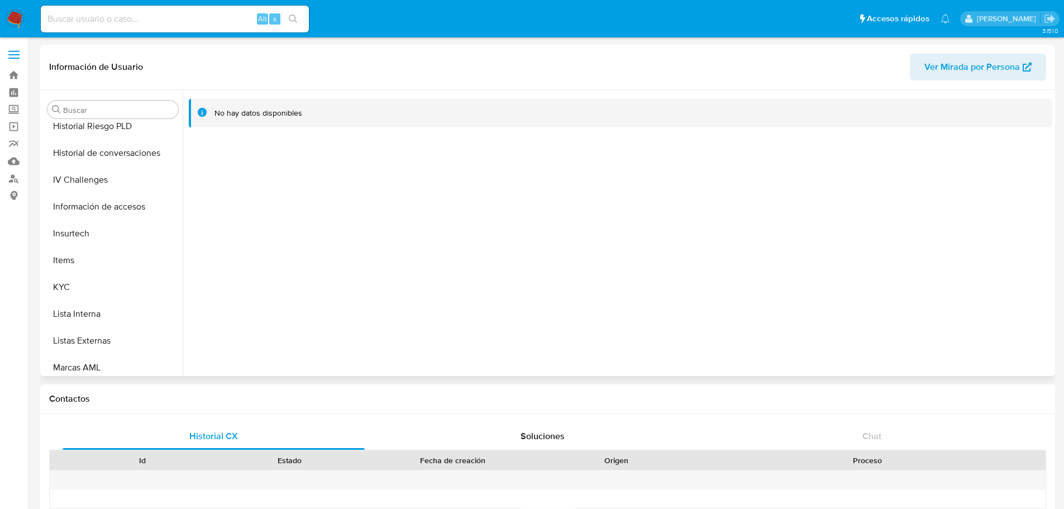
scroll to position [222, 0]
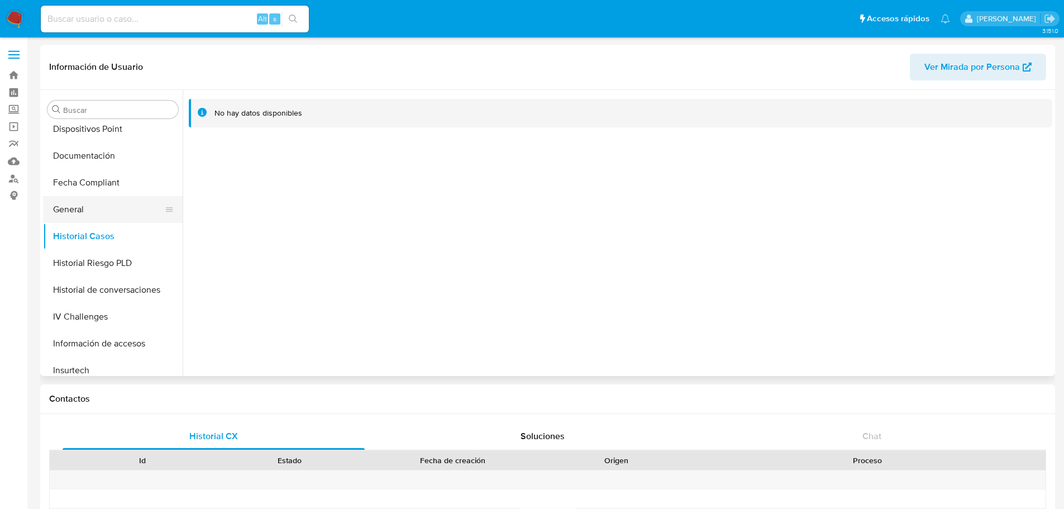
click at [87, 207] on button "General" at bounding box center [108, 209] width 131 height 27
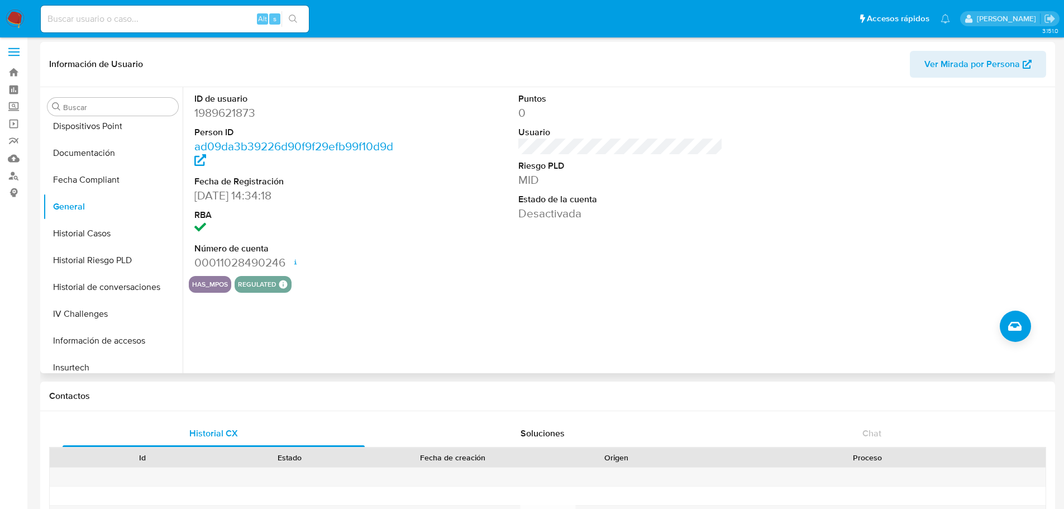
scroll to position [0, 0]
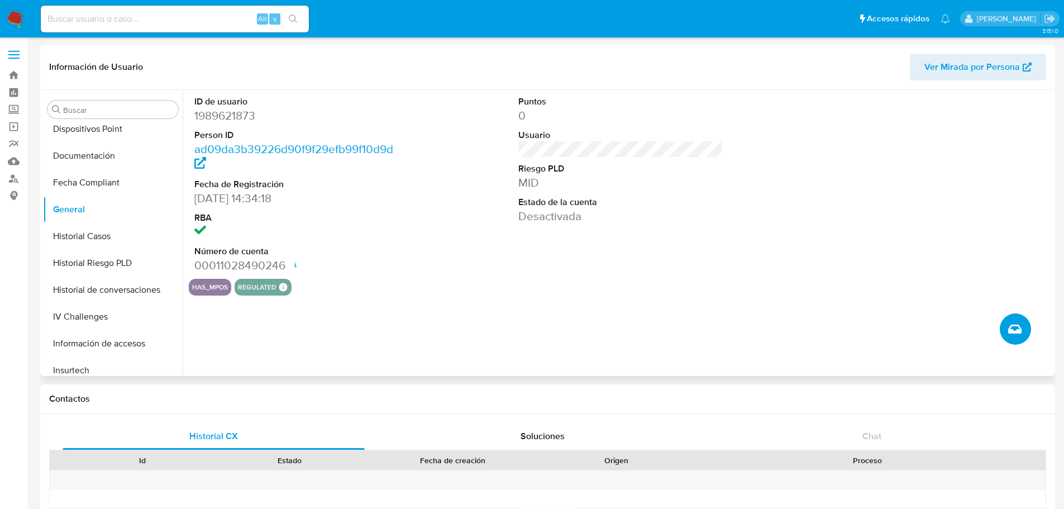
click at [1013, 332] on icon "Crear caso manual" at bounding box center [1014, 328] width 13 height 13
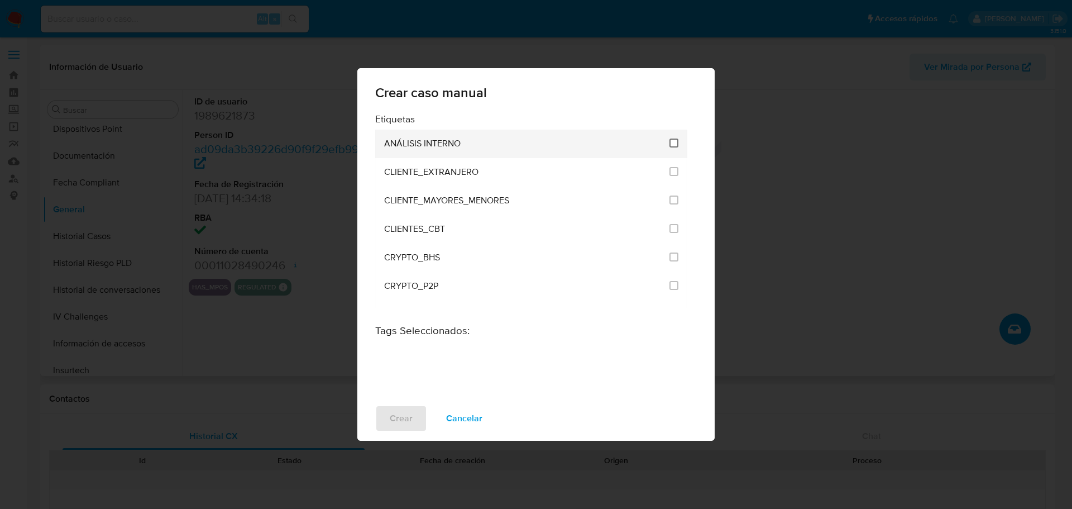
click at [672, 142] on input "1896" at bounding box center [673, 142] width 9 height 9
checkbox input "true"
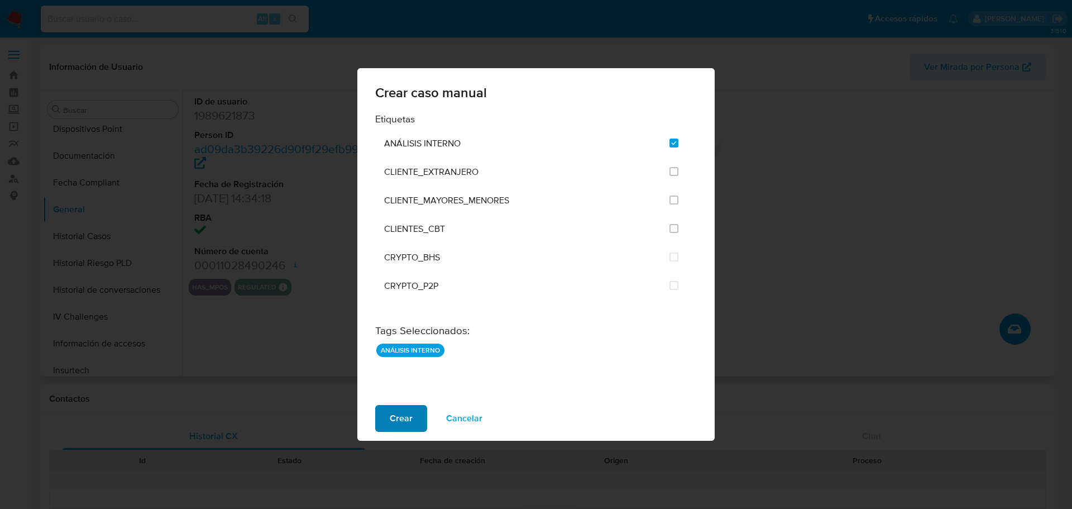
click at [404, 427] on span "Crear" at bounding box center [401, 418] width 23 height 25
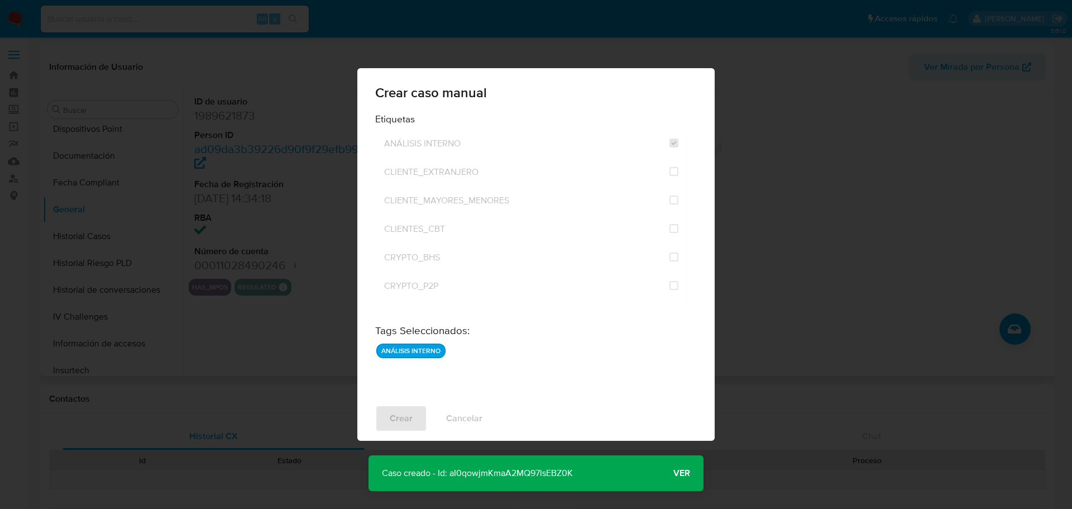
click at [520, 477] on p "Caso creado - Id: aI0qowjmKmaA2MQ97lsEBZ0K" at bounding box center [478, 473] width 218 height 36
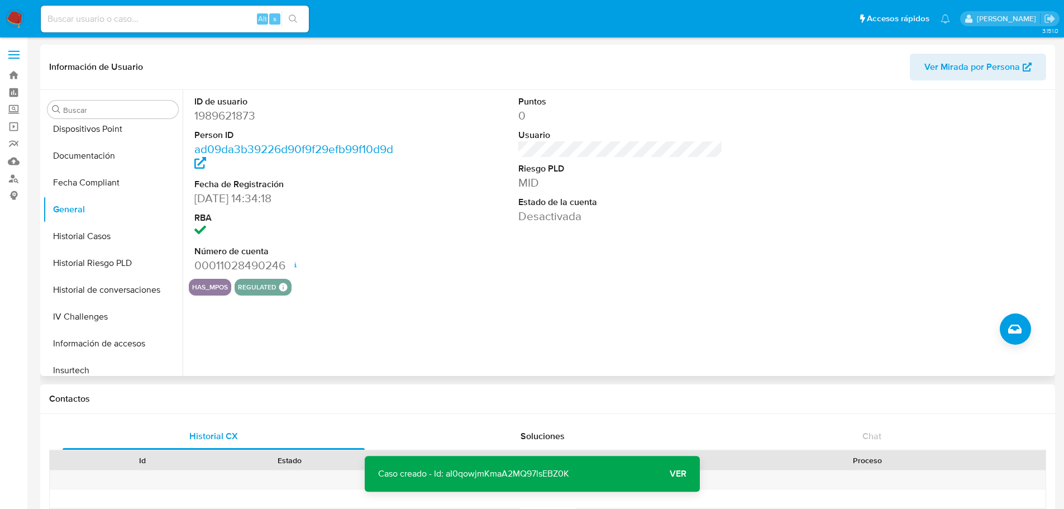
click at [815, 197] on div "ID de usuario 1989621873 Person ID ad09da3b39226d90f9f29efb99f10d9d Fecha de Re…" at bounding box center [620, 184] width 863 height 189
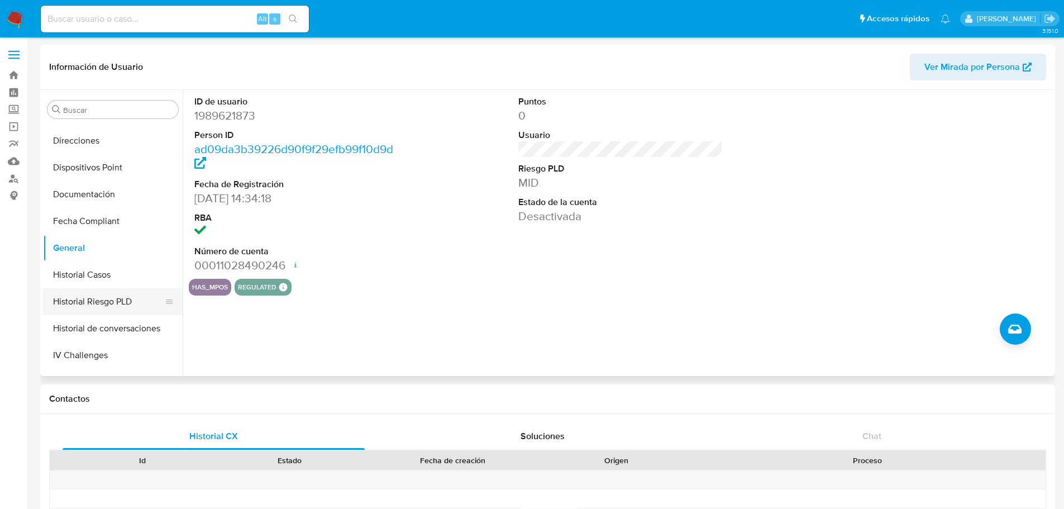
scroll to position [166, 0]
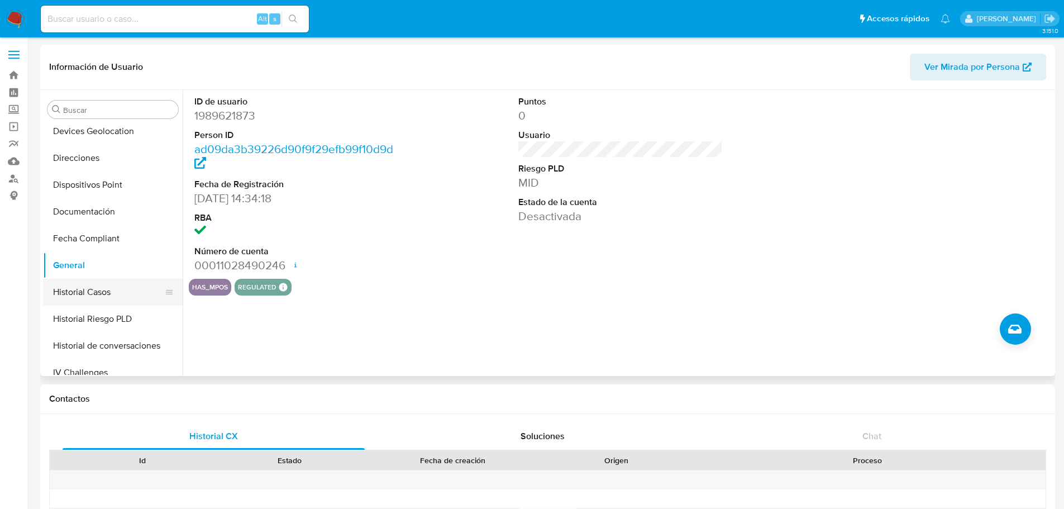
click at [134, 287] on button "Historial Casos" at bounding box center [108, 292] width 131 height 27
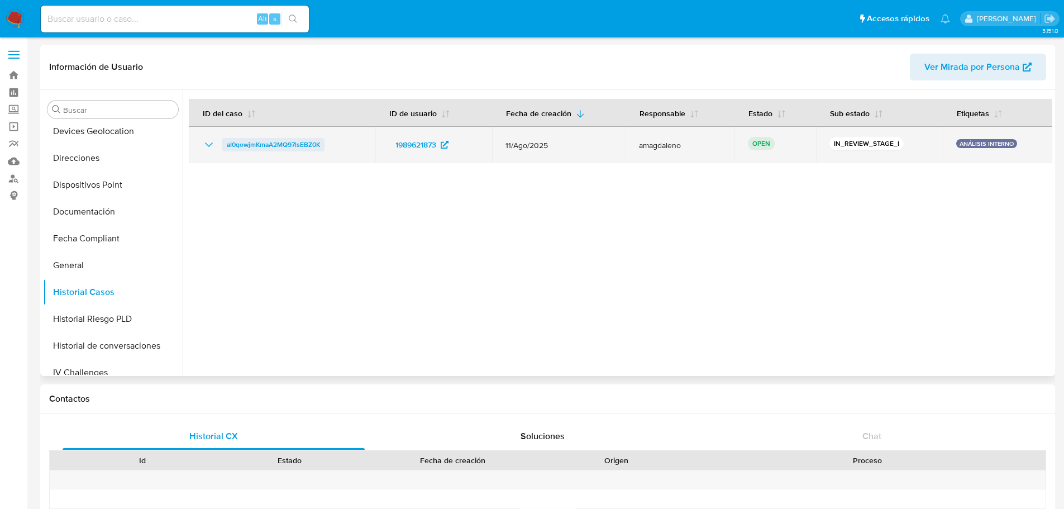
click at [301, 142] on span "aI0qowjmKmaA2MQ97lsEBZ0K" at bounding box center [273, 144] width 93 height 13
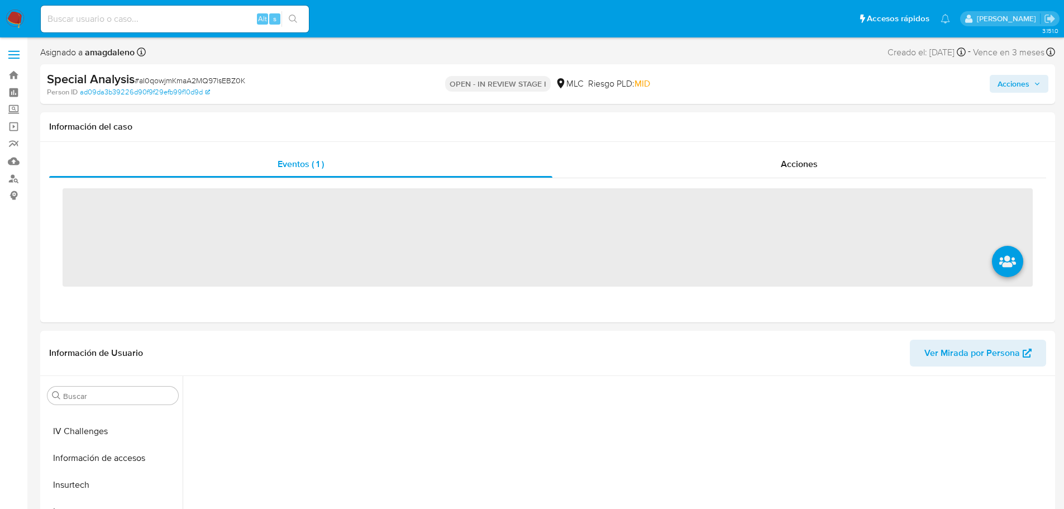
scroll to position [445, 0]
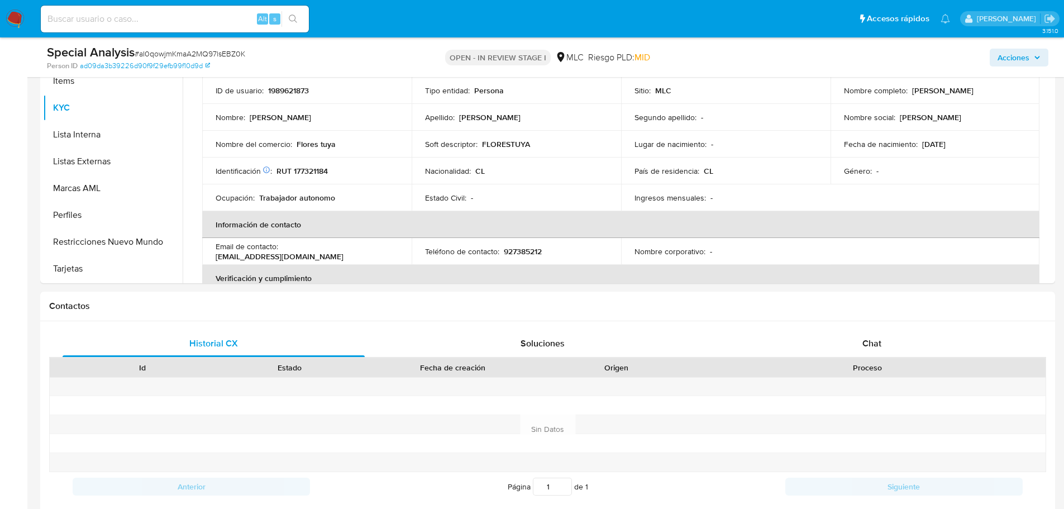
select select "10"
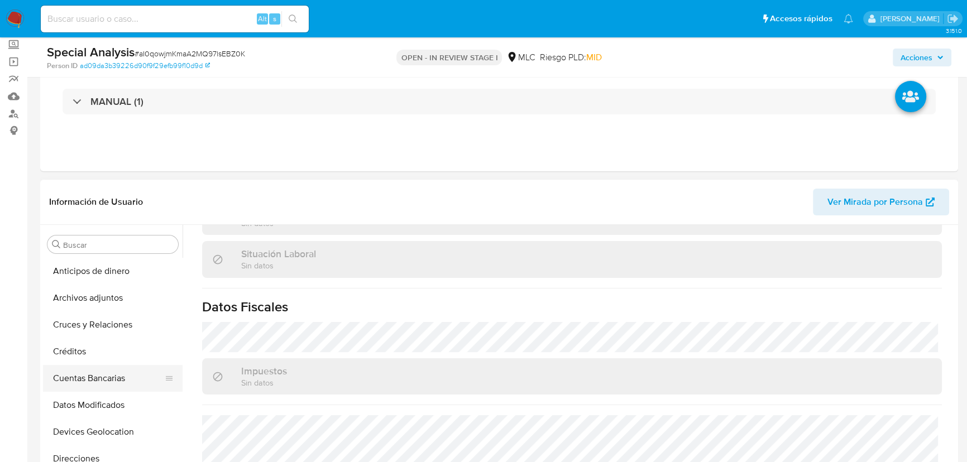
scroll to position [101, 0]
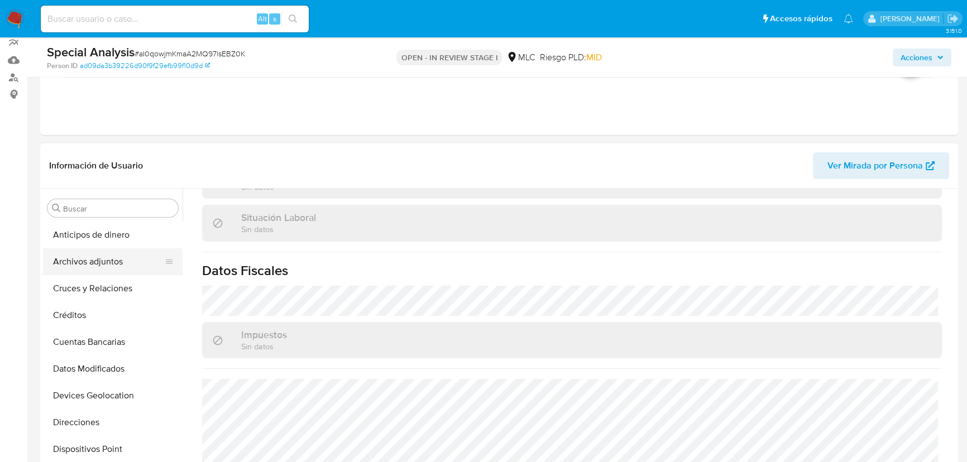
click at [108, 266] on button "Archivos adjuntos" at bounding box center [108, 261] width 131 height 27
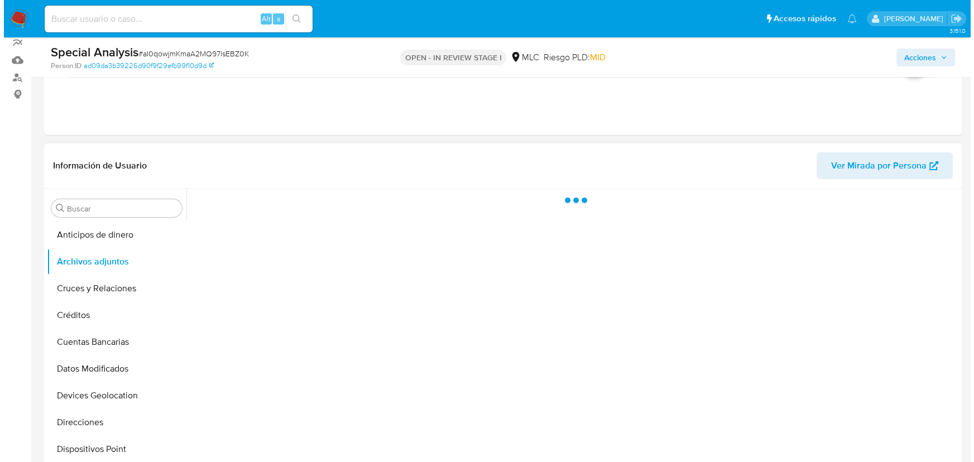
scroll to position [0, 0]
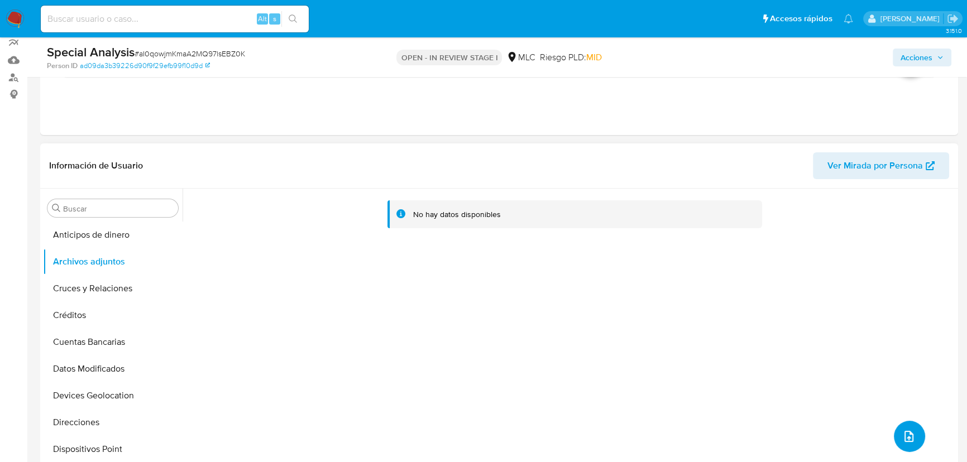
click at [910, 426] on button "upload-file" at bounding box center [909, 436] width 31 height 31
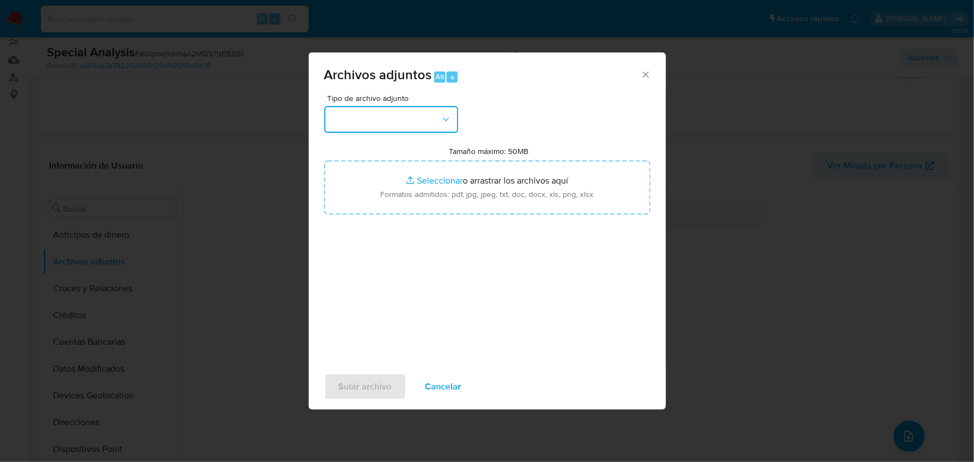
click at [410, 114] on button "button" at bounding box center [391, 119] width 134 height 27
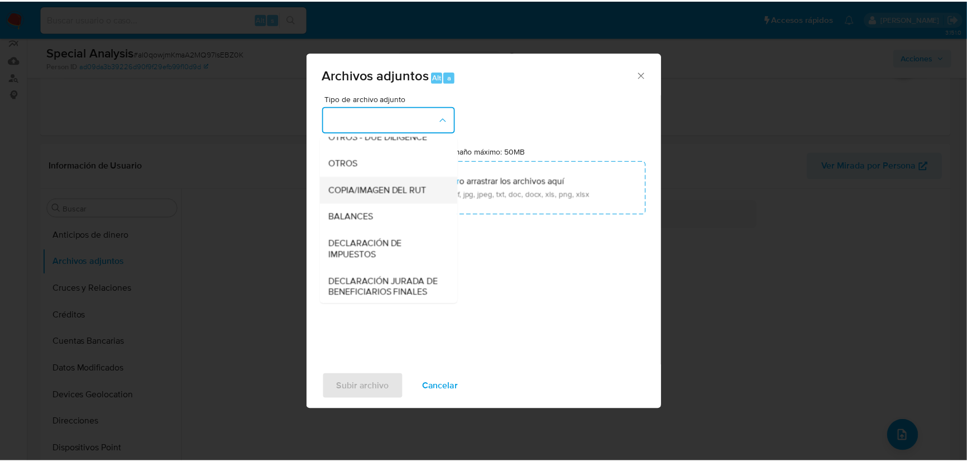
scroll to position [149, 0]
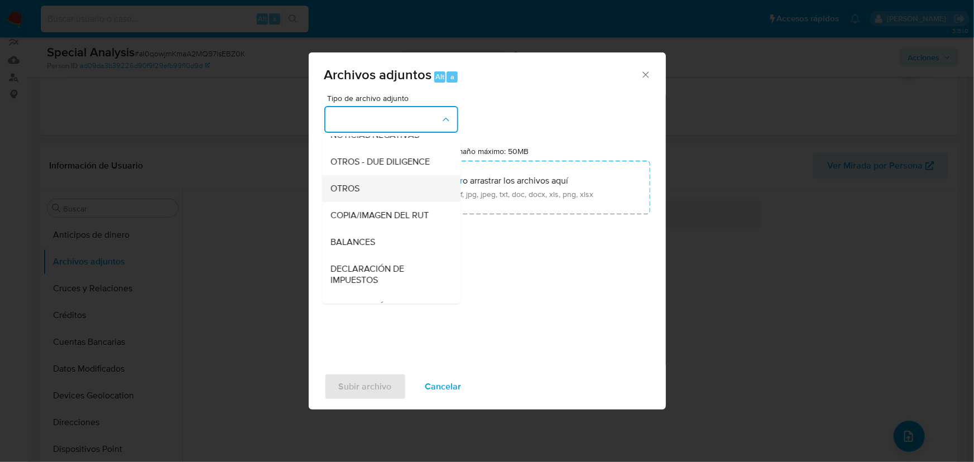
click at [356, 194] on span "OTROS" at bounding box center [345, 188] width 29 height 11
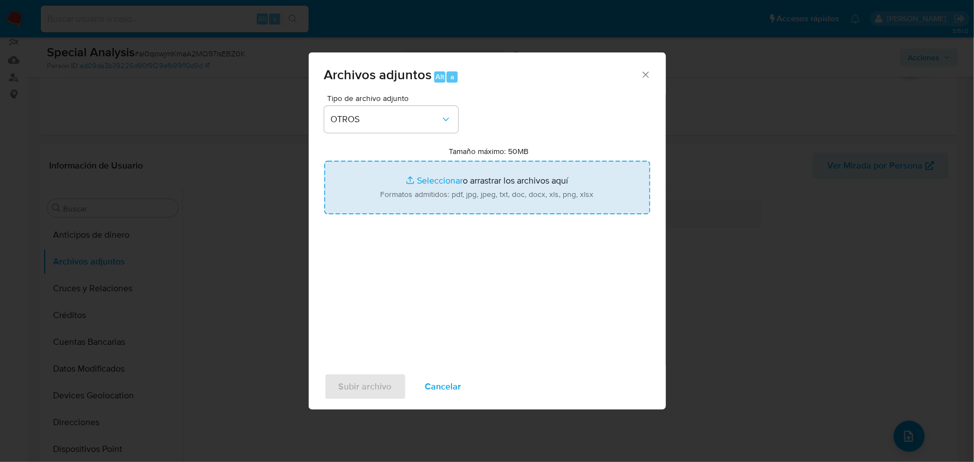
click at [443, 180] on input "Tamaño máximo: 50MB Seleccionar archivos" at bounding box center [487, 188] width 326 height 54
type input "C:\fakepath\1989621873 - 11_08_2025 Vinculado.pdf"
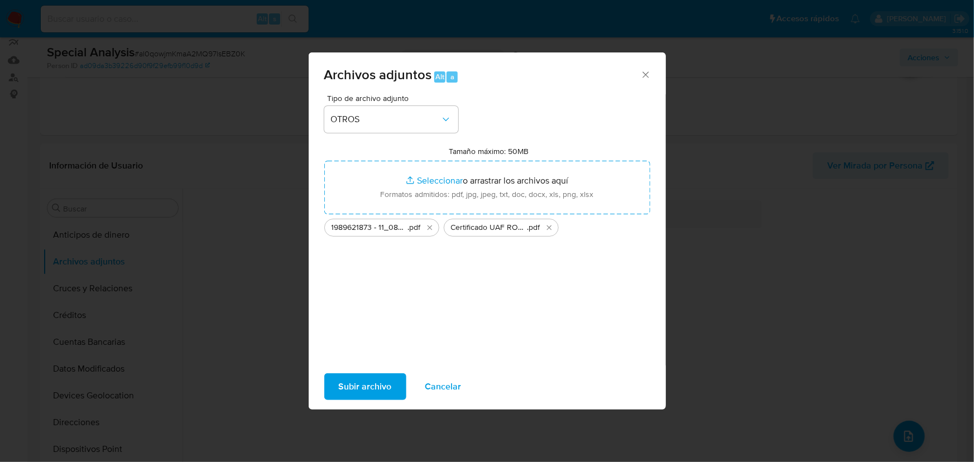
click at [363, 385] on span "Subir archivo" at bounding box center [365, 387] width 53 height 25
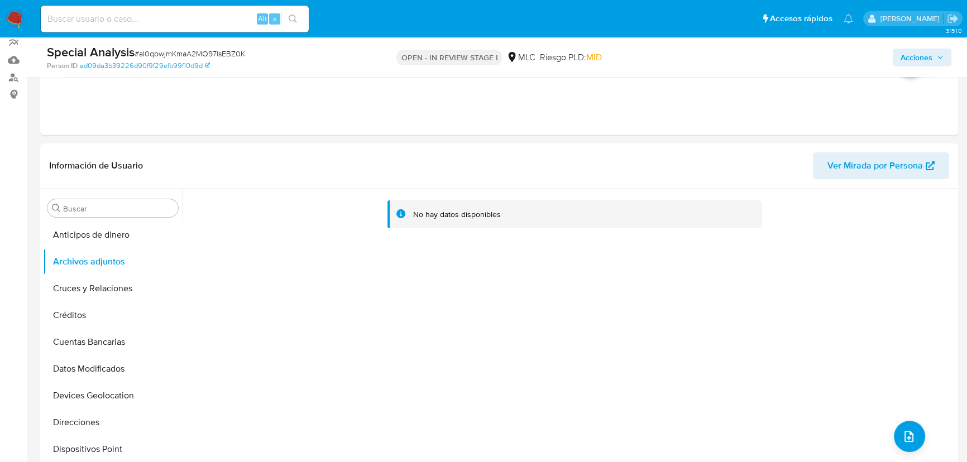
click at [918, 61] on span "Acciones" at bounding box center [917, 58] width 32 height 18
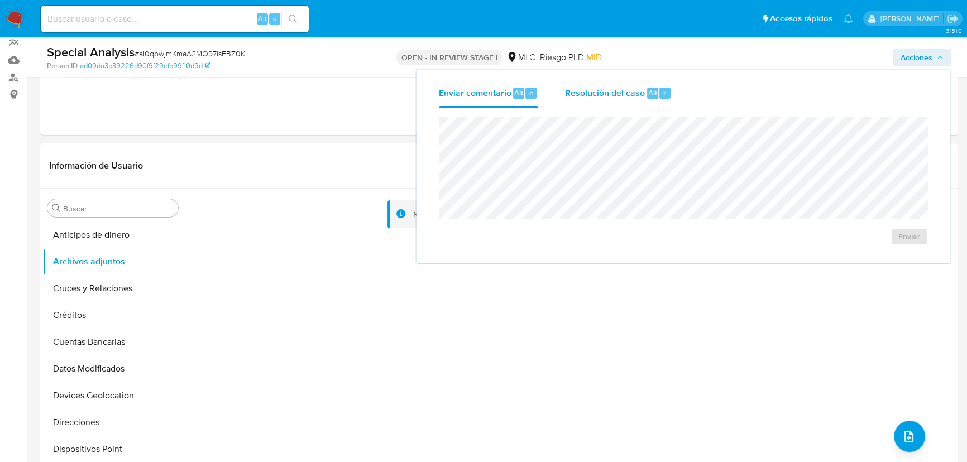
click at [602, 93] on span "Resolución del caso" at bounding box center [605, 92] width 80 height 13
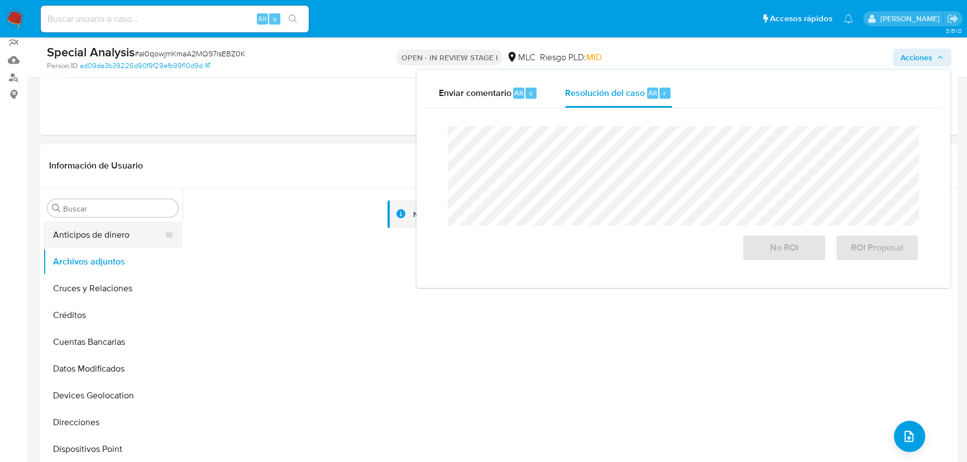
click at [99, 240] on button "Anticipos de dinero" at bounding box center [108, 235] width 131 height 27
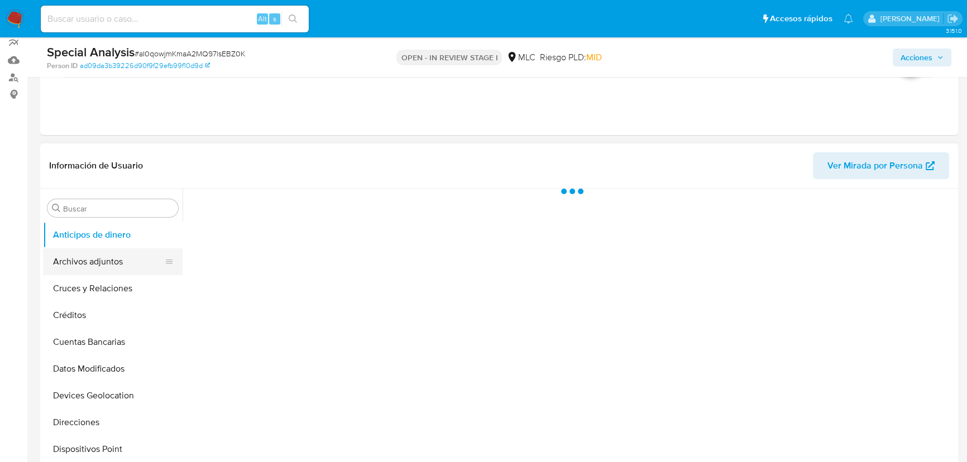
click at [101, 257] on button "Archivos adjuntos" at bounding box center [108, 261] width 131 height 27
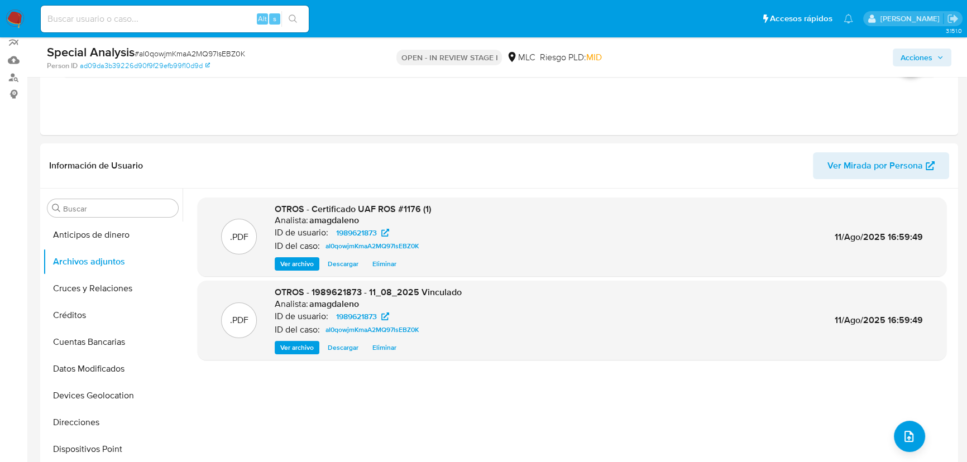
click at [934, 53] on span "Acciones" at bounding box center [922, 58] width 43 height 16
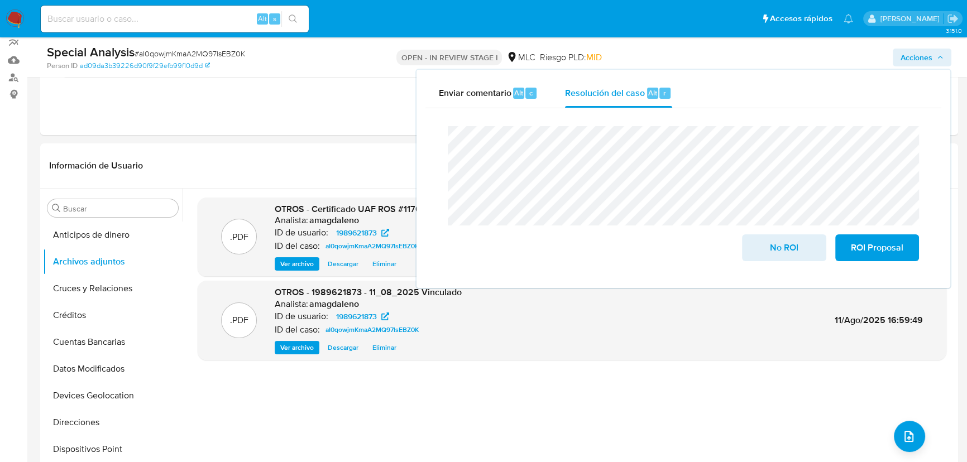
click at [0, 0] on lt-span "Vincu la do" at bounding box center [0, 0] width 0 height 0
click at [279, 171] on header "Información de Usuario Ver Mirada por Persona" at bounding box center [499, 165] width 900 height 27
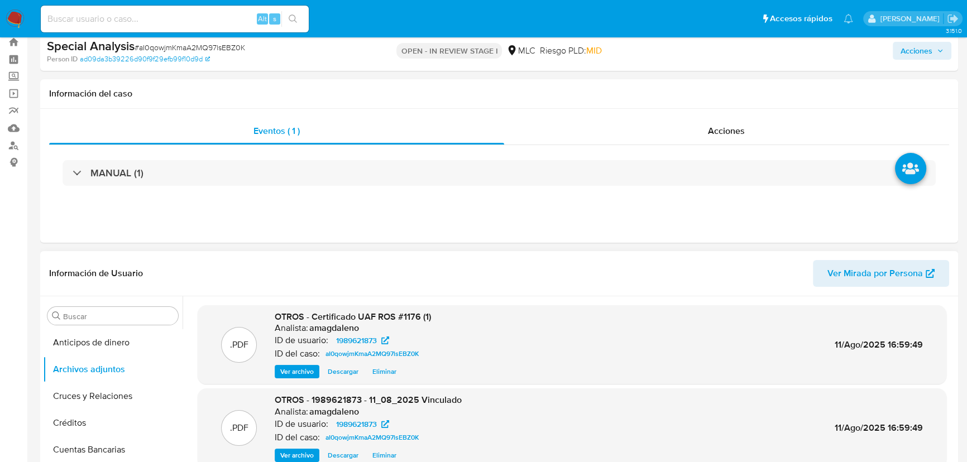
scroll to position [0, 0]
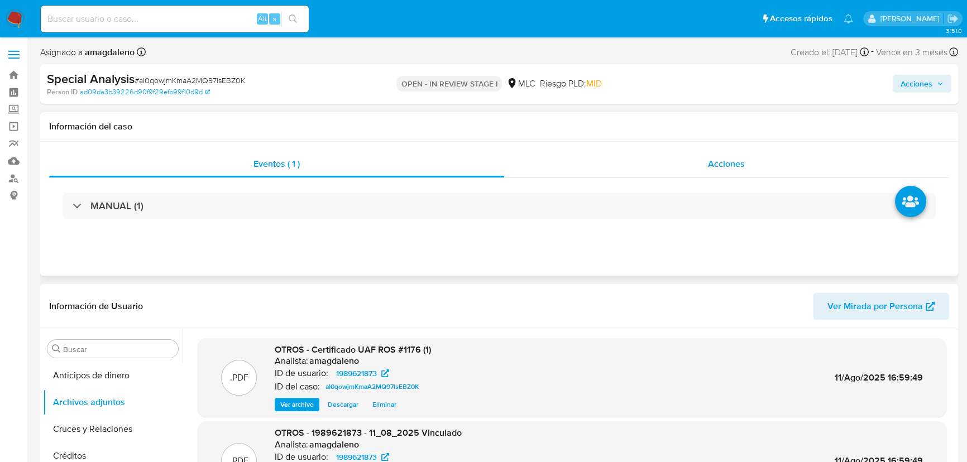
click at [561, 166] on div "Acciones" at bounding box center [727, 164] width 446 height 27
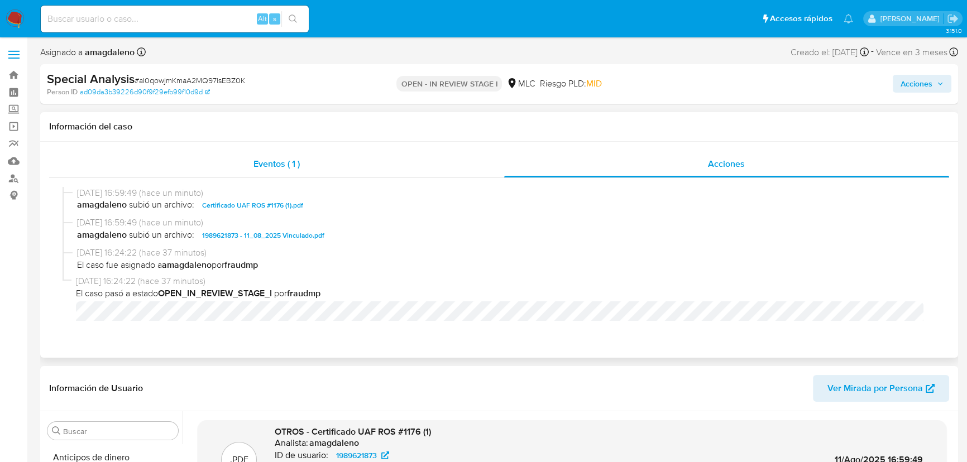
click at [393, 169] on div "Eventos ( 1 )" at bounding box center [276, 164] width 455 height 27
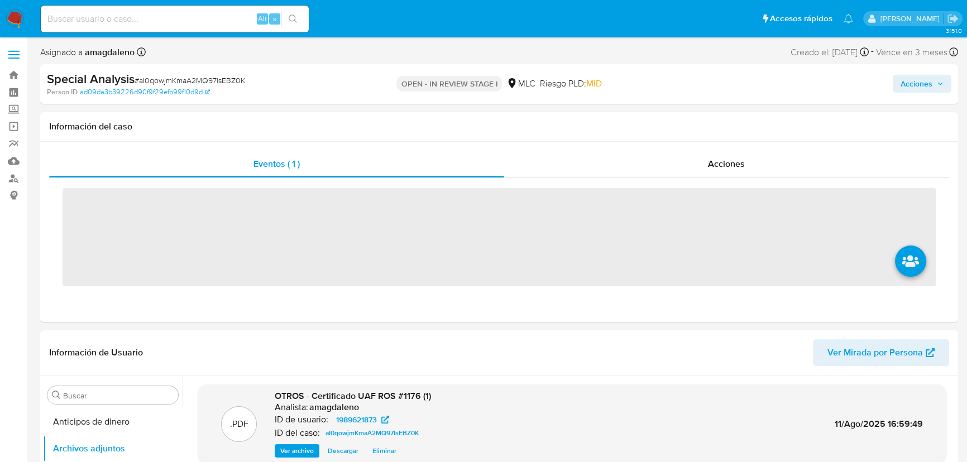
click at [921, 84] on span "Acciones" at bounding box center [917, 84] width 32 height 18
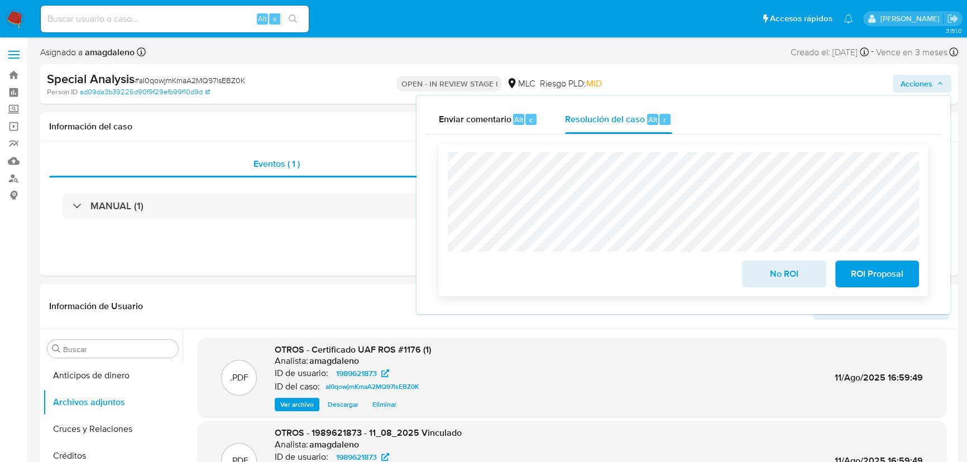
click at [877, 276] on span "ROI Proposal" at bounding box center [877, 274] width 55 height 25
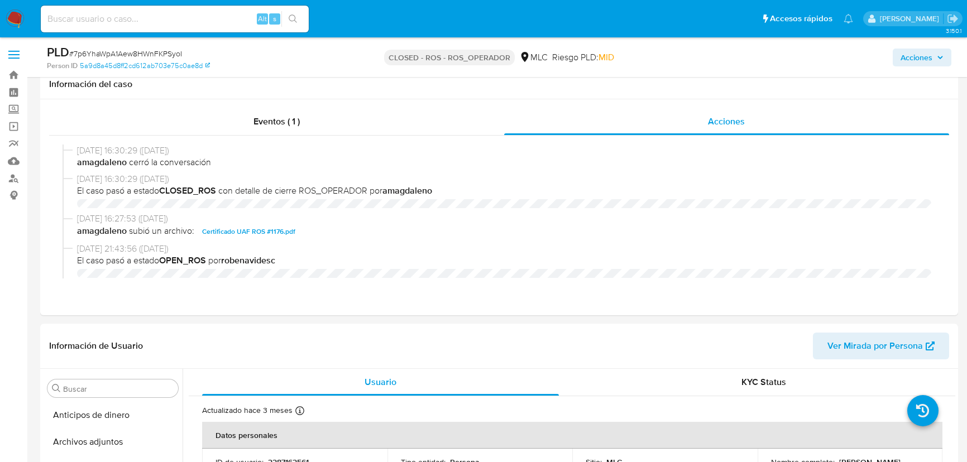
select select "10"
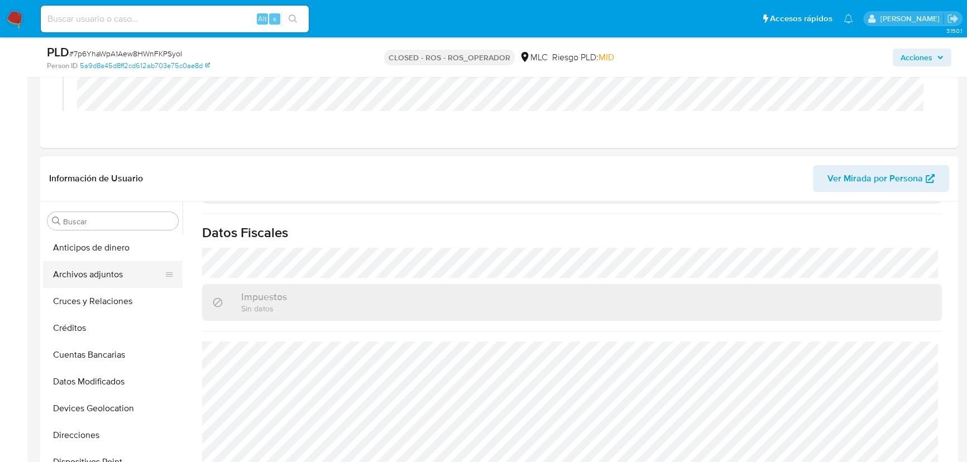
click at [99, 271] on button "Archivos adjuntos" at bounding box center [108, 274] width 131 height 27
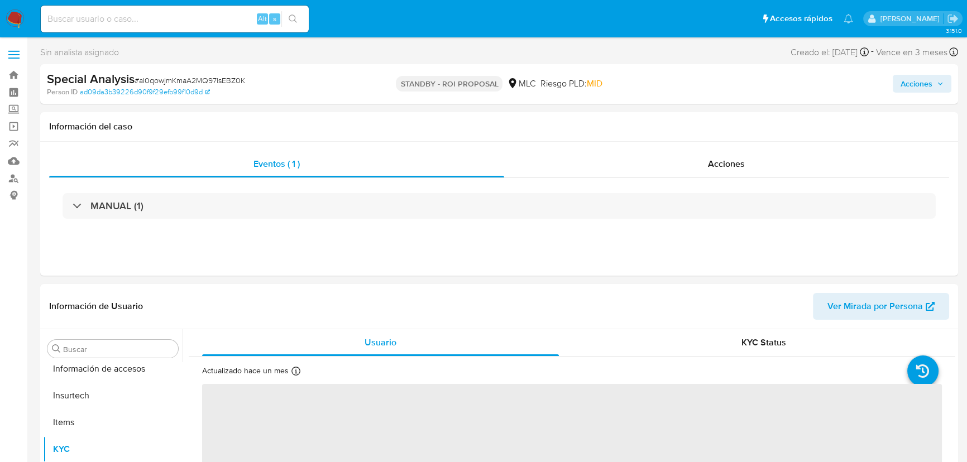
scroll to position [444, 0]
select select "10"
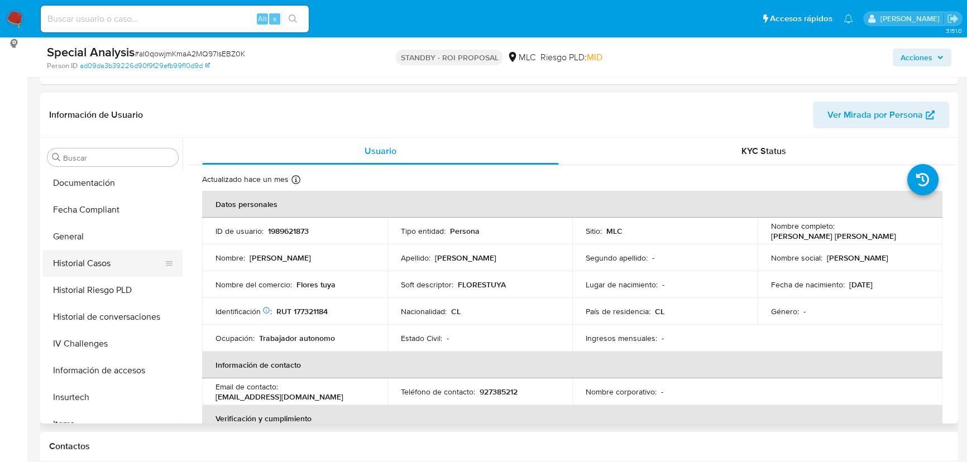
scroll to position [241, 0]
click at [97, 257] on button "Historial Casos" at bounding box center [108, 264] width 131 height 27
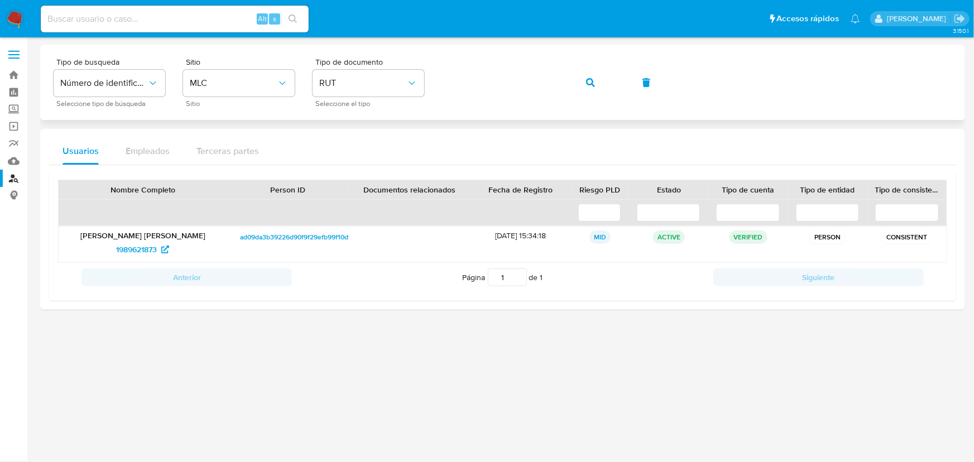
click at [596, 82] on button "button" at bounding box center [591, 82] width 38 height 27
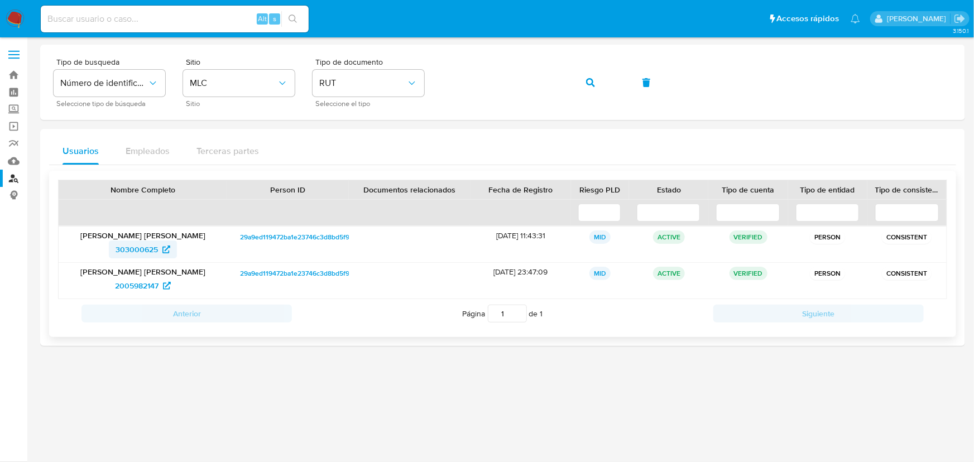
click at [143, 251] on span "303000625" at bounding box center [137, 250] width 42 height 18
click at [586, 78] on icon "button" at bounding box center [590, 82] width 9 height 9
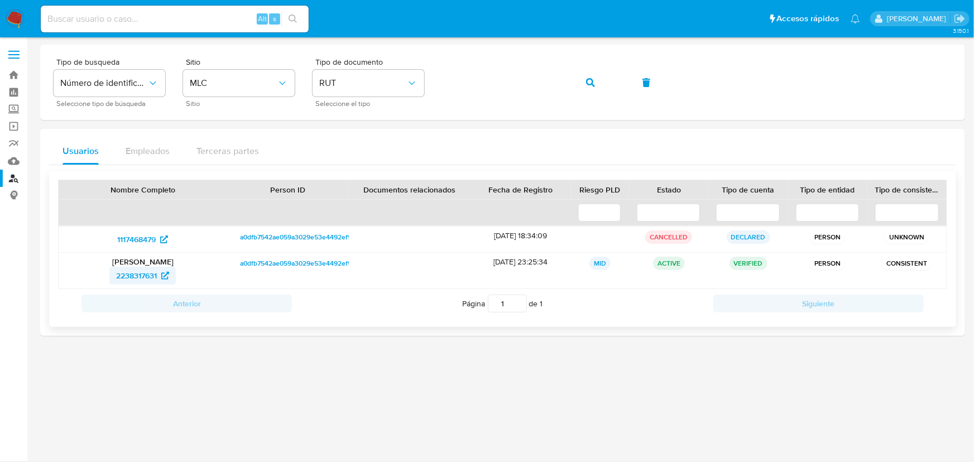
click at [136, 277] on span "2238317631" at bounding box center [136, 276] width 41 height 18
click at [130, 275] on span "2238317631" at bounding box center [136, 276] width 41 height 18
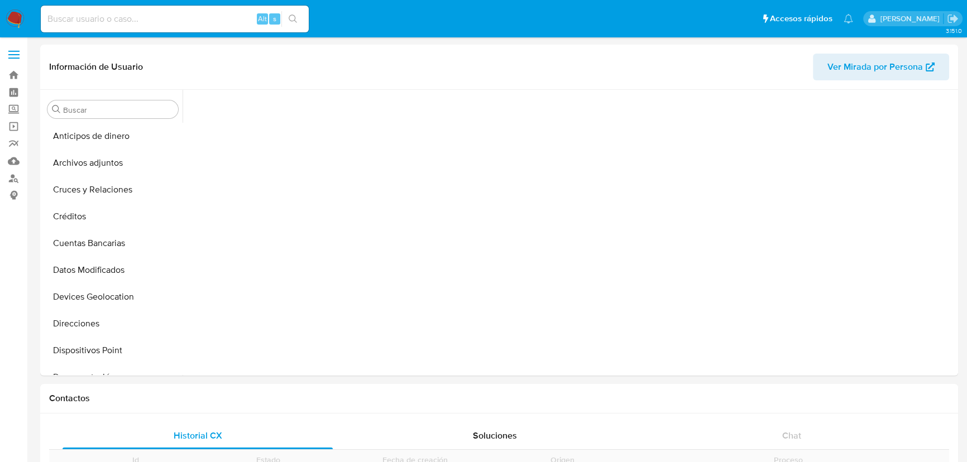
scroll to position [95, 0]
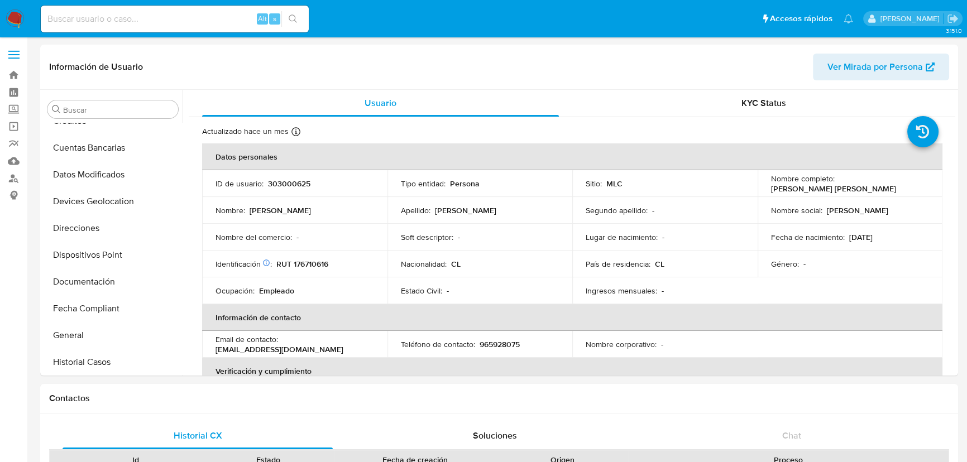
select select "10"
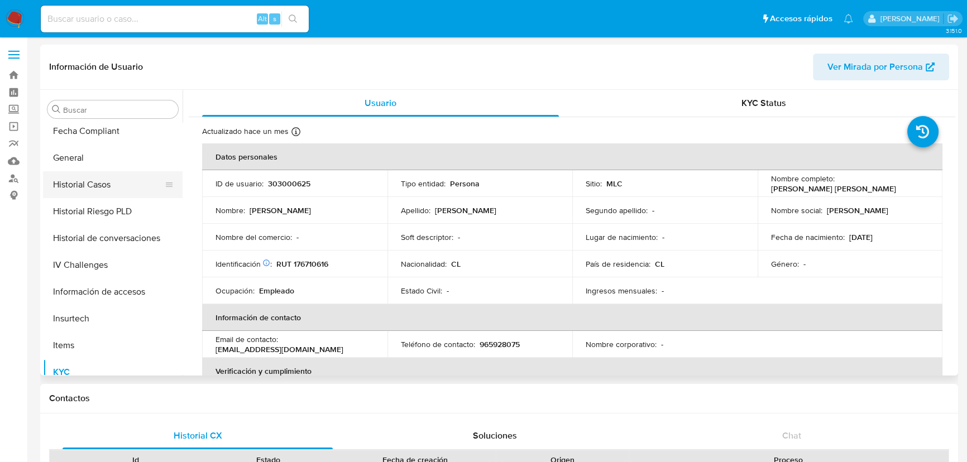
scroll to position [241, 0]
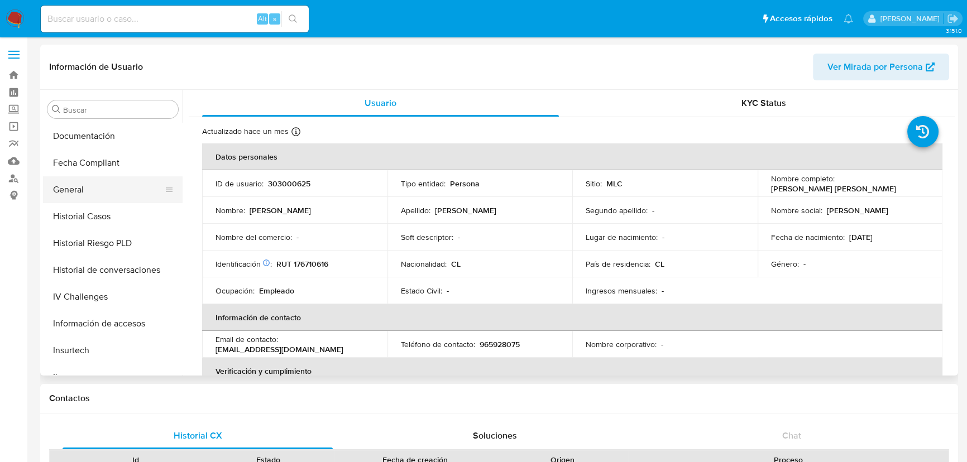
click at [118, 192] on button "General" at bounding box center [108, 189] width 131 height 27
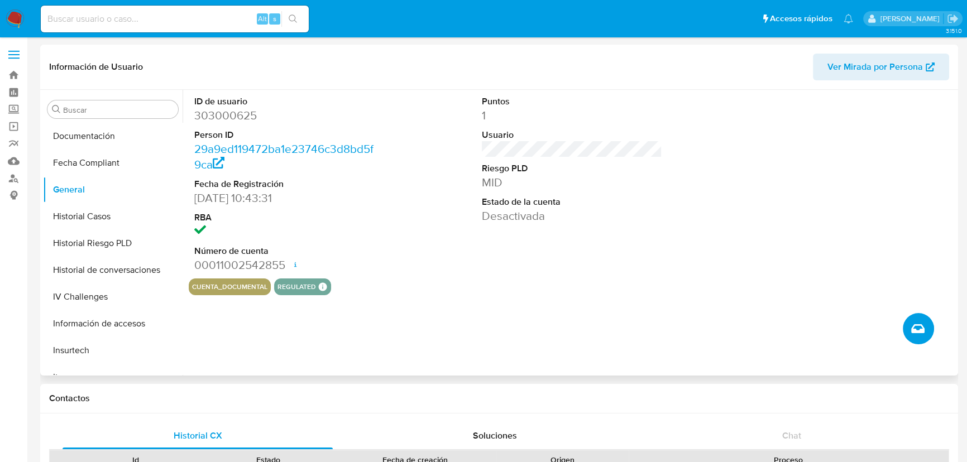
click at [918, 342] on button "Crear caso manual" at bounding box center [918, 328] width 31 height 31
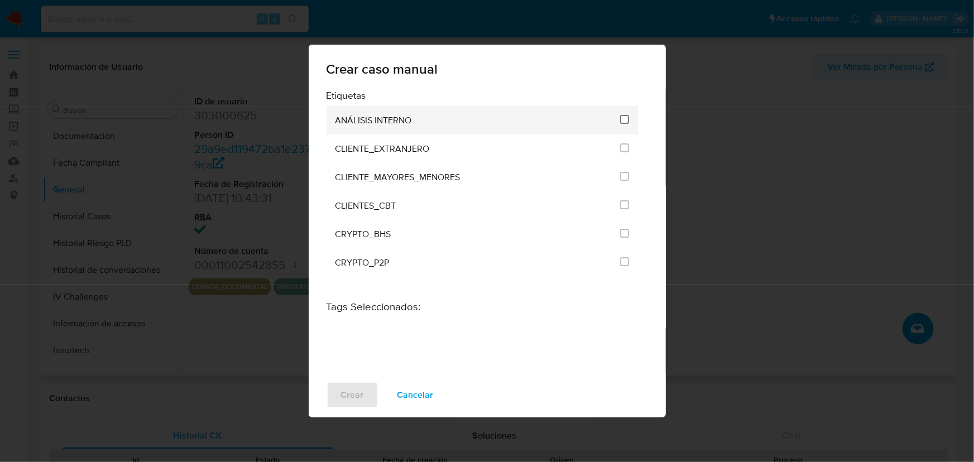
click at [621, 117] on input "1896" at bounding box center [624, 119] width 9 height 9
checkbox input "true"
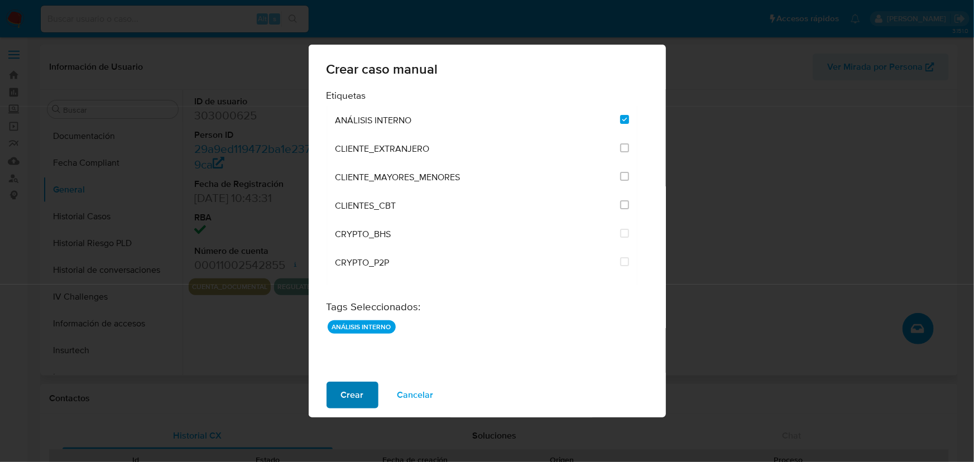
click at [365, 389] on button "Crear" at bounding box center [353, 395] width 52 height 27
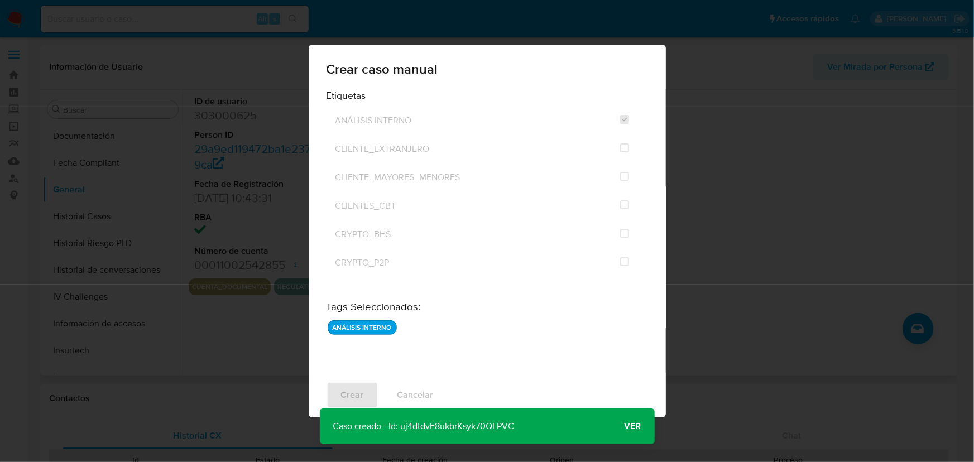
click at [459, 439] on p "Caso creado - Id: uj4dtdvE8ukbrKsyk70QLPVC" at bounding box center [424, 427] width 208 height 36
click at [460, 424] on p "Caso creado - Id: uj4dtdvE8ukbrKsyk70QLPVC" at bounding box center [424, 427] width 208 height 36
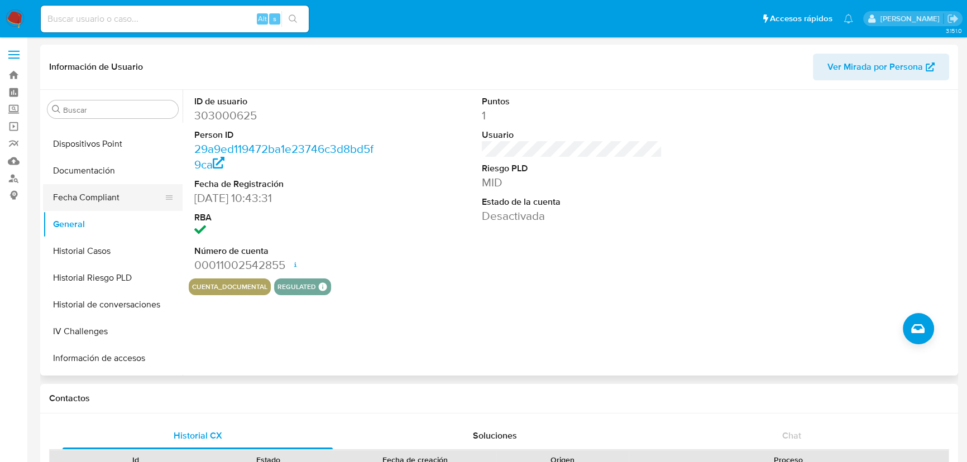
scroll to position [190, 0]
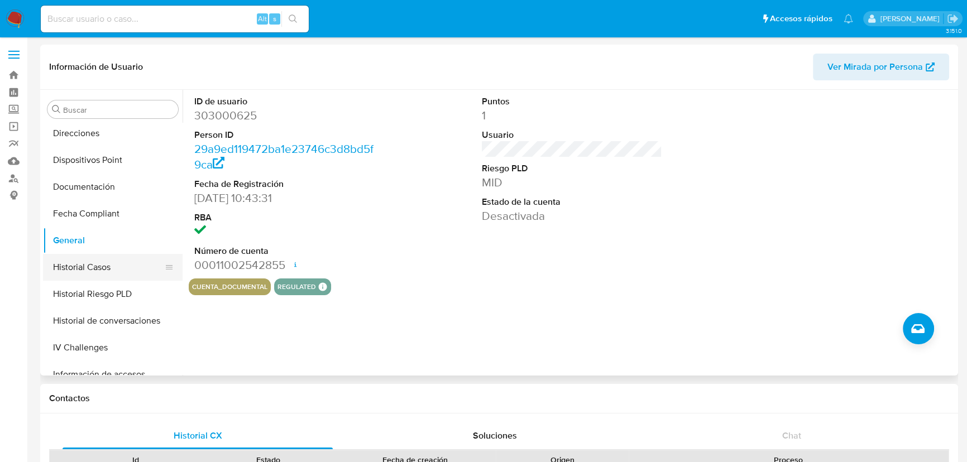
click at [100, 262] on button "Historial Casos" at bounding box center [108, 267] width 131 height 27
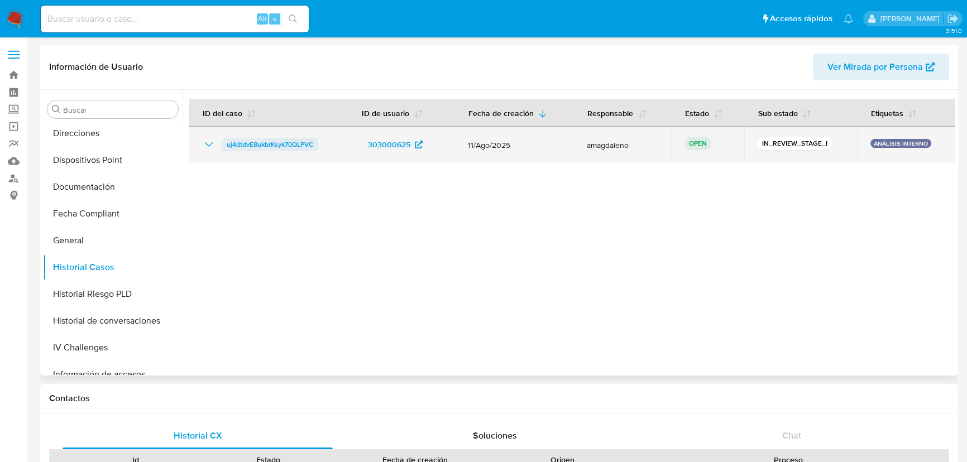
click at [267, 142] on span "uj4dtdvE8ukbrKsyk70QLPVC" at bounding box center [270, 144] width 87 height 13
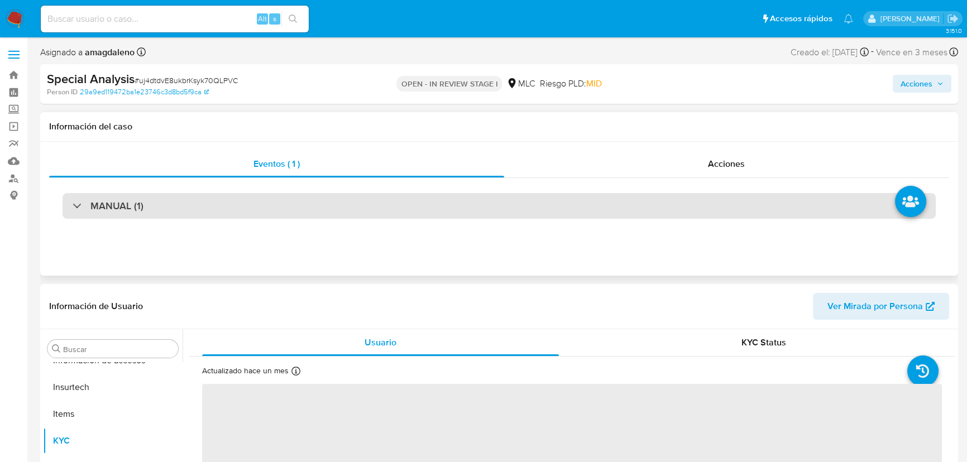
scroll to position [444, 0]
click at [316, 207] on div "MANUAL (1)" at bounding box center [499, 206] width 873 height 26
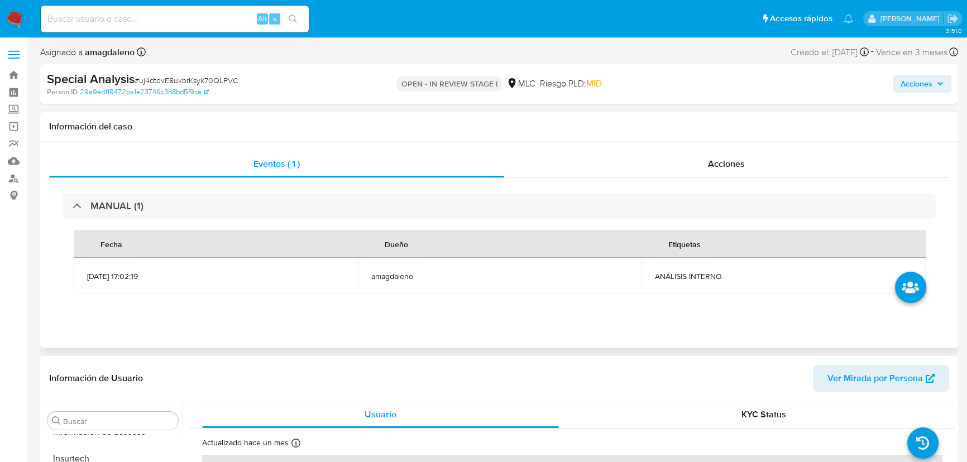
select select "10"
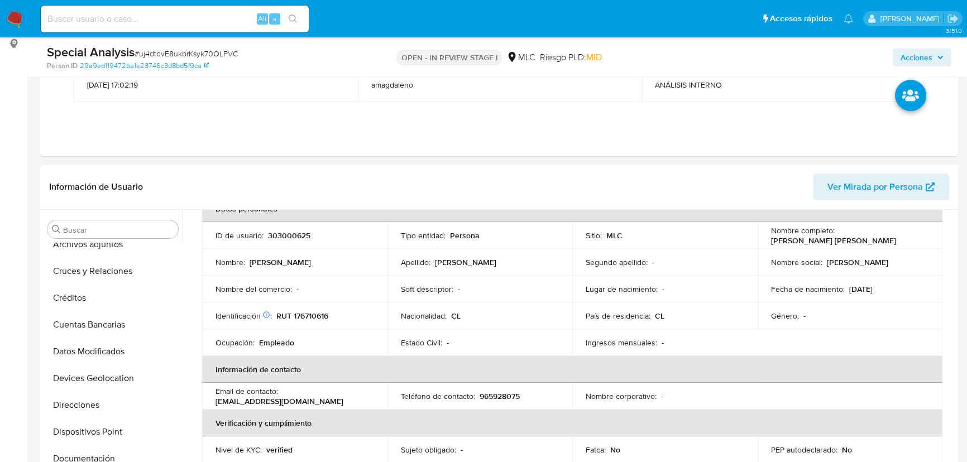
scroll to position [50, 0]
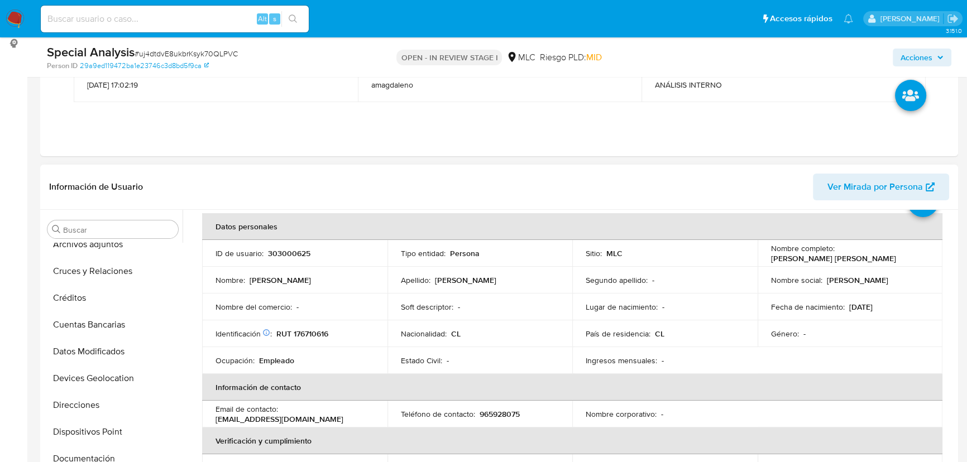
click at [303, 333] on p "RUT 176710616" at bounding box center [302, 334] width 52 height 10
copy p "176710616"
click at [302, 253] on p "303000625" at bounding box center [289, 253] width 42 height 10
click at [294, 257] on p "303000625" at bounding box center [289, 253] width 42 height 10
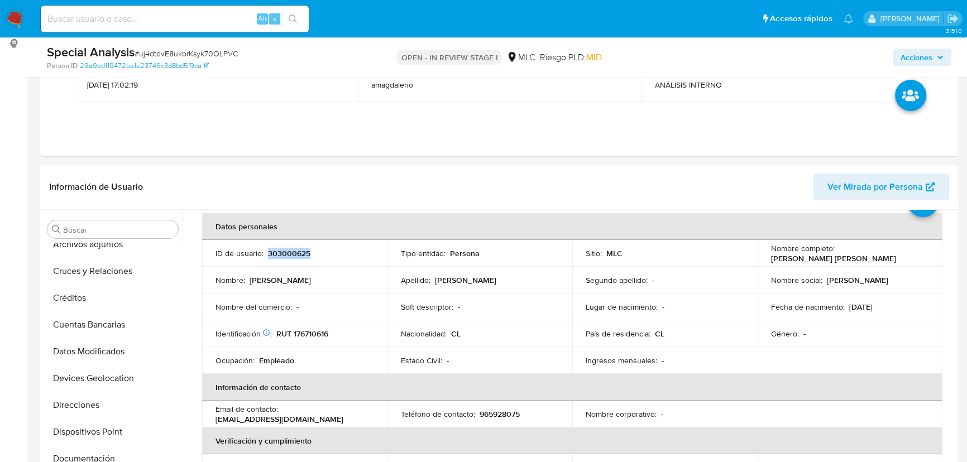
click at [294, 257] on p "303000625" at bounding box center [289, 253] width 42 height 10
copy p "303000625"
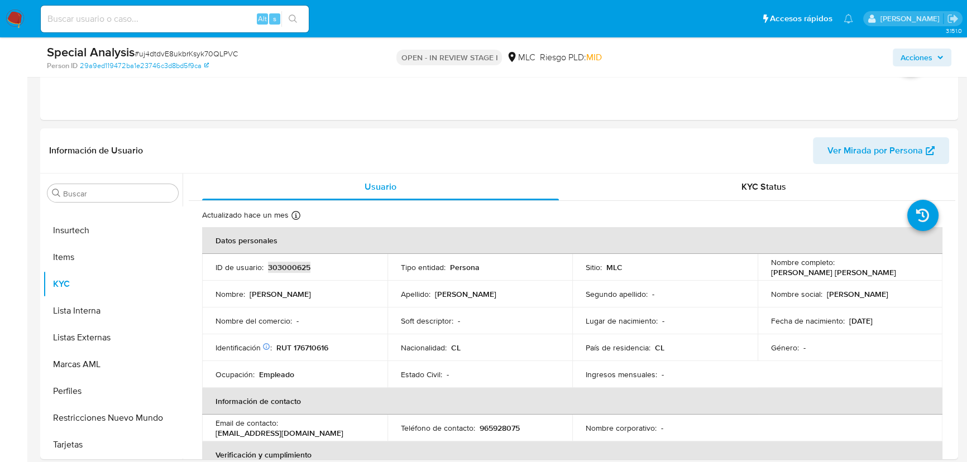
scroll to position [355, 0]
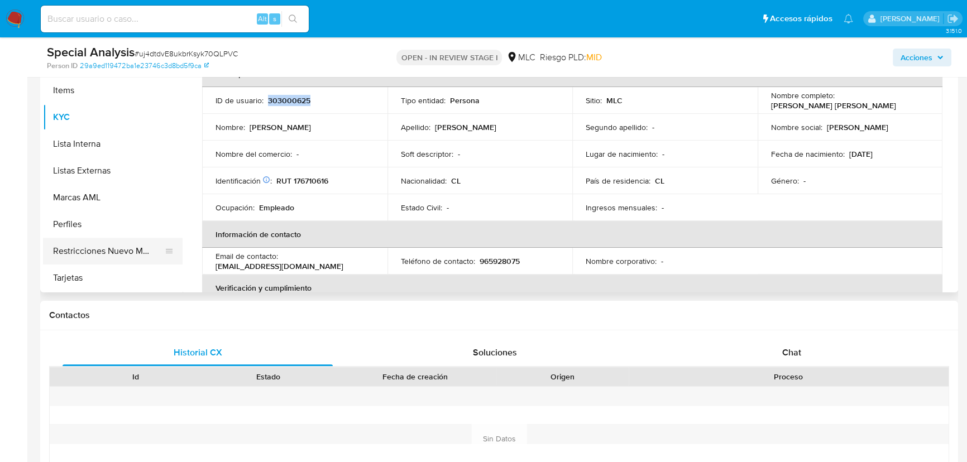
click at [128, 245] on button "Restricciones Nuevo Mundo" at bounding box center [108, 251] width 131 height 27
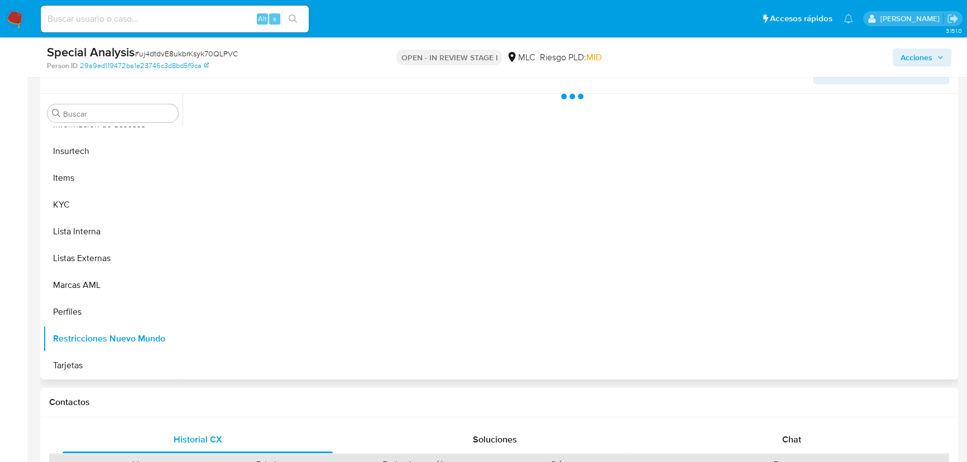
scroll to position [253, 0]
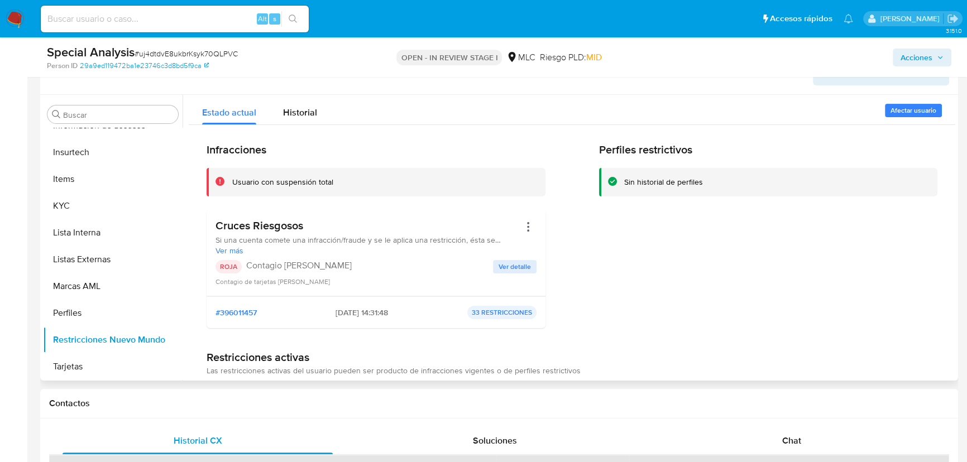
click at [261, 223] on h3 "Cruces Riesgosos" at bounding box center [368, 226] width 304 height 14
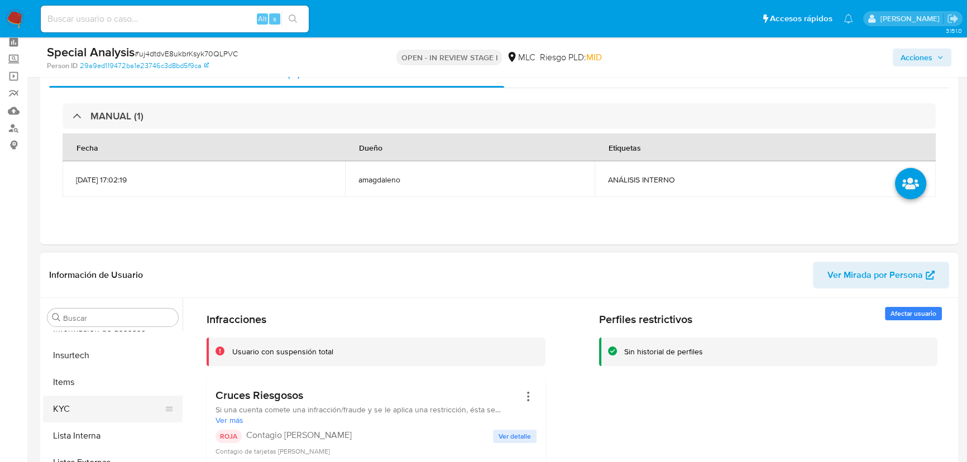
scroll to position [50, 0]
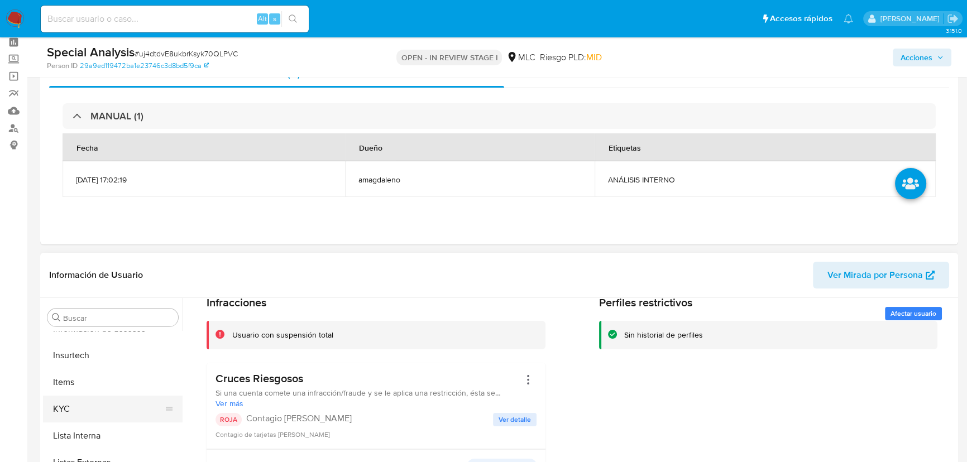
click at [66, 417] on button "KYC" at bounding box center [108, 409] width 131 height 27
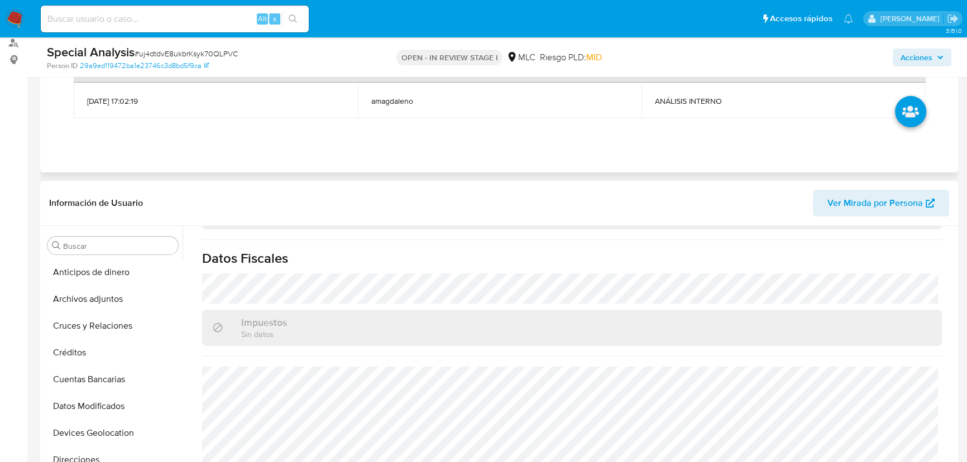
scroll to position [134, 0]
click at [96, 288] on button "Archivos adjuntos" at bounding box center [108, 301] width 131 height 27
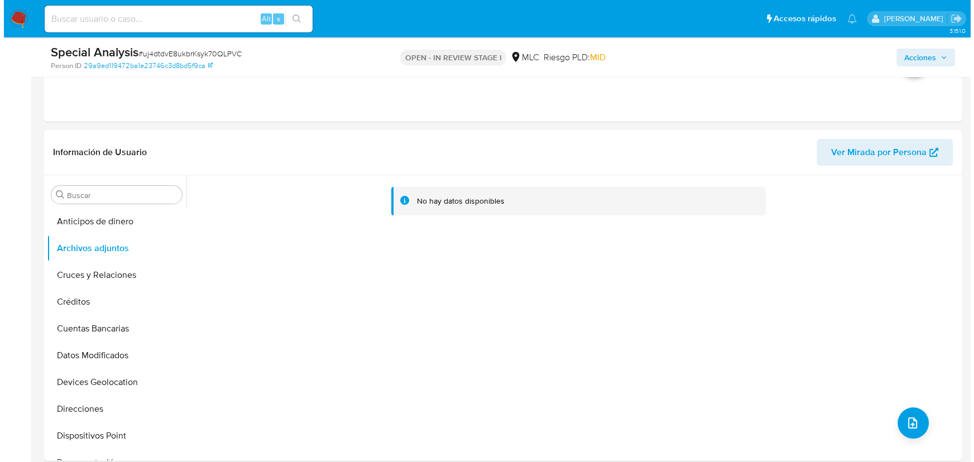
scroll to position [176, 0]
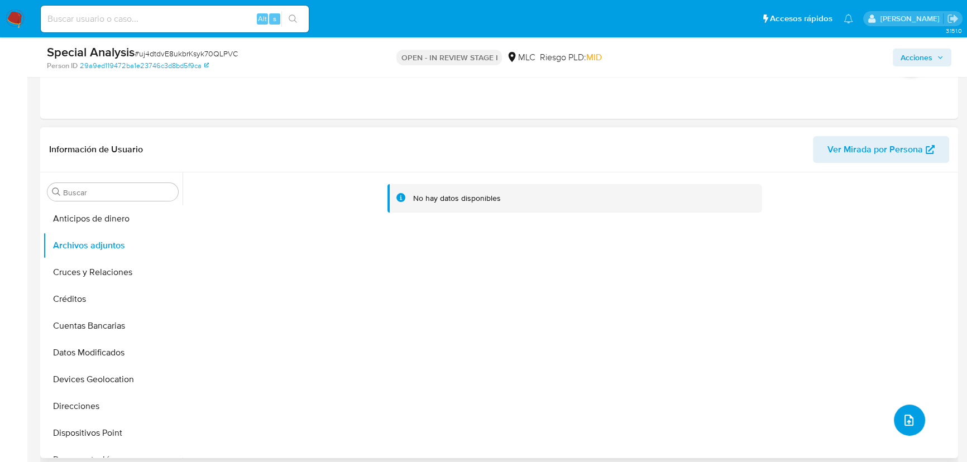
click at [894, 414] on button "upload-file" at bounding box center [909, 420] width 31 height 31
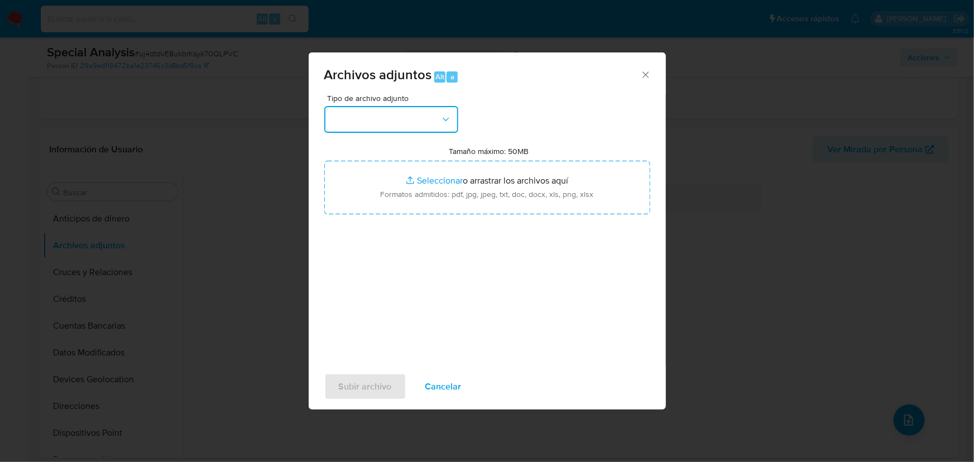
click at [397, 129] on button "button" at bounding box center [391, 119] width 134 height 27
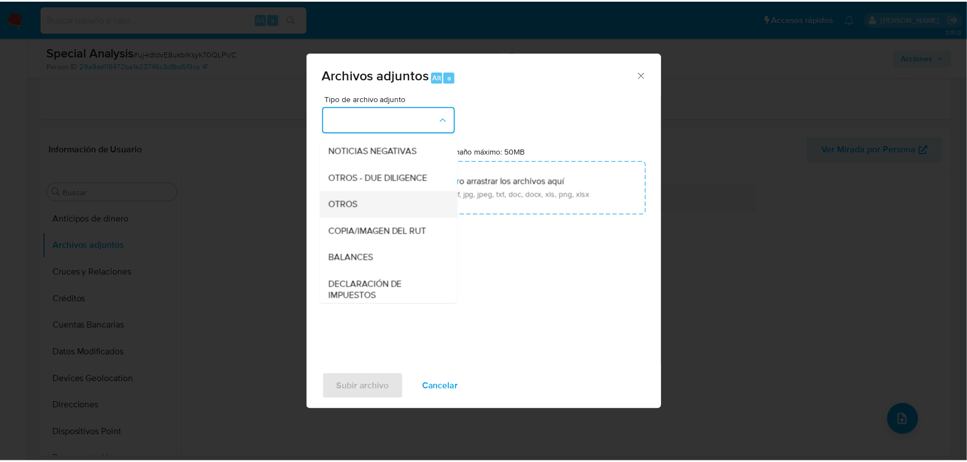
scroll to position [101, 0]
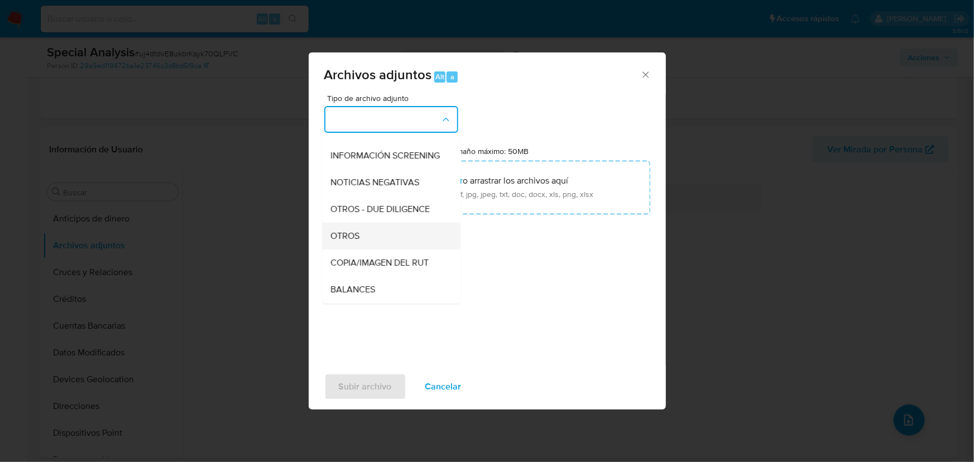
click at [369, 250] on div "OTROS" at bounding box center [388, 236] width 114 height 27
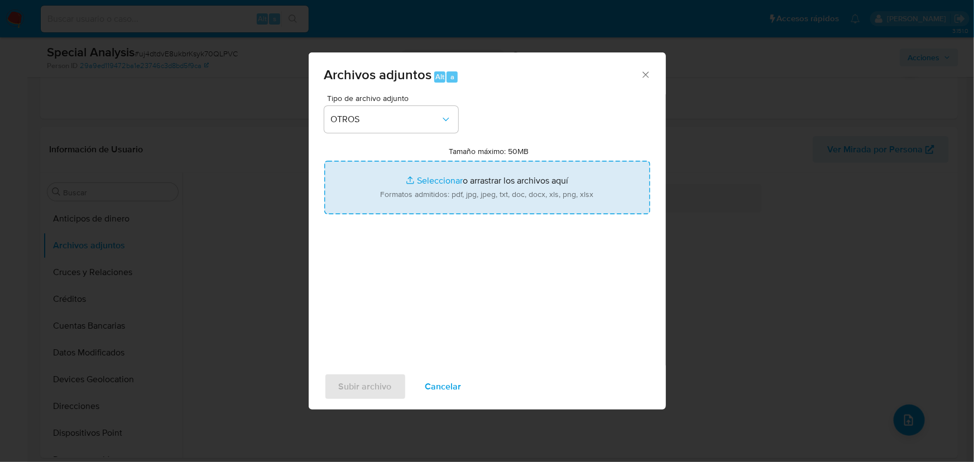
click at [420, 186] on input "Tamaño máximo: 50MB Seleccionar archivos" at bounding box center [487, 188] width 326 height 54
type input "C:\fakepath\303000625 - 11_08_2025 Vinculado.pdf"
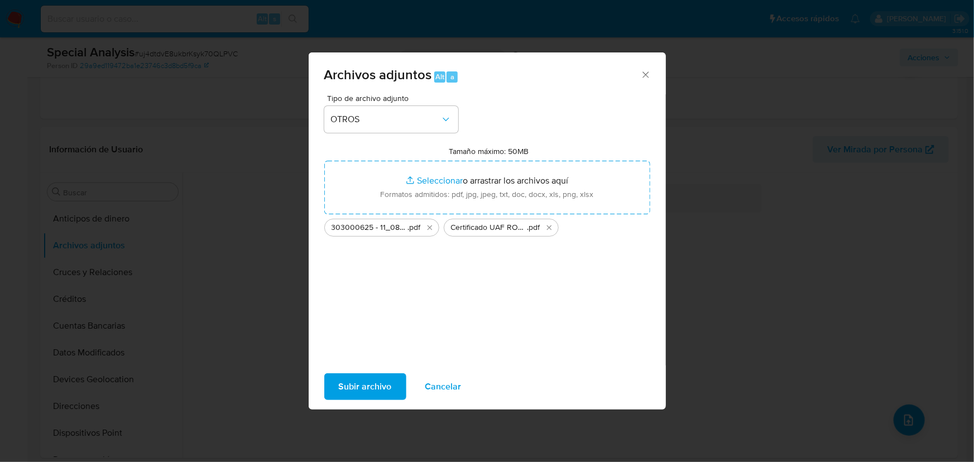
click at [367, 387] on span "Subir archivo" at bounding box center [365, 387] width 53 height 25
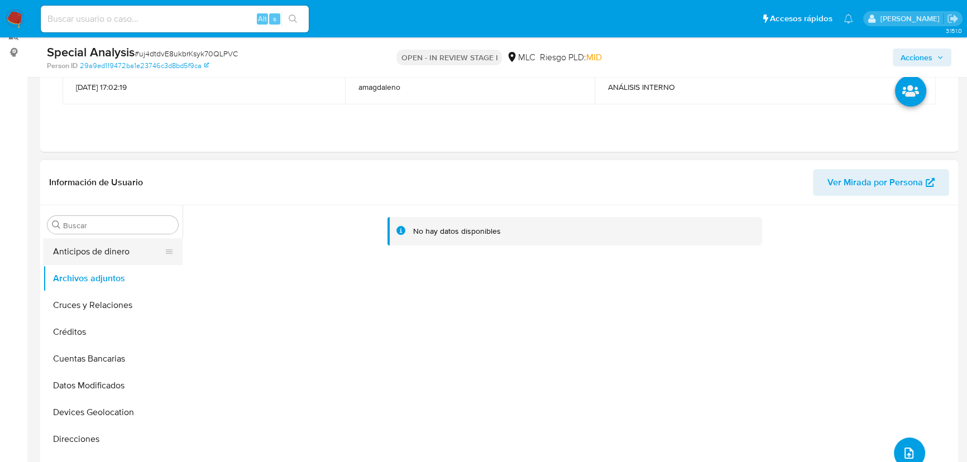
scroll to position [125, 0]
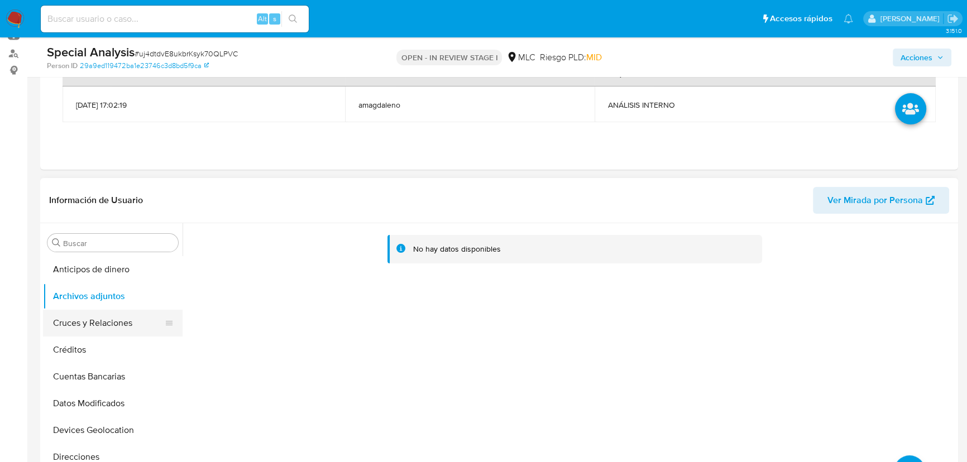
click at [102, 328] on button "Cruces y Relaciones" at bounding box center [108, 323] width 131 height 27
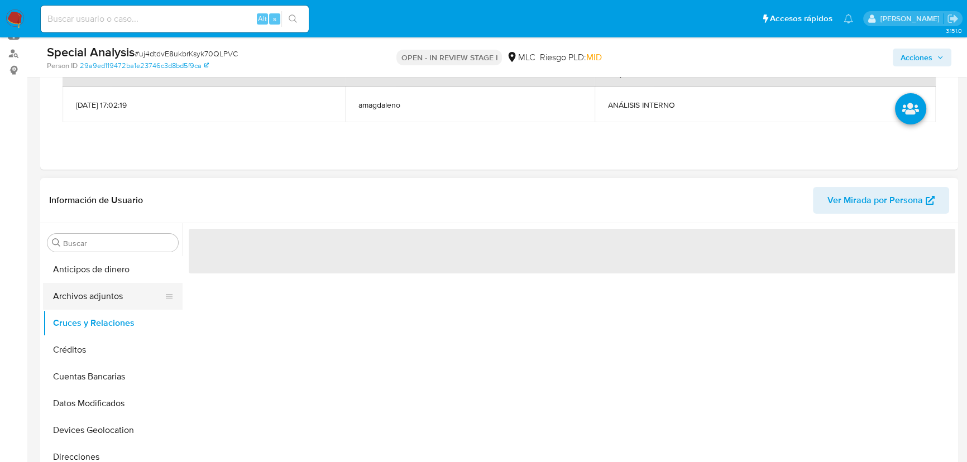
click at [103, 306] on button "Archivos adjuntos" at bounding box center [108, 296] width 131 height 27
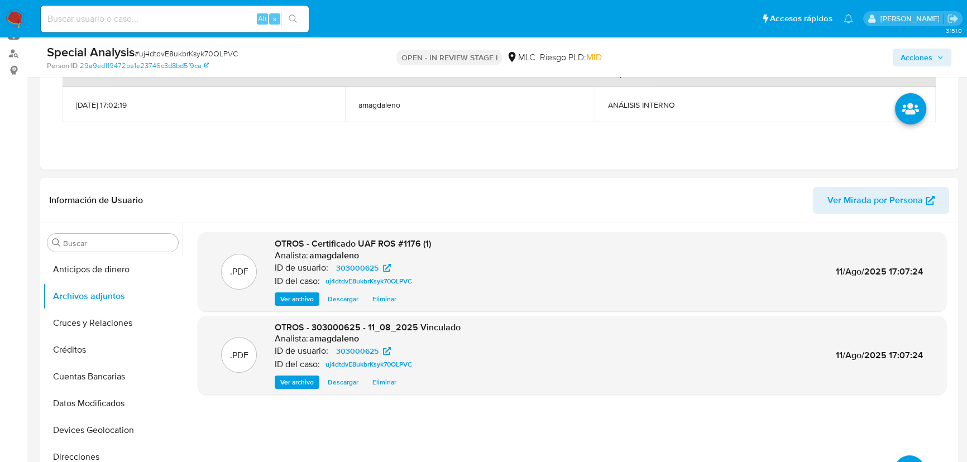
click at [940, 59] on icon "button" at bounding box center [940, 57] width 7 height 7
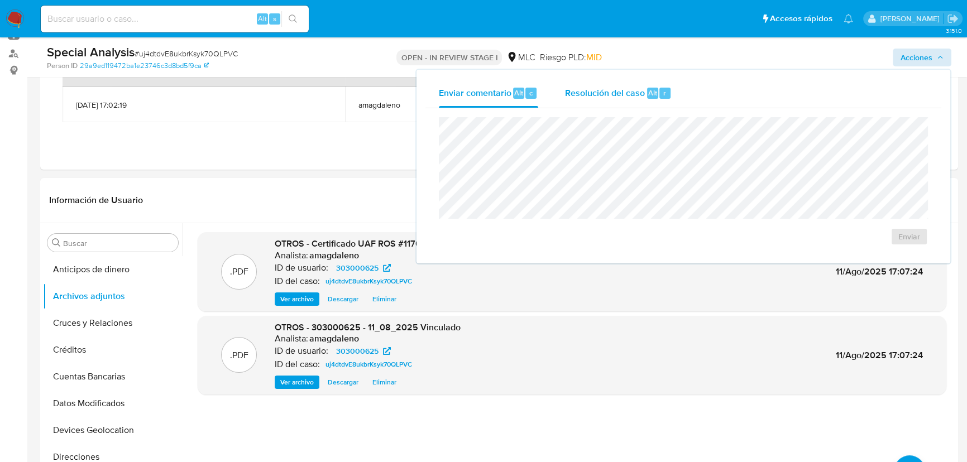
click at [620, 87] on span "Resolución del caso" at bounding box center [605, 92] width 80 height 13
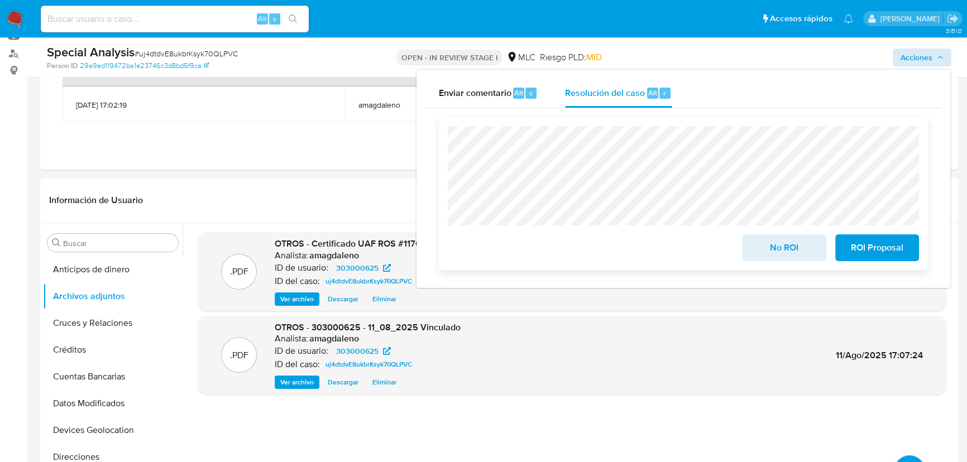
click at [875, 247] on span "ROI Proposal" at bounding box center [877, 248] width 55 height 25
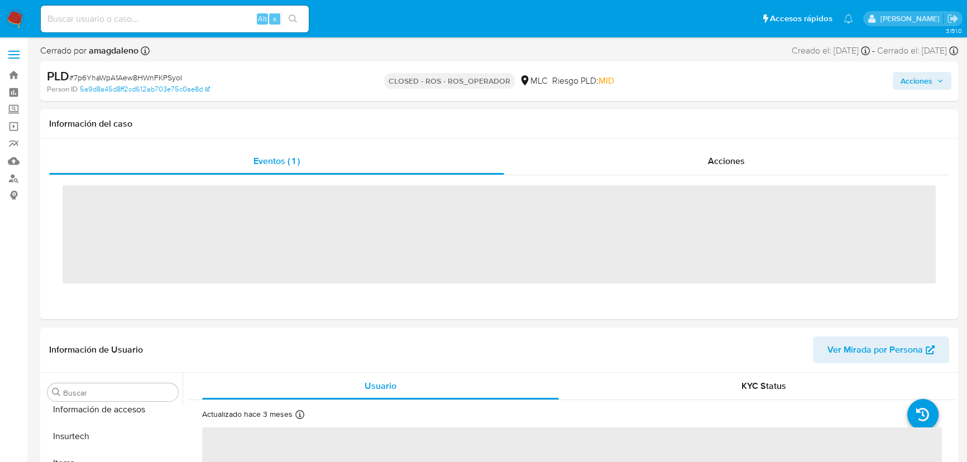
scroll to position [444, 0]
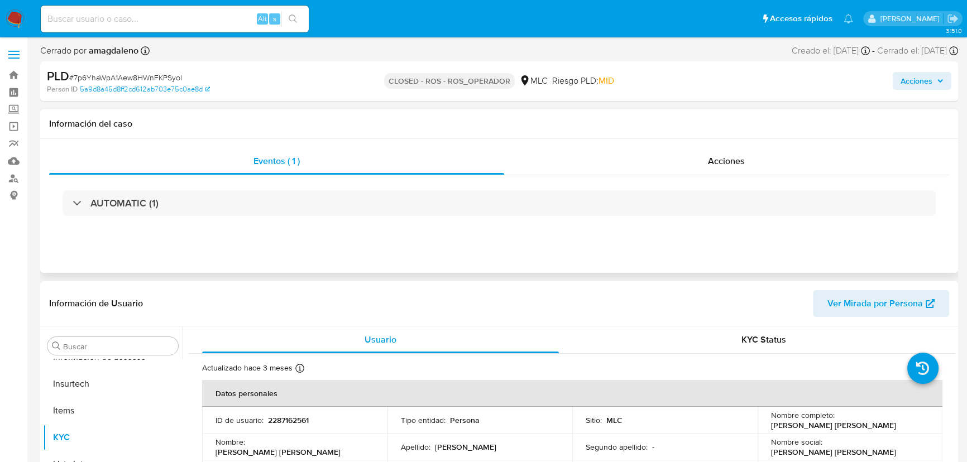
select select "10"
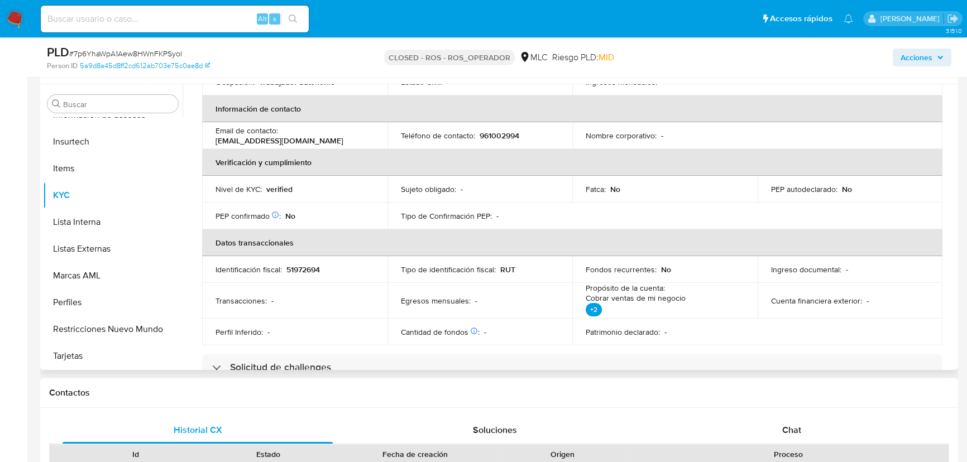
scroll to position [0, 0]
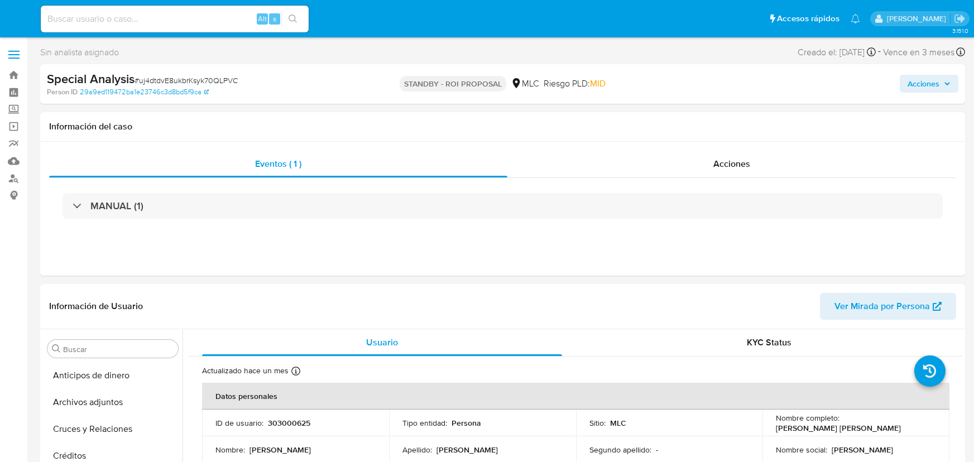
select select "10"
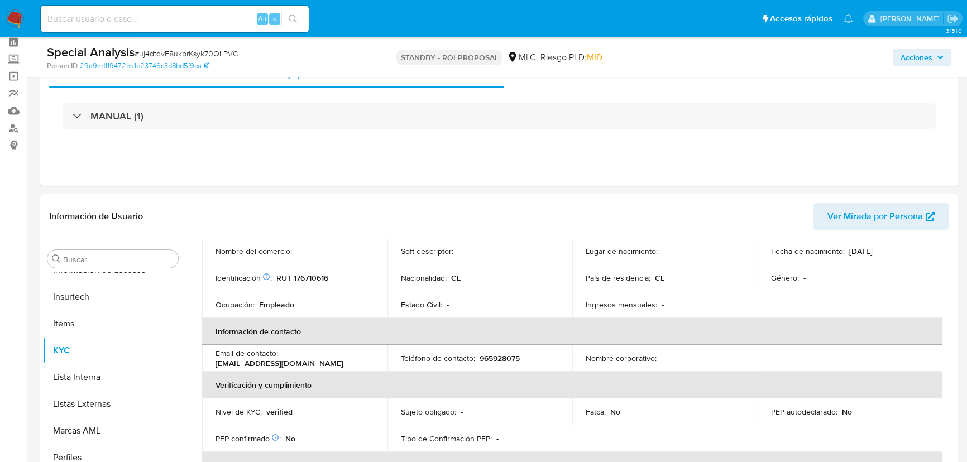
scroll to position [152, 0]
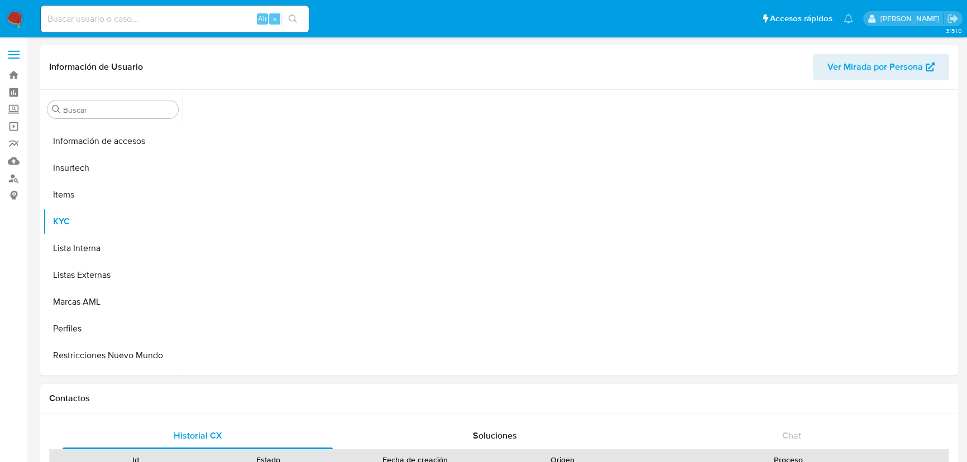
scroll to position [442, 0]
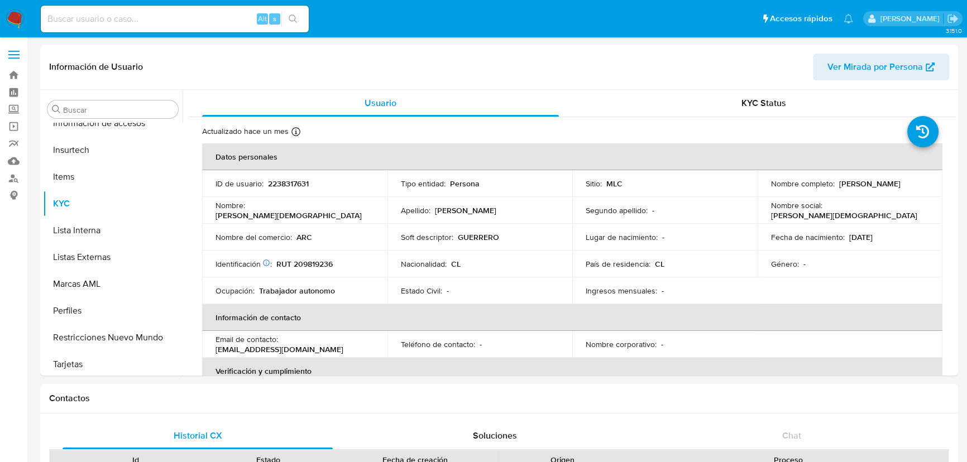
select select "10"
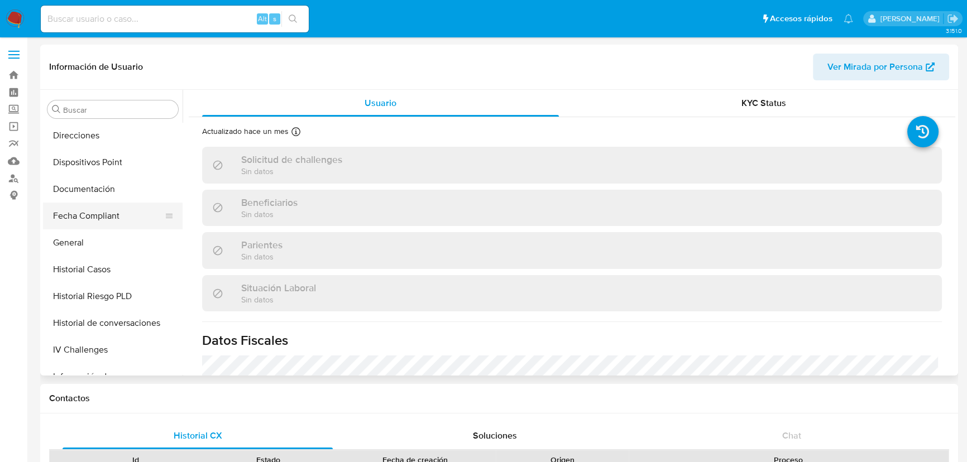
scroll to position [140, 0]
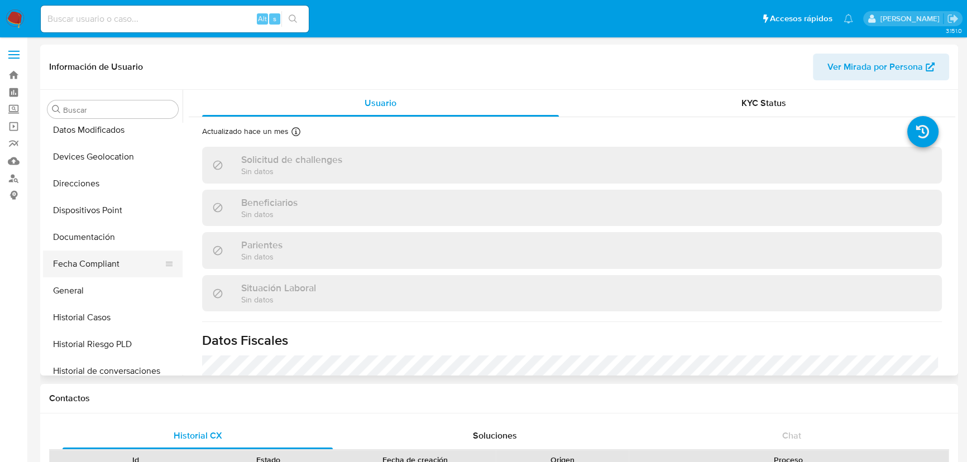
click at [104, 271] on button "Fecha Compliant" at bounding box center [108, 264] width 131 height 27
select select "10"
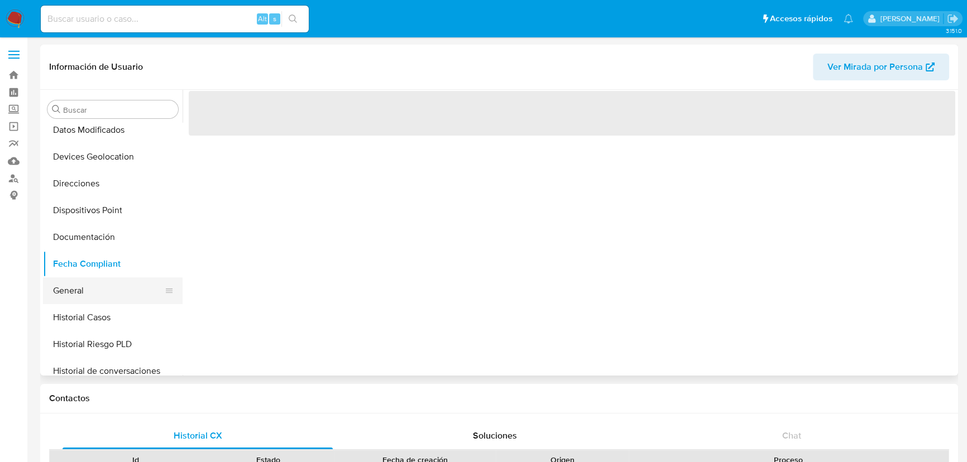
click at [103, 279] on button "General" at bounding box center [108, 290] width 131 height 27
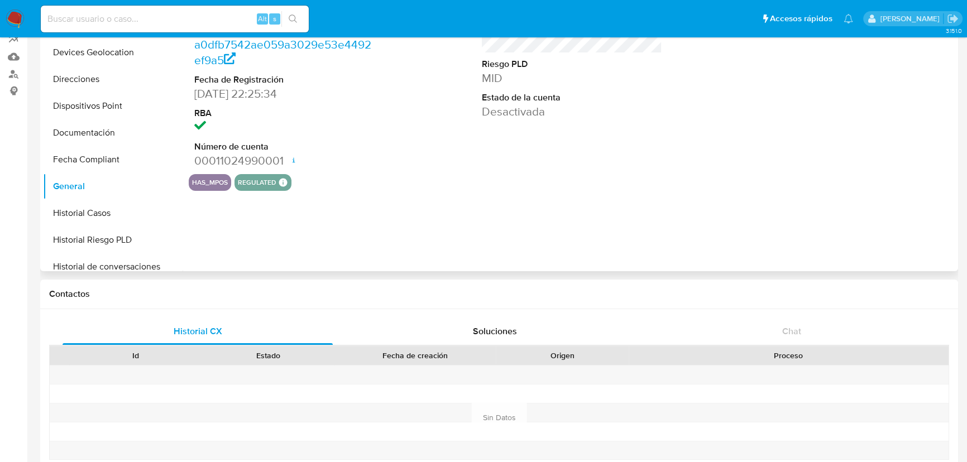
scroll to position [0, 0]
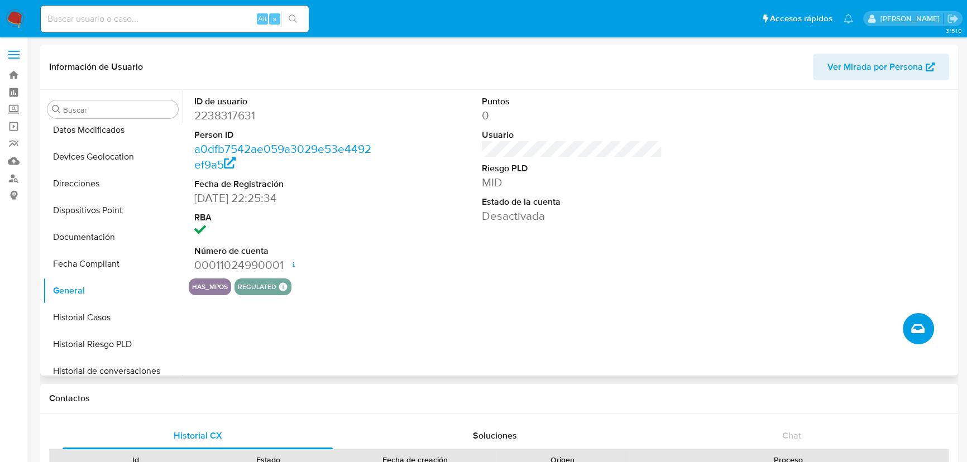
click at [918, 335] on icon "Crear caso manual" at bounding box center [917, 328] width 13 height 13
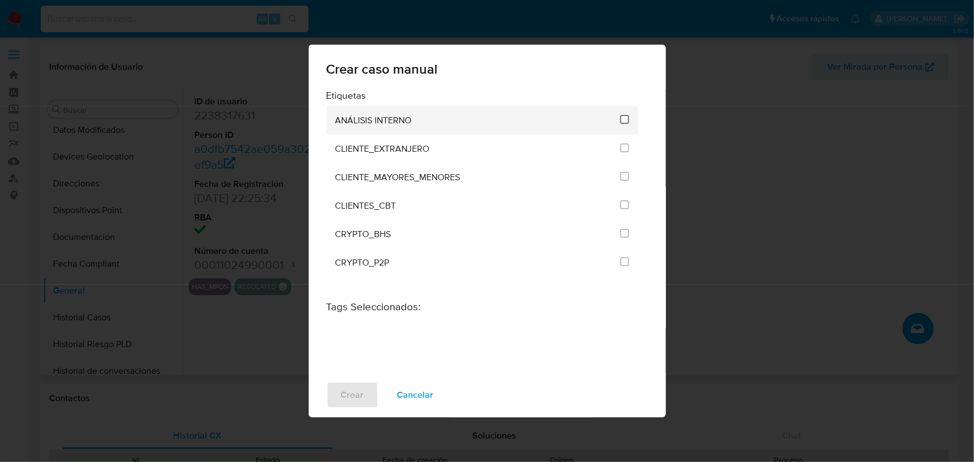
click at [624, 121] on input "1896" at bounding box center [624, 119] width 9 height 9
checkbox input "true"
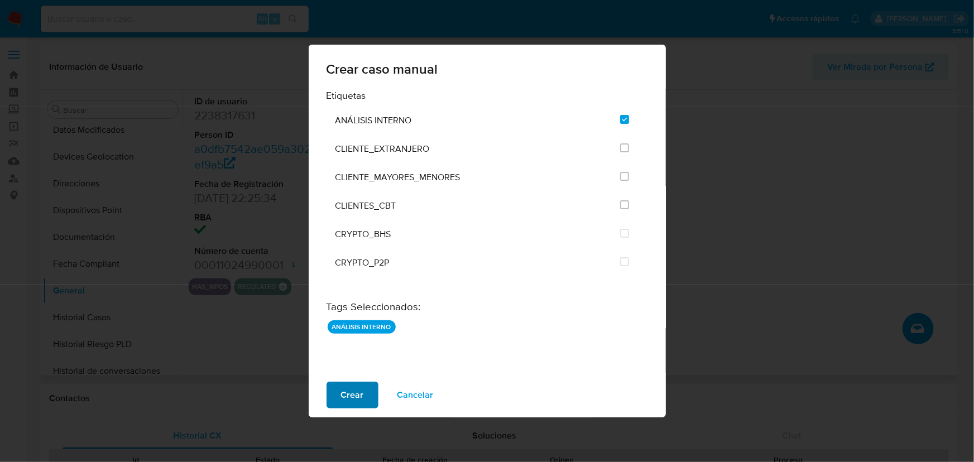
click at [357, 386] on span "Crear" at bounding box center [352, 395] width 23 height 25
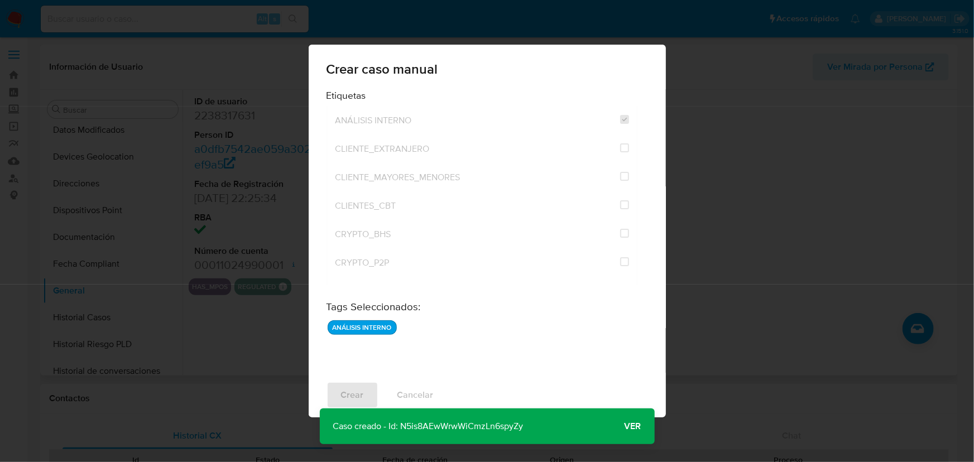
click at [490, 428] on p "Caso creado - Id: N5is8AEwWrwWiCmzLn6spyZy" at bounding box center [428, 427] width 217 height 36
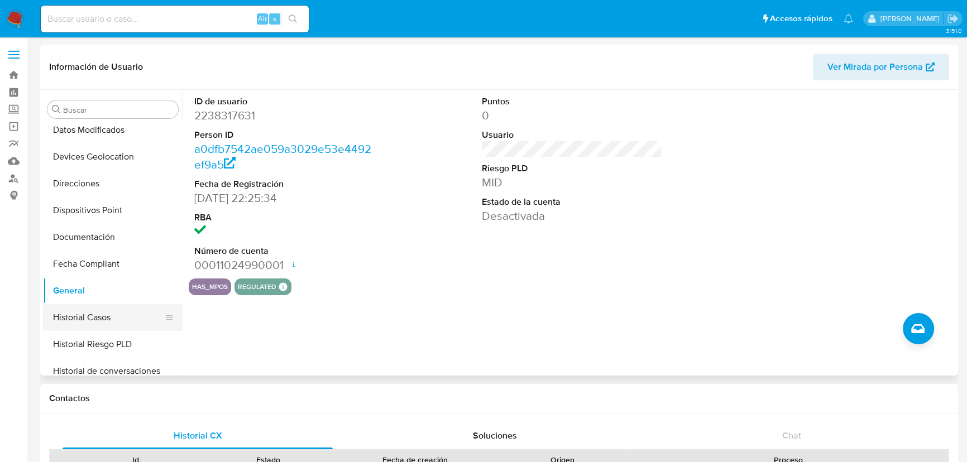
click at [92, 324] on button "Historial Casos" at bounding box center [108, 317] width 131 height 27
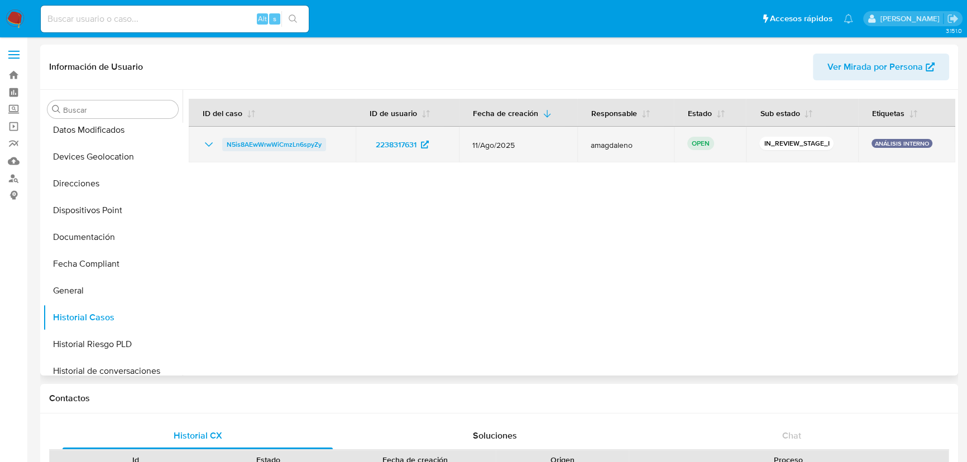
click at [245, 143] on span "N5is8AEwWrwWiCmzLn6spyZy" at bounding box center [274, 144] width 95 height 13
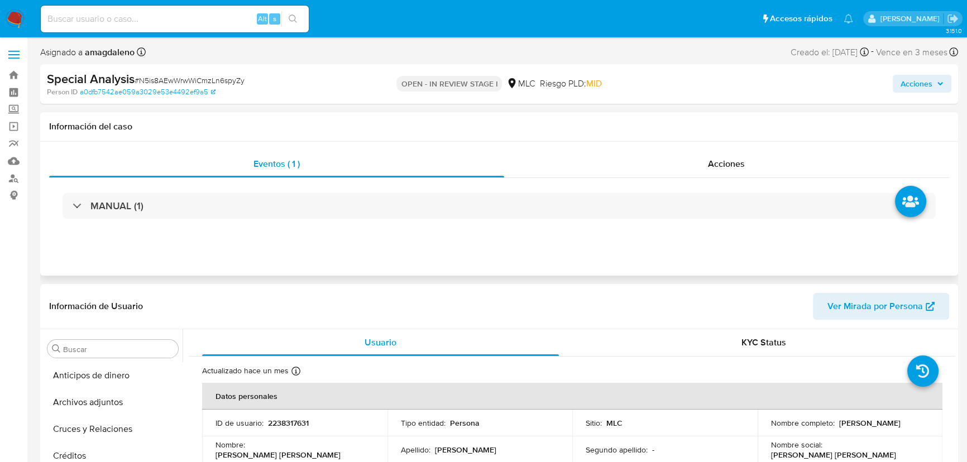
select select "10"
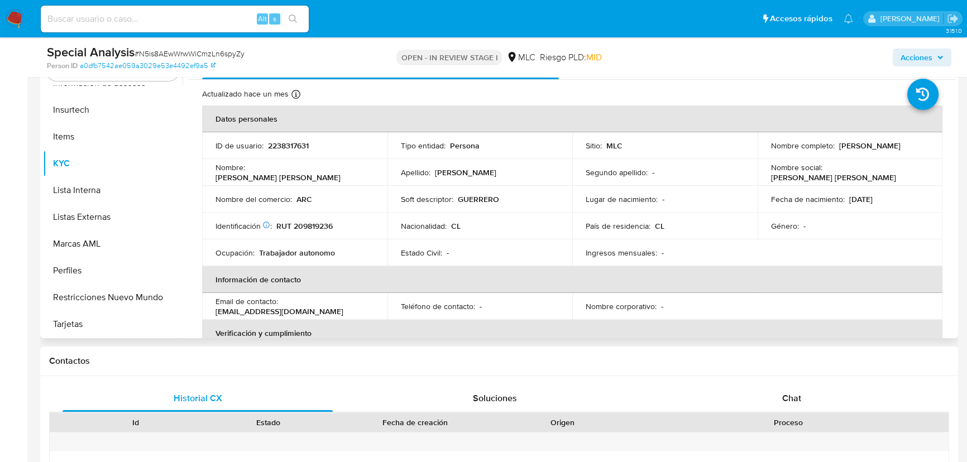
scroll to position [253, 0]
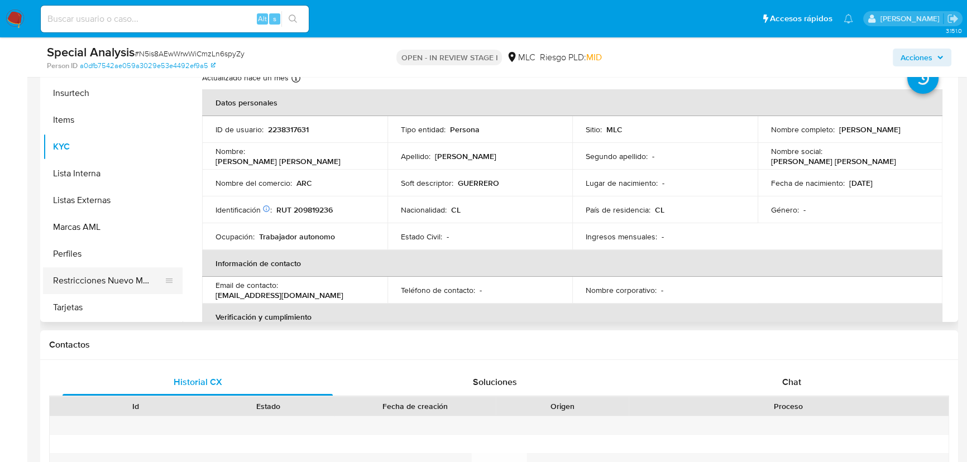
click at [129, 283] on button "Restricciones Nuevo Mundo" at bounding box center [108, 280] width 131 height 27
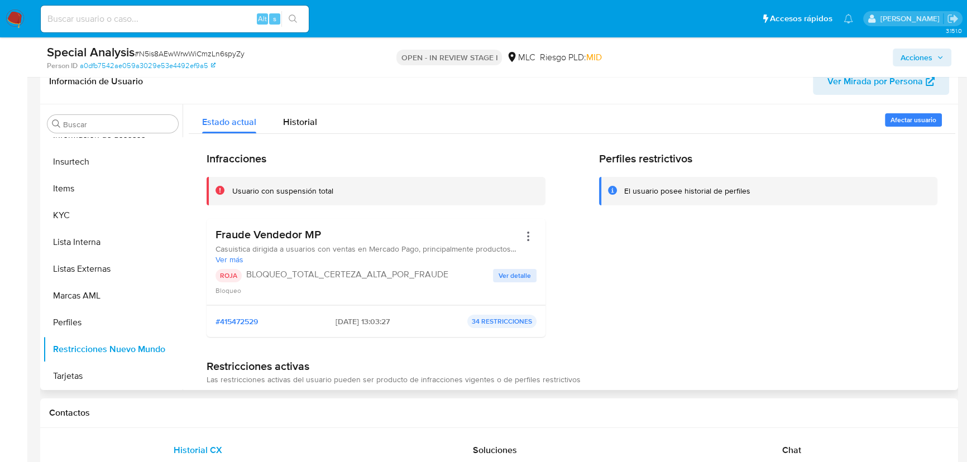
scroll to position [152, 0]
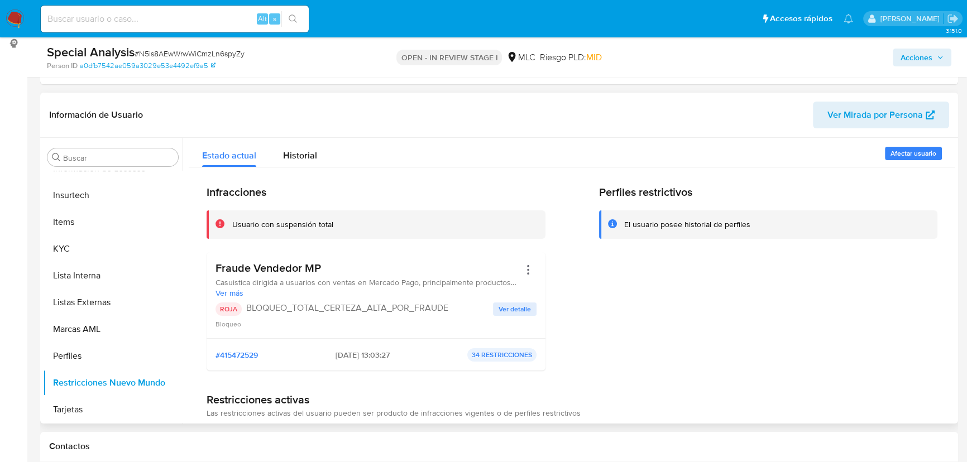
click at [266, 266] on h3 "Fraude Vendedor MP" at bounding box center [368, 268] width 304 height 14
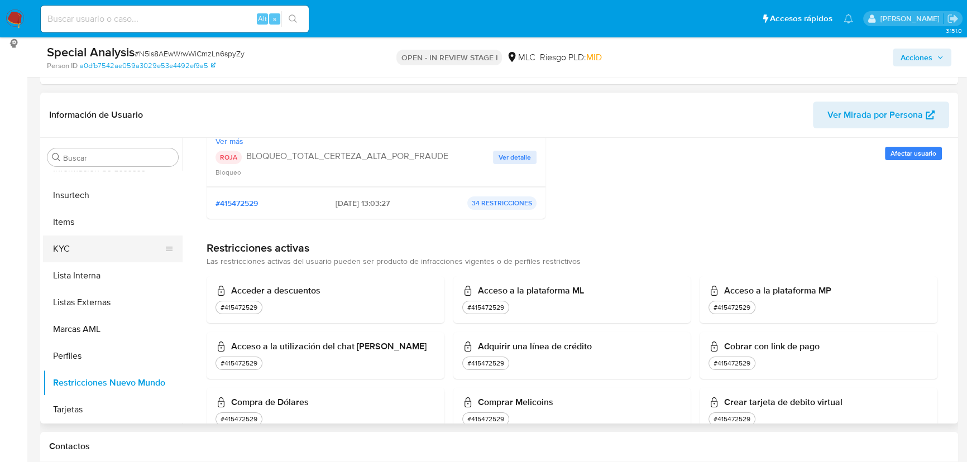
click at [114, 248] on button "KYC" at bounding box center [108, 249] width 131 height 27
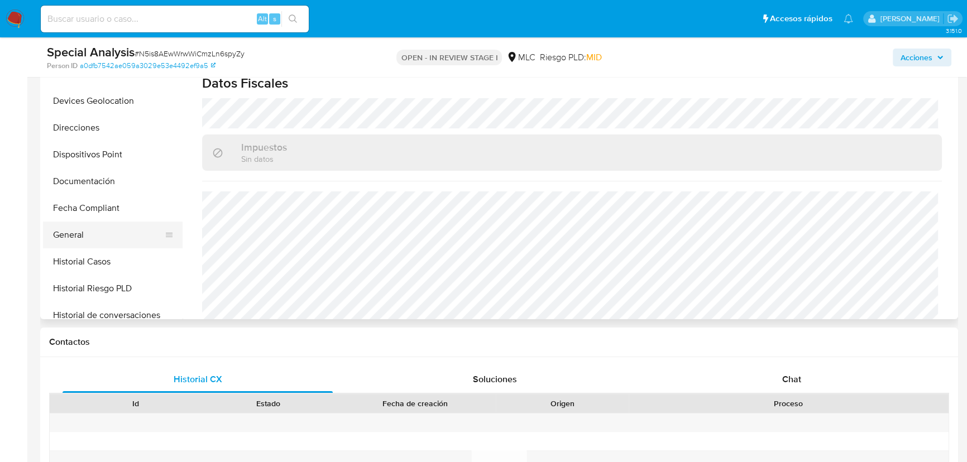
scroll to position [0, 0]
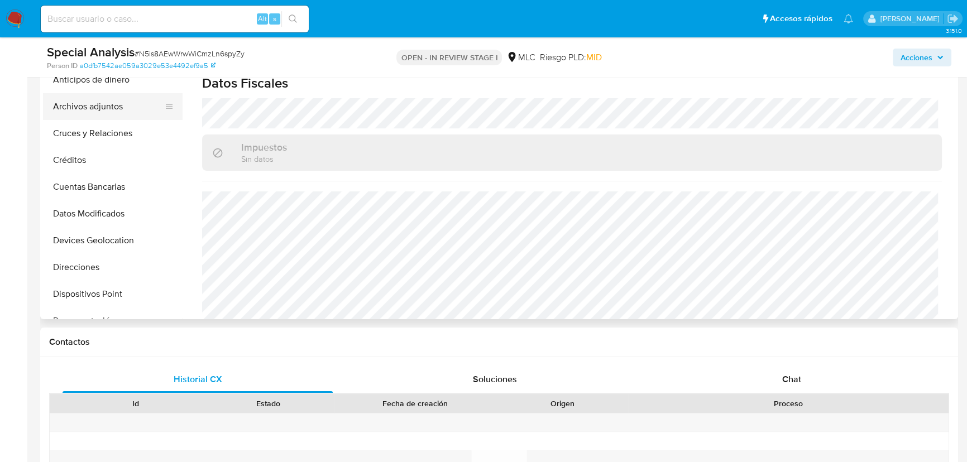
click at [106, 99] on button "Archivos adjuntos" at bounding box center [108, 106] width 131 height 27
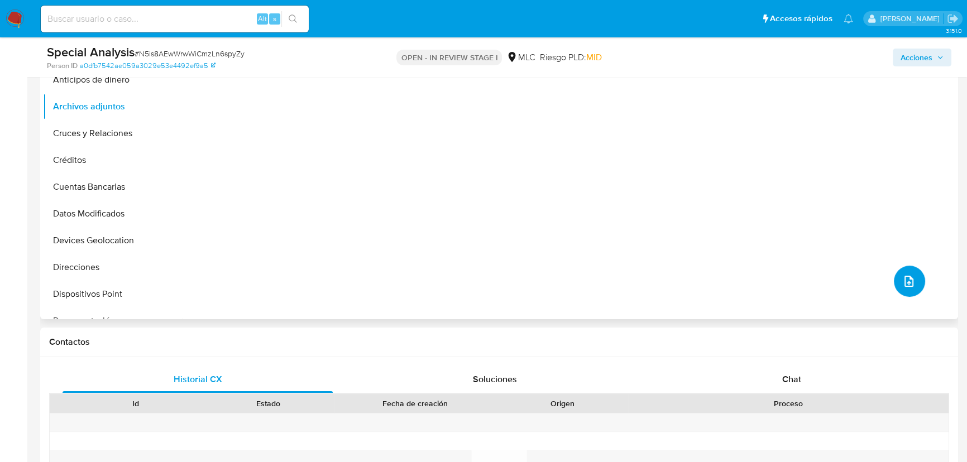
click at [894, 288] on button "upload-file" at bounding box center [909, 281] width 31 height 31
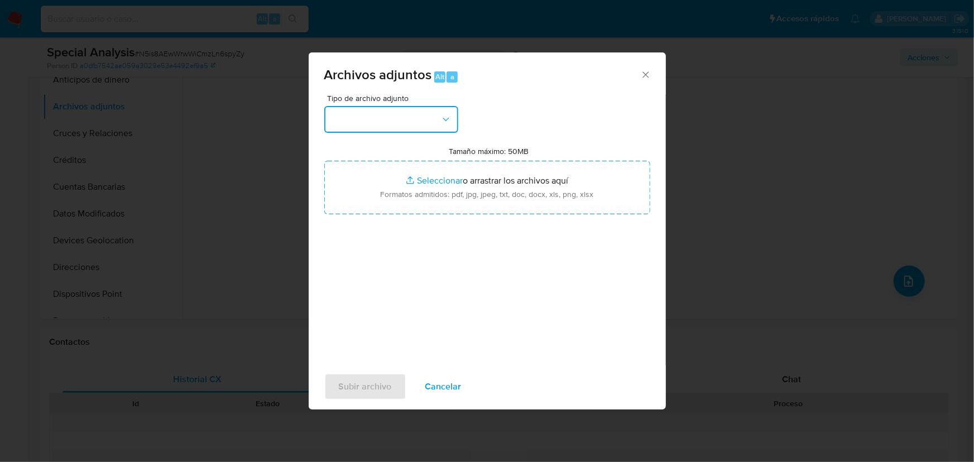
click at [382, 121] on button "button" at bounding box center [391, 119] width 134 height 27
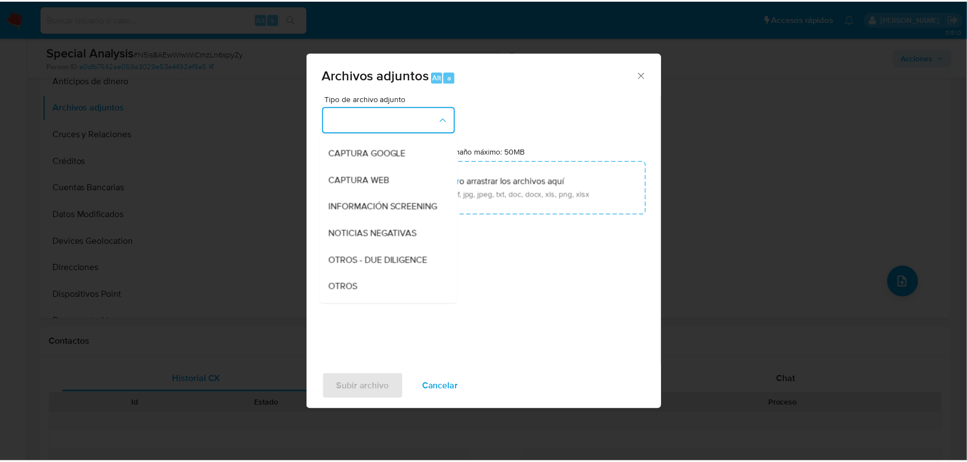
scroll to position [152, 0]
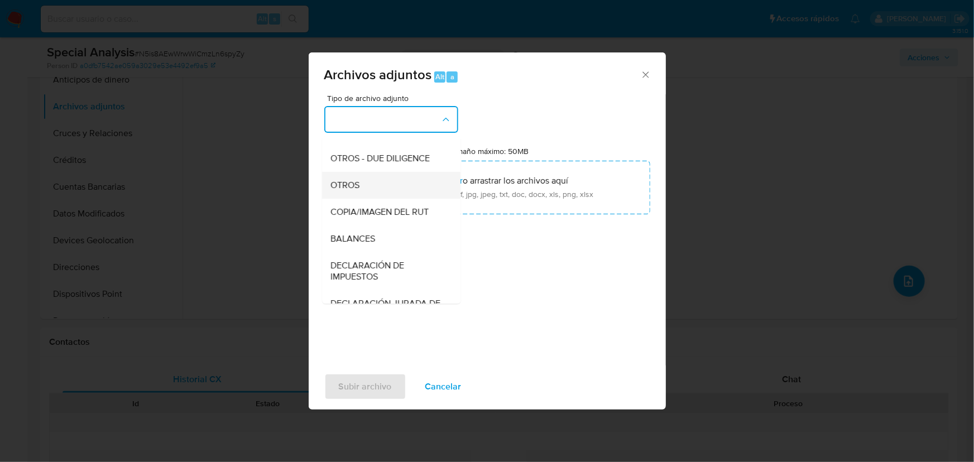
click at [379, 199] on div "OTROS" at bounding box center [388, 185] width 114 height 27
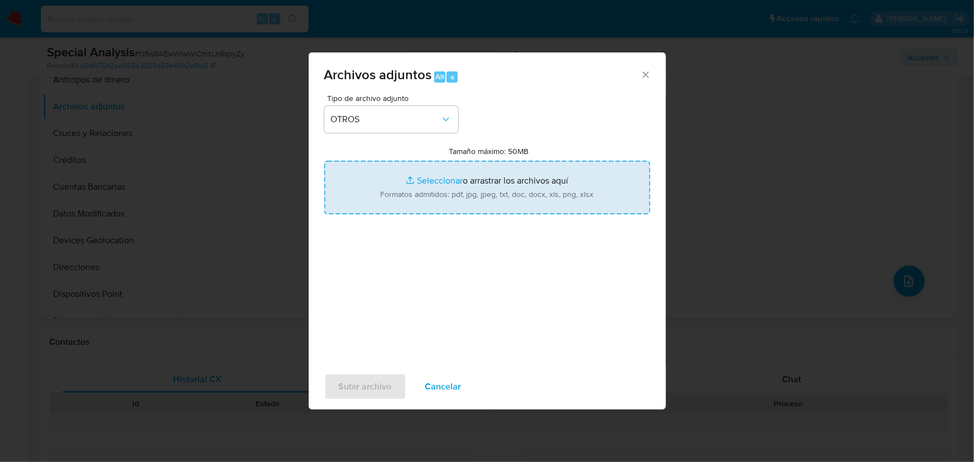
click at [437, 183] on input "Tamaño máximo: 50MB Seleccionar archivos" at bounding box center [487, 188] width 326 height 54
type input "C:\fakepath\2238317631 - 11_08_2025 Vinculado.pdf"
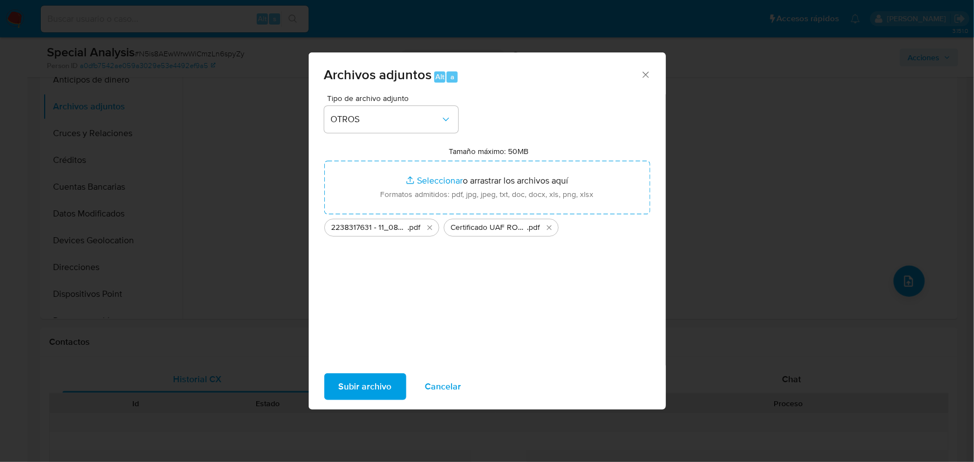
click at [335, 376] on button "Subir archivo" at bounding box center [365, 387] width 82 height 27
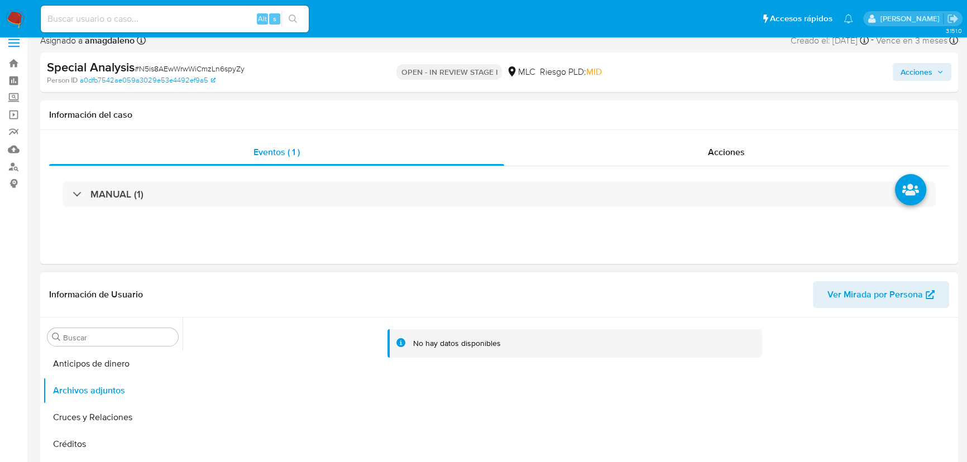
scroll to position [205, 0]
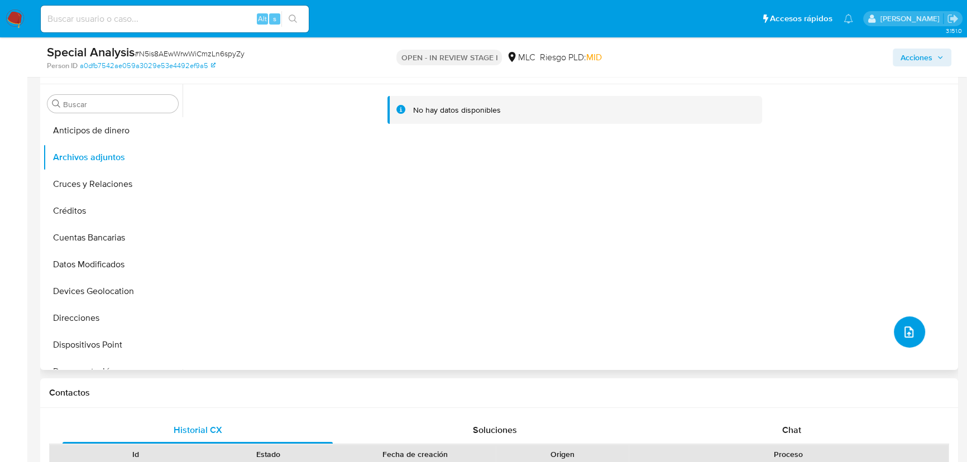
click at [905, 328] on icon "upload-file" at bounding box center [909, 332] width 9 height 11
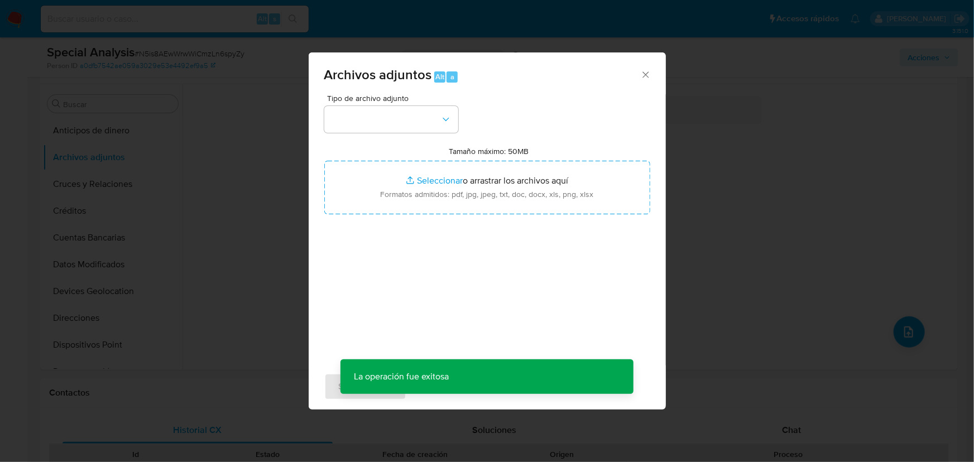
click at [295, 207] on div "Archivos adjuntos Alt a Tipo de archivo adjunto Tamaño máximo: 50MB Seleccionar…" at bounding box center [487, 231] width 974 height 462
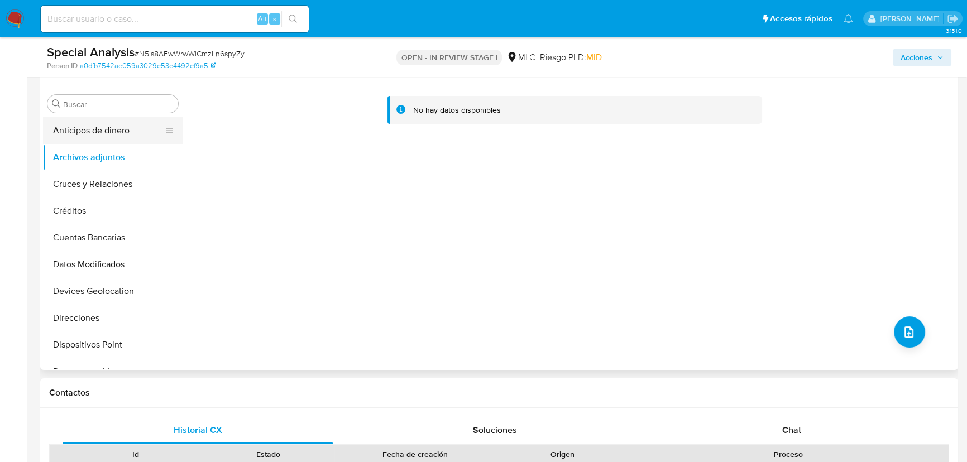
click at [96, 131] on button "Anticipos de dinero" at bounding box center [108, 130] width 131 height 27
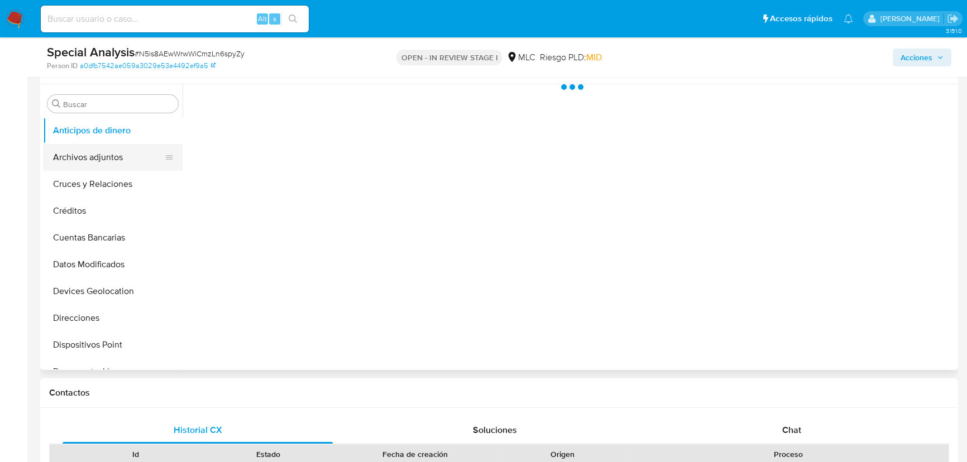
click at [95, 158] on button "Archivos adjuntos" at bounding box center [108, 157] width 131 height 27
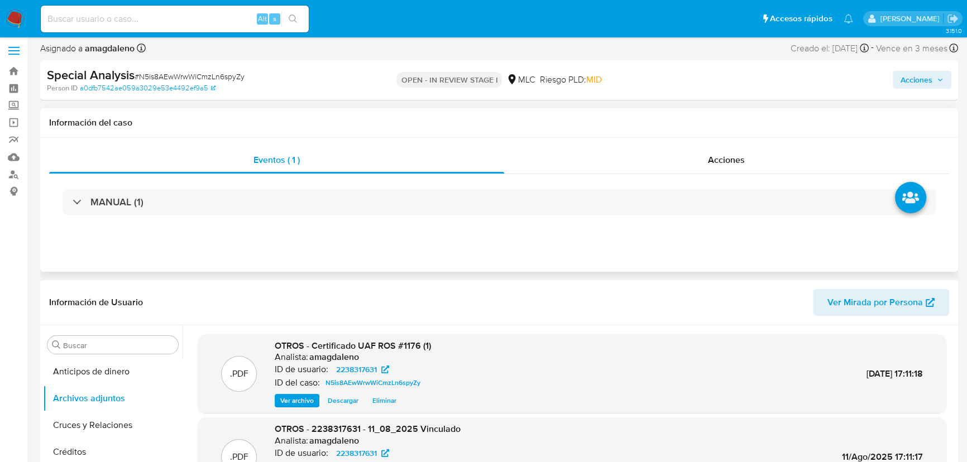
scroll to position [0, 0]
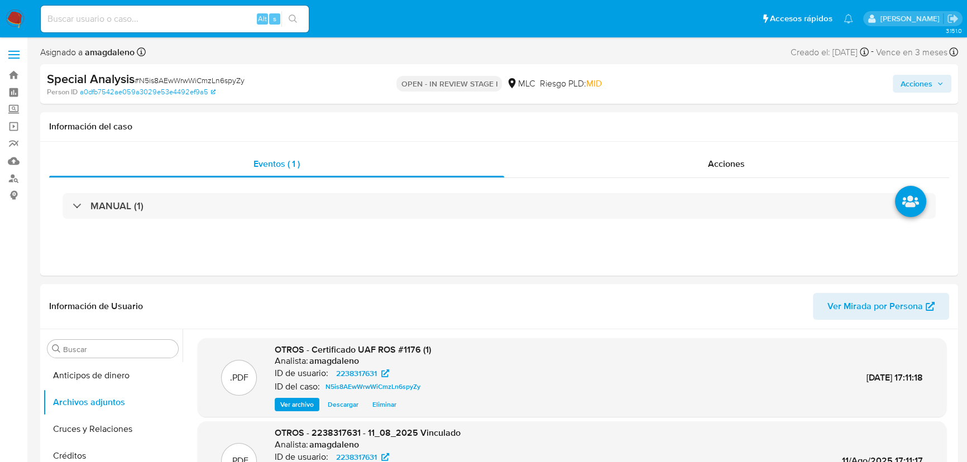
drag, startPoint x: 918, startPoint y: 79, endPoint x: 882, endPoint y: 93, distance: 39.1
click at [916, 78] on span "Acciones" at bounding box center [917, 84] width 32 height 18
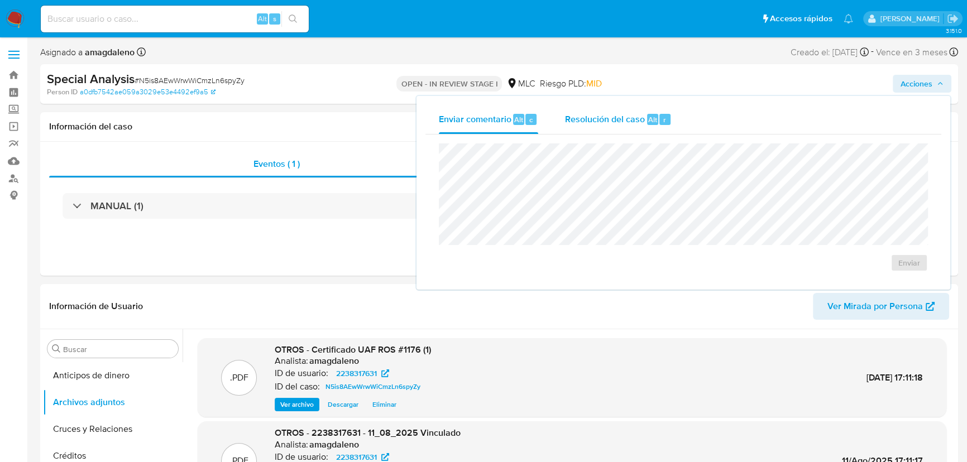
click at [580, 126] on div "Resolución del caso Alt r" at bounding box center [618, 119] width 107 height 29
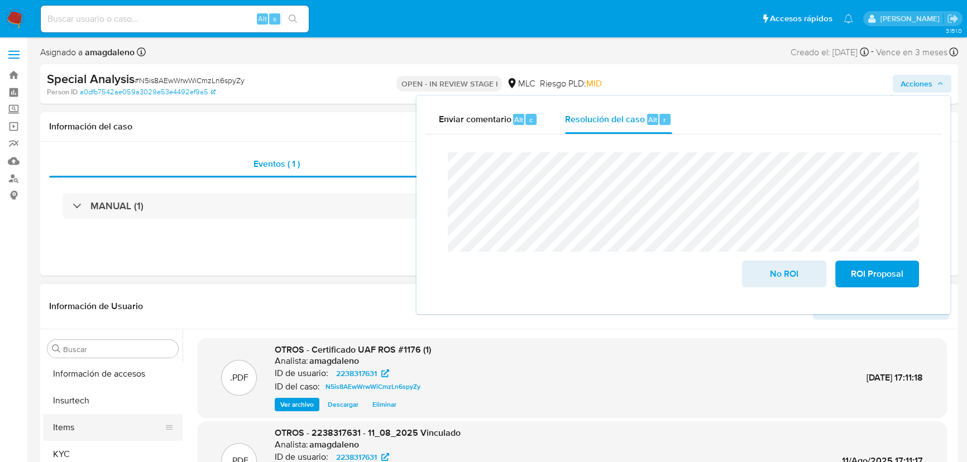
scroll to position [444, 0]
click at [95, 434] on button "KYC" at bounding box center [108, 440] width 131 height 27
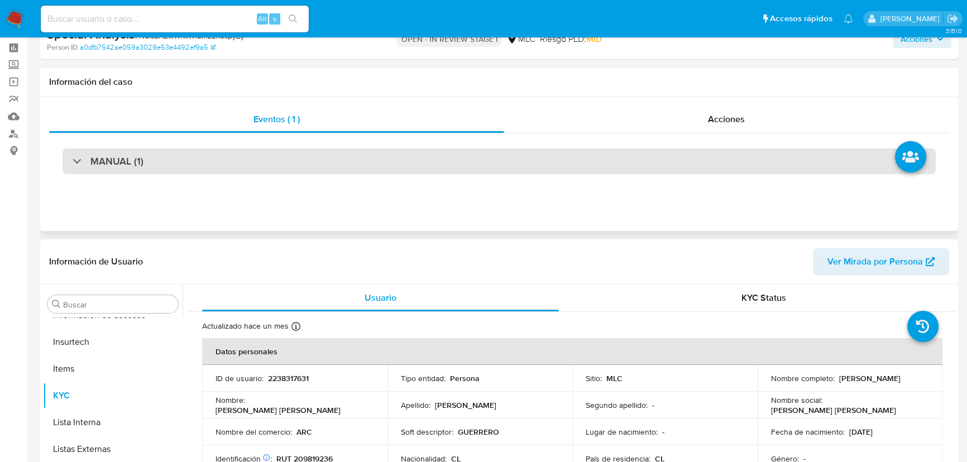
scroll to position [0, 0]
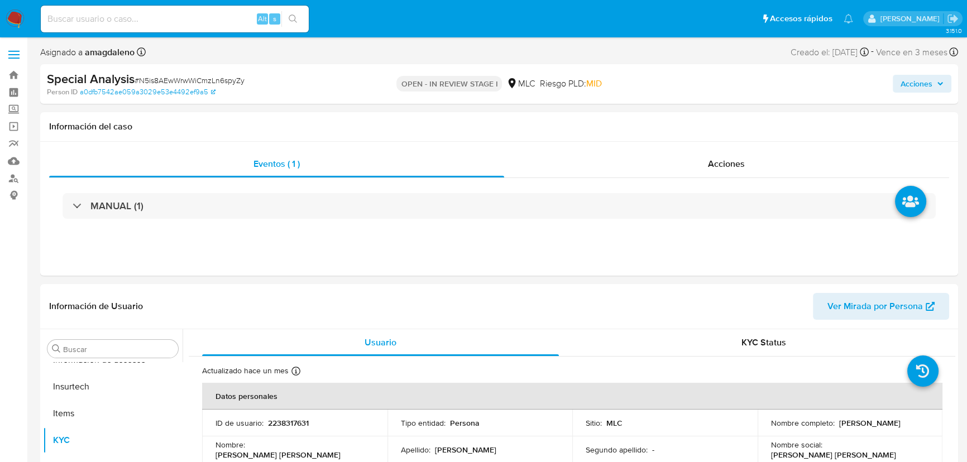
click at [932, 89] on span "Acciones" at bounding box center [922, 84] width 43 height 16
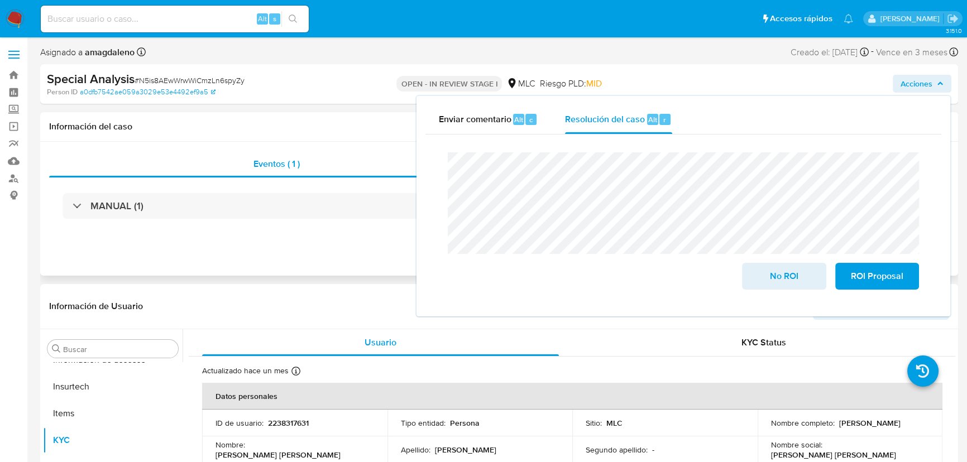
click at [277, 235] on div "Eventos ( 1 ) Acciones MANUAL (1)" at bounding box center [499, 209] width 918 height 134
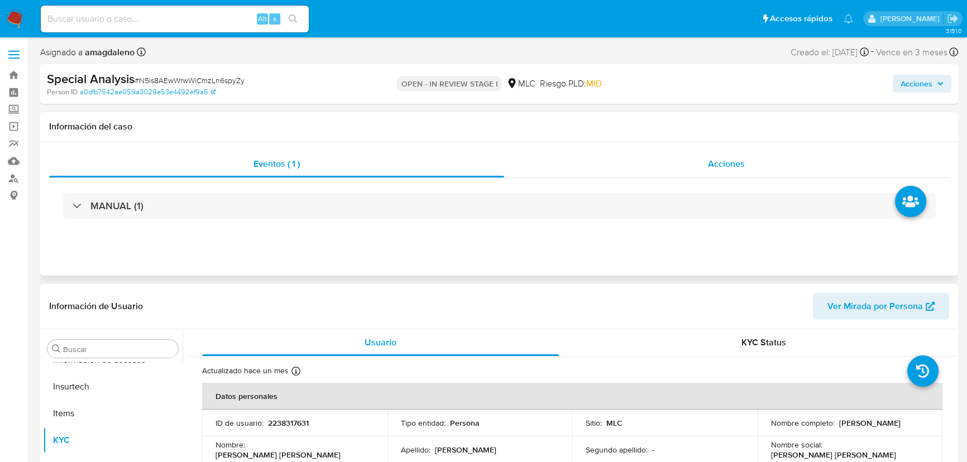
click at [621, 167] on div "Acciones" at bounding box center [727, 164] width 446 height 27
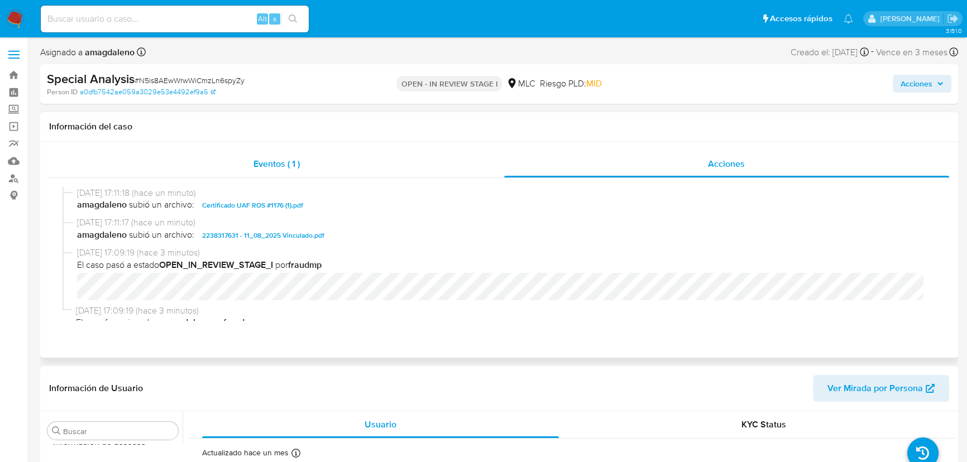
click at [364, 165] on div "Eventos ( 1 )" at bounding box center [276, 164] width 455 height 27
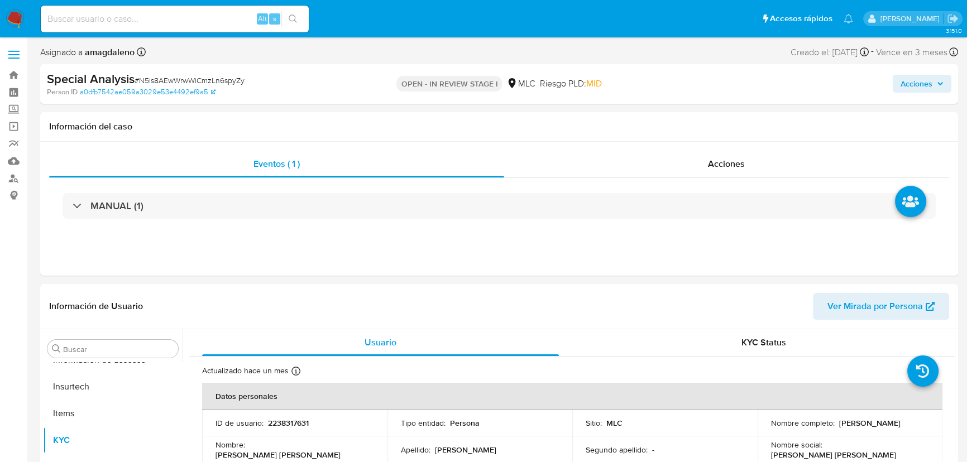
click at [898, 87] on button "Acciones" at bounding box center [922, 84] width 59 height 18
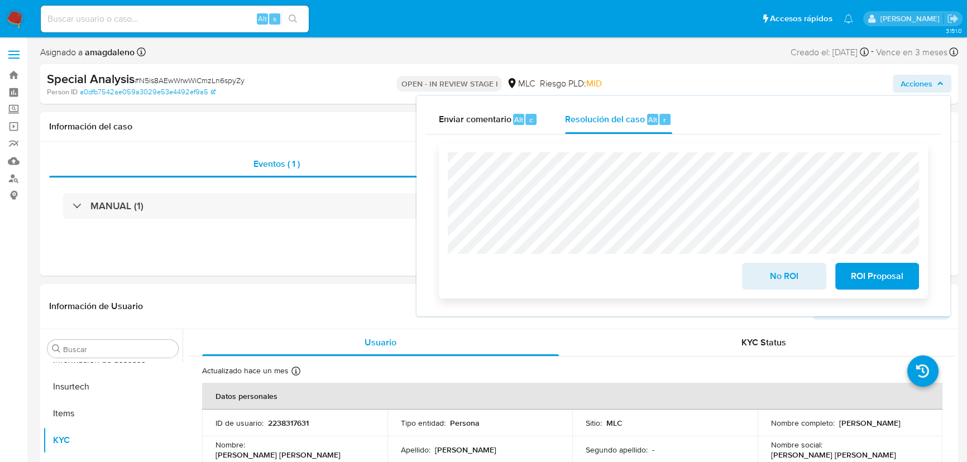
click at [882, 279] on span "ROI Proposal" at bounding box center [877, 276] width 55 height 25
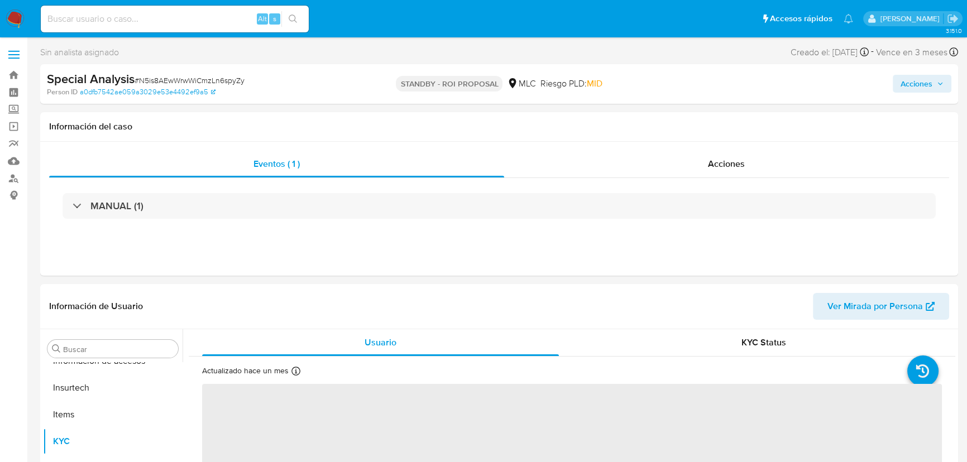
scroll to position [444, 0]
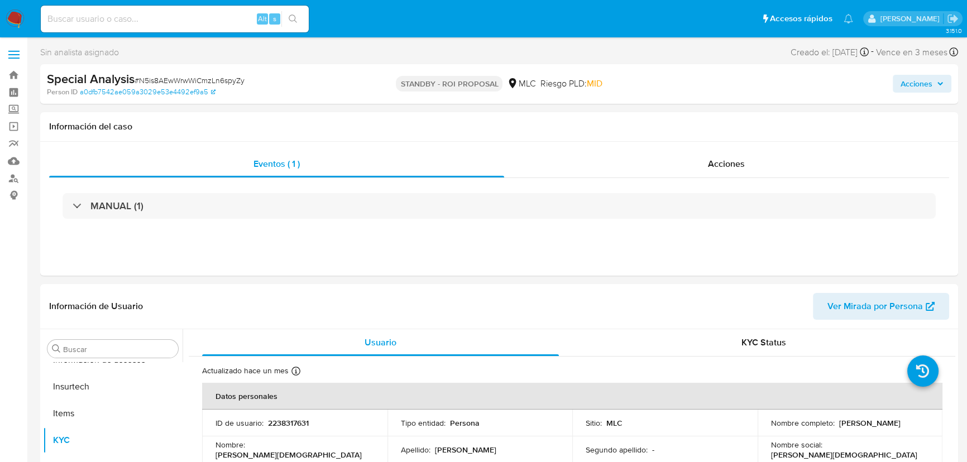
select select "10"
